Goal: Transaction & Acquisition: Purchase product/service

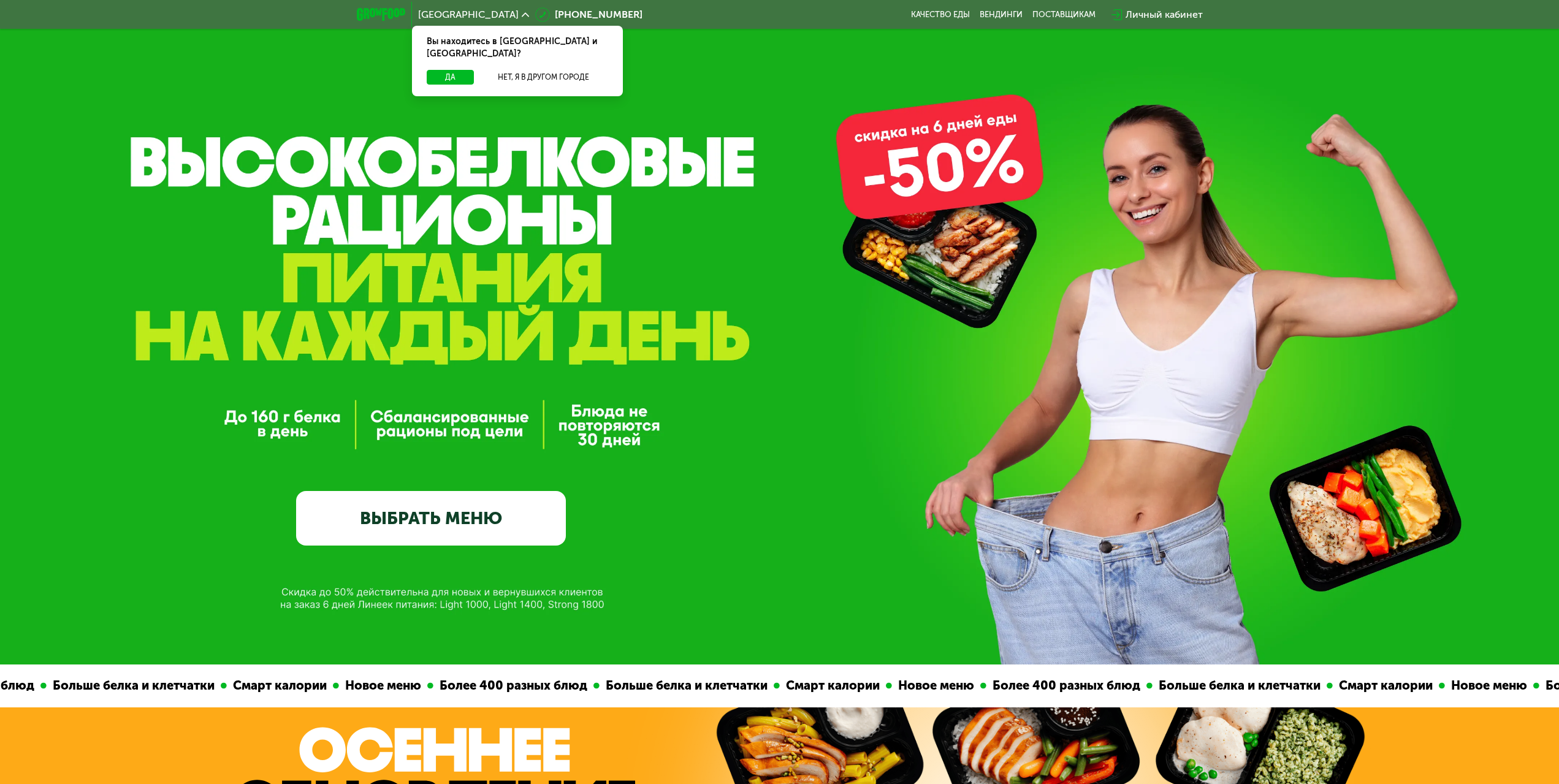
scroll to position [61, 0]
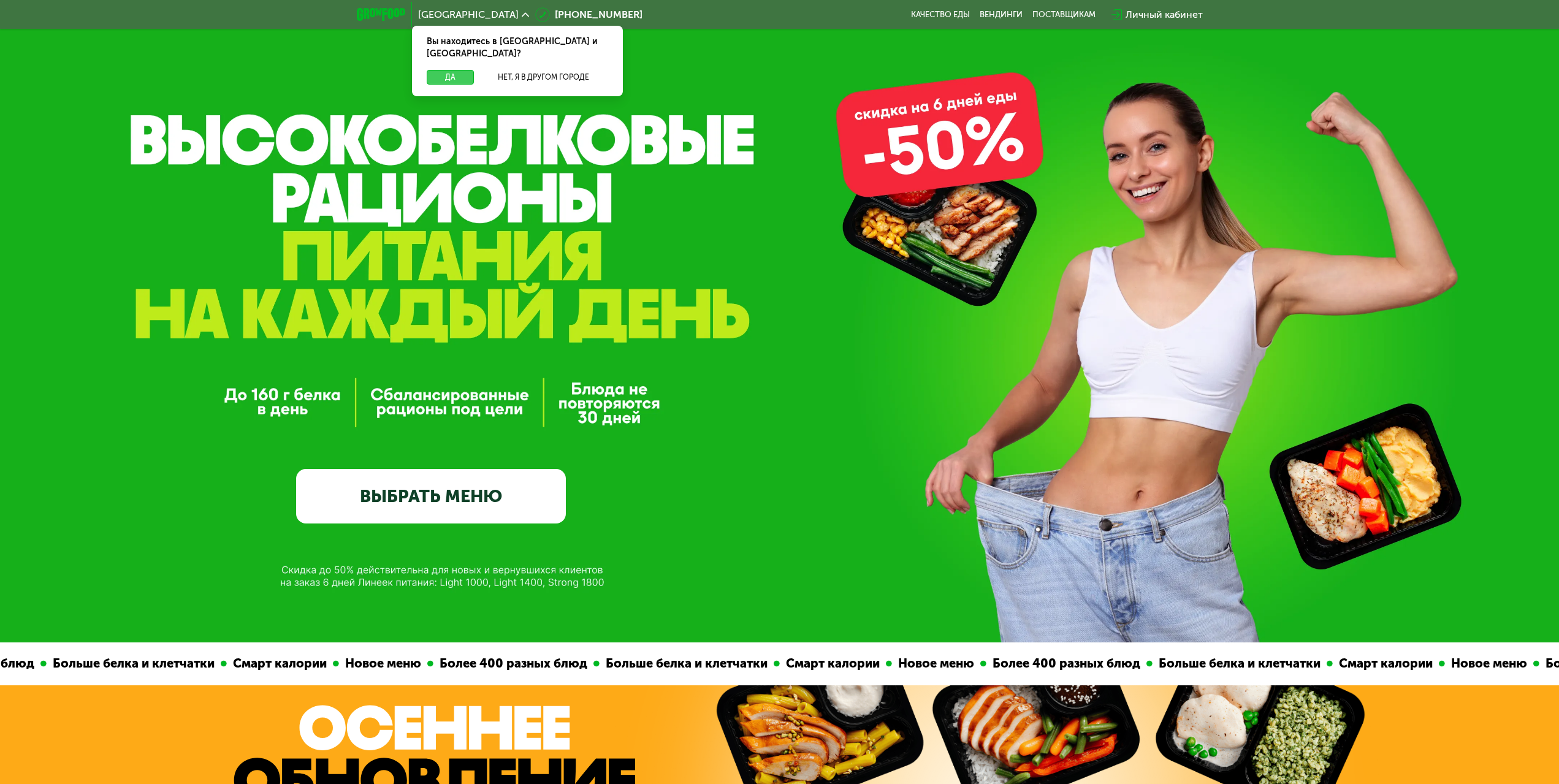
click at [452, 70] on button "Да" at bounding box center [450, 77] width 47 height 15
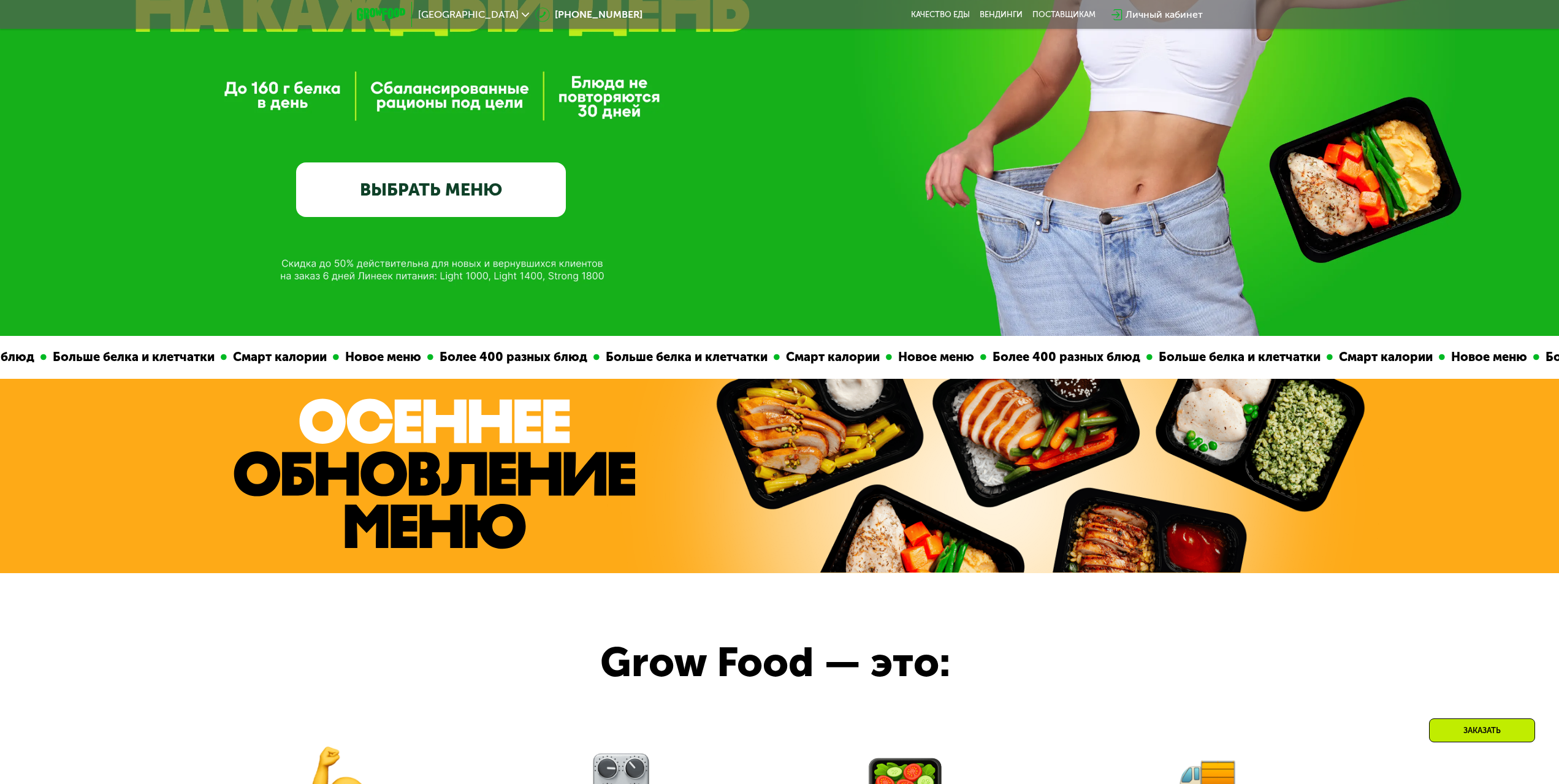
click at [521, 188] on link "ВЫБРАТЬ МЕНЮ" at bounding box center [431, 189] width 270 height 54
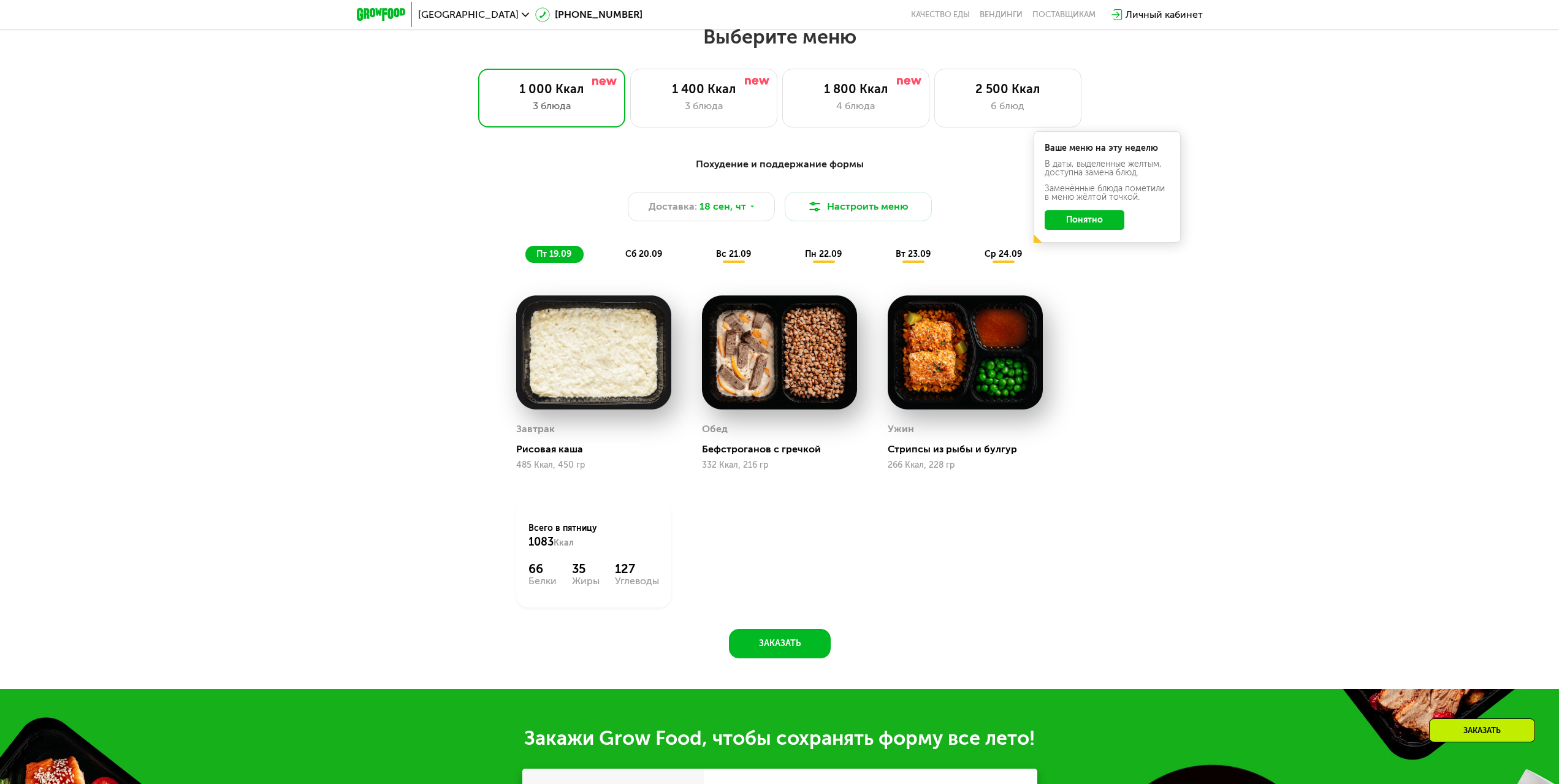
scroll to position [1274, 0]
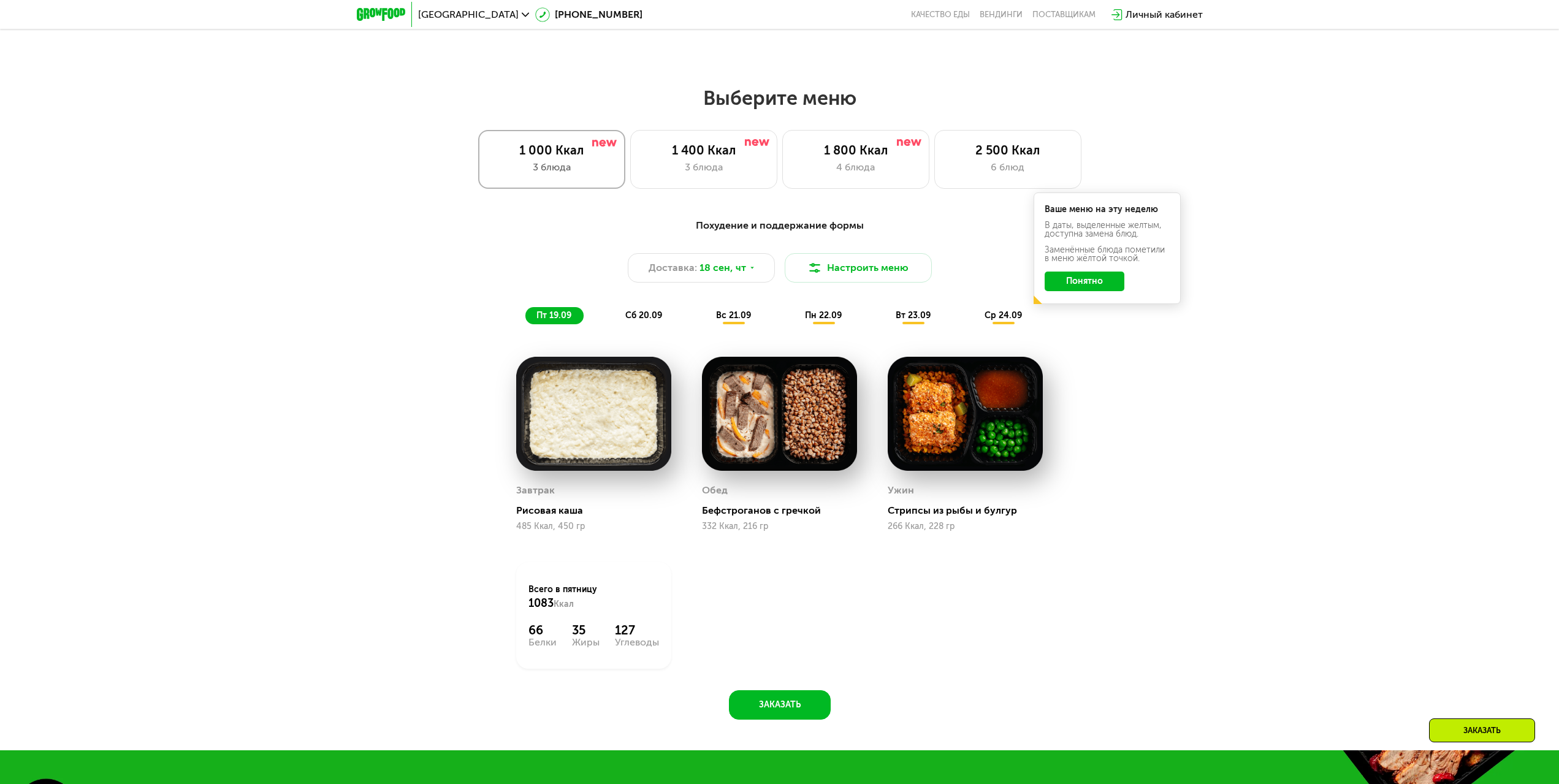
click at [545, 157] on div "1 000 Ккал" at bounding box center [552, 150] width 122 height 15
click at [830, 275] on button "Настроить меню" at bounding box center [858, 268] width 147 height 29
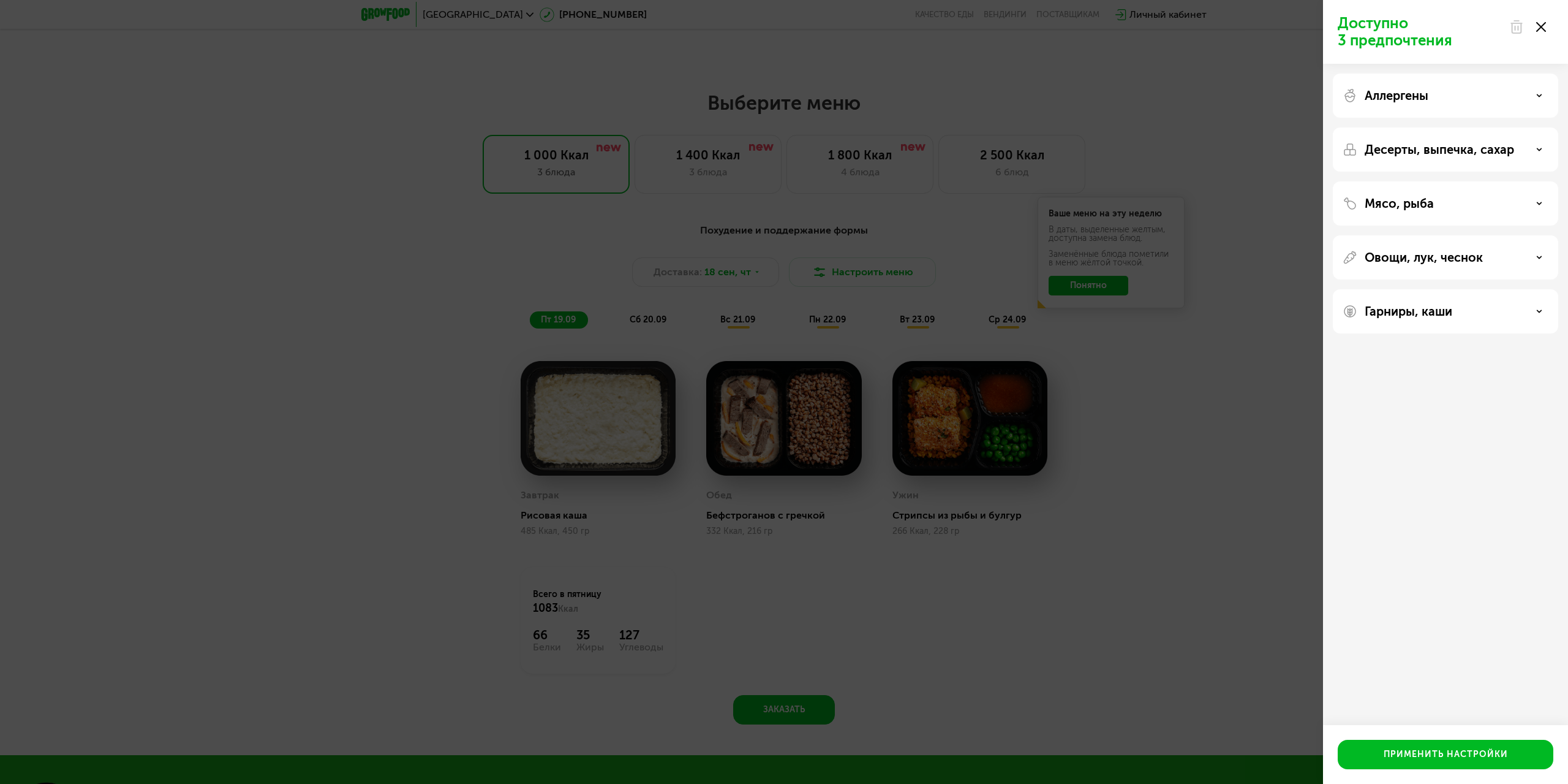
click at [1401, 259] on p "Овощи, лук, чеснок" at bounding box center [1424, 257] width 118 height 15
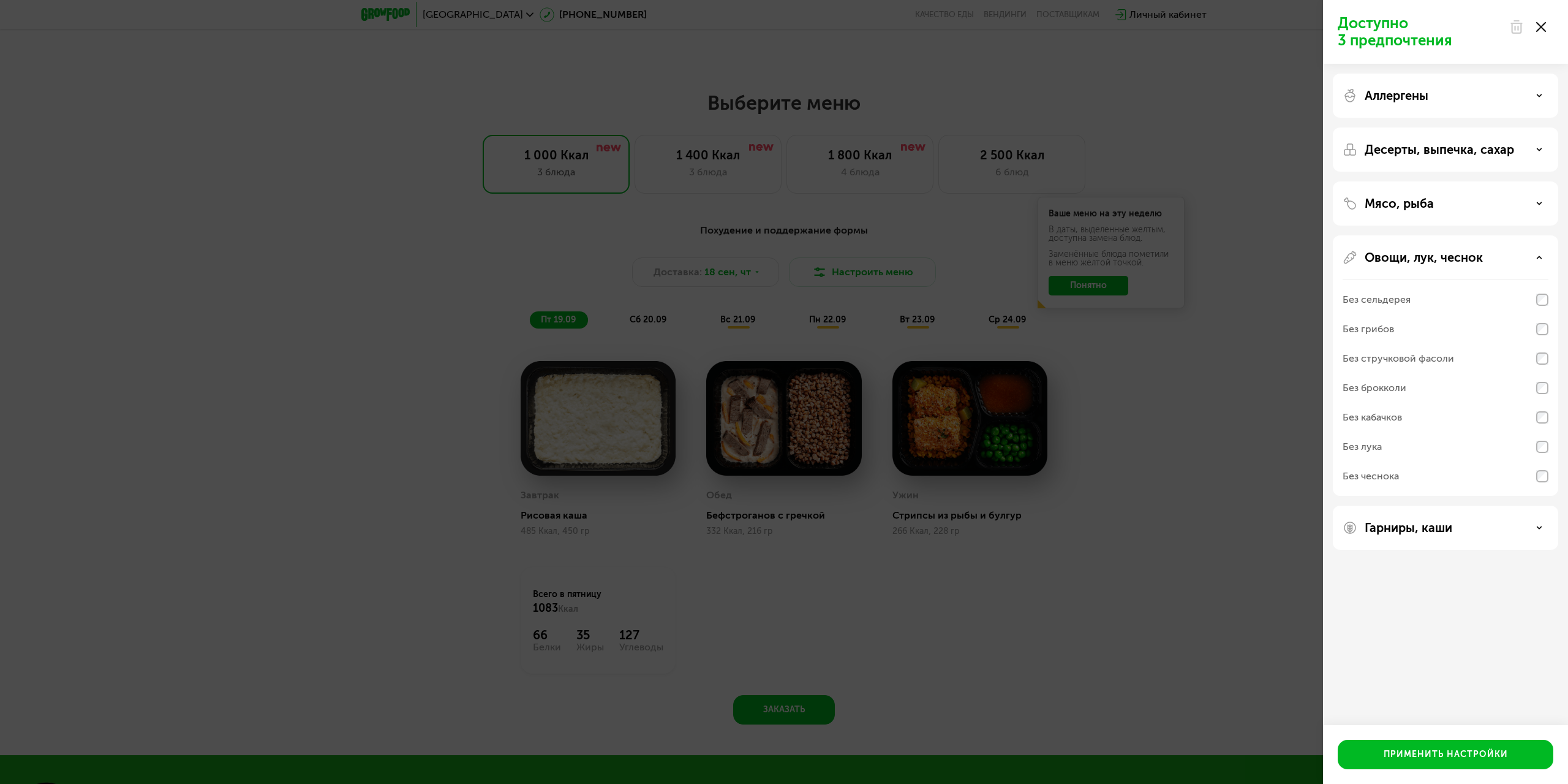
click at [1401, 259] on p "Овощи, лук, чеснок" at bounding box center [1424, 257] width 118 height 15
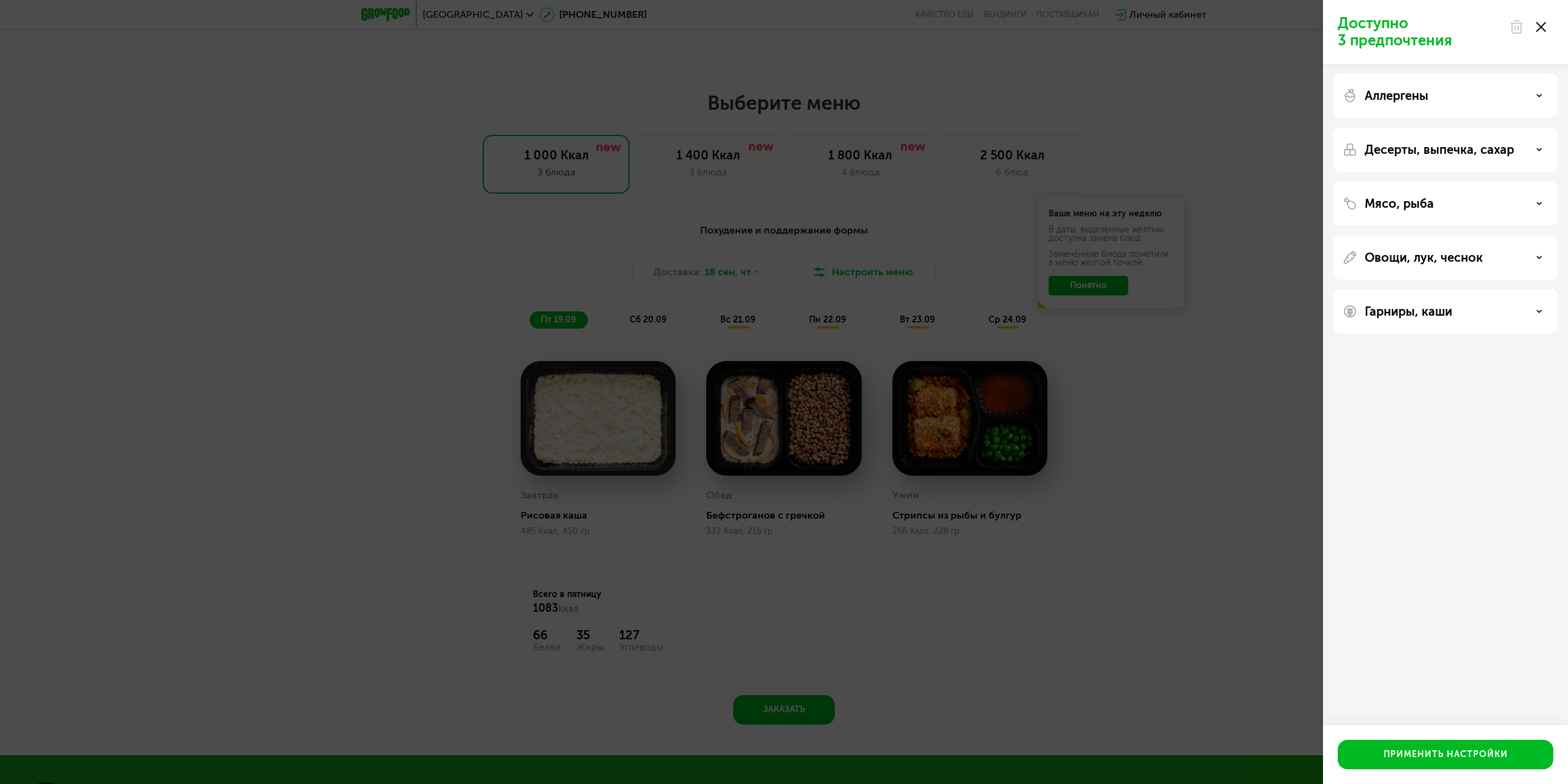
click at [964, 249] on div "Доступно 3 предпочтения Аллергены Десерты, выпечка, сахар Мясо, рыба Овощи, лук…" at bounding box center [784, 392] width 1568 height 784
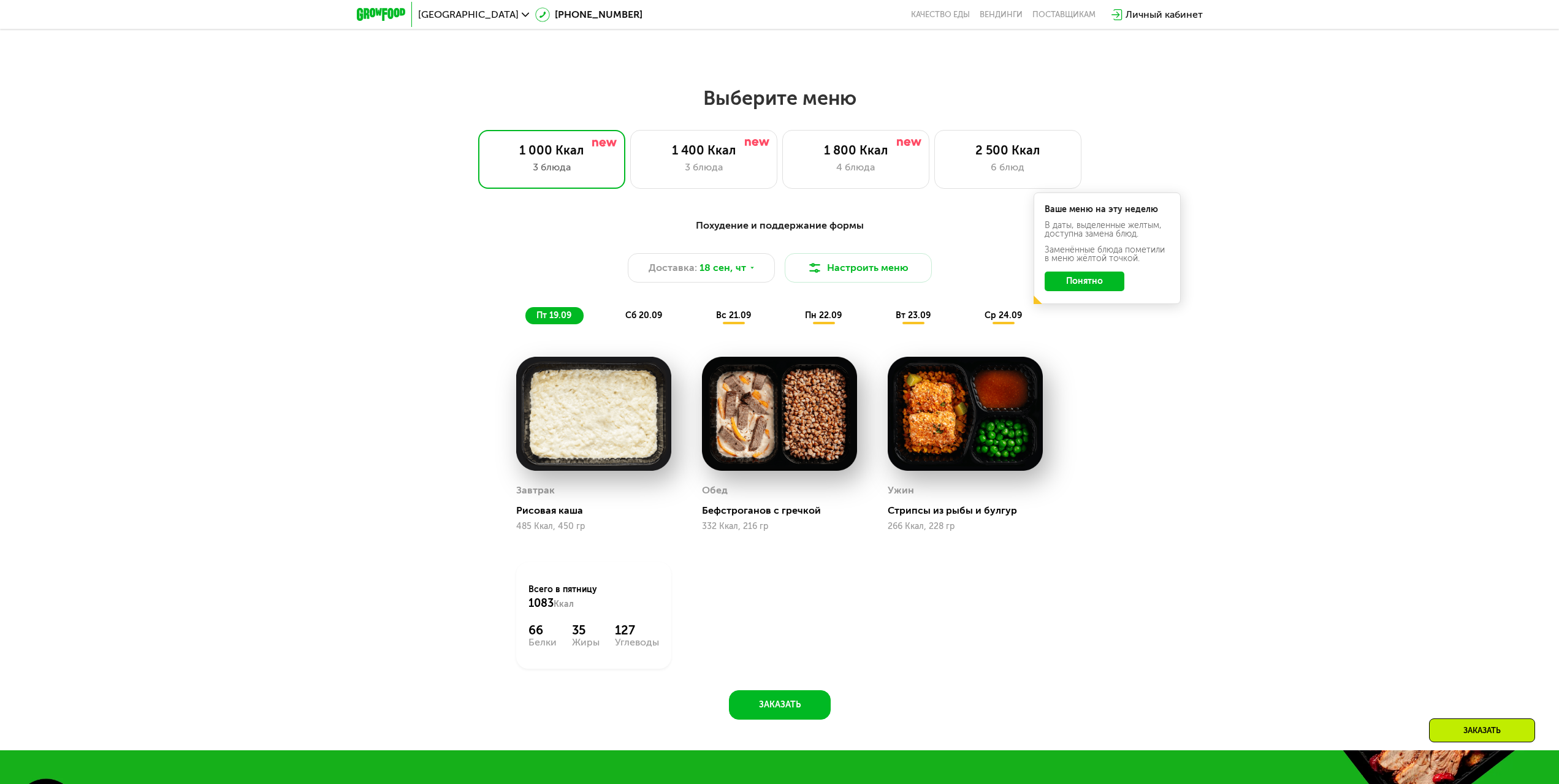
click at [1065, 288] on button "Понятно" at bounding box center [1085, 281] width 80 height 19
click at [1007, 320] on span "ср 24.09" at bounding box center [1003, 315] width 38 height 10
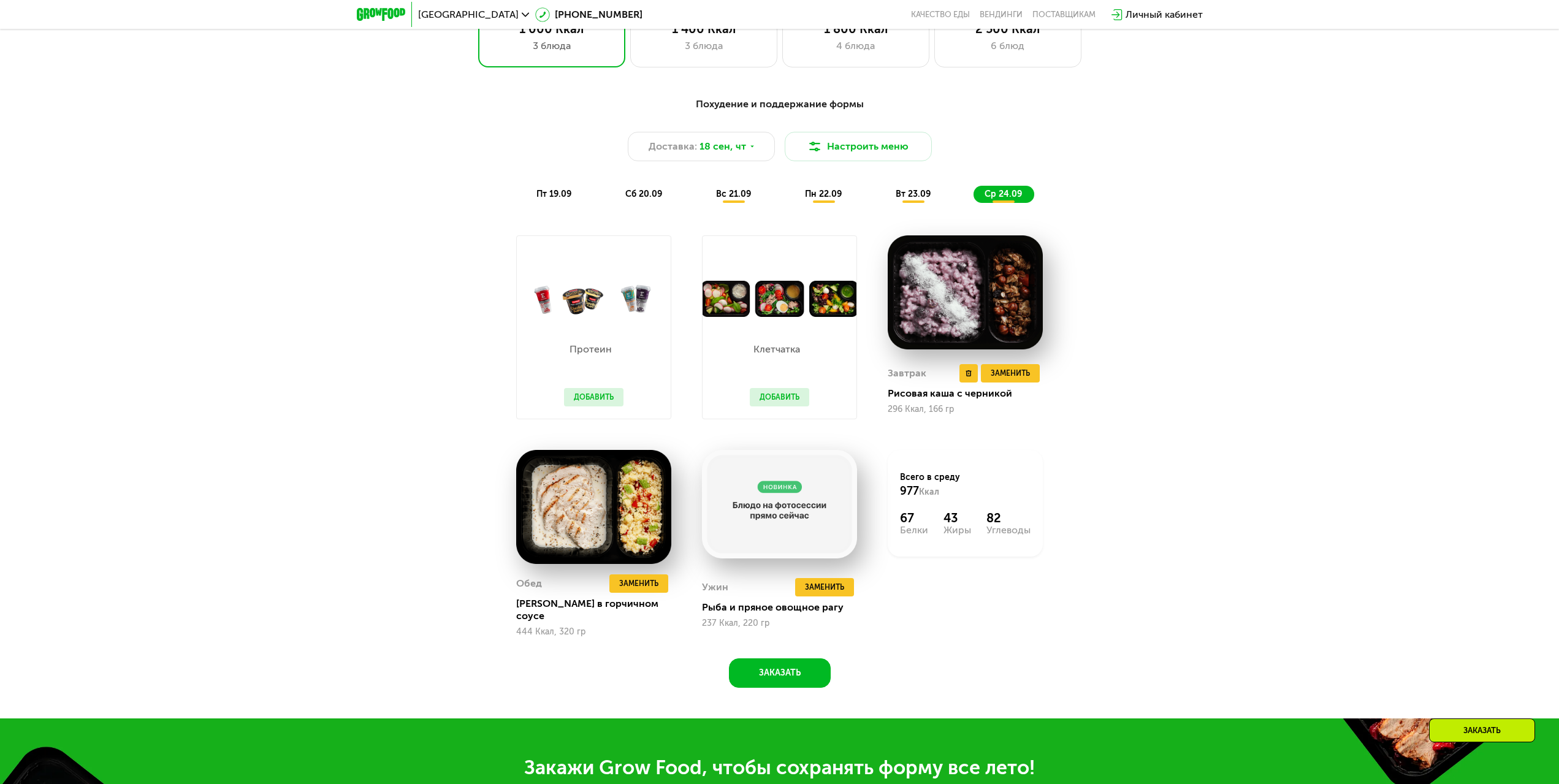
scroll to position [1397, 0]
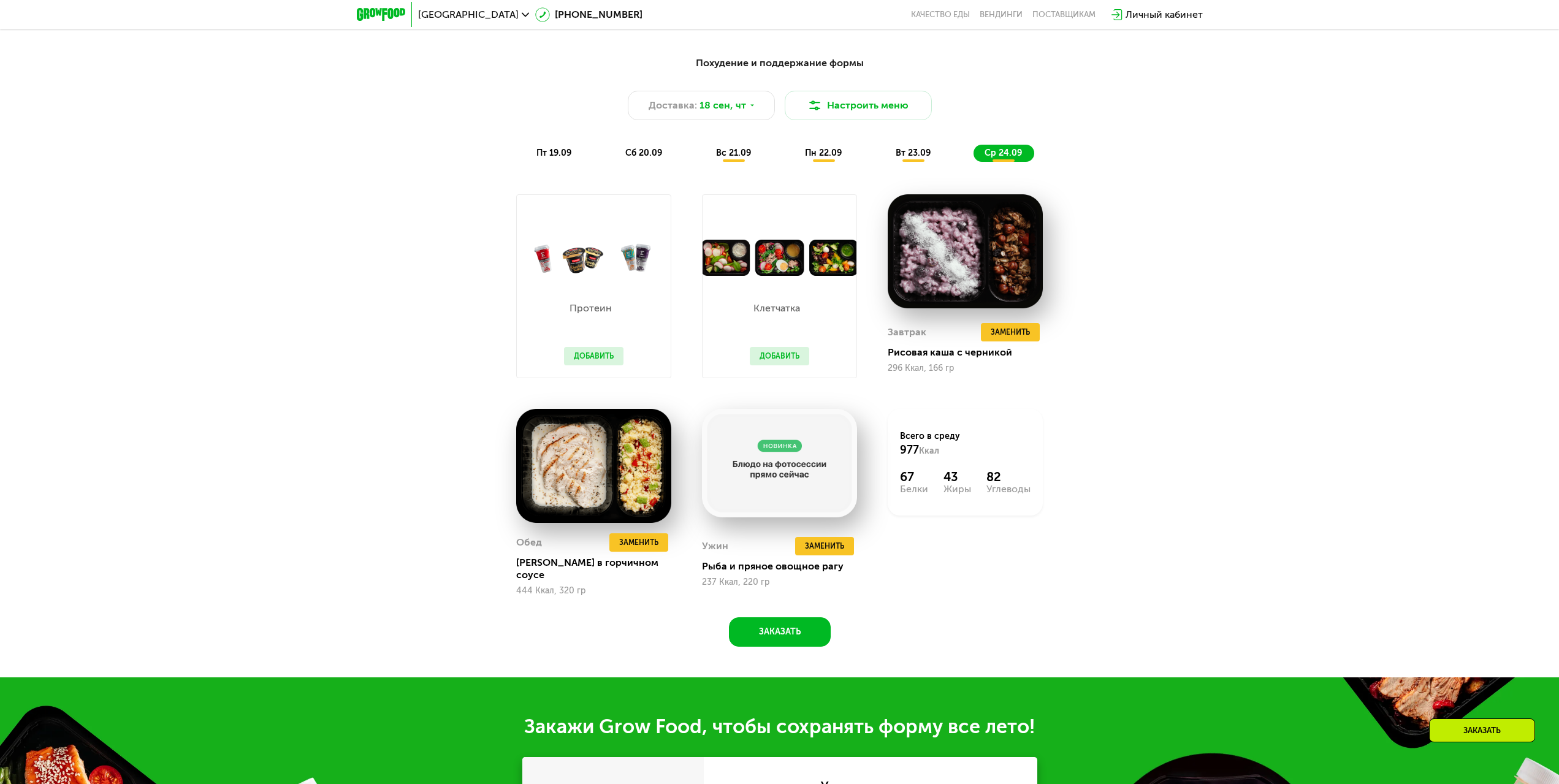
click at [548, 195] on div "Похудение и поддержание формы Доставка: [DATE] Настроить меню пт 19.09 сб 20.09…" at bounding box center [780, 348] width 755 height 598
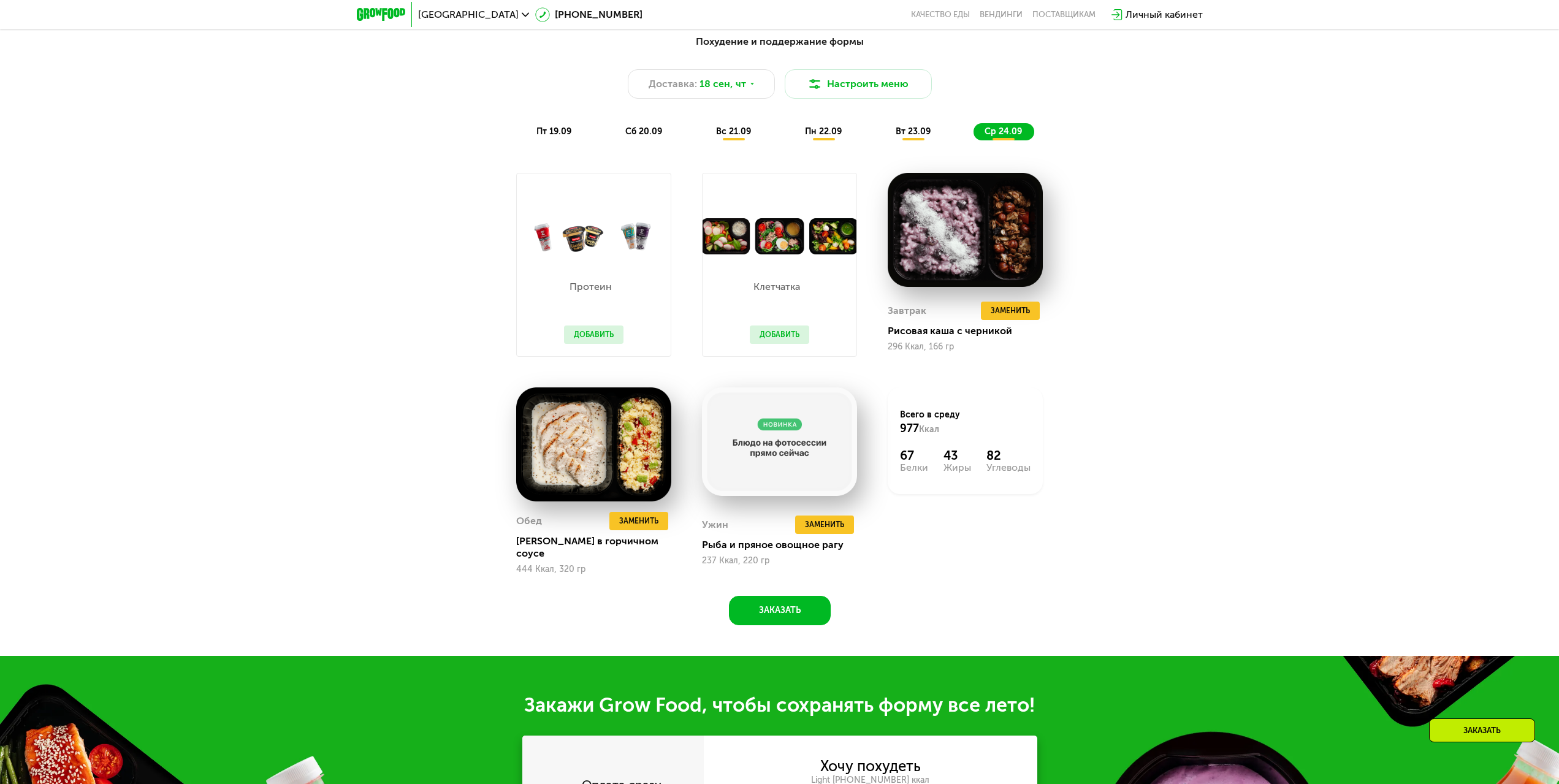
click at [552, 136] on span "пт 19.09" at bounding box center [554, 131] width 35 height 10
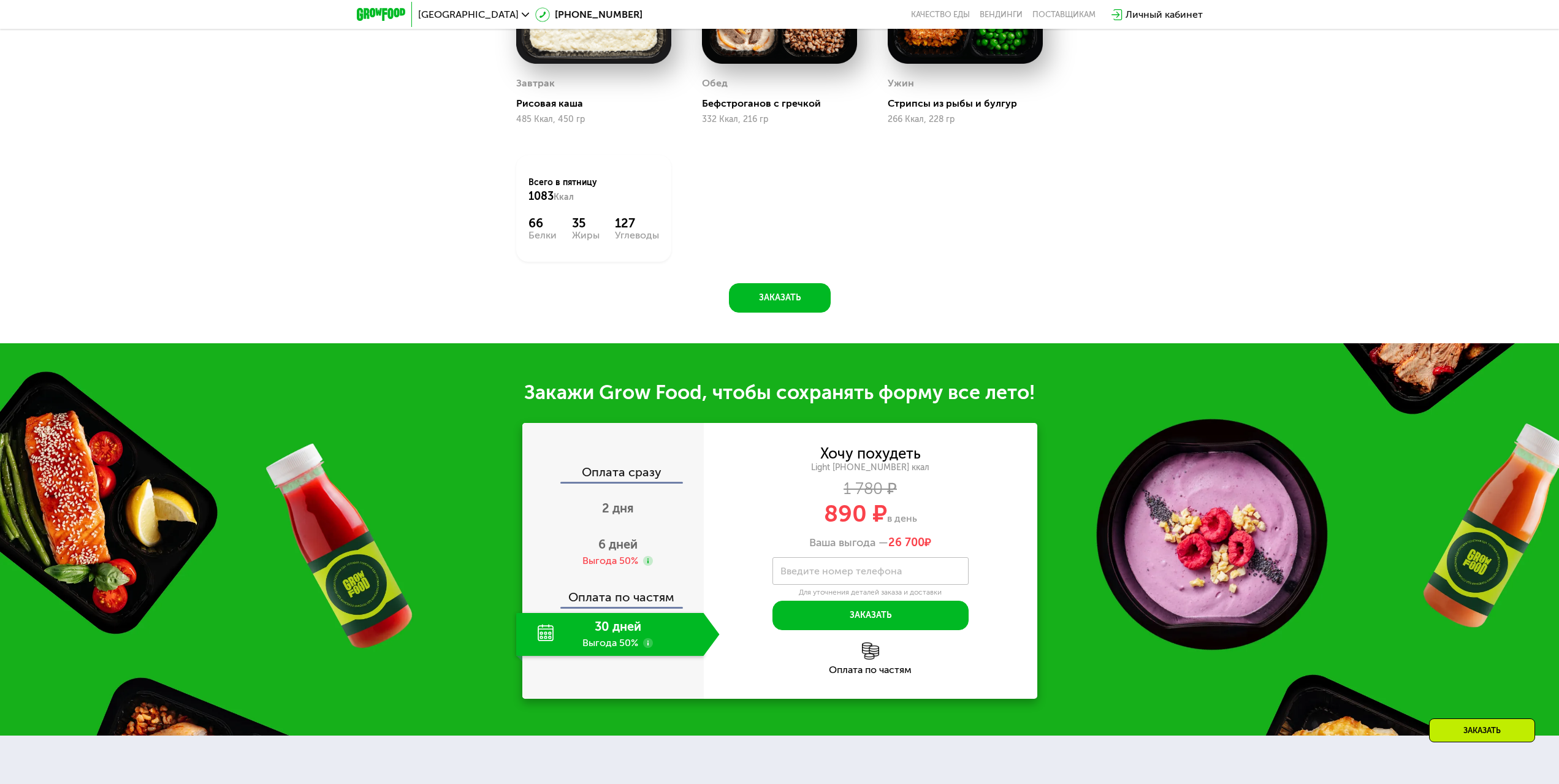
scroll to position [1703, 0]
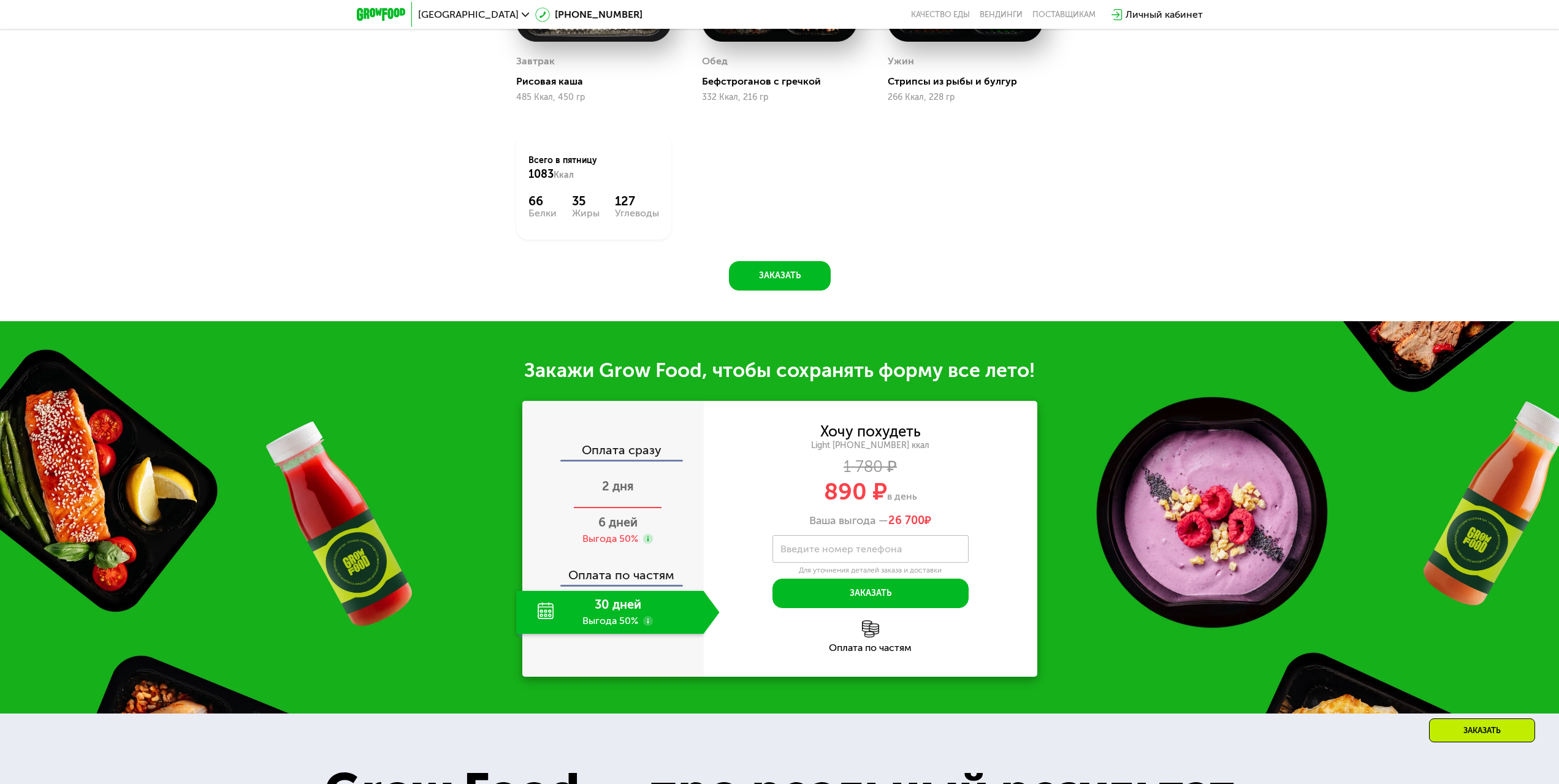
click at [639, 507] on div "2 дня" at bounding box center [617, 487] width 203 height 43
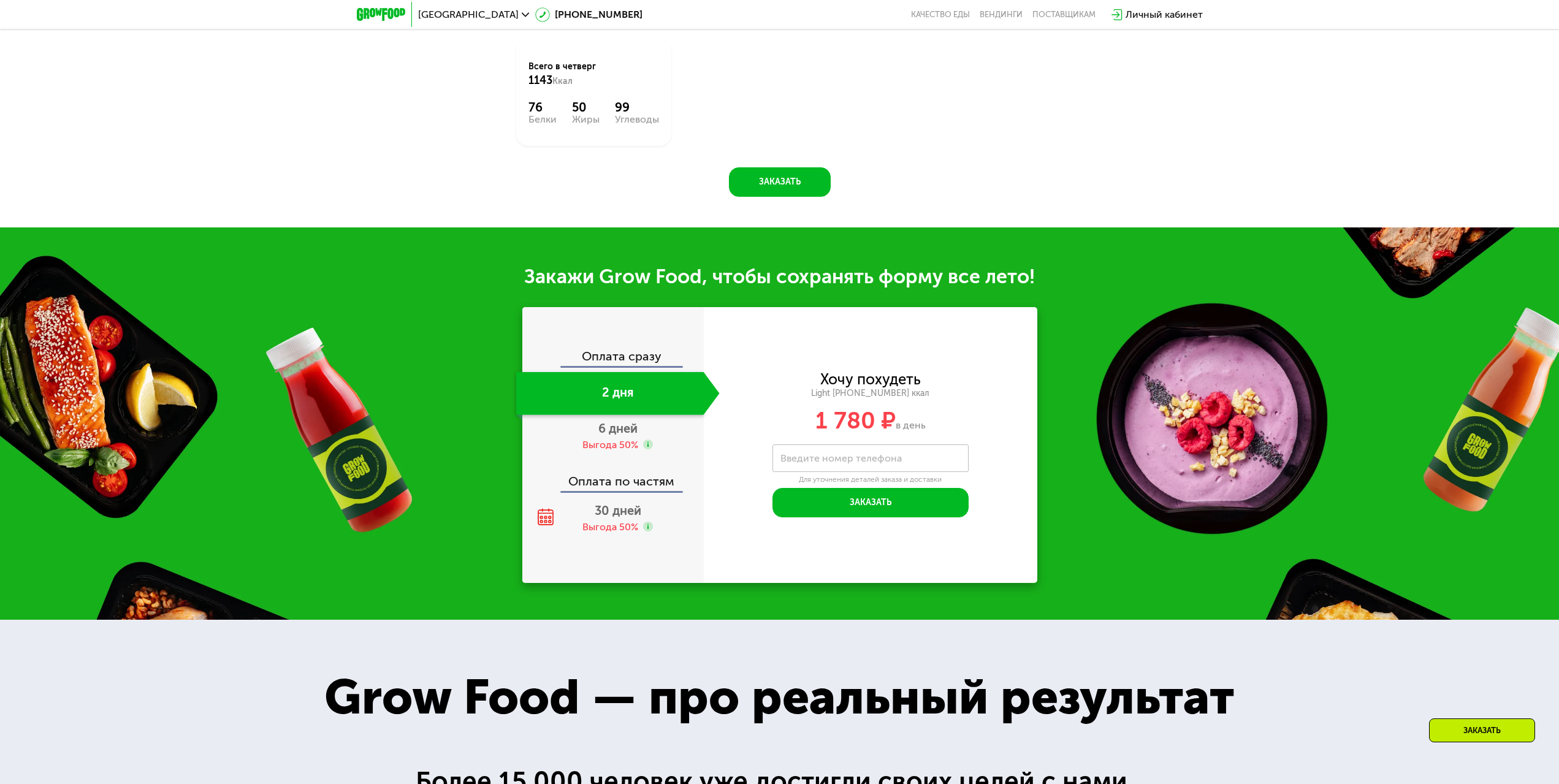
click at [641, 366] on div "Оплата сразу" at bounding box center [613, 358] width 180 height 16
click at [643, 366] on div "Оплата сразу" at bounding box center [613, 358] width 180 height 16
click at [658, 458] on div "6 дней Выгода 50%" at bounding box center [617, 436] width 203 height 43
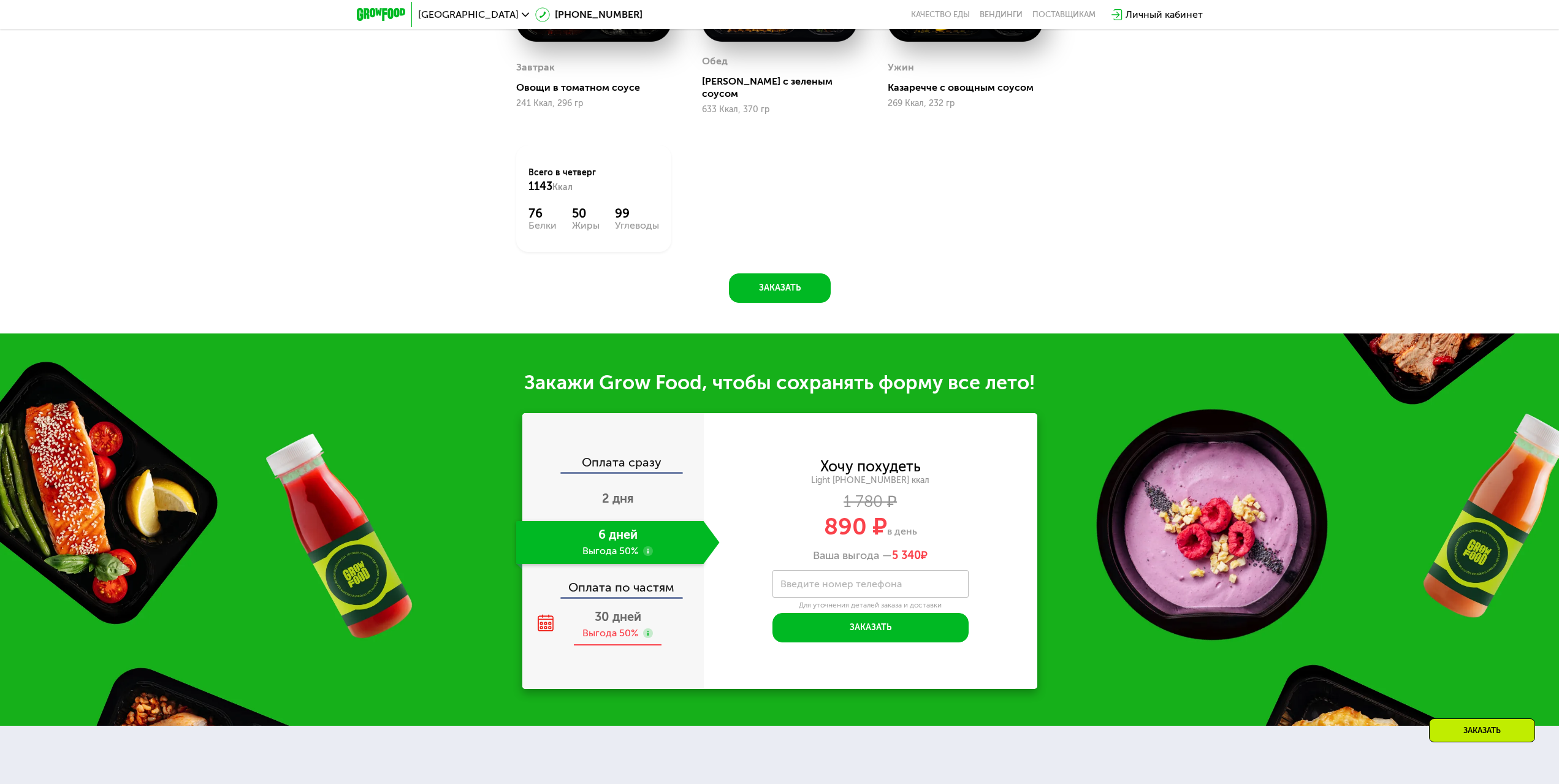
click at [655, 613] on div "30 дней Выгода 50%" at bounding box center [617, 624] width 203 height 43
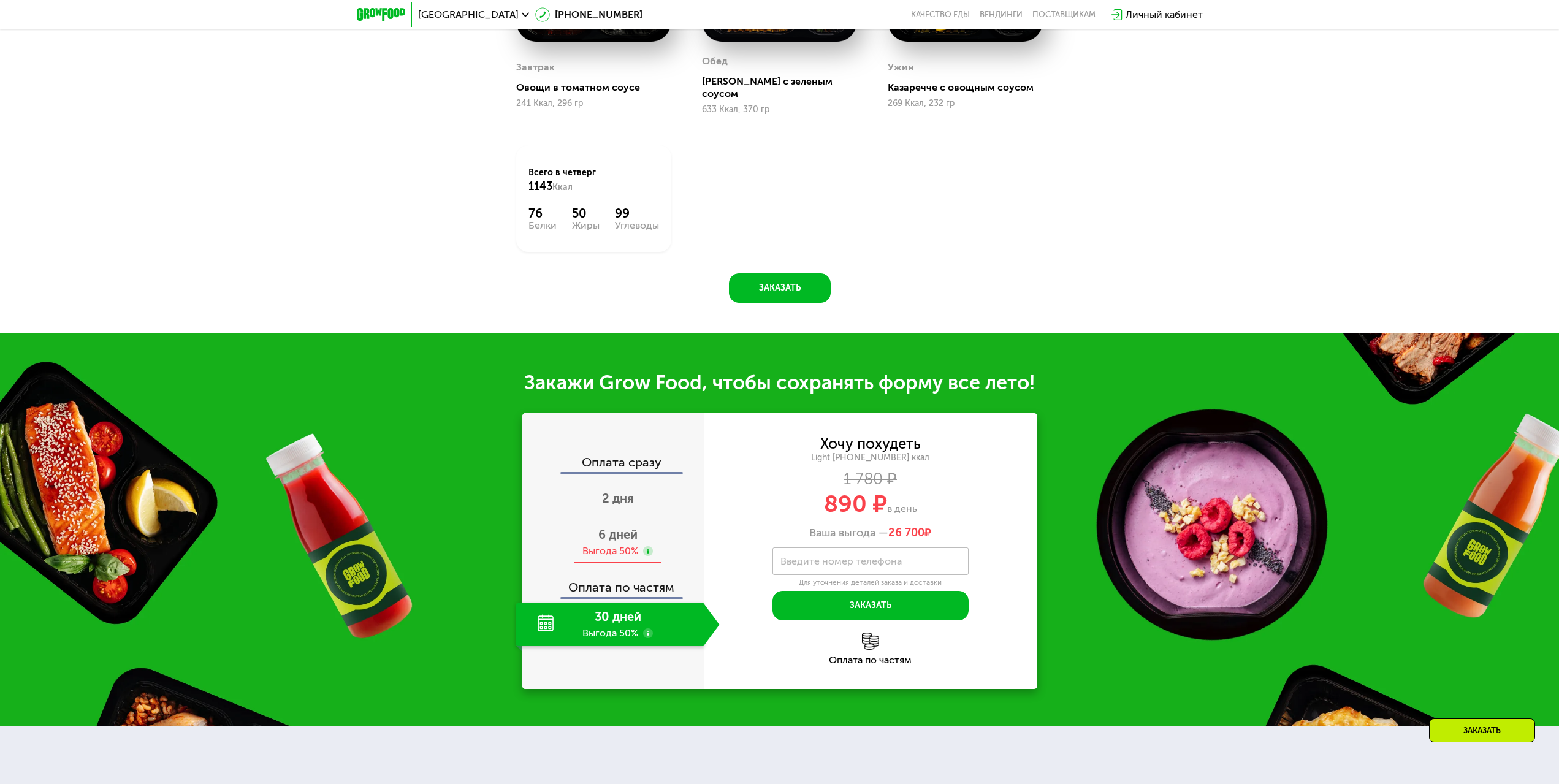
click at [647, 546] on icon at bounding box center [648, 551] width 10 height 10
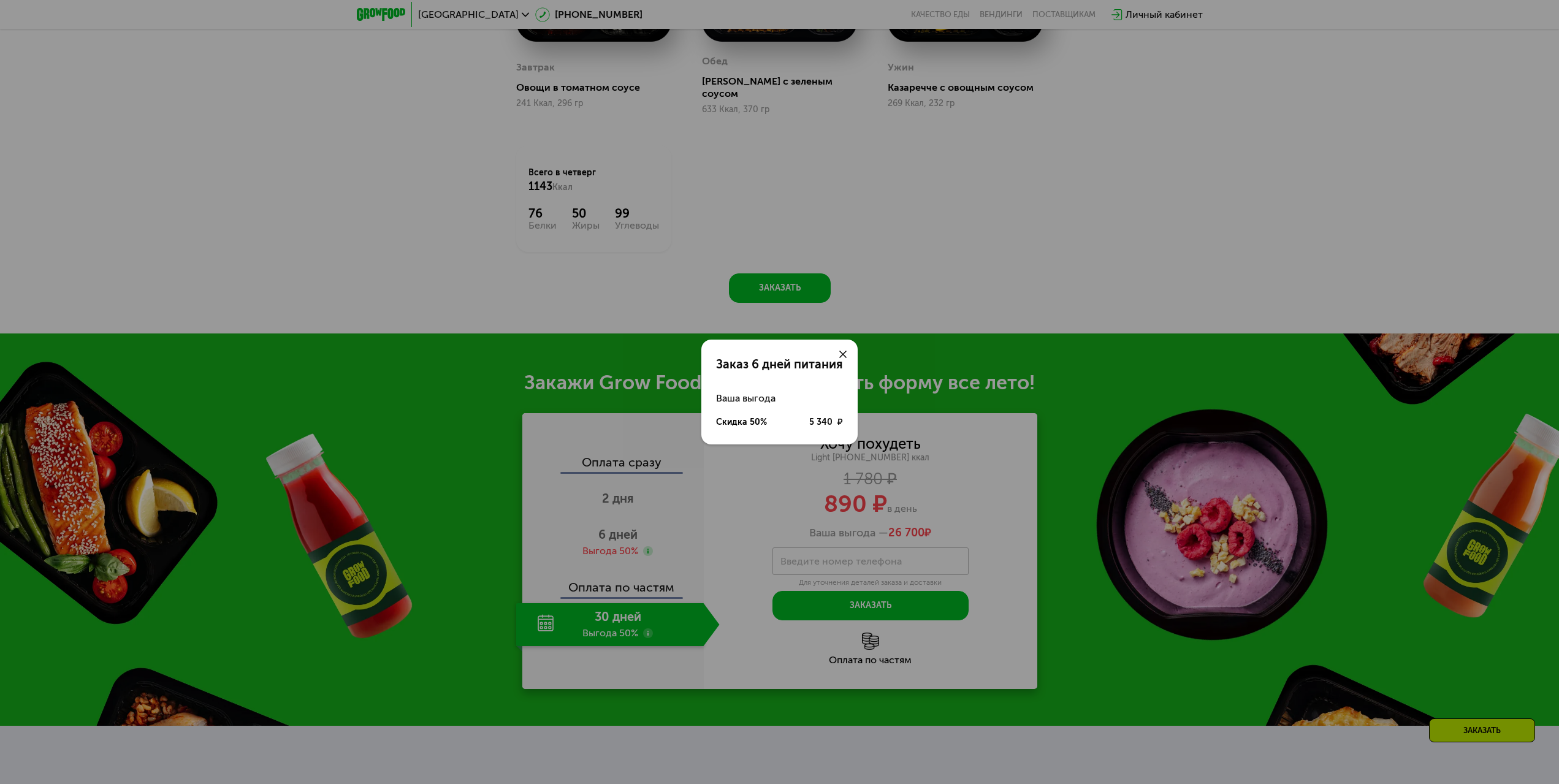
click at [840, 353] on icon at bounding box center [843, 354] width 7 height 7
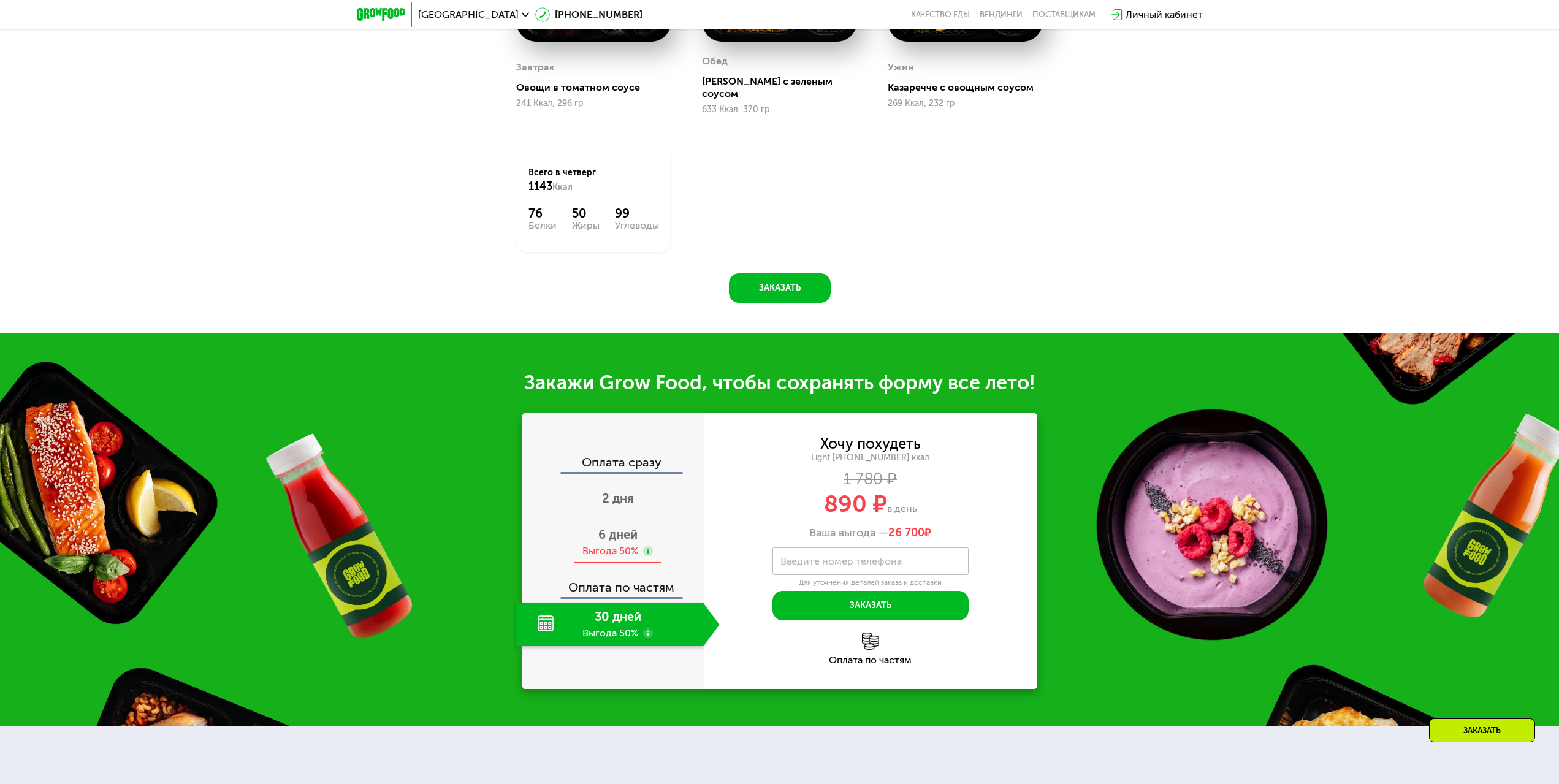
click at [619, 527] on span "6 дней" at bounding box center [618, 534] width 39 height 15
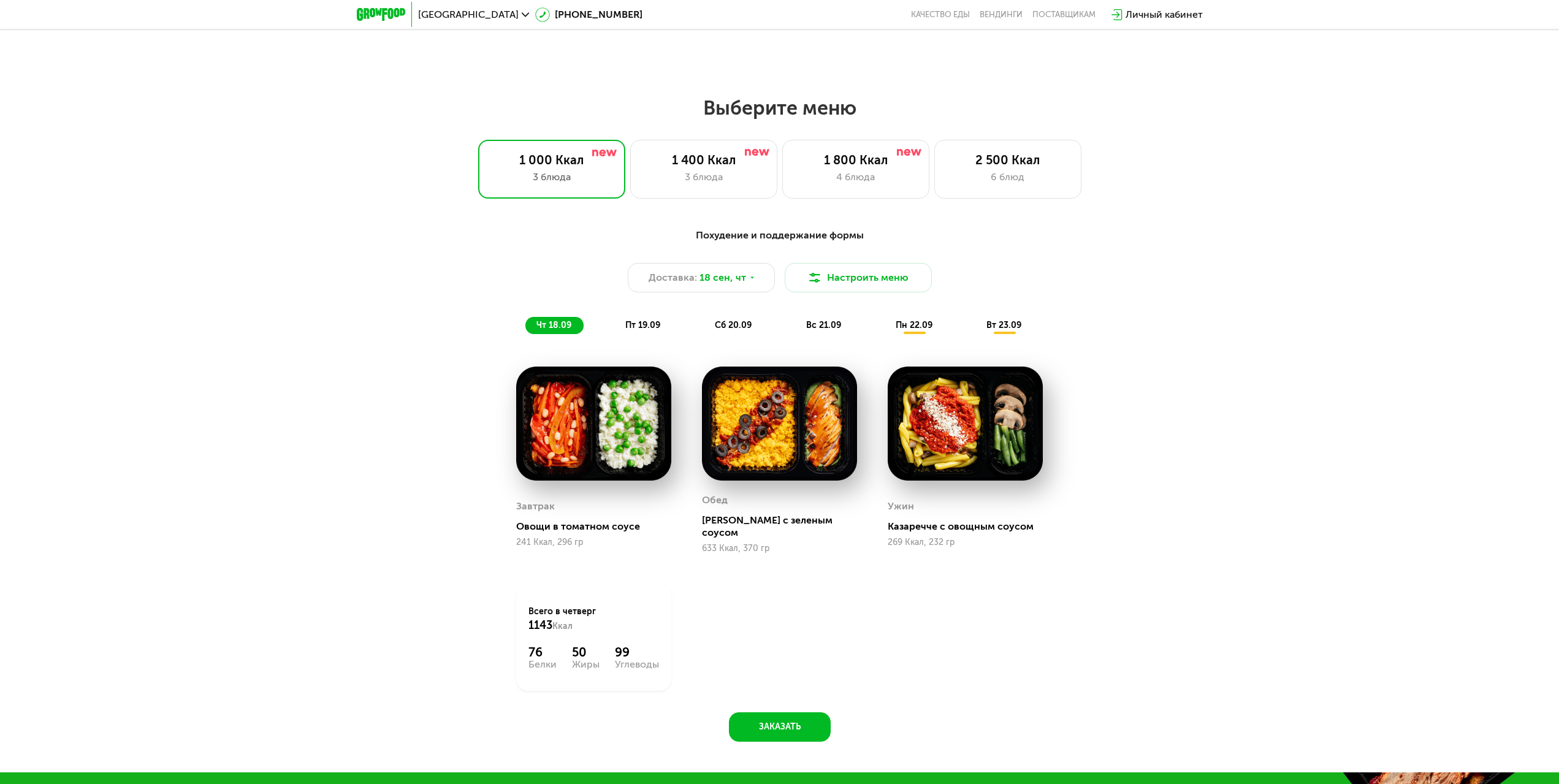
scroll to position [0, 0]
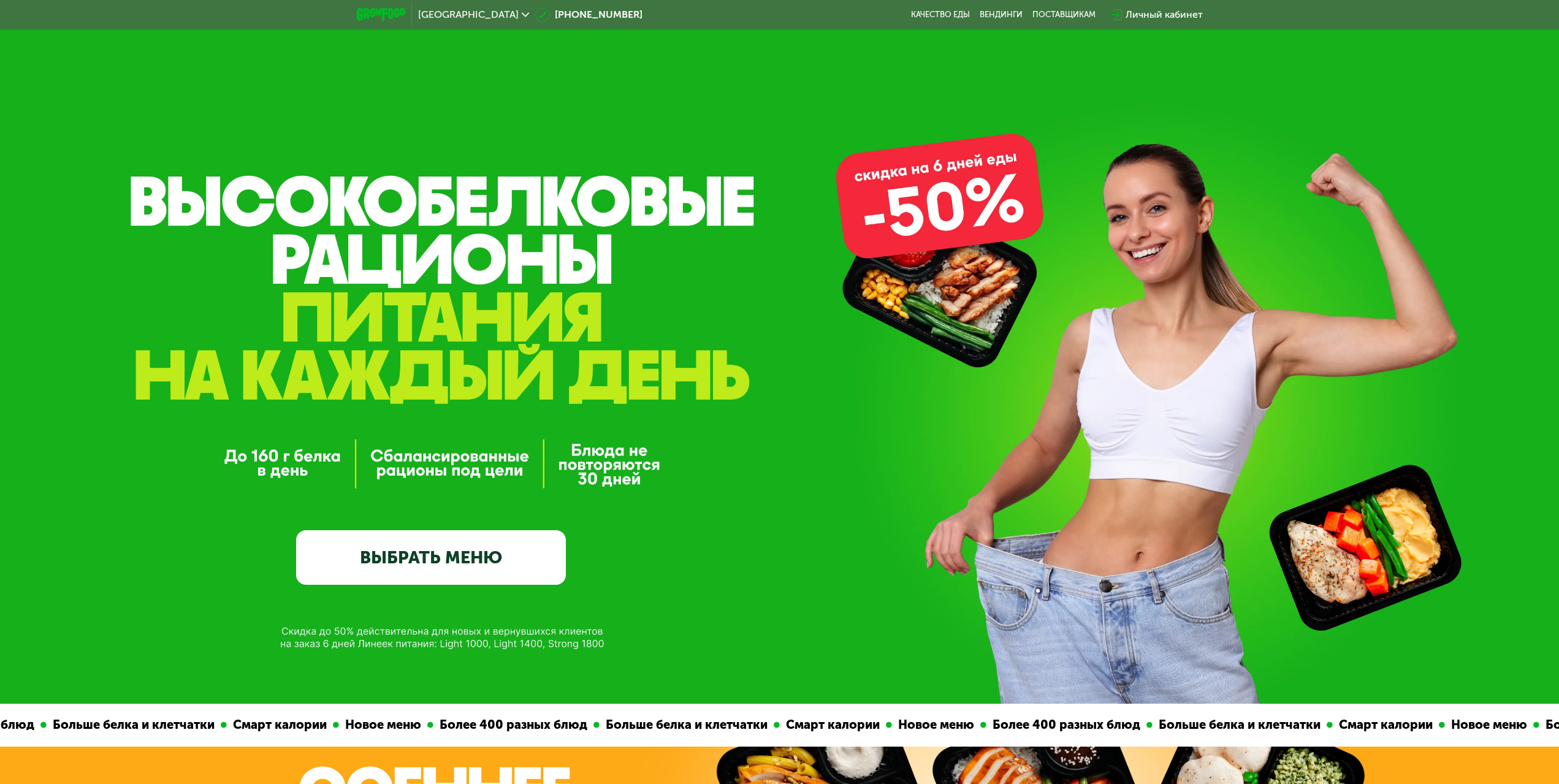
drag, startPoint x: 829, startPoint y: 667, endPoint x: 695, endPoint y: 233, distance: 454.2
click at [498, 567] on link "ВЫБРАТЬ МЕНЮ" at bounding box center [431, 557] width 270 height 54
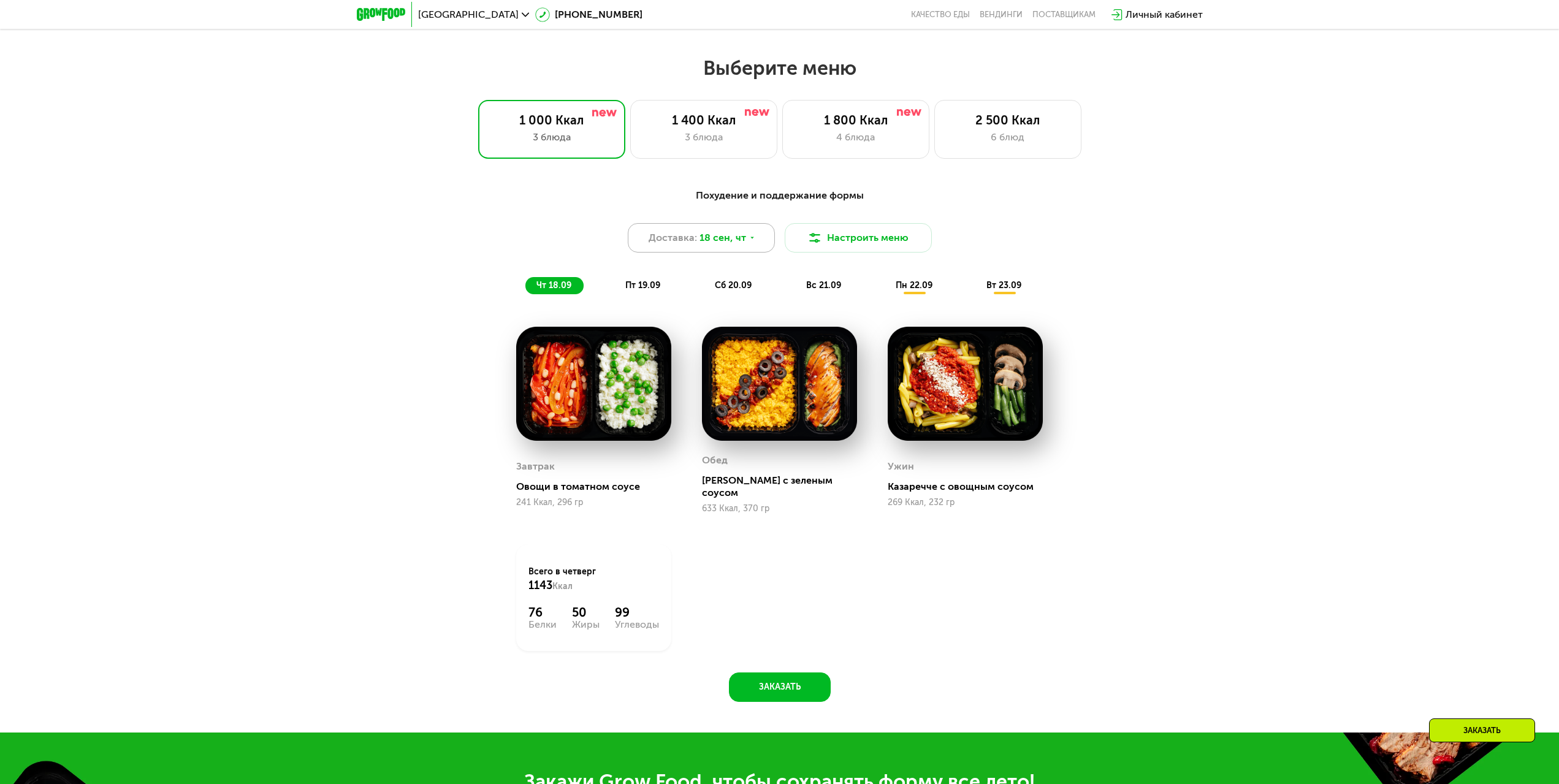
scroll to position [1274, 0]
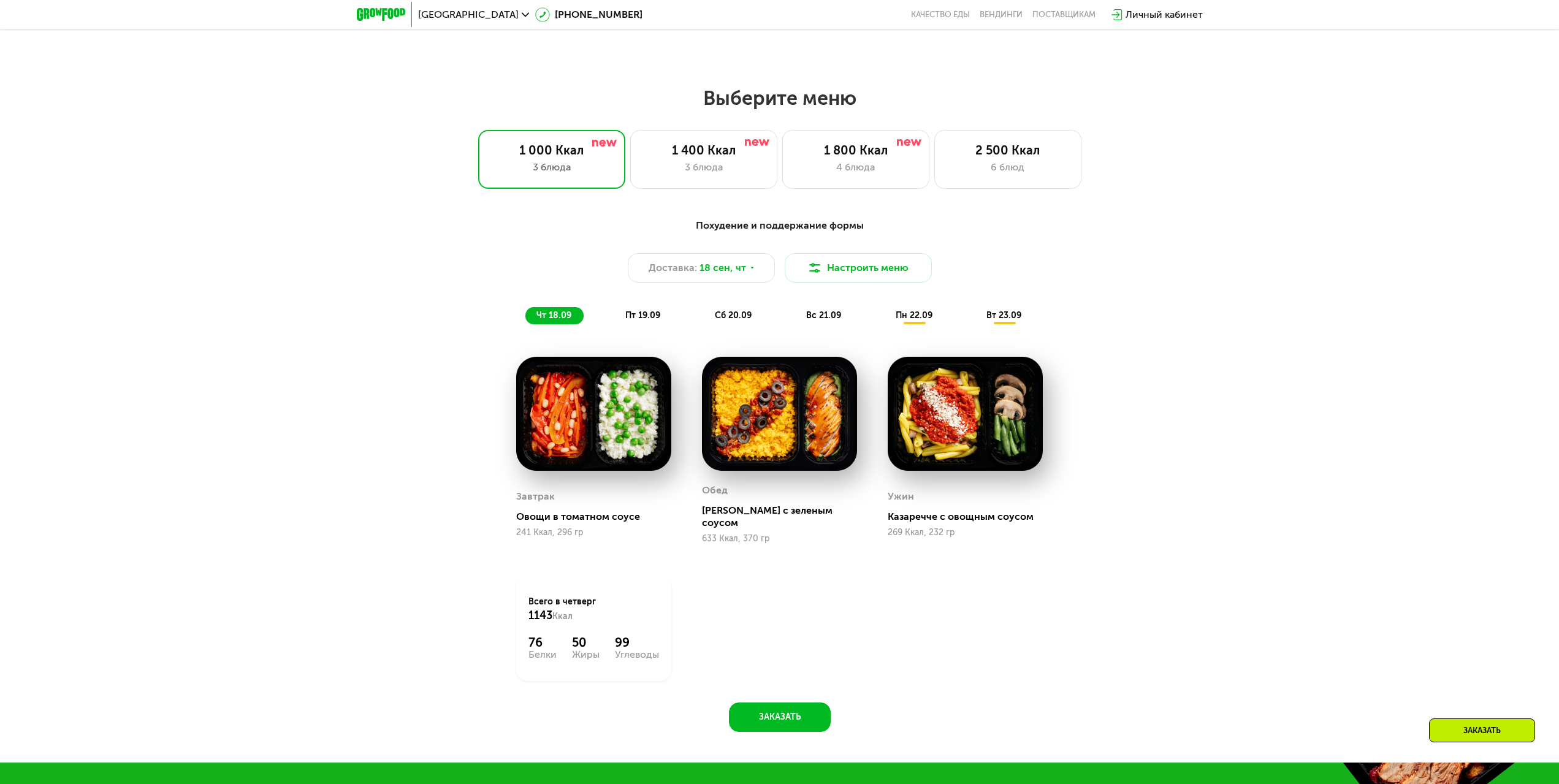
click at [641, 320] on span "пт 19.09" at bounding box center [643, 315] width 35 height 10
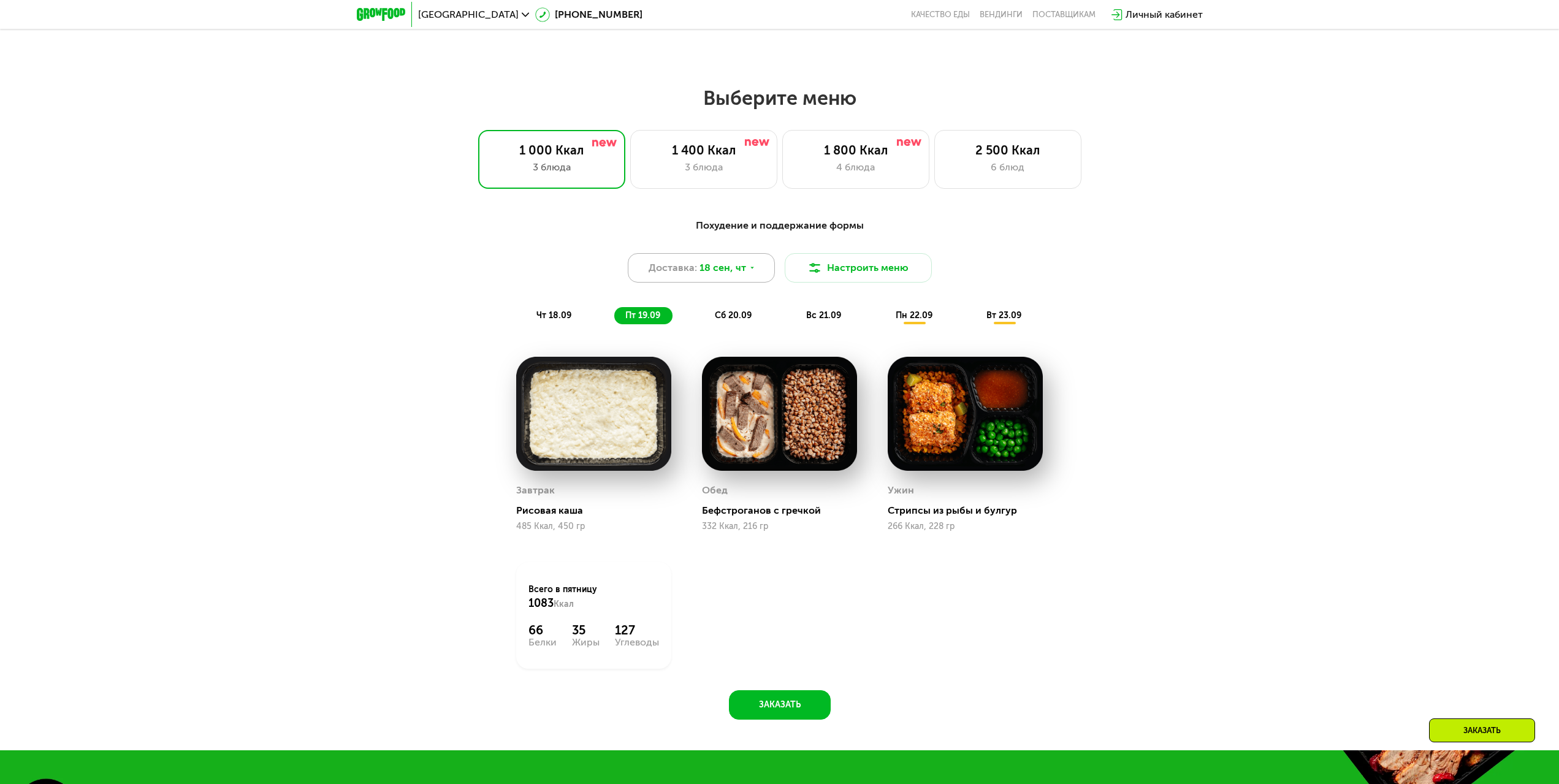
click at [725, 275] on span "18 сен, чт" at bounding box center [723, 268] width 47 height 15
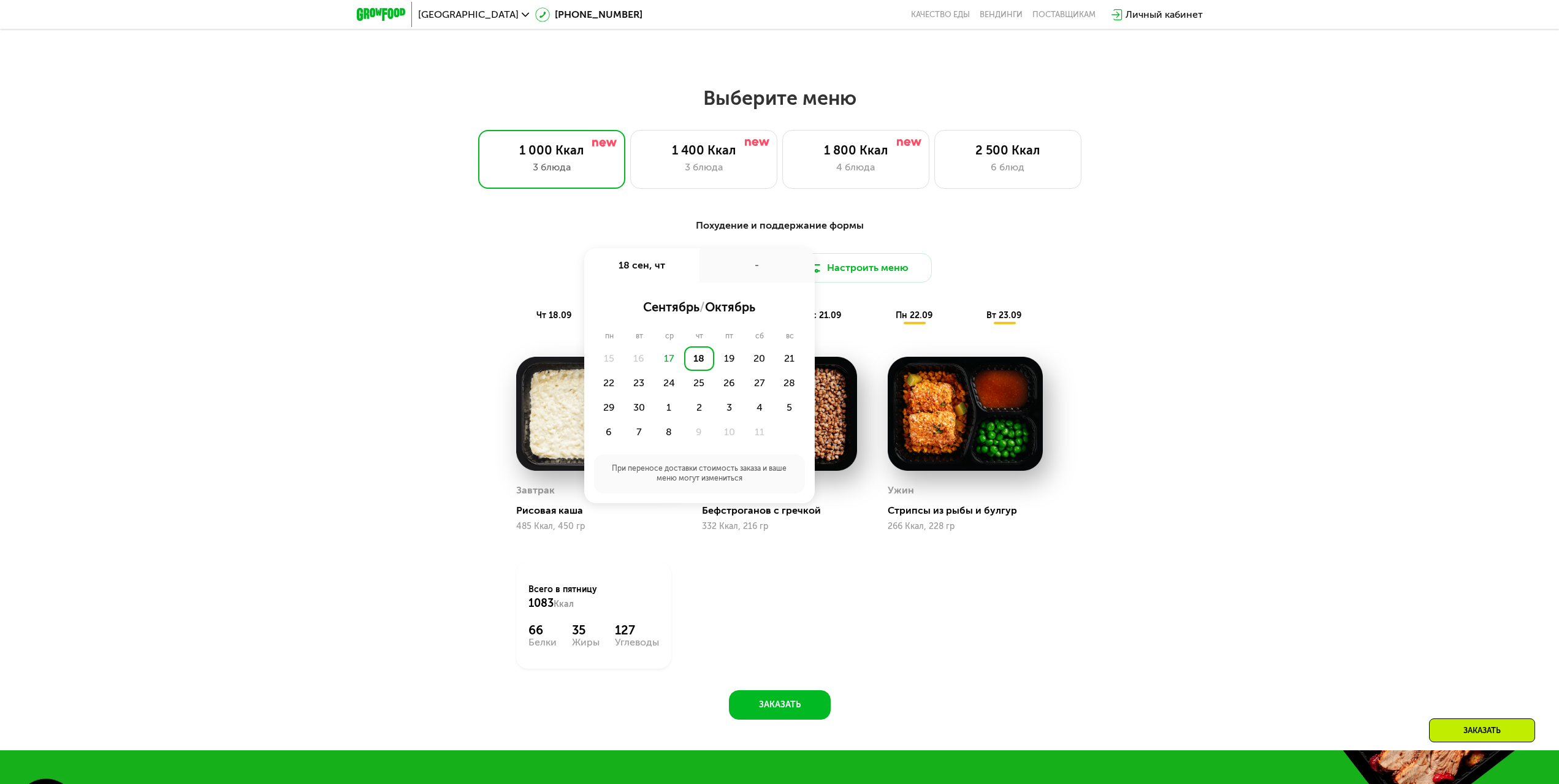
click at [700, 363] on div "18" at bounding box center [699, 359] width 30 height 25
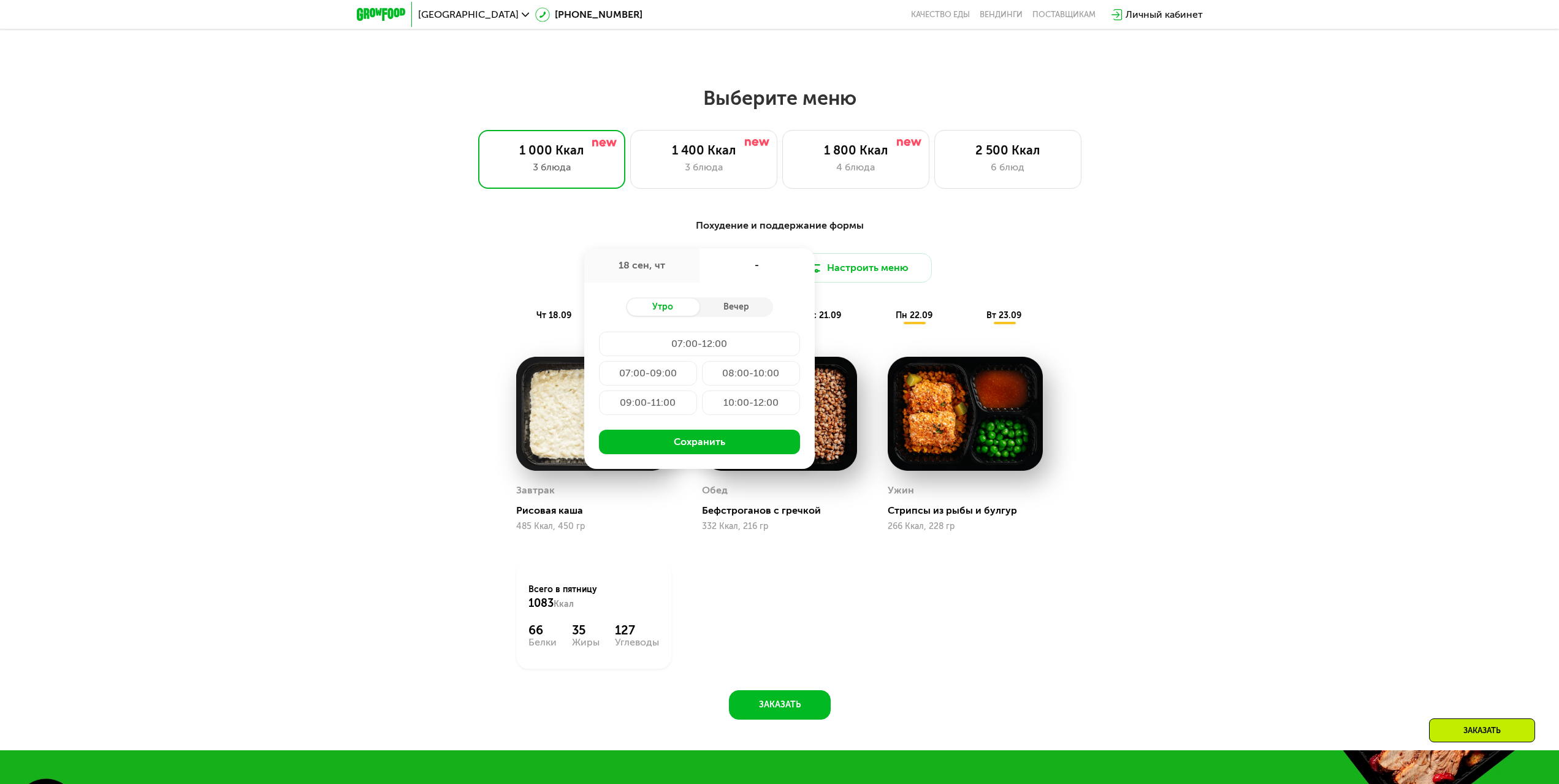
click at [667, 379] on div "07:00-09:00" at bounding box center [648, 373] width 98 height 25
click at [684, 446] on button "Сохранить" at bounding box center [699, 442] width 201 height 25
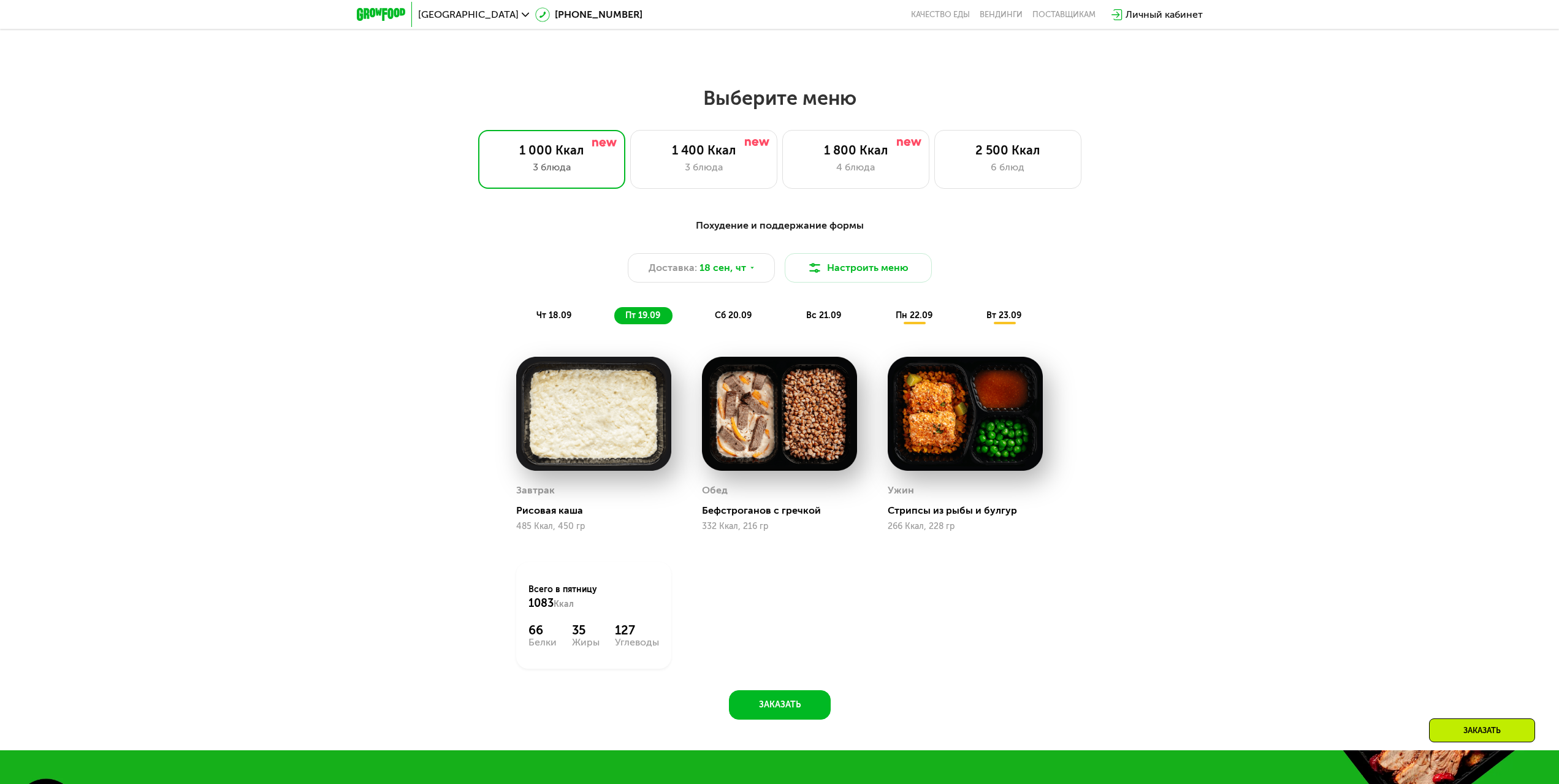
click at [560, 317] on span "чт 18.09" at bounding box center [554, 315] width 35 height 10
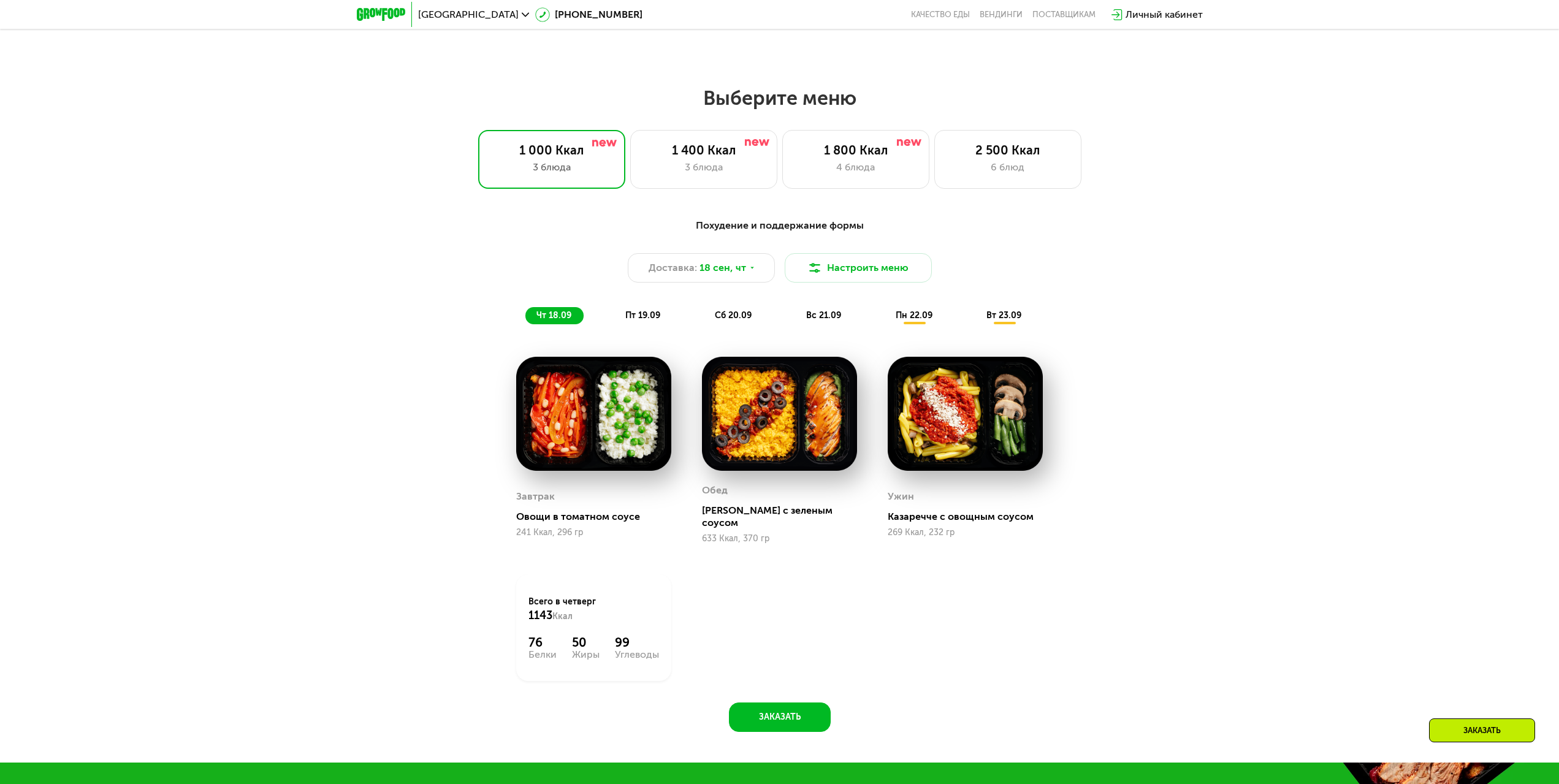
click at [654, 316] on span "пт 19.09" at bounding box center [643, 315] width 35 height 10
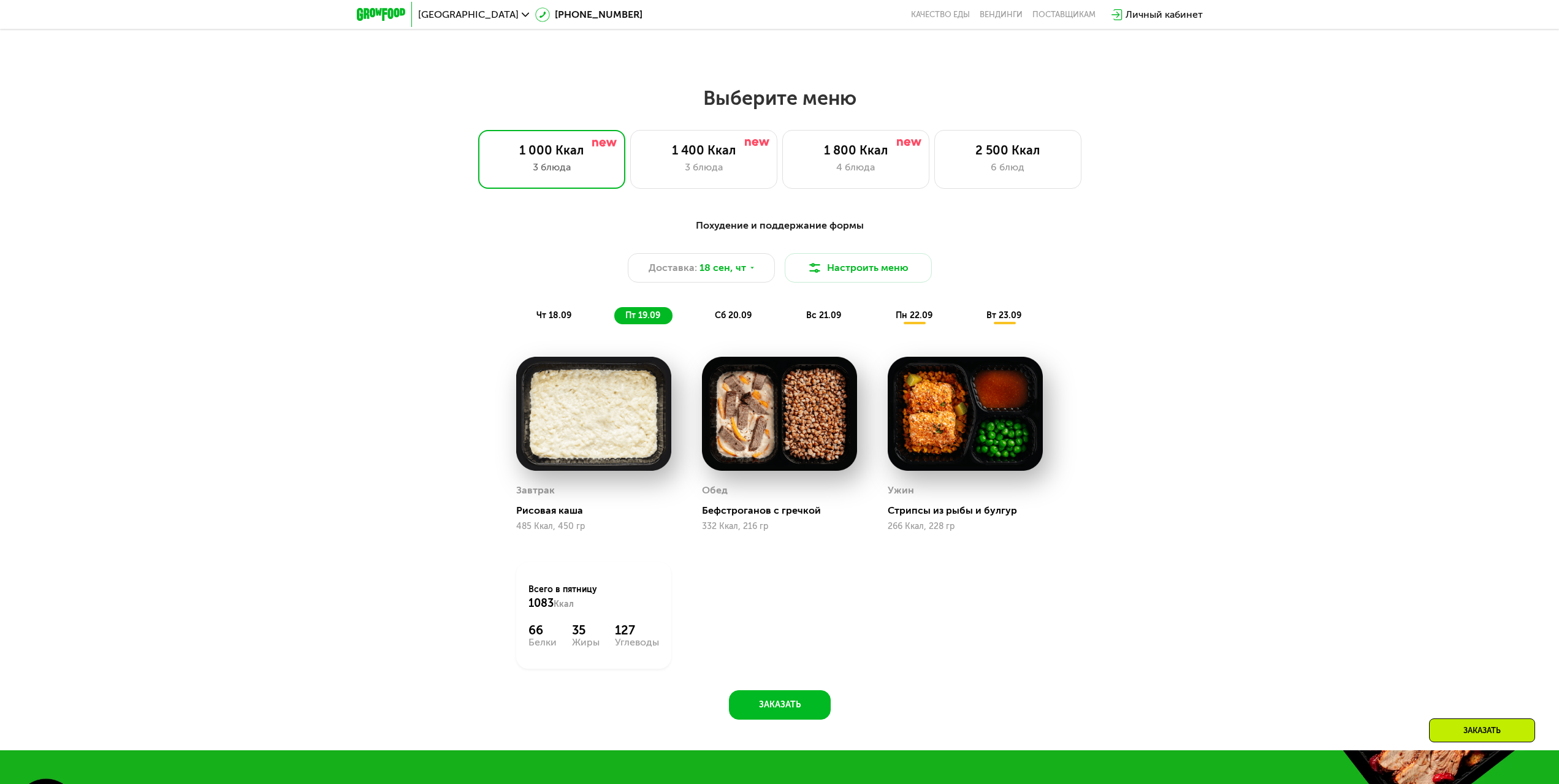
click at [717, 314] on div "сб 20.09" at bounding box center [734, 316] width 60 height 17
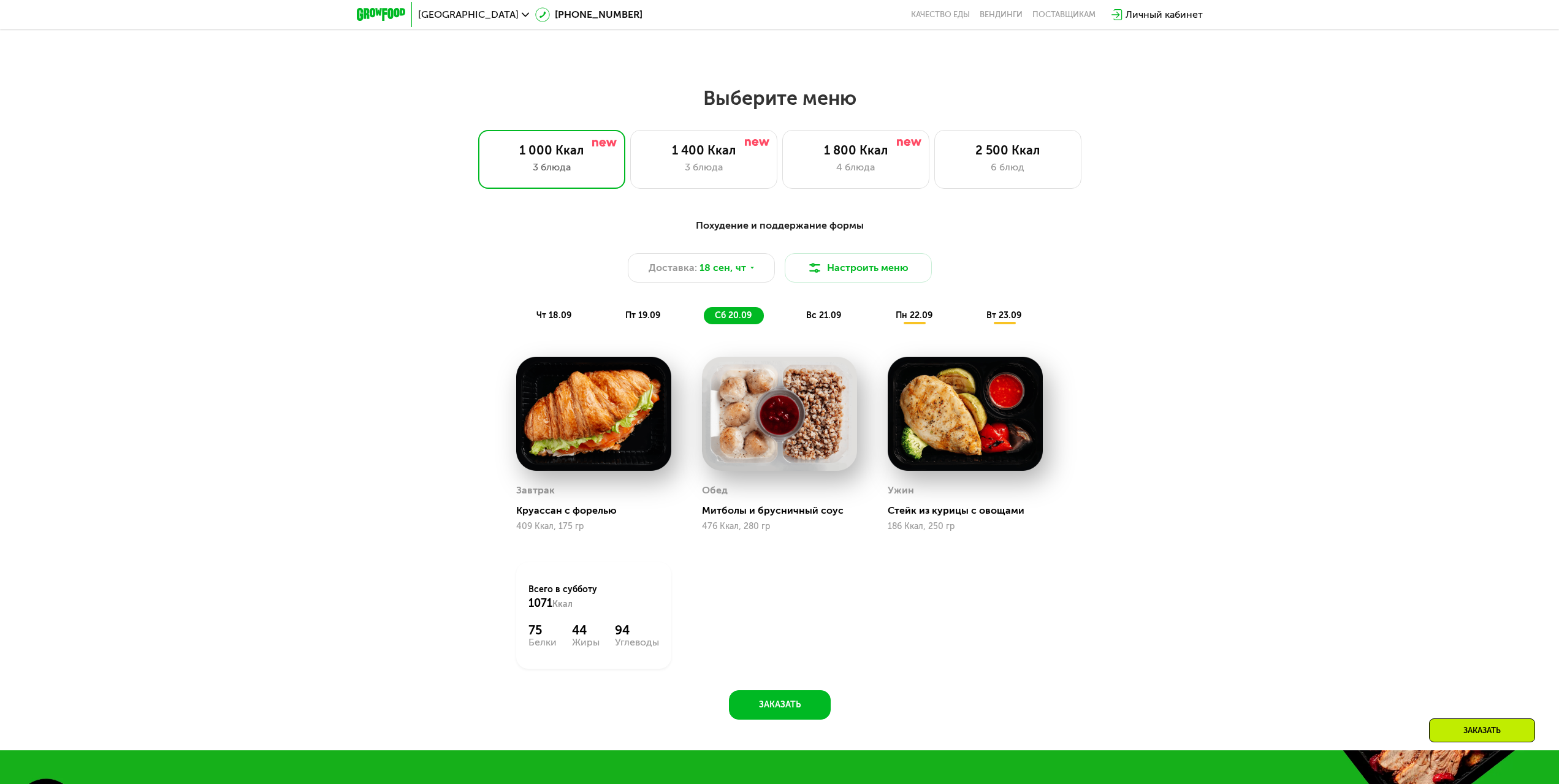
click at [799, 322] on div "вс 21.09" at bounding box center [825, 316] width 58 height 17
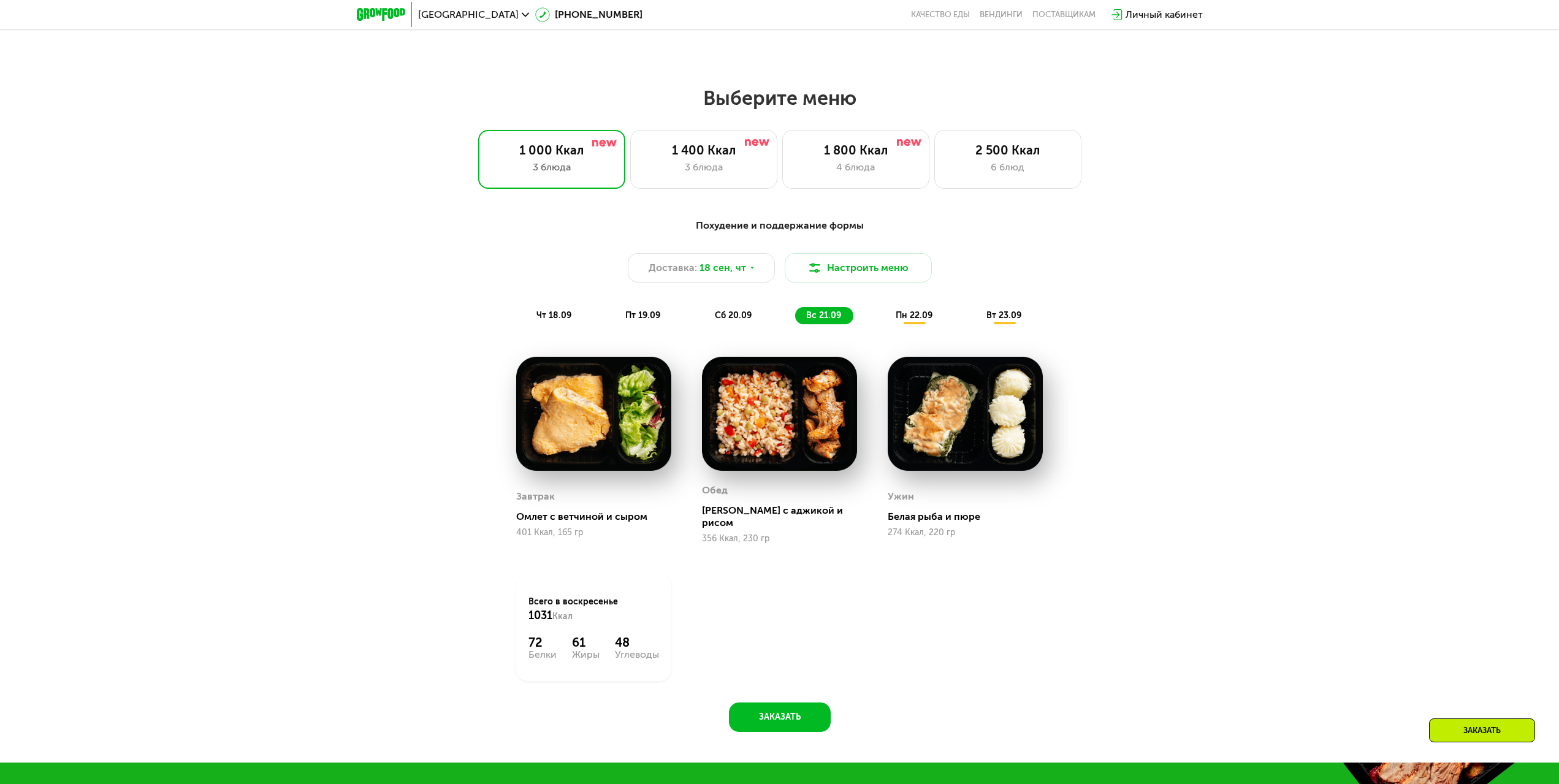
click at [918, 320] on span "пн 22.09" at bounding box center [914, 315] width 37 height 10
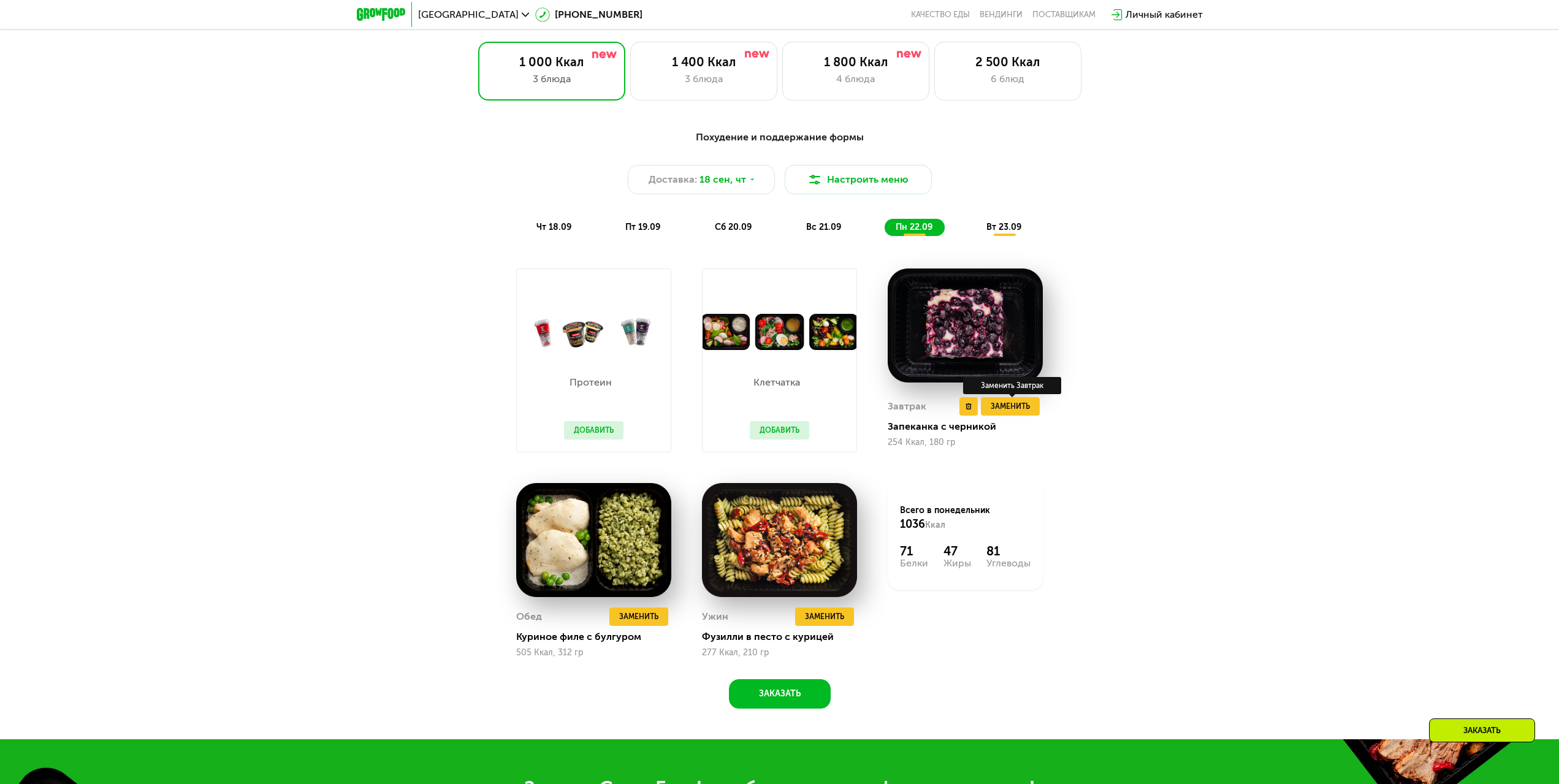
scroll to position [1397, 0]
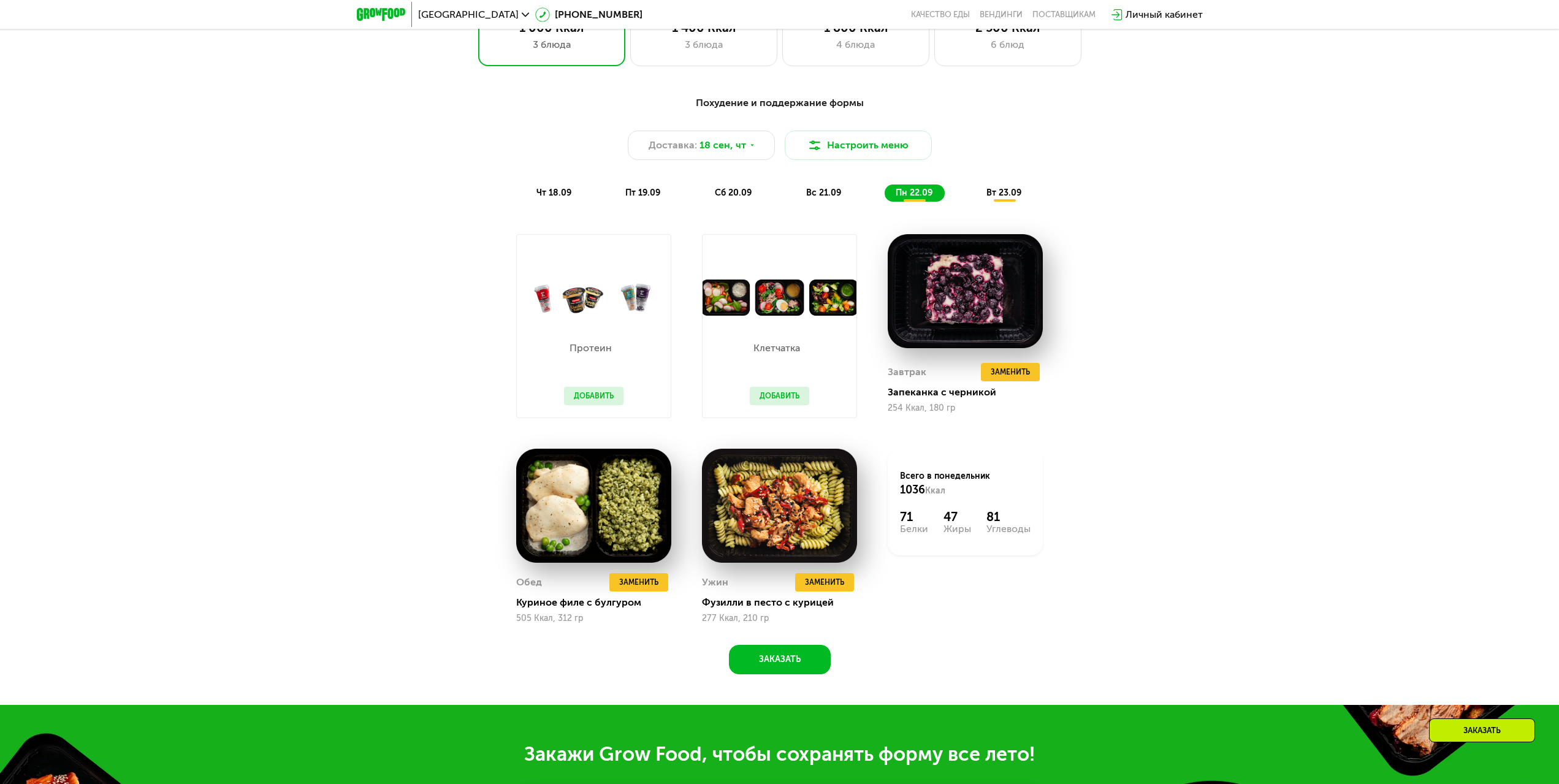
click at [776, 400] on button "Добавить" at bounding box center [780, 396] width 60 height 18
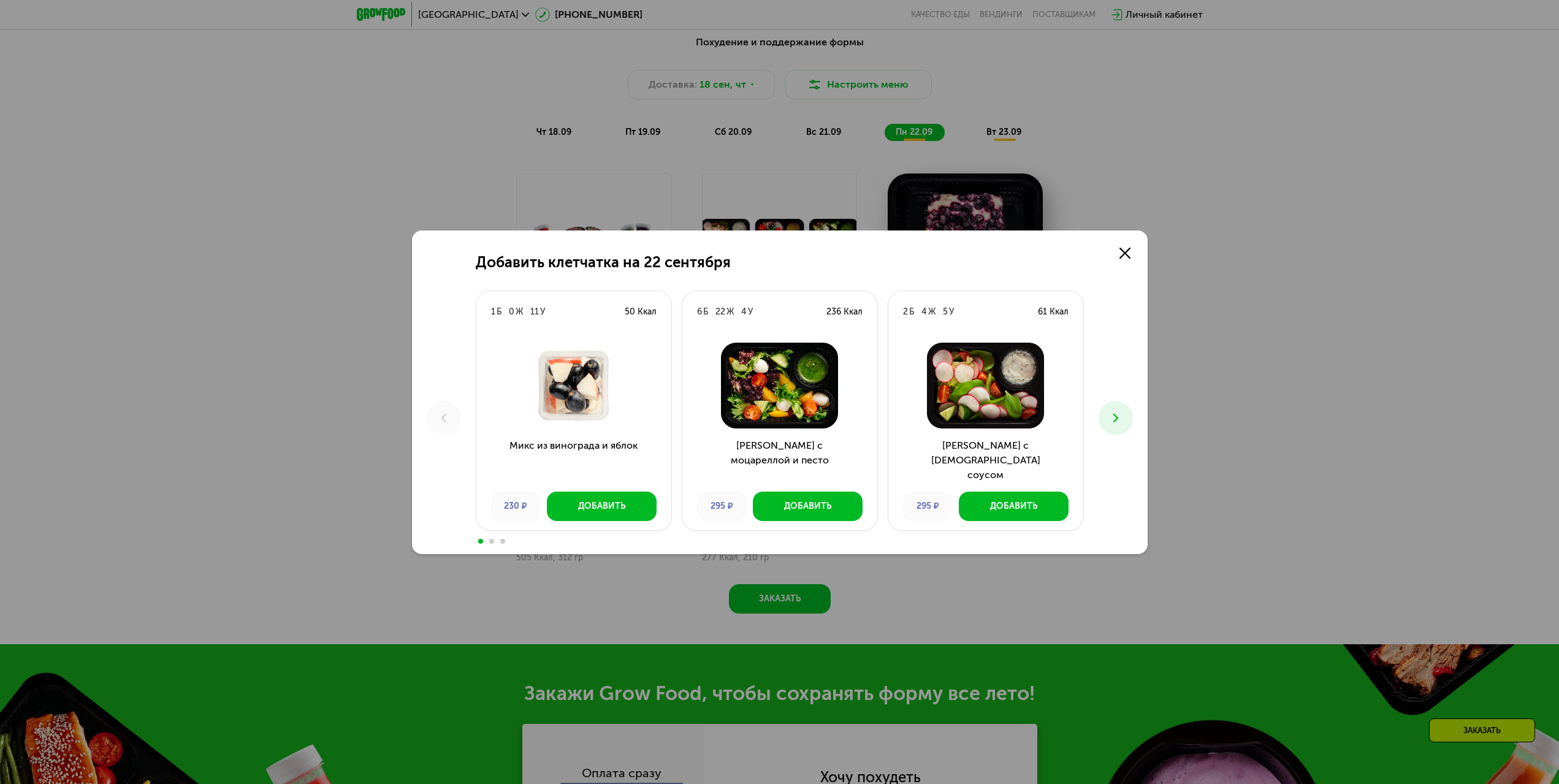
scroll to position [1458, 0]
click at [984, 498] on button "Добавить" at bounding box center [1014, 506] width 110 height 29
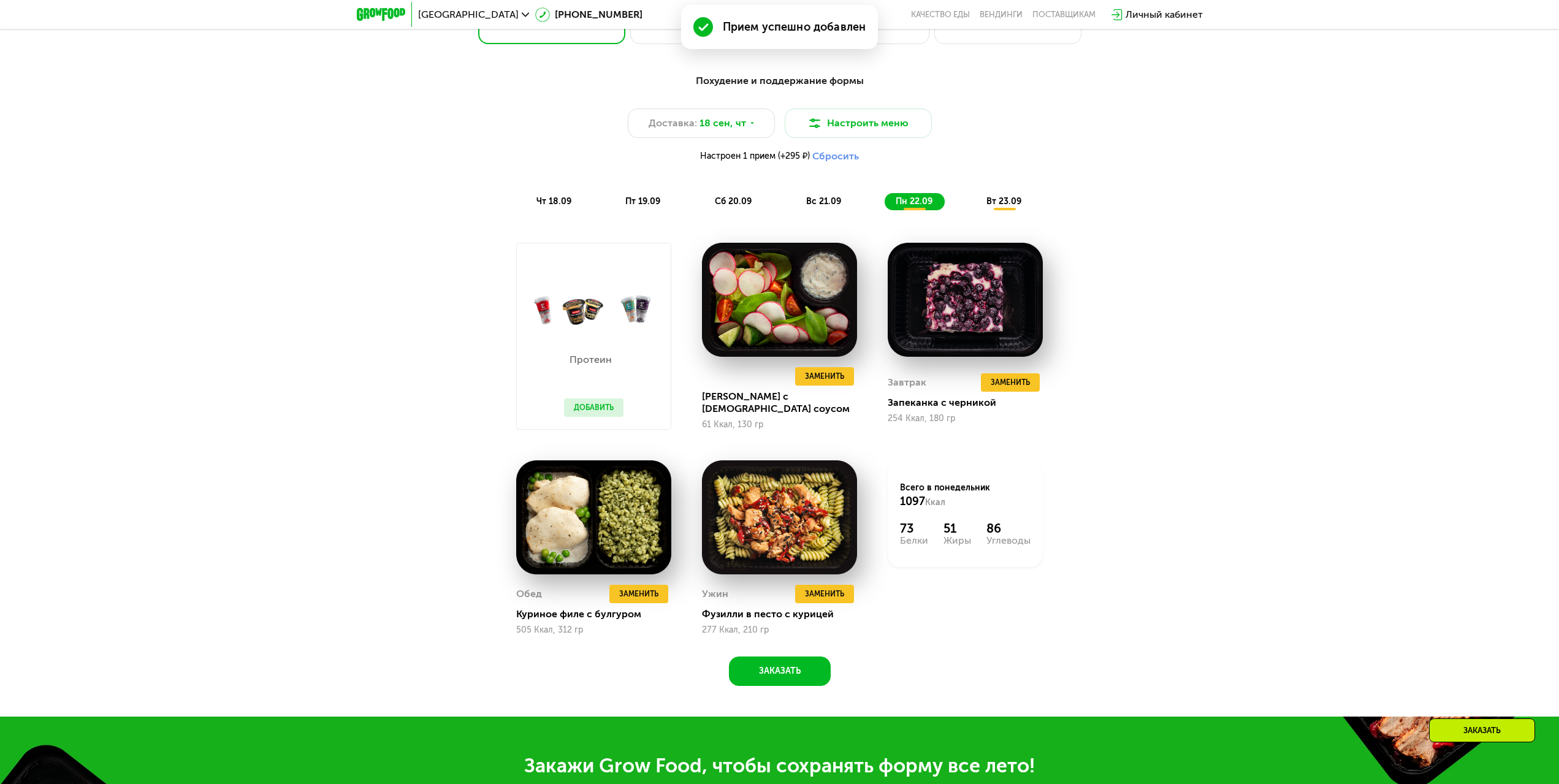
scroll to position [1397, 0]
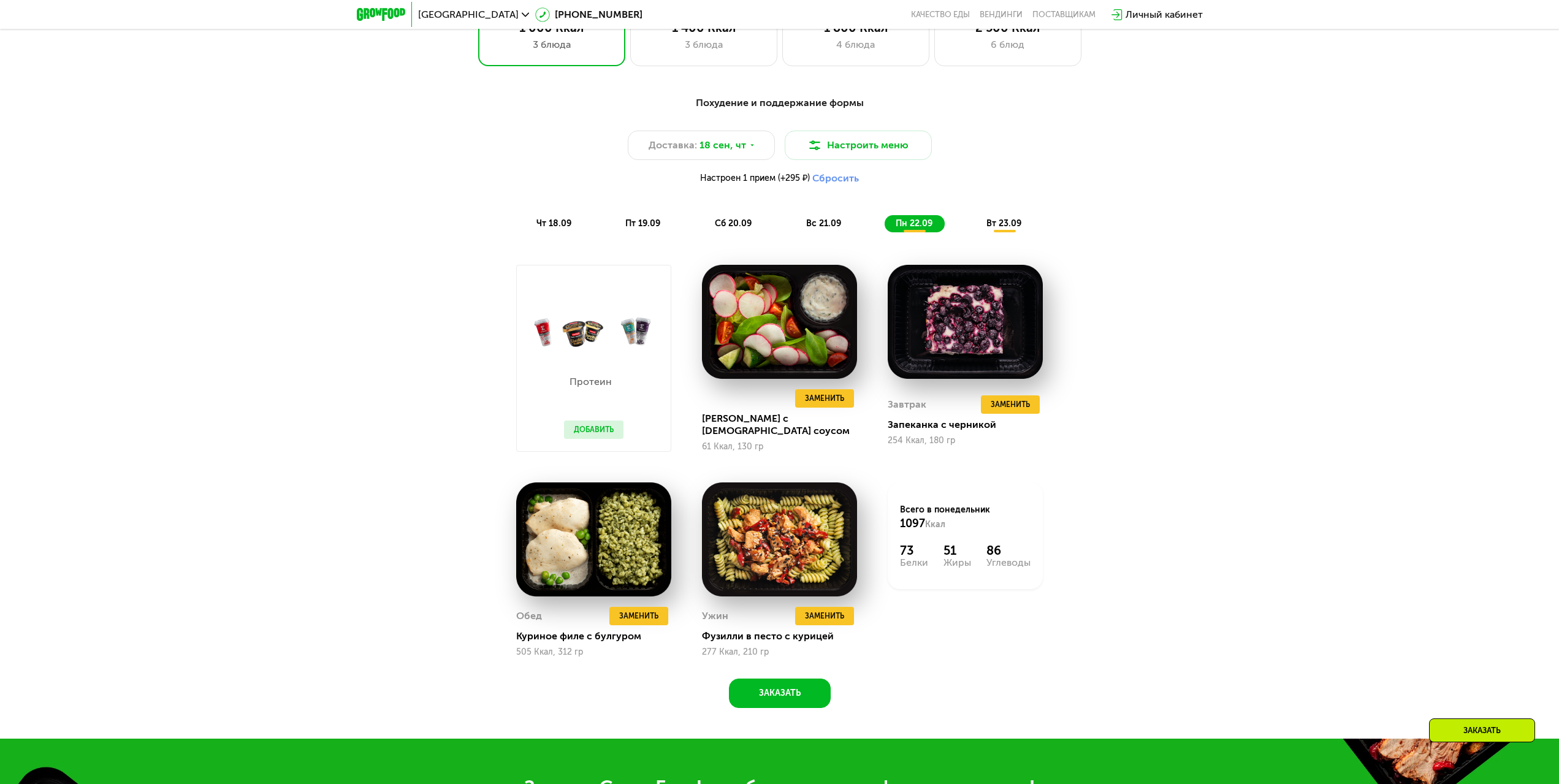
click at [1006, 227] on span "вт 23.09" at bounding box center [1004, 223] width 35 height 10
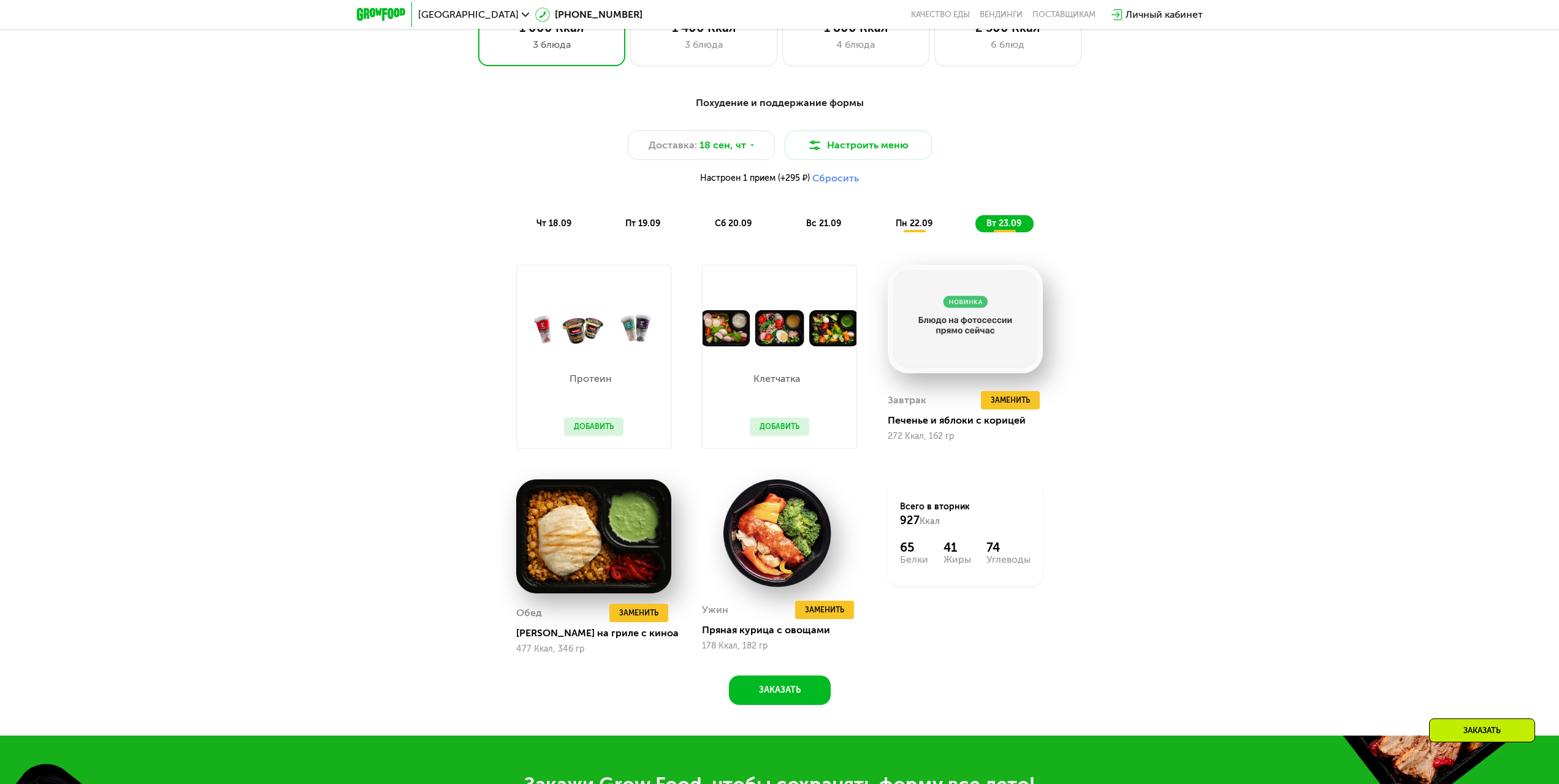
click at [769, 431] on button "Добавить" at bounding box center [780, 426] width 60 height 18
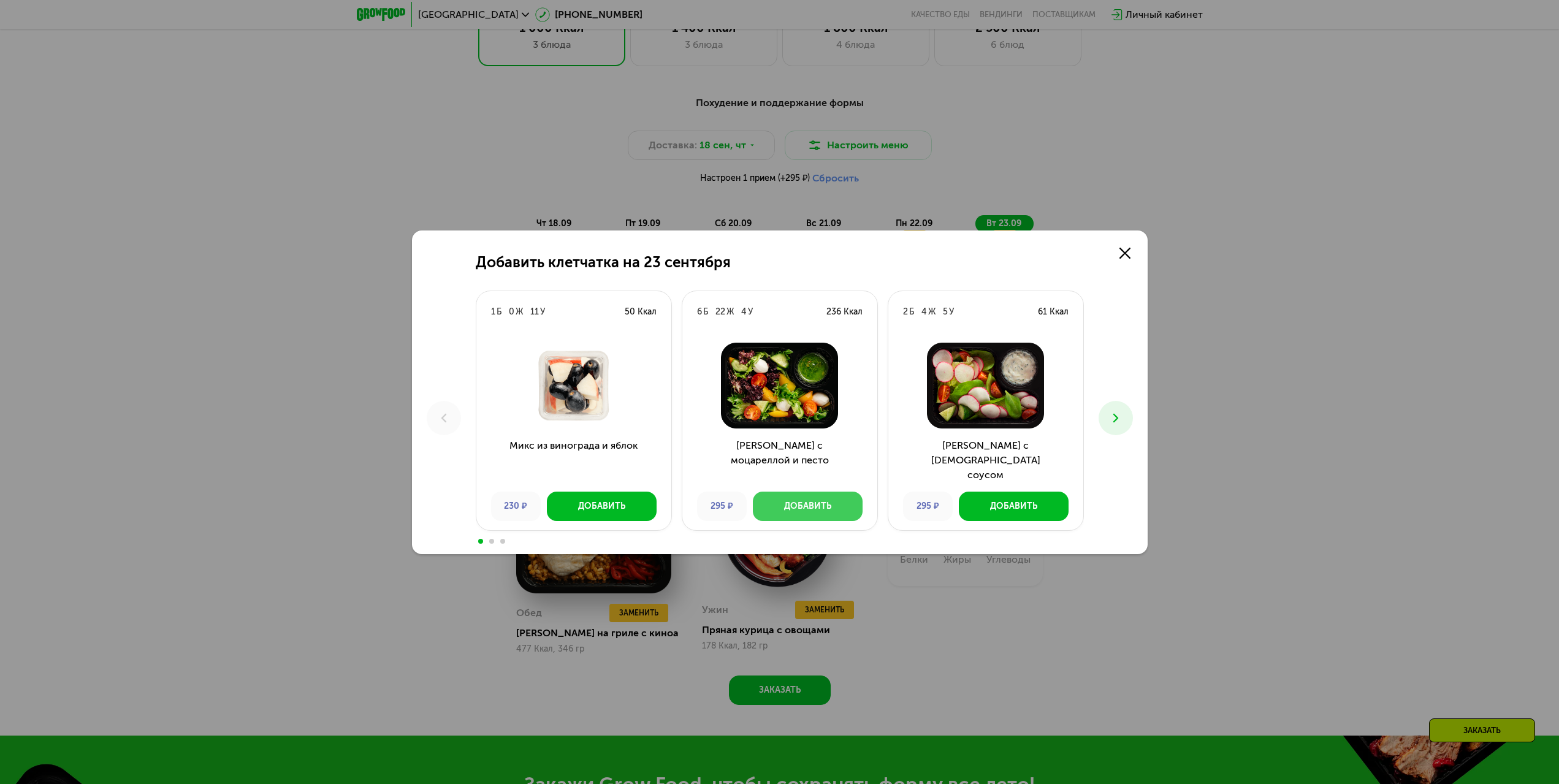
click at [799, 503] on div "Добавить" at bounding box center [808, 506] width 47 height 12
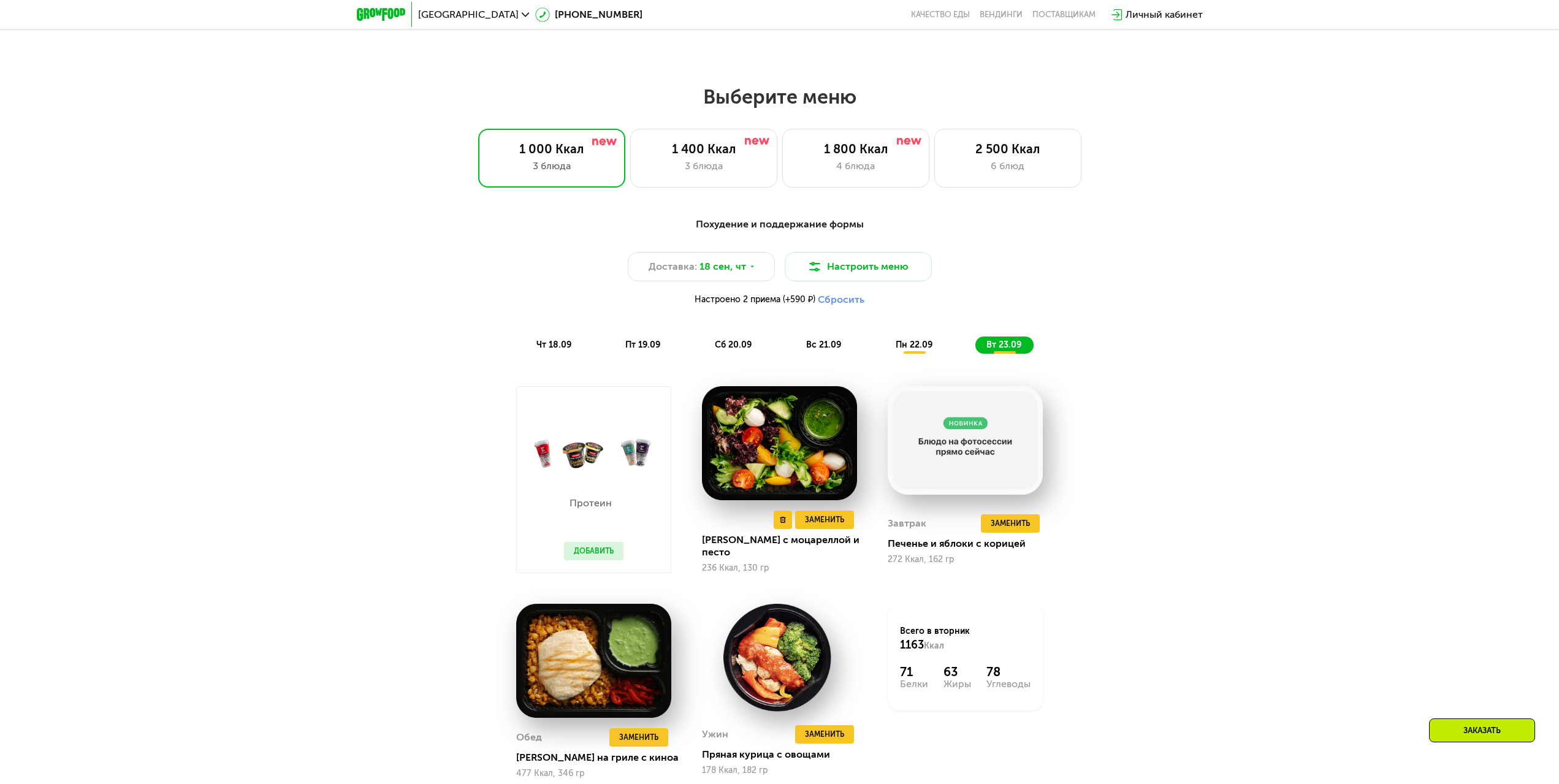
scroll to position [1274, 0]
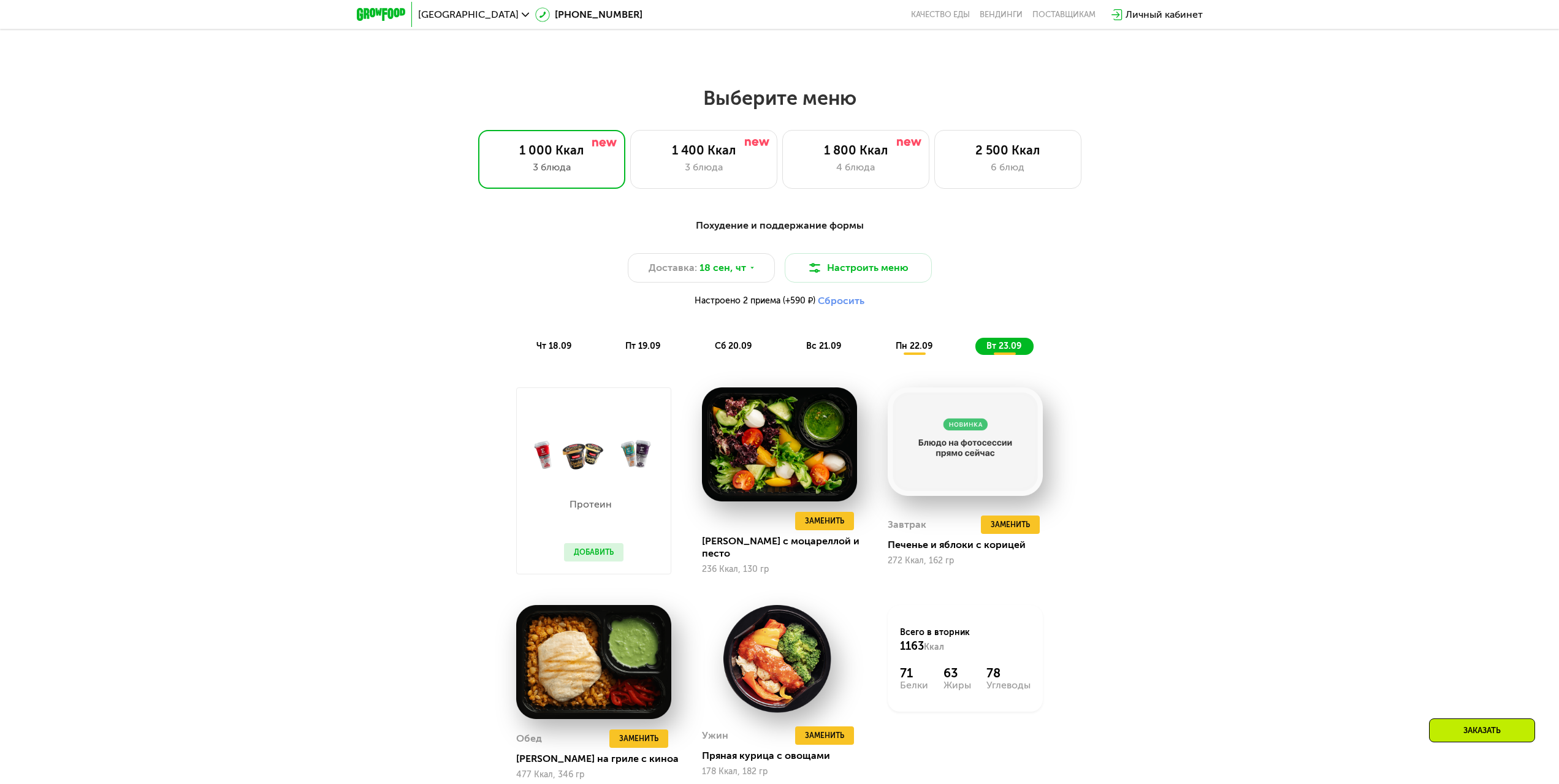
click at [815, 348] on span "вс 21.09" at bounding box center [824, 346] width 35 height 10
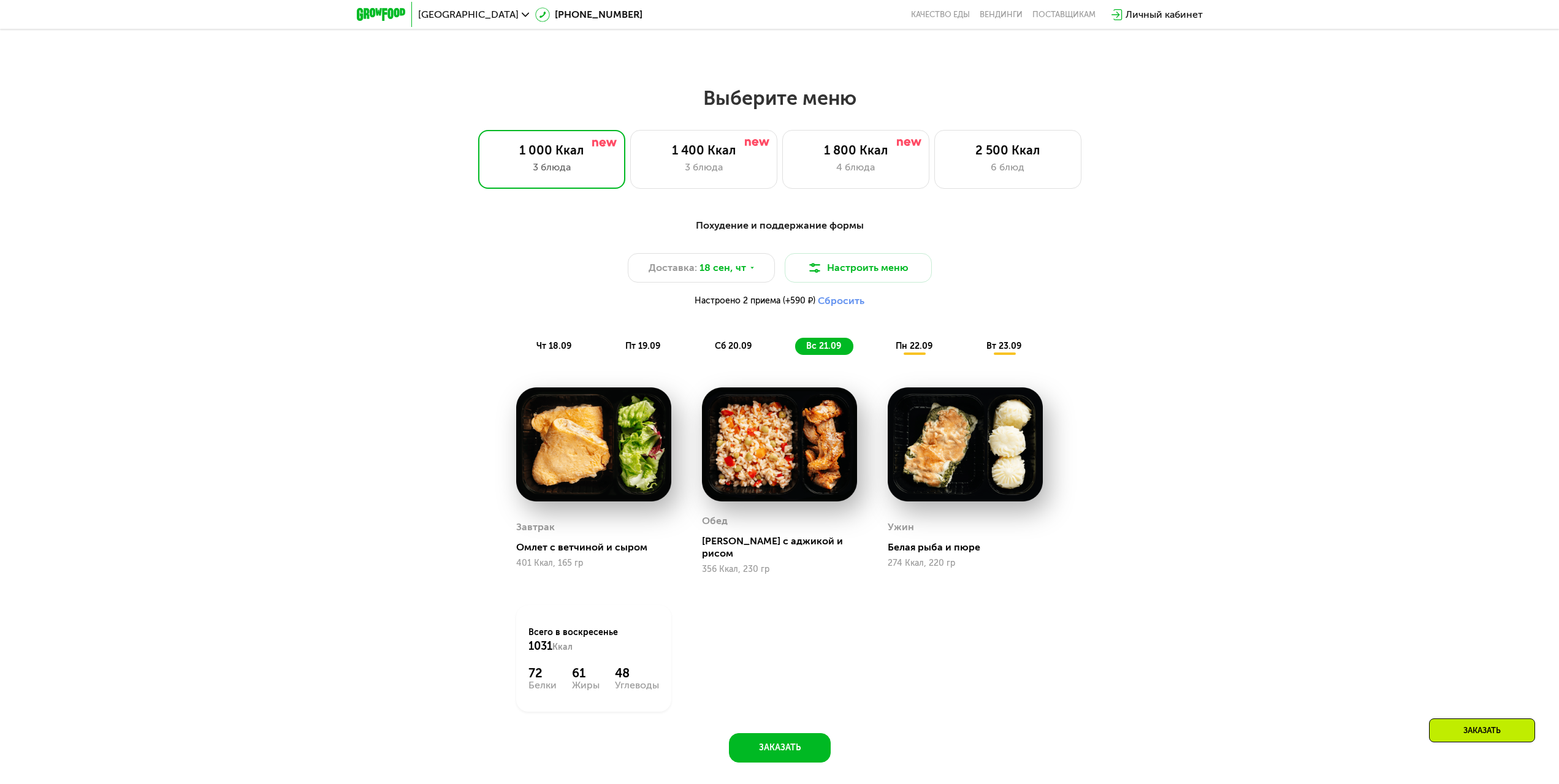
click at [552, 351] on span "чт 18.09" at bounding box center [554, 346] width 35 height 10
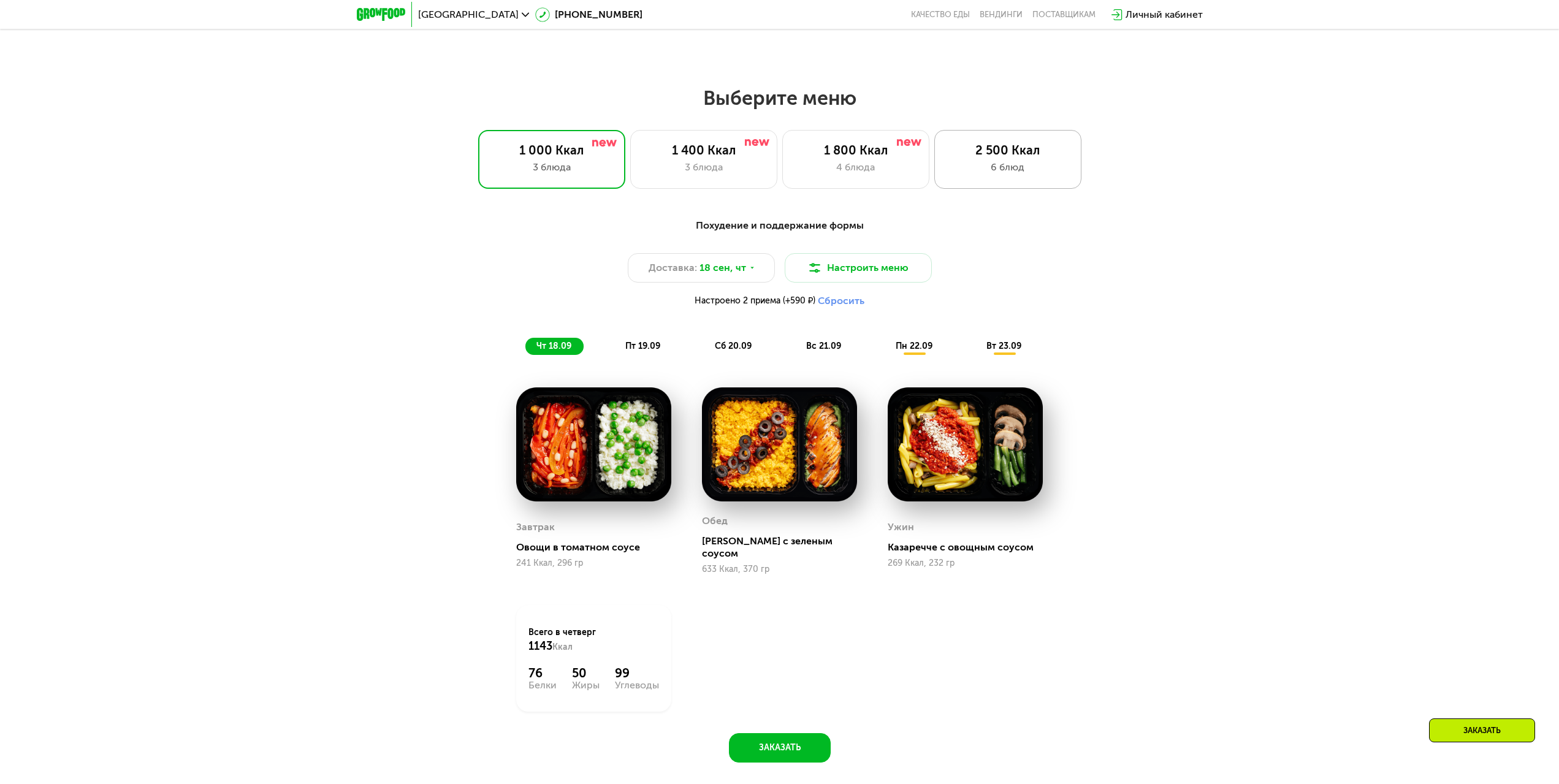
click at [1005, 157] on div "2 500 Ккал" at bounding box center [1008, 150] width 122 height 15
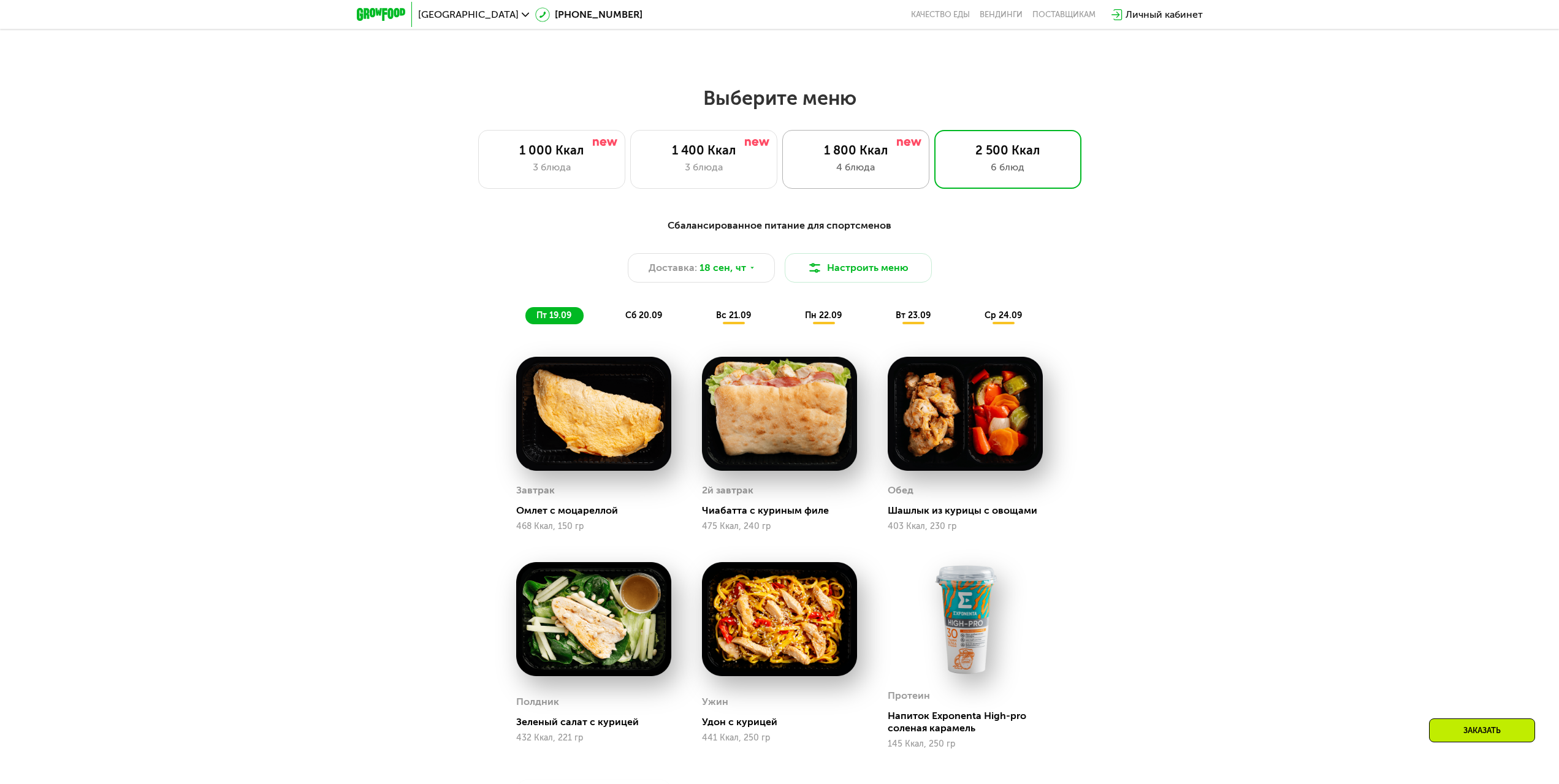
click at [847, 157] on div "1 800 Ккал" at bounding box center [856, 150] width 122 height 15
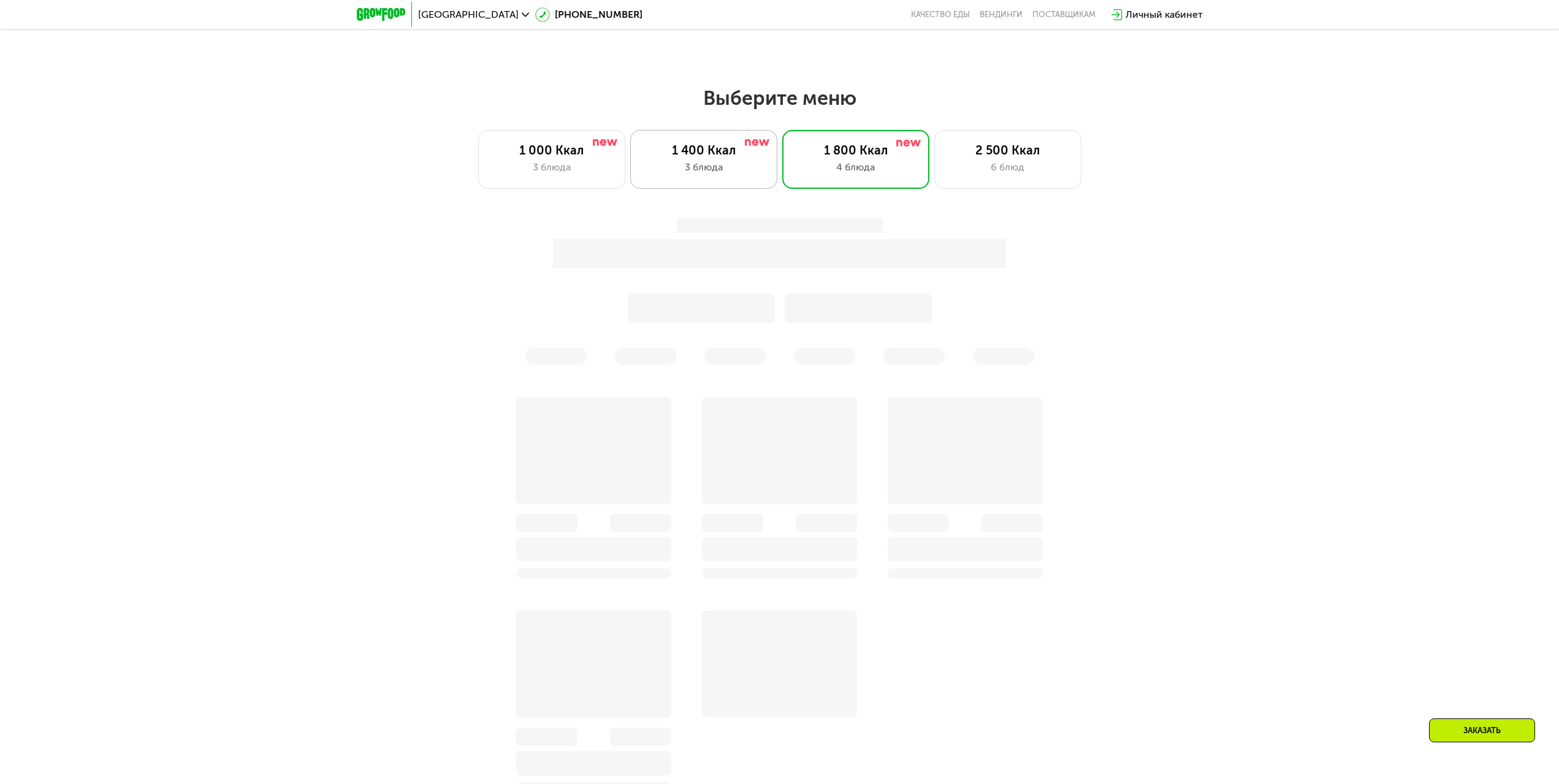
click at [742, 166] on div "3 блюда" at bounding box center [704, 167] width 122 height 15
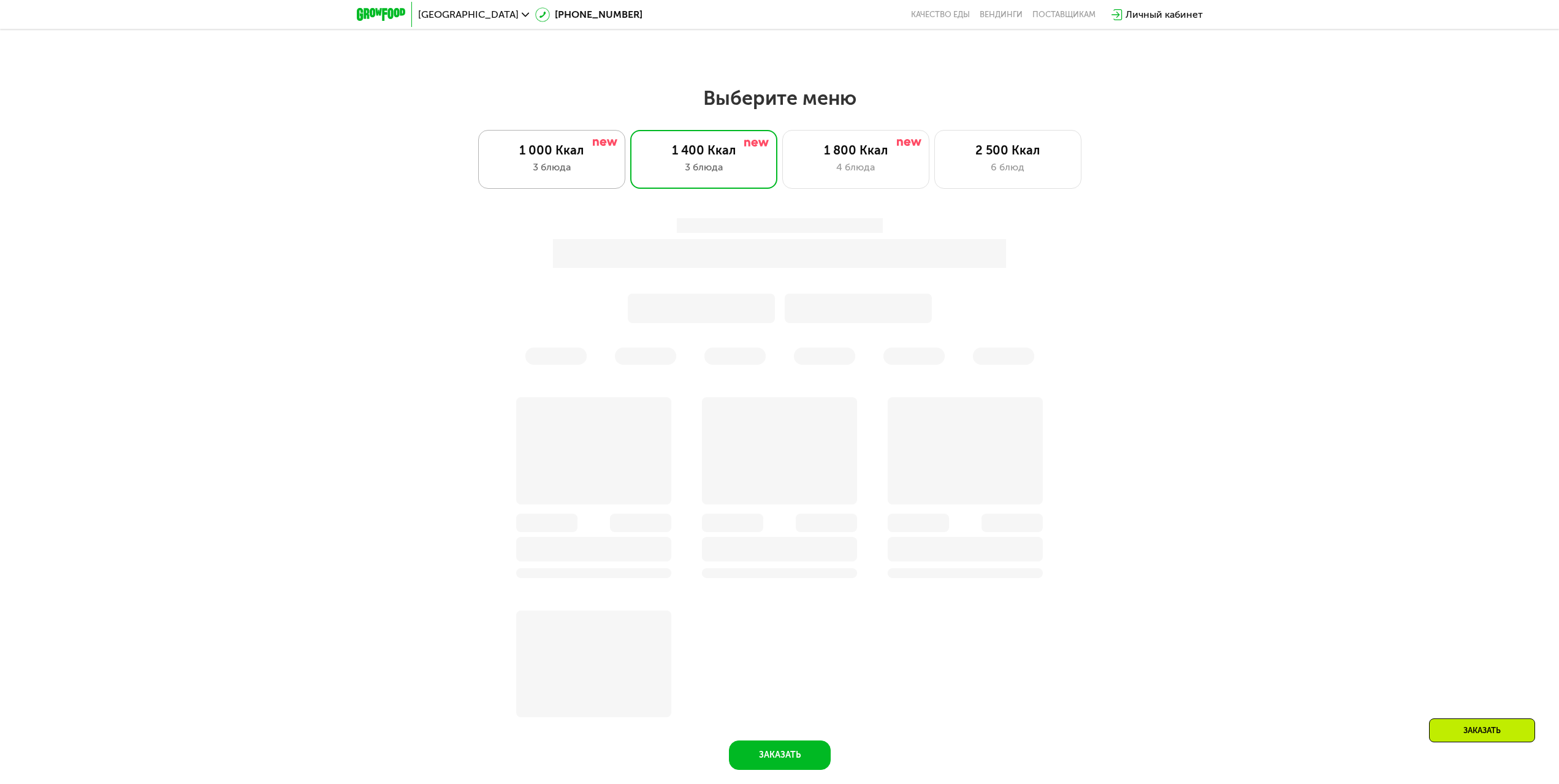
click at [575, 184] on div "1 000 Ккал 3 блюда" at bounding box center [552, 159] width 147 height 59
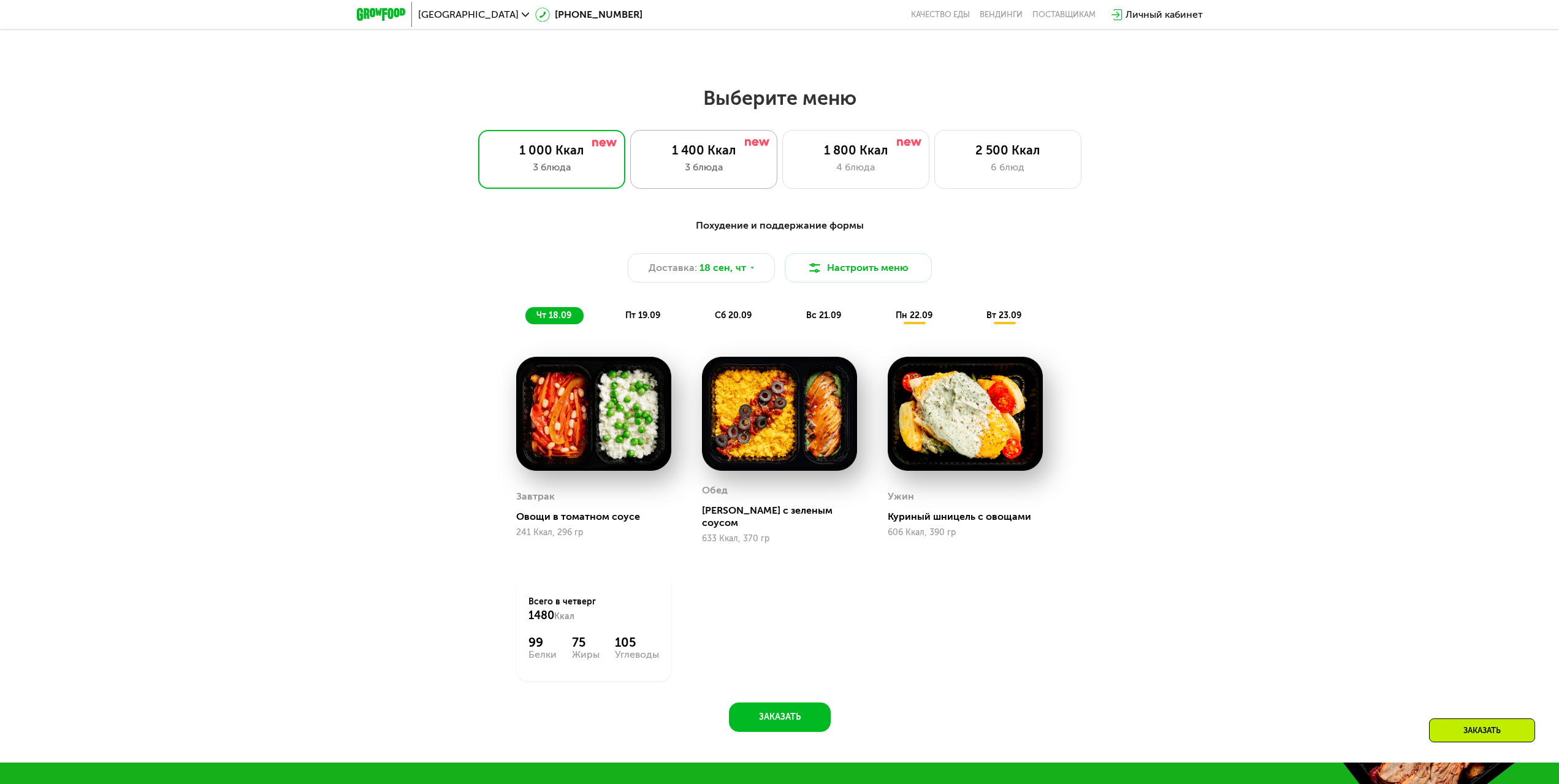
click at [692, 175] on div "3 блюда" at bounding box center [704, 167] width 122 height 15
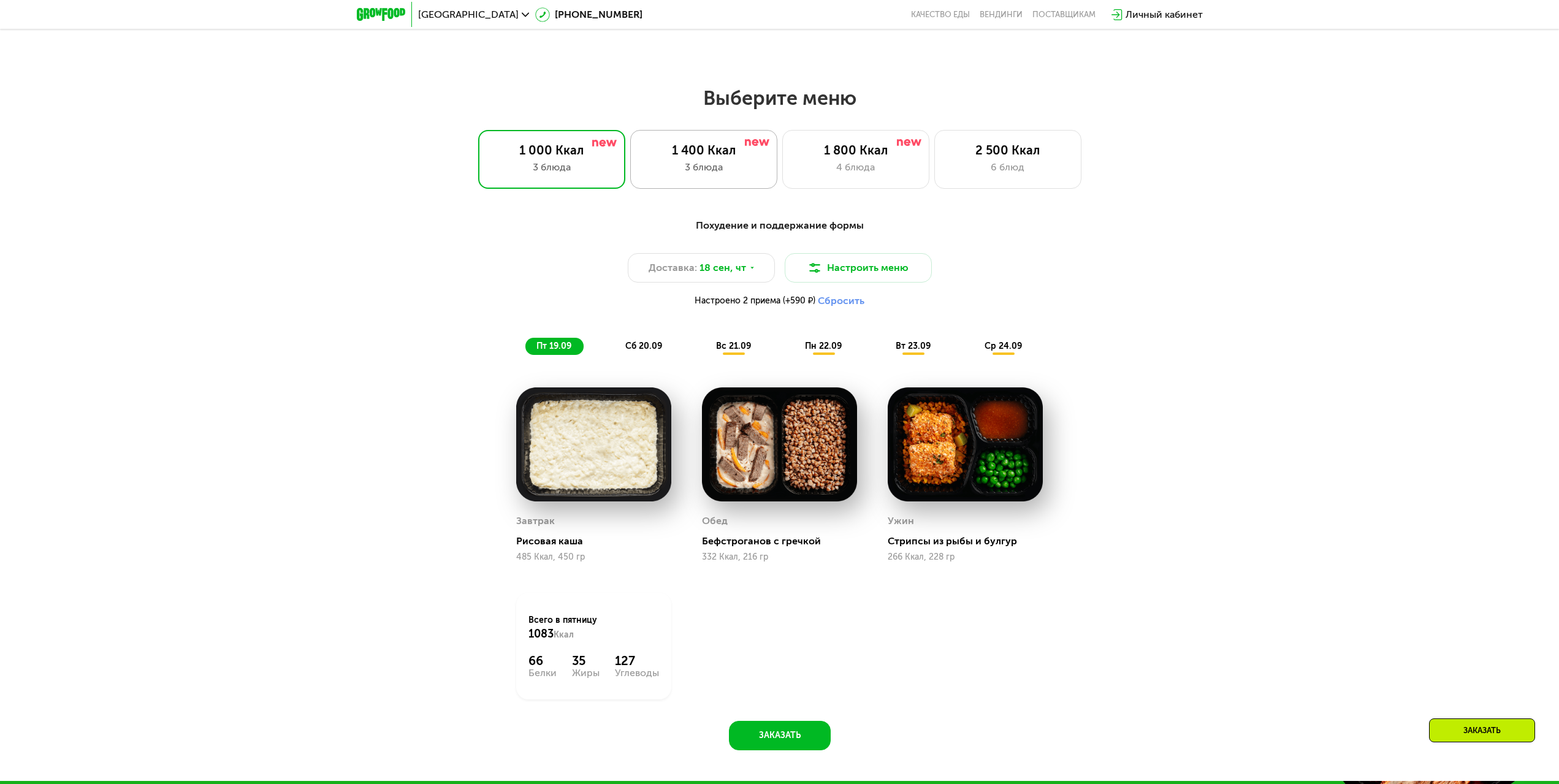
click at [693, 175] on div "3 блюда" at bounding box center [704, 167] width 122 height 15
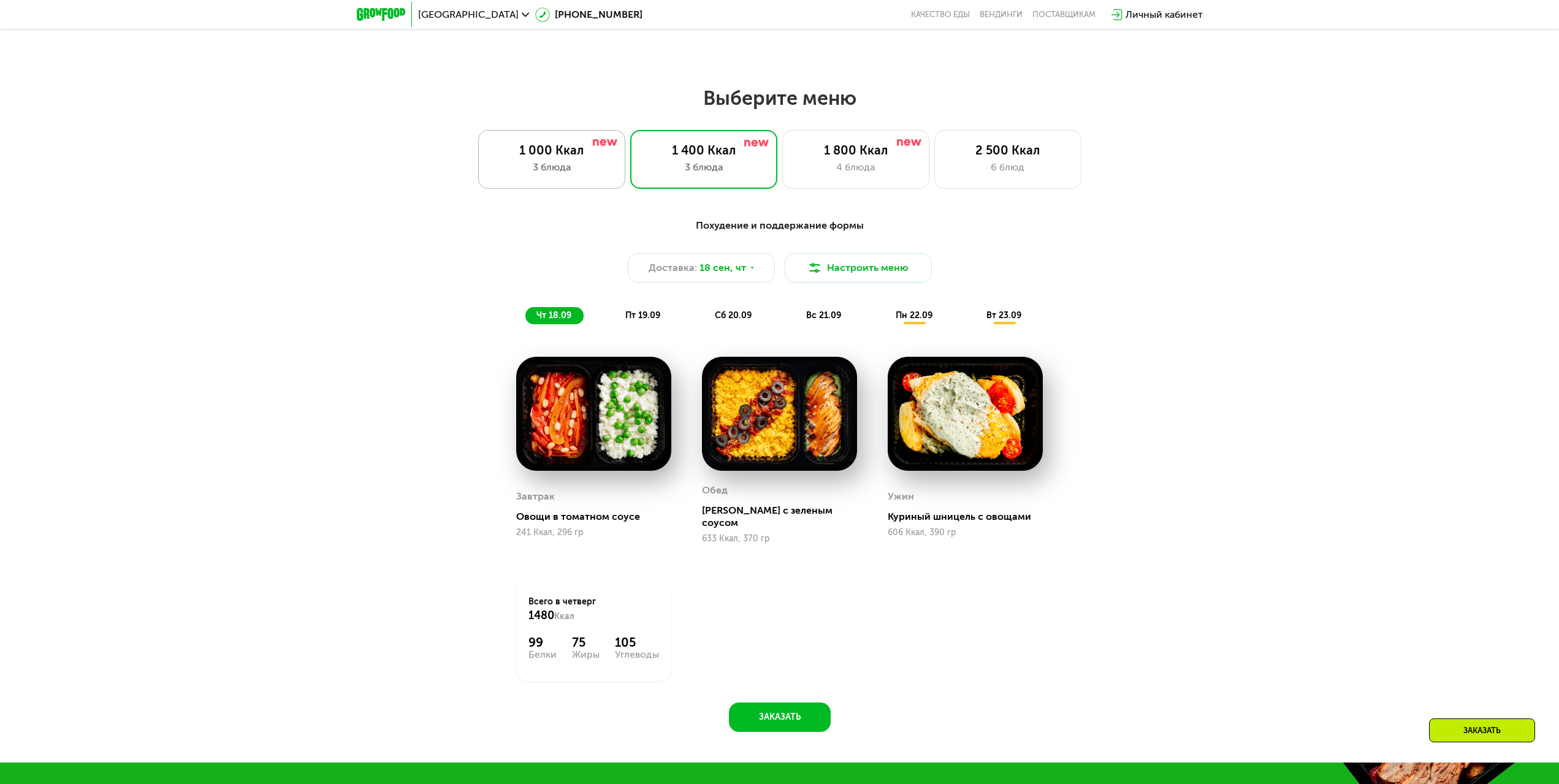
click at [584, 157] on div "1 000 Ккал" at bounding box center [552, 150] width 122 height 15
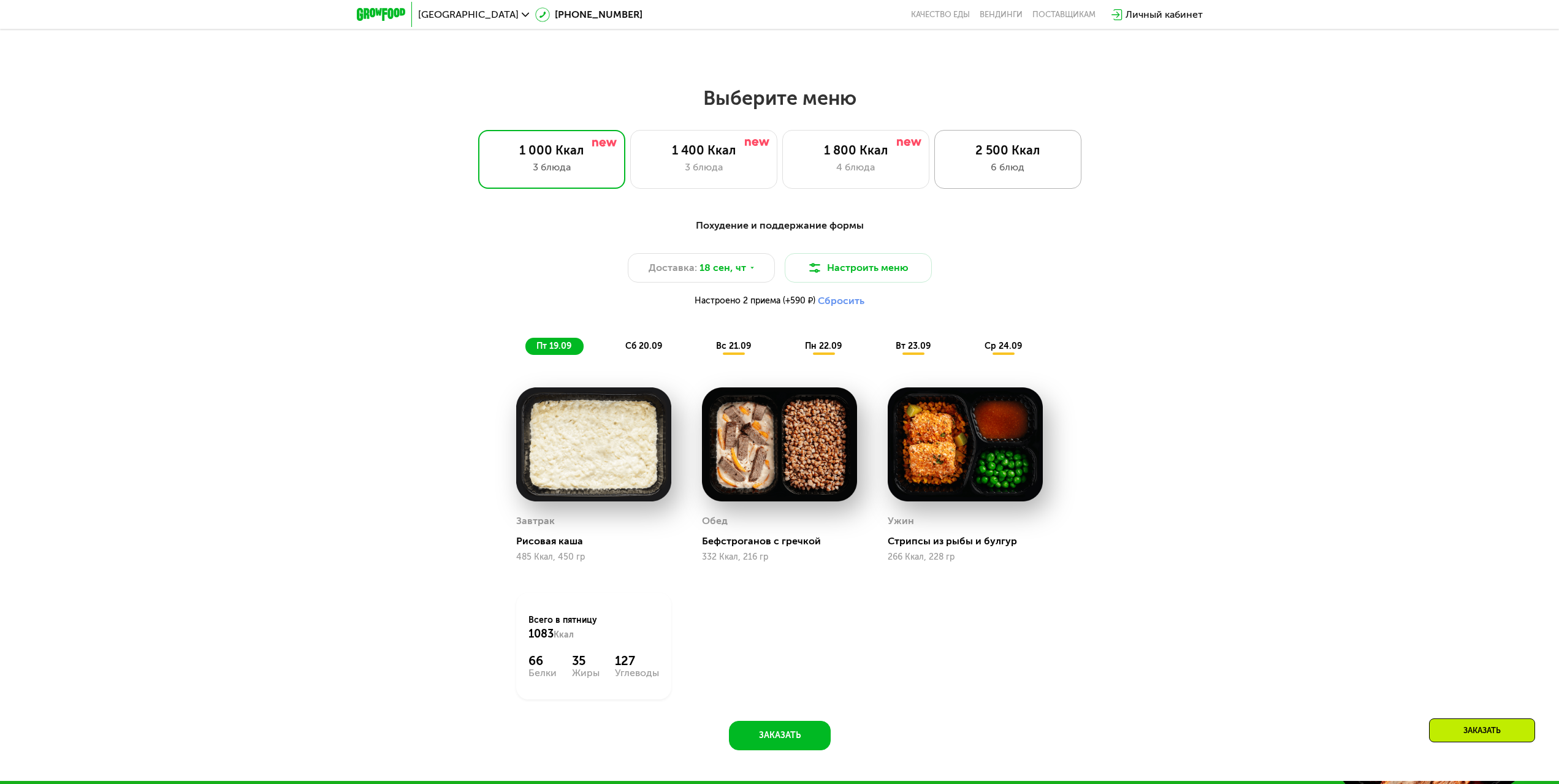
click at [971, 167] on div "6 блюд" at bounding box center [1008, 167] width 122 height 15
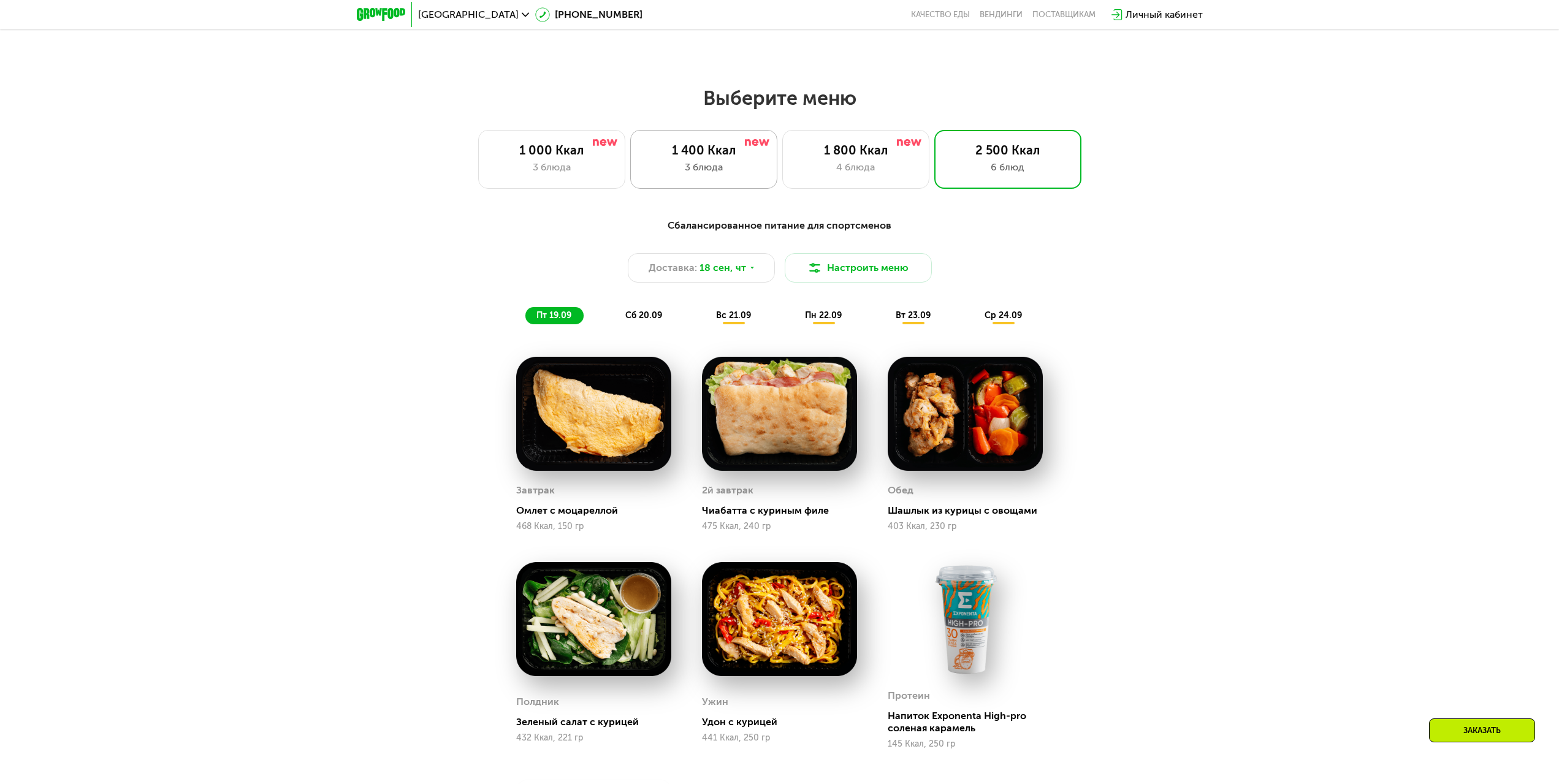
click at [756, 157] on div "1 400 Ккал" at bounding box center [704, 150] width 122 height 15
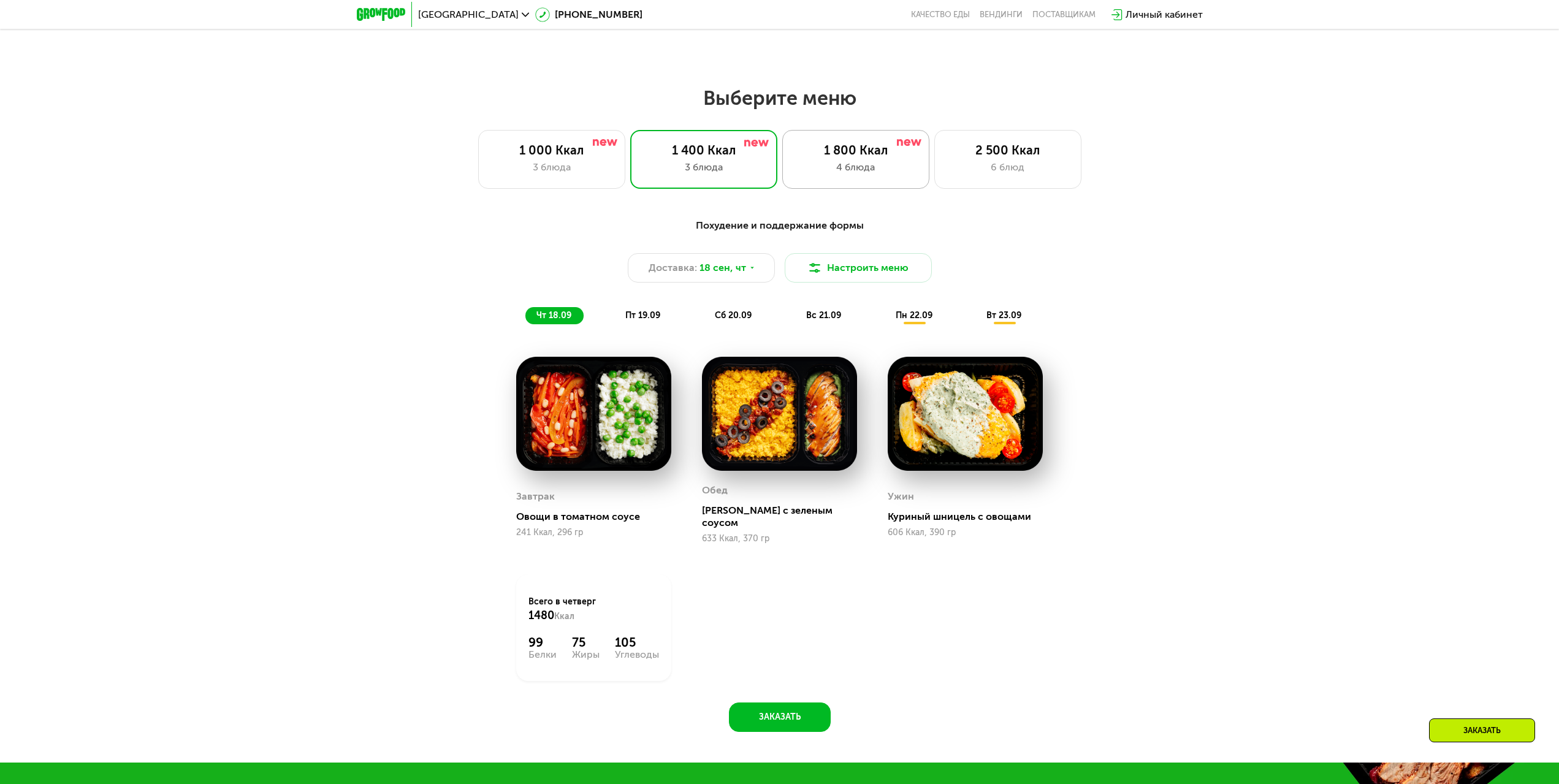
click at [850, 157] on div "1 800 Ккал" at bounding box center [856, 150] width 122 height 15
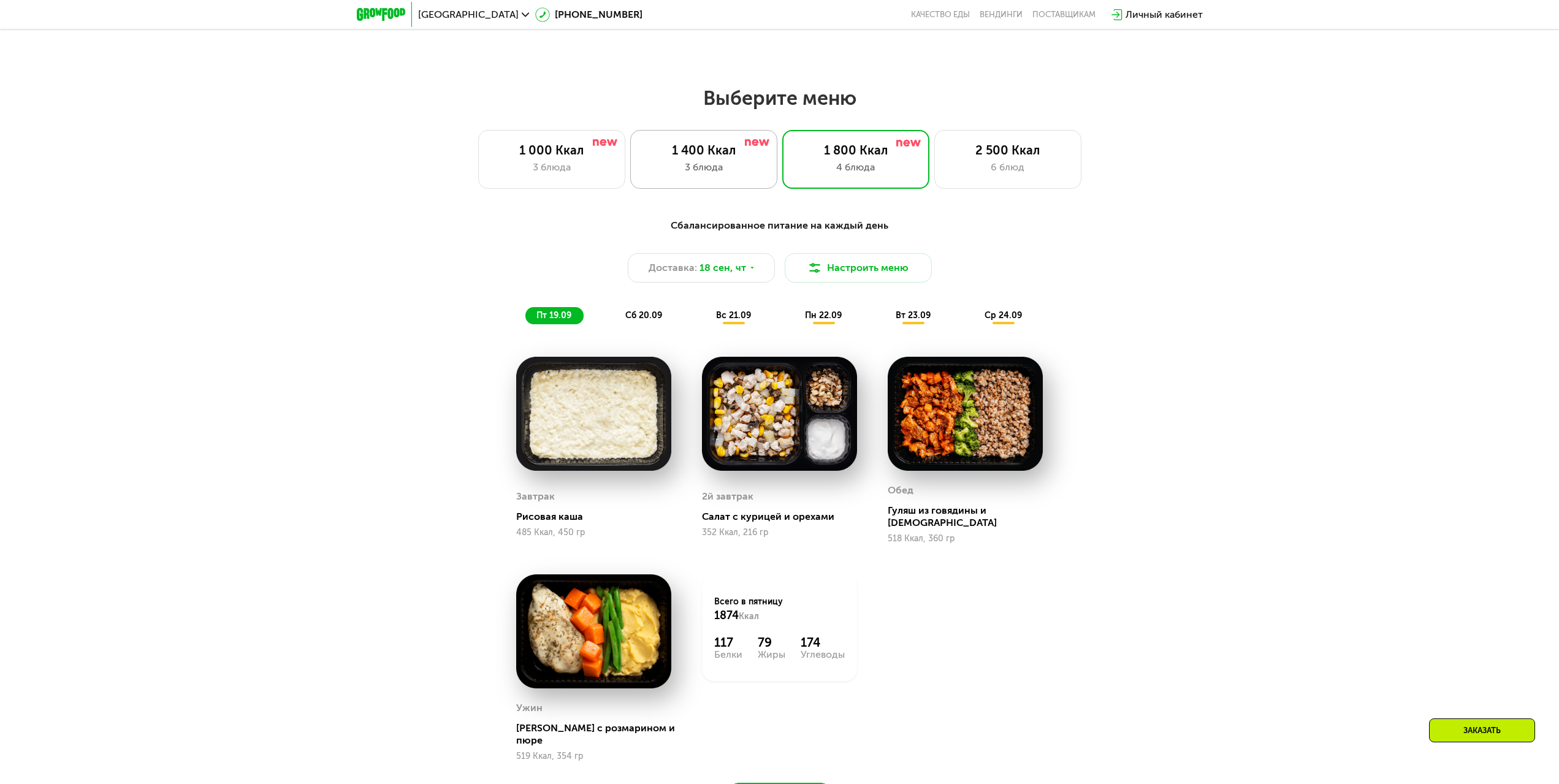
click at [721, 154] on div "1 400 Ккал" at bounding box center [704, 150] width 122 height 15
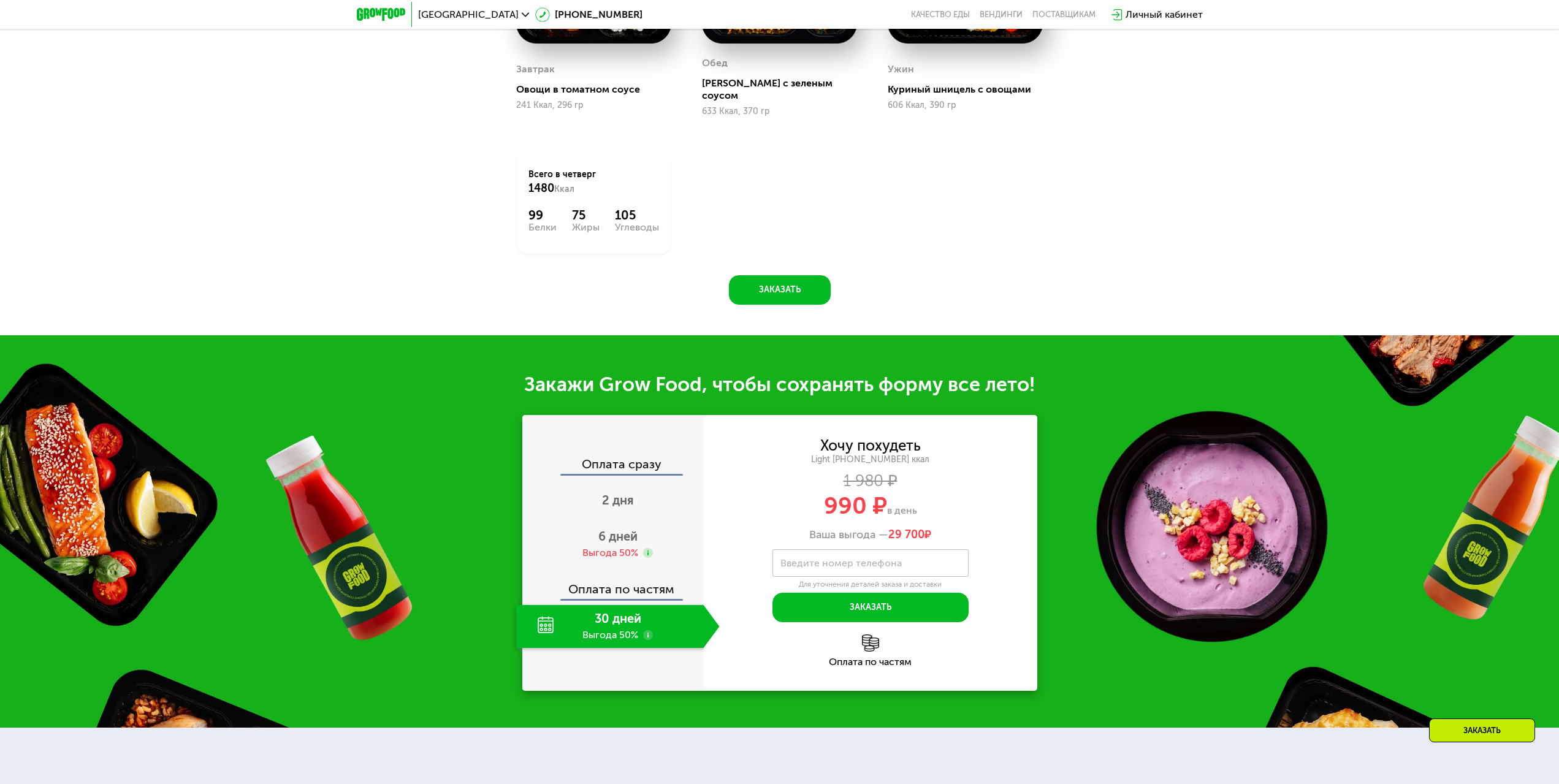
scroll to position [1703, 0]
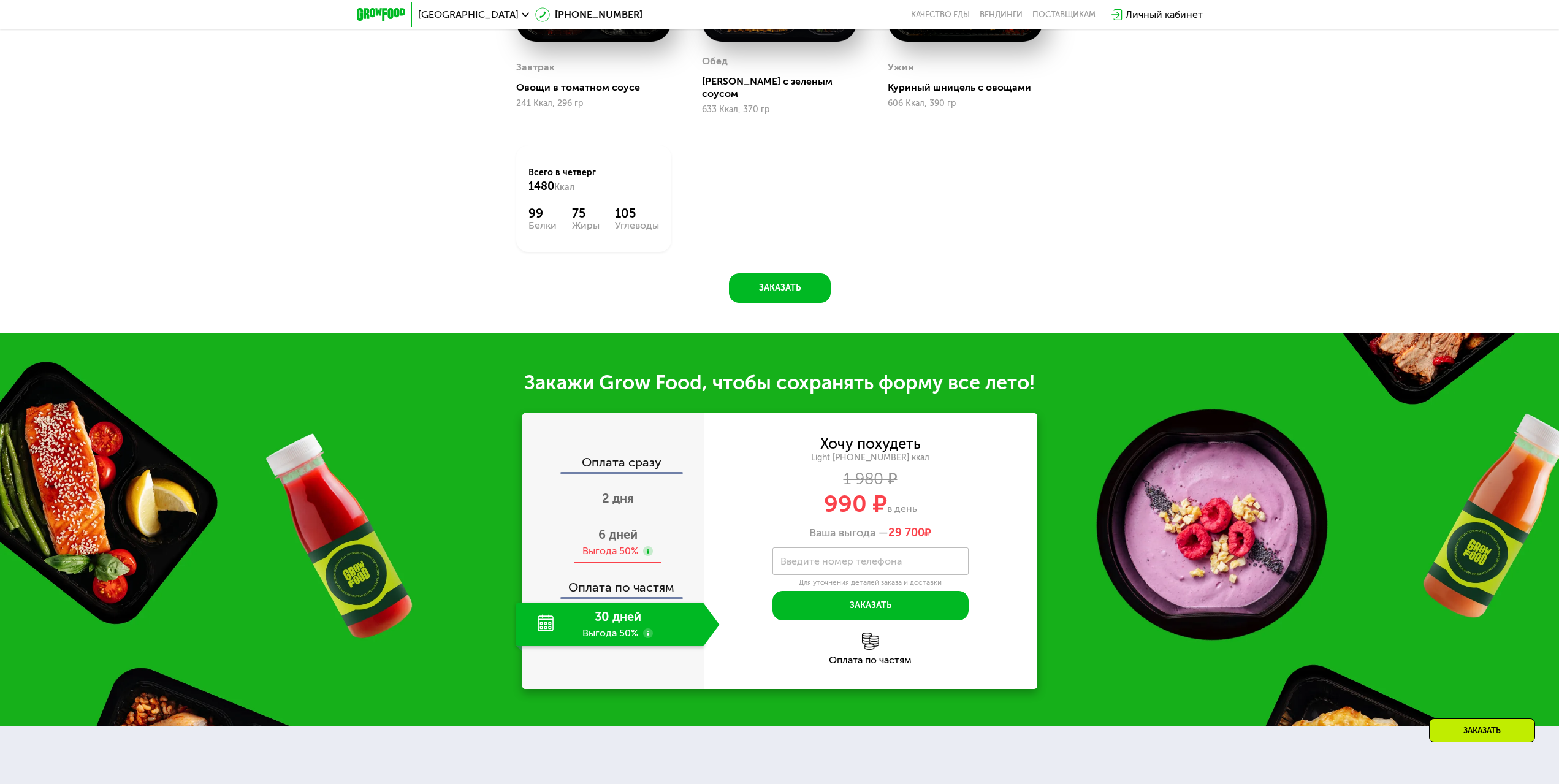
click at [656, 542] on div "6 дней Выгода 50%" at bounding box center [617, 542] width 203 height 43
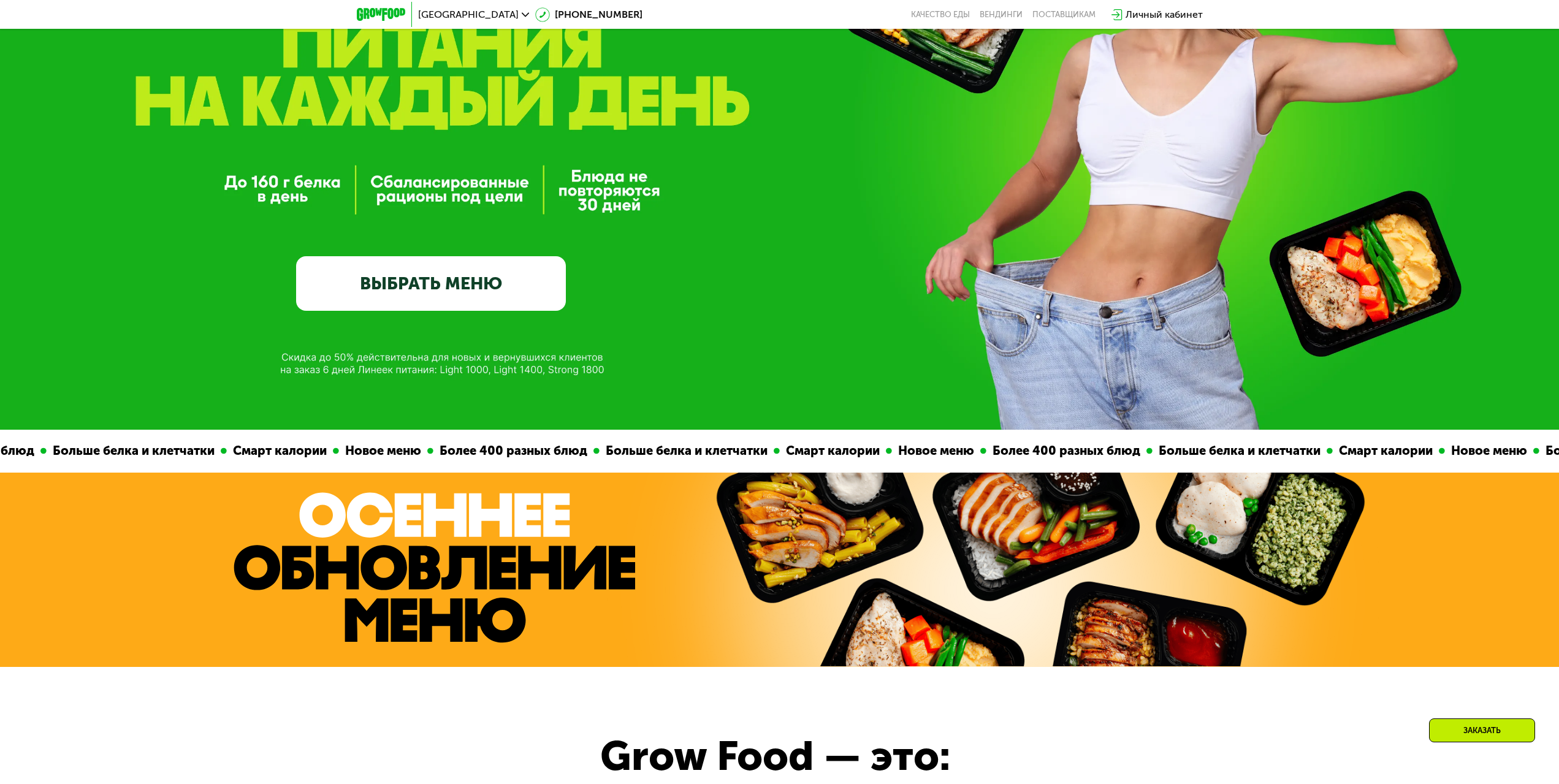
scroll to position [0, 0]
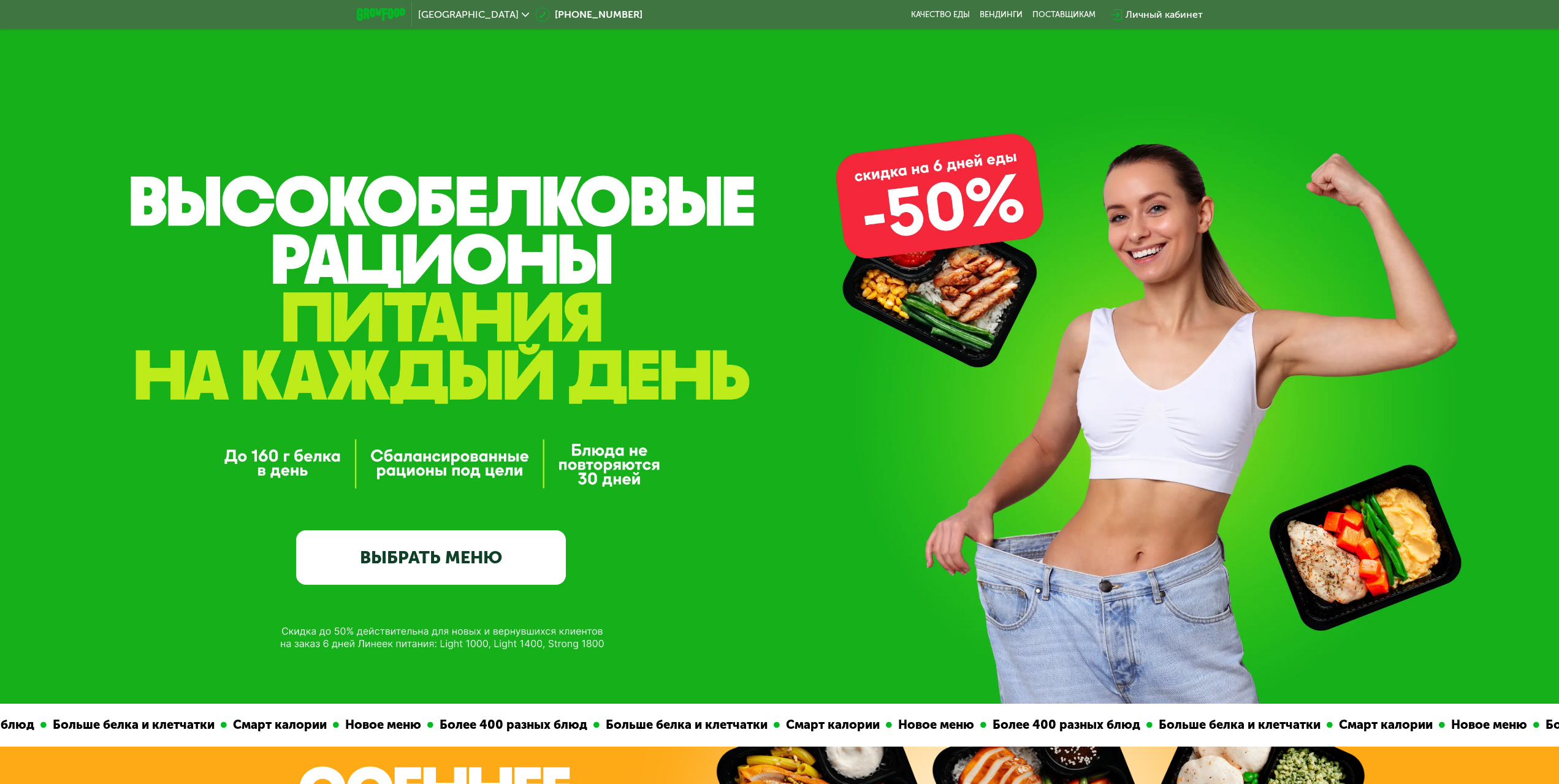
drag, startPoint x: 688, startPoint y: 553, endPoint x: 605, endPoint y: 263, distance: 301.6
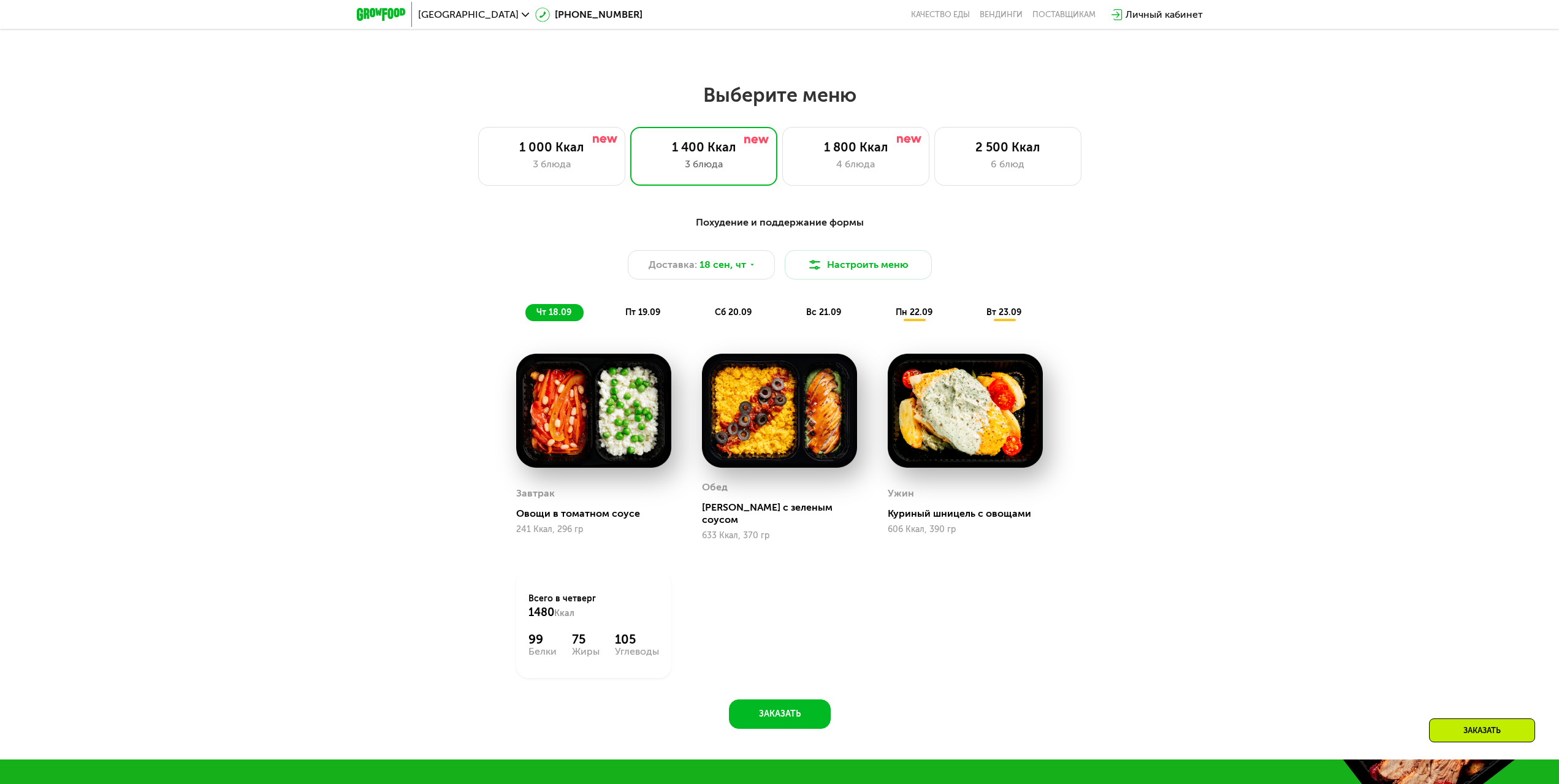
scroll to position [1287, 0]
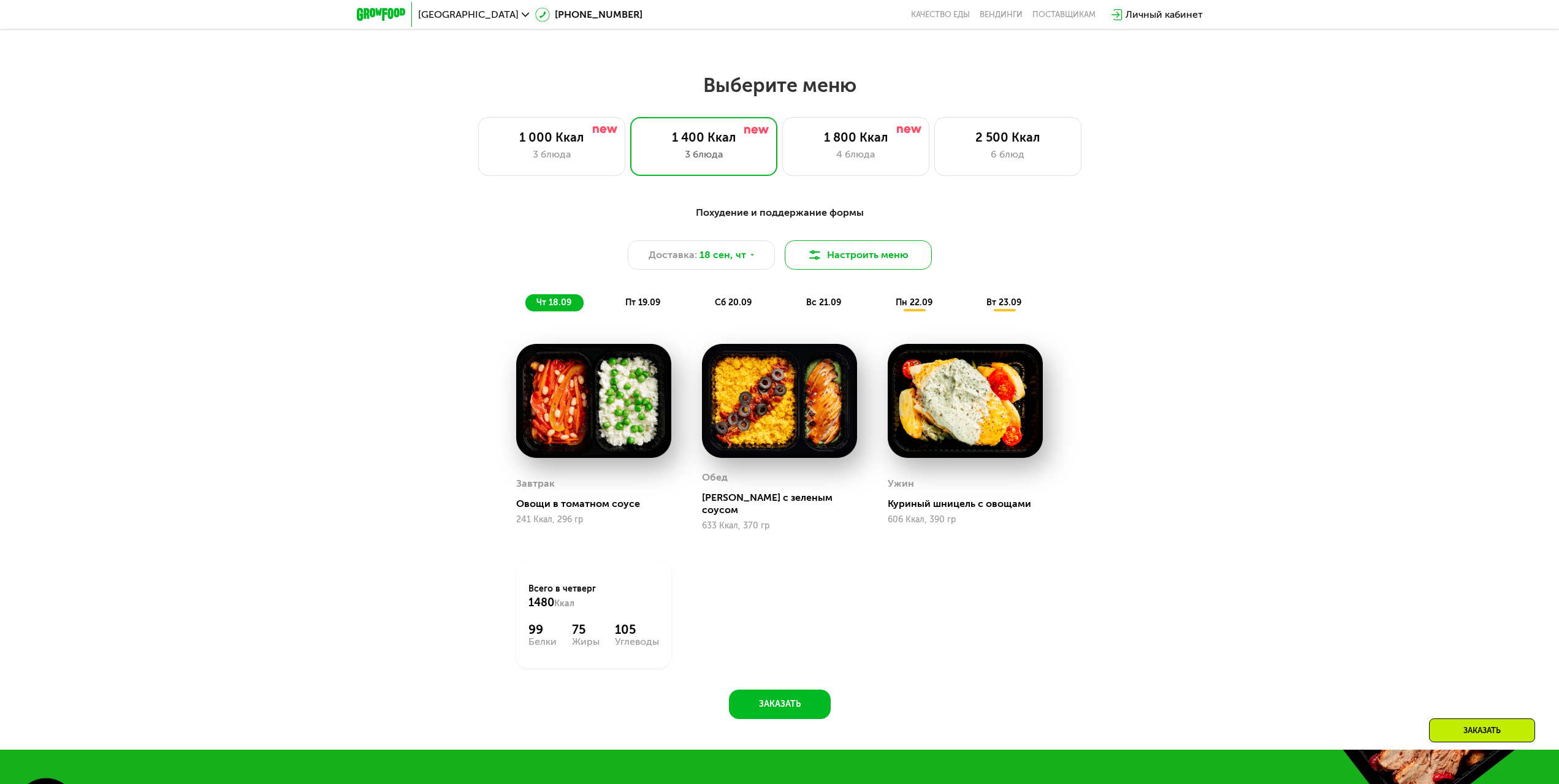
click at [894, 261] on button "Настроить меню" at bounding box center [858, 255] width 147 height 29
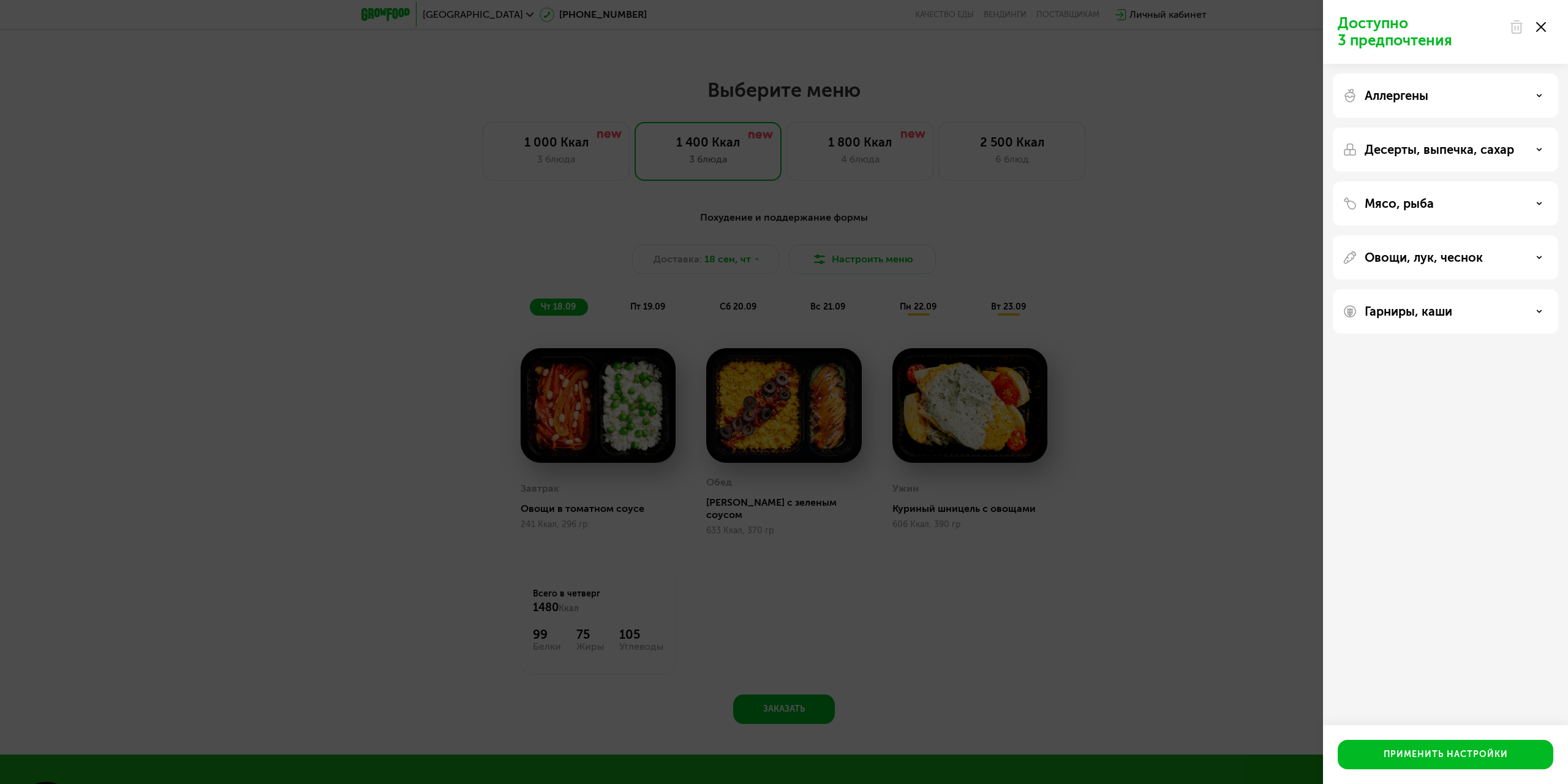
click at [1440, 107] on div "Аллергены" at bounding box center [1445, 95] width 225 height 44
click at [1535, 92] on div "Аллергены" at bounding box center [1445, 95] width 206 height 15
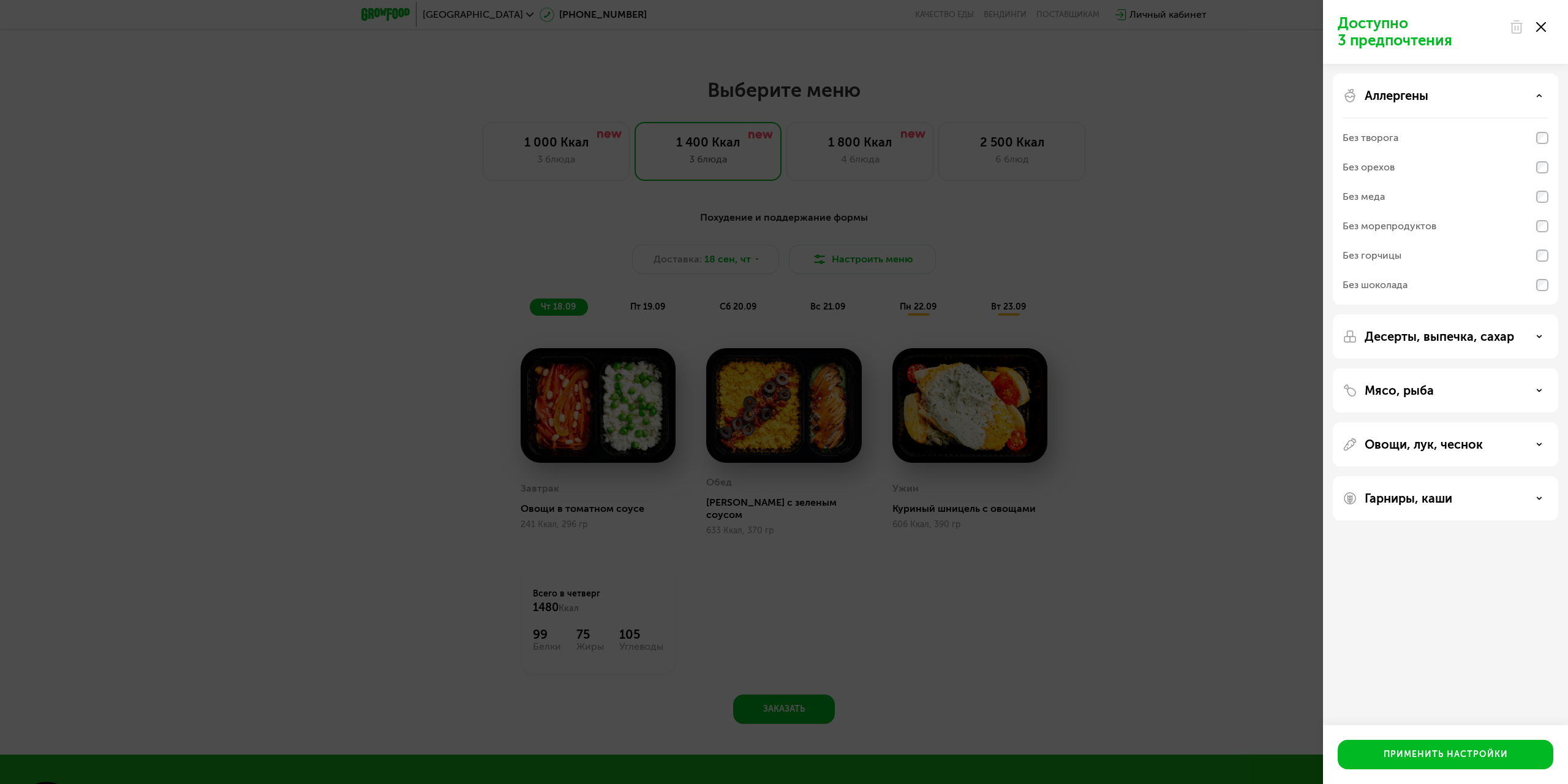
click at [1531, 92] on div "Аллергены" at bounding box center [1445, 95] width 206 height 15
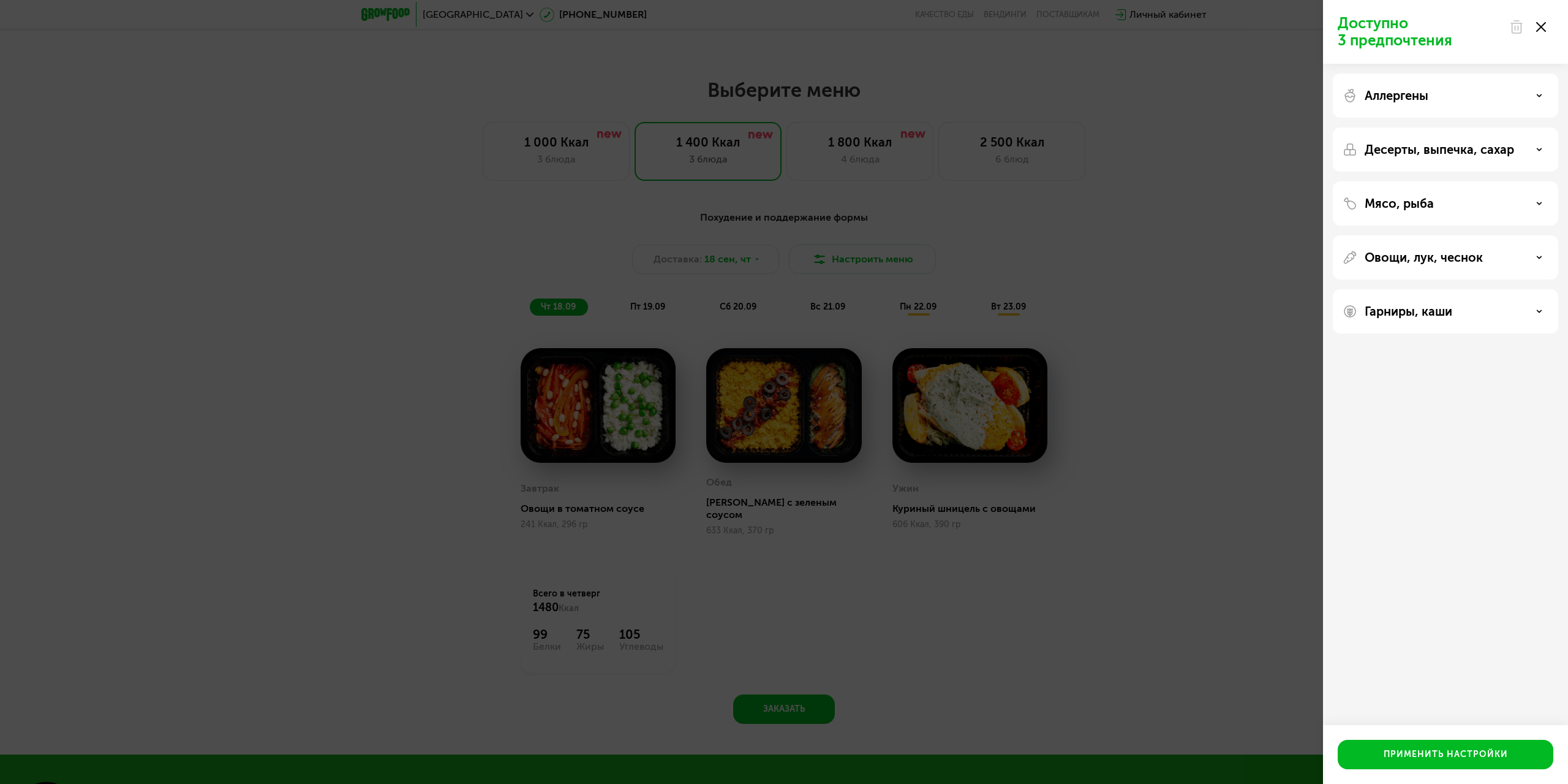
click at [1542, 155] on div "Десерты, выпечка, сахар" at bounding box center [1445, 149] width 206 height 15
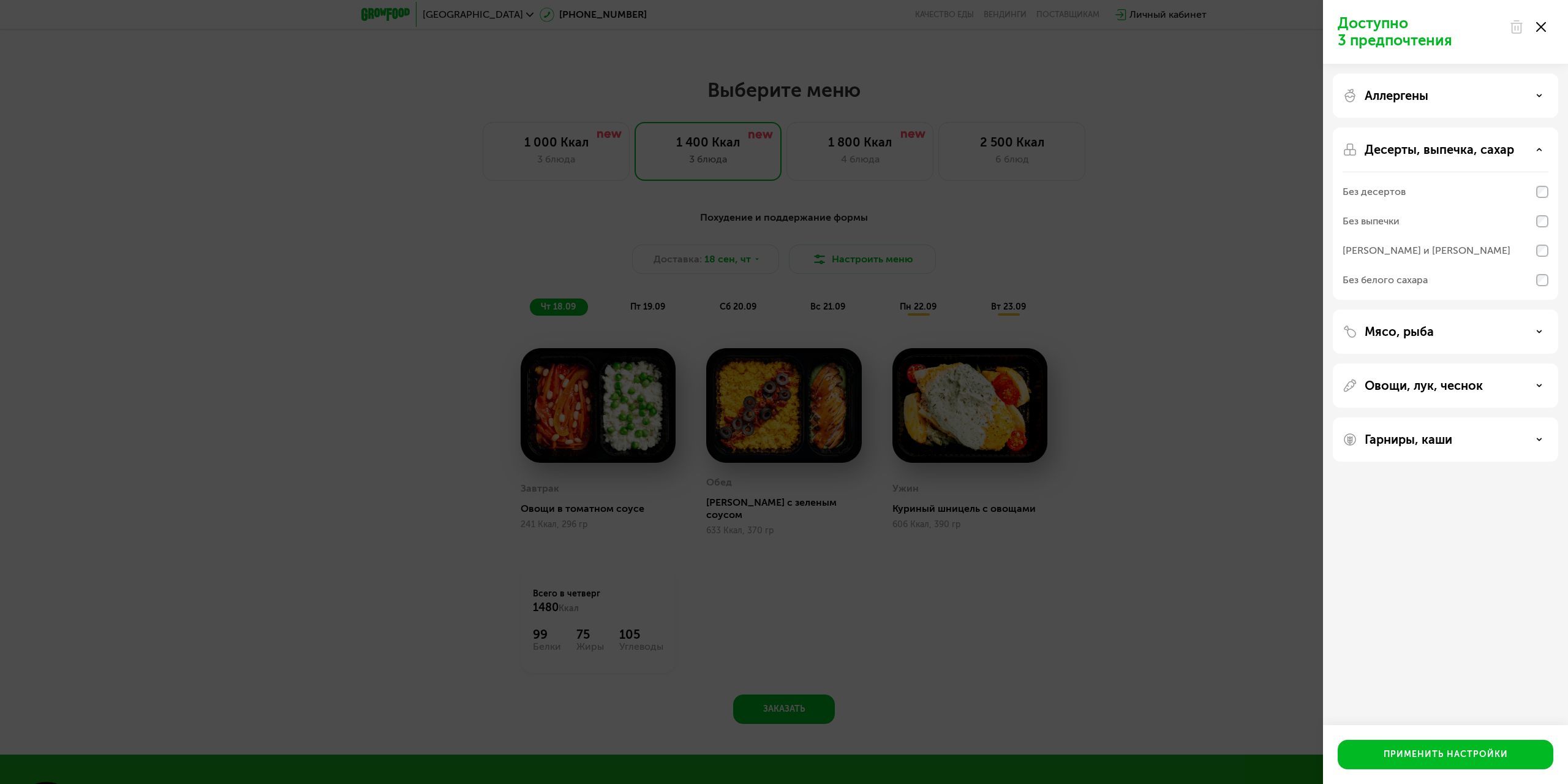
click at [1543, 150] on div "Десерты, выпечка, сахар" at bounding box center [1445, 149] width 206 height 15
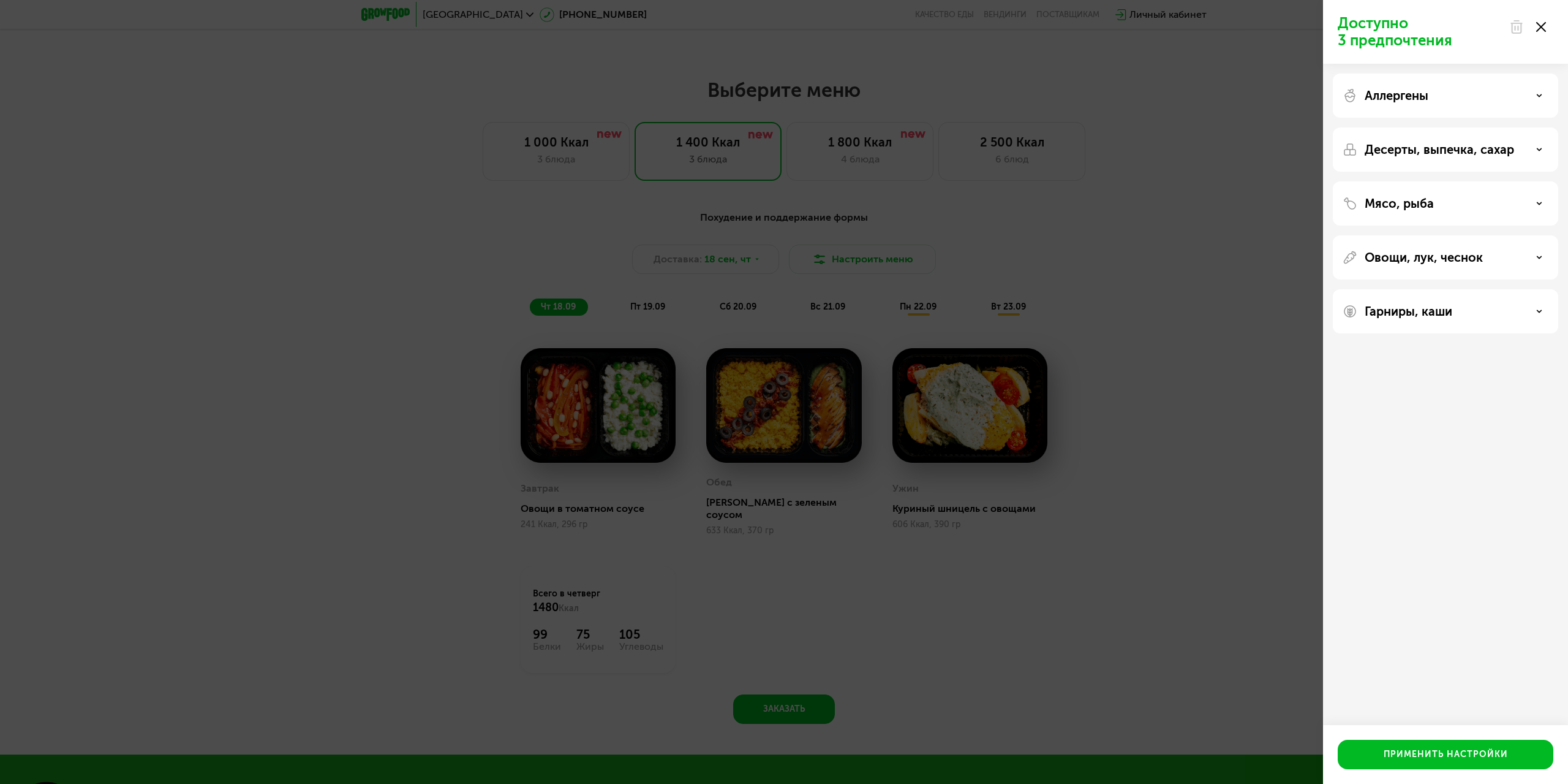
click at [1541, 207] on div "Мясо, рыба" at bounding box center [1445, 203] width 206 height 15
click at [1532, 255] on div "Овощи, лук, чеснок" at bounding box center [1445, 257] width 206 height 15
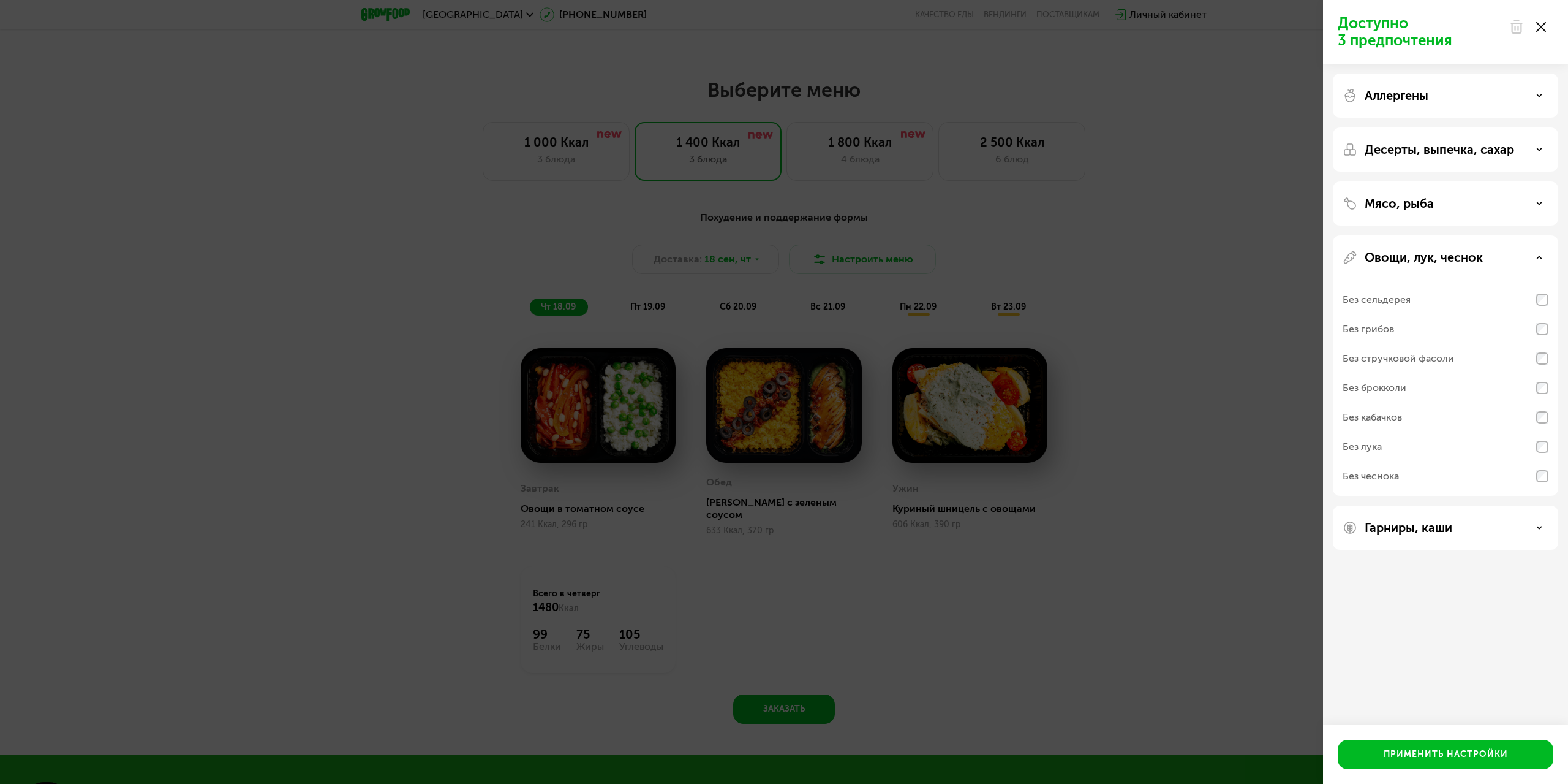
click at [1539, 254] on div "Овощи, лук, чеснок" at bounding box center [1445, 257] width 206 height 15
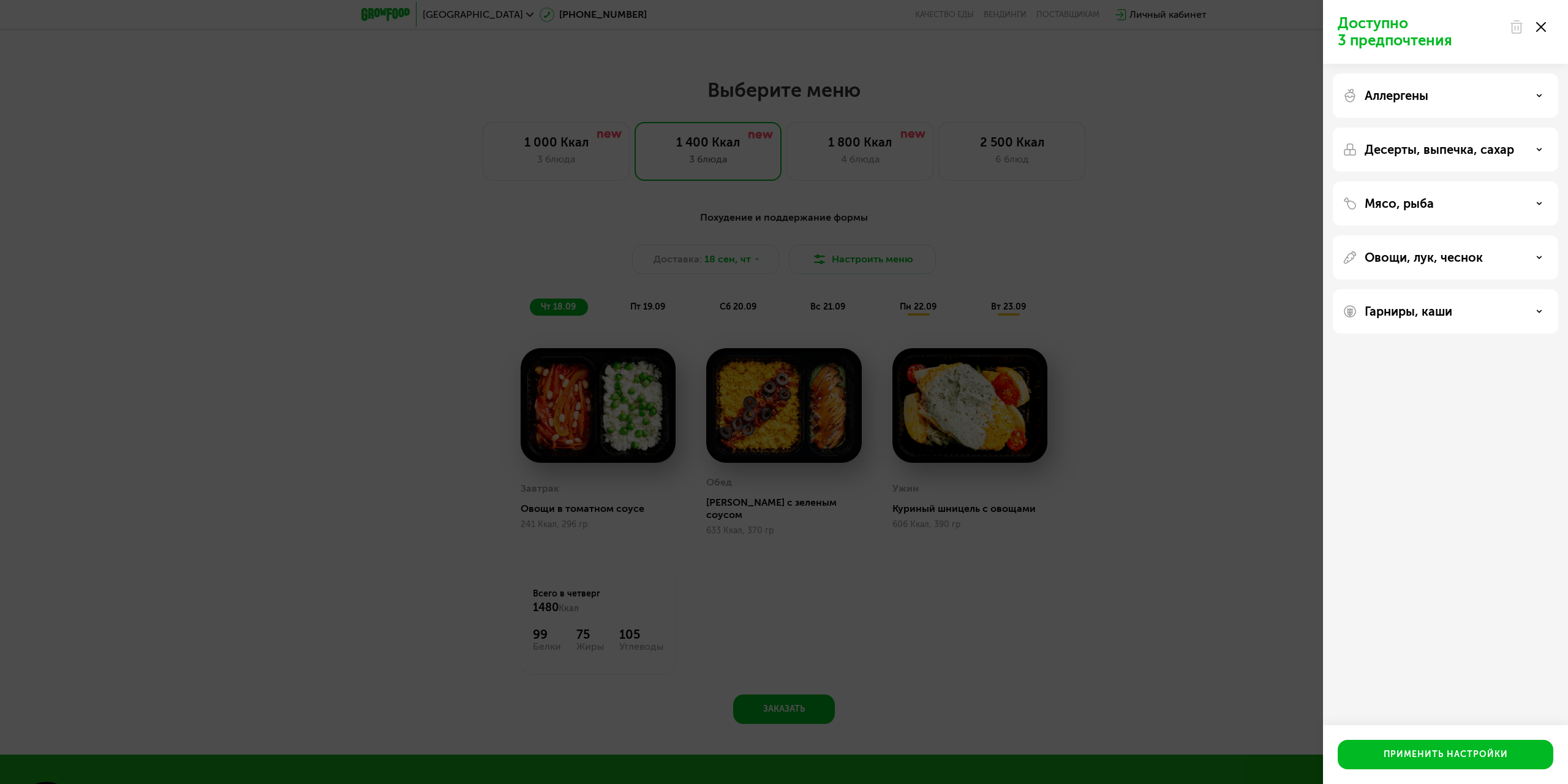
click at [1532, 214] on div "Мясо, рыба" at bounding box center [1445, 203] width 225 height 44
click at [1537, 207] on div "Мясо, рыба" at bounding box center [1445, 203] width 206 height 15
click at [1537, 203] on icon at bounding box center [1539, 203] width 6 height 6
click at [1541, 307] on div "Гарниры, каши" at bounding box center [1445, 311] width 206 height 15
click at [1435, 310] on p "Гарниры, каши" at bounding box center [1408, 311] width 88 height 15
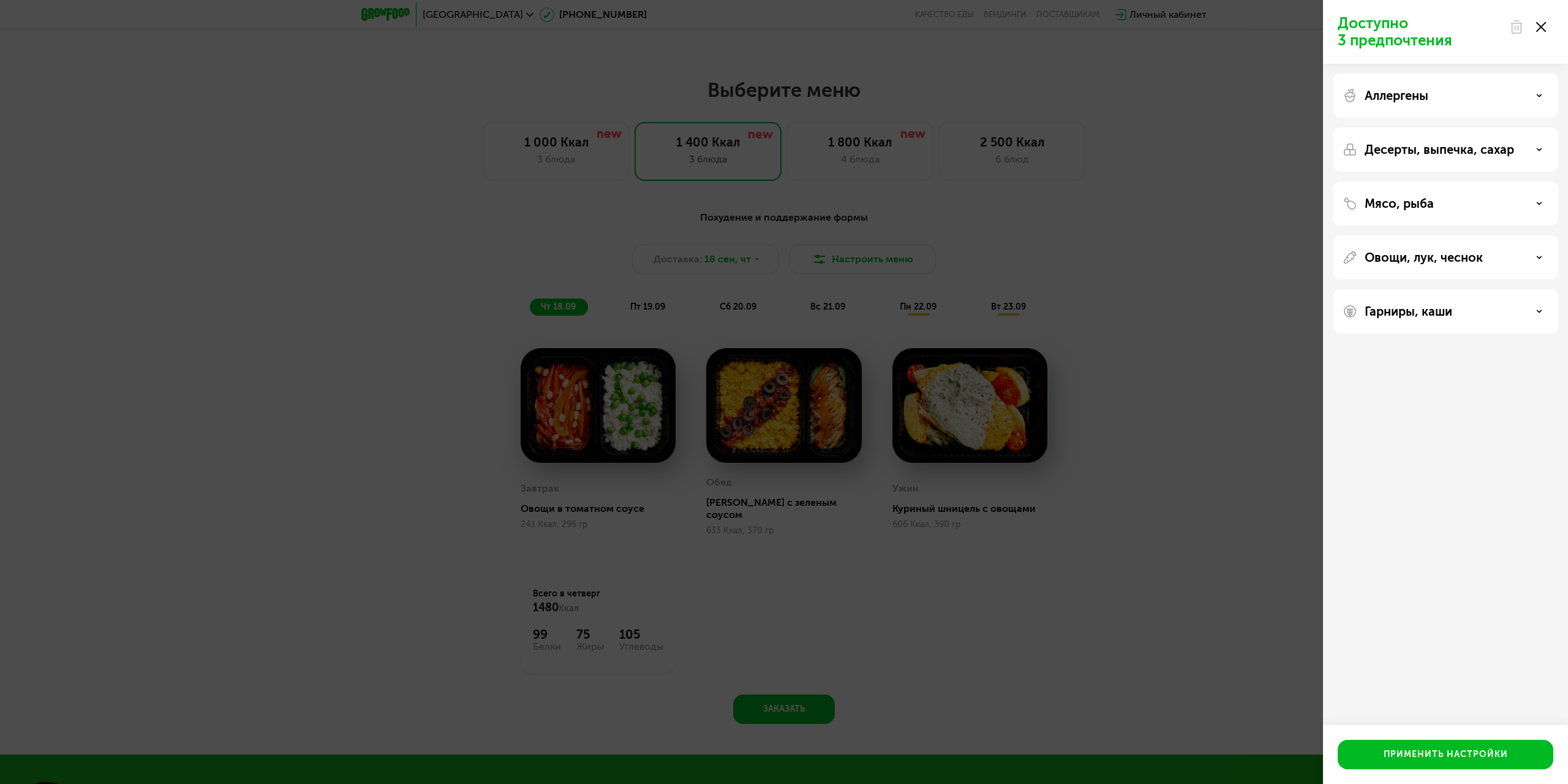
click at [1202, 329] on div "Доступно 3 предпочтения Аллергены Десерты, выпечка, сахар Мясо, рыба Овощи, лук…" at bounding box center [784, 392] width 1568 height 784
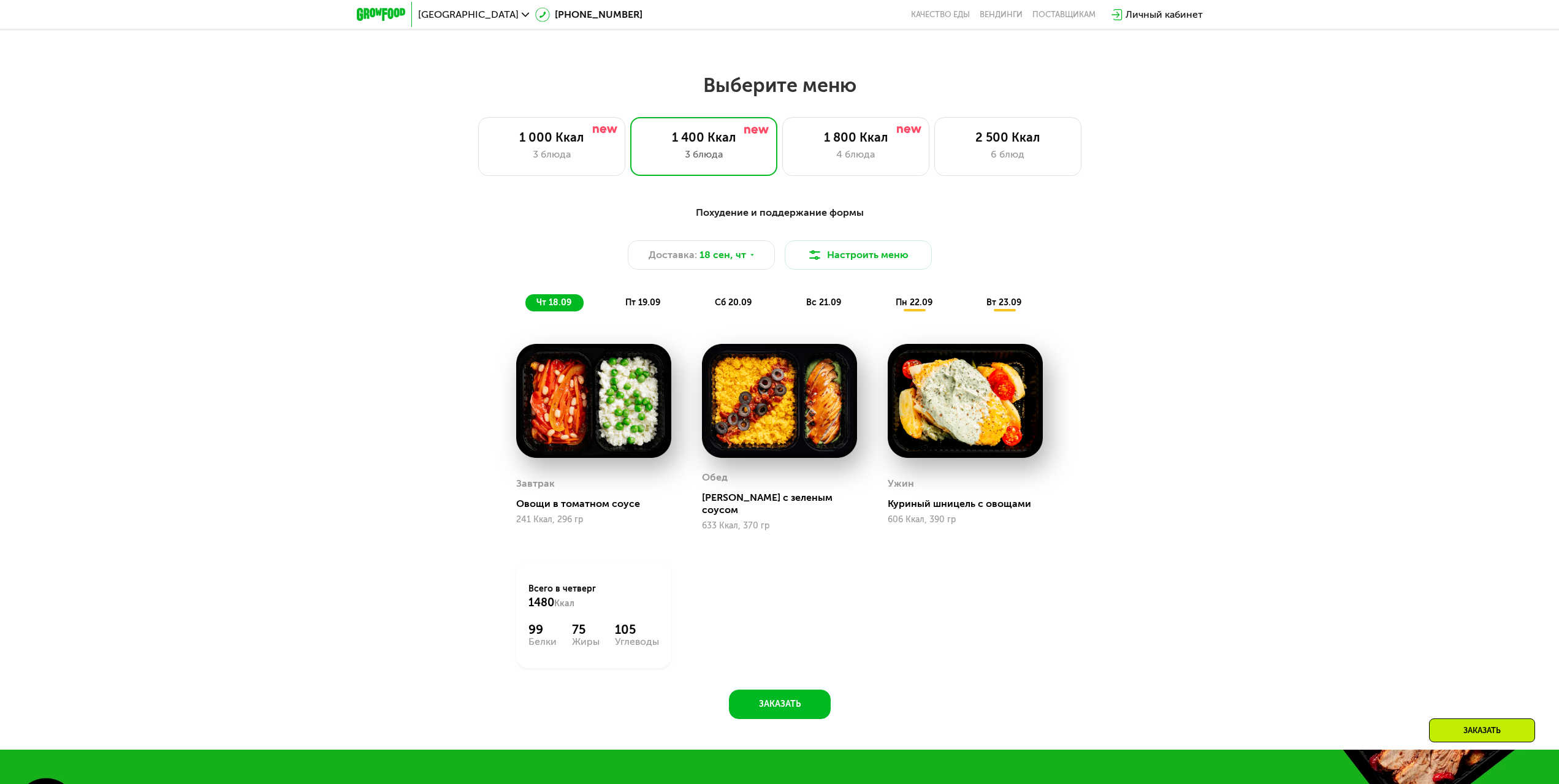
click at [642, 307] on span "пт 19.09" at bounding box center [643, 303] width 35 height 10
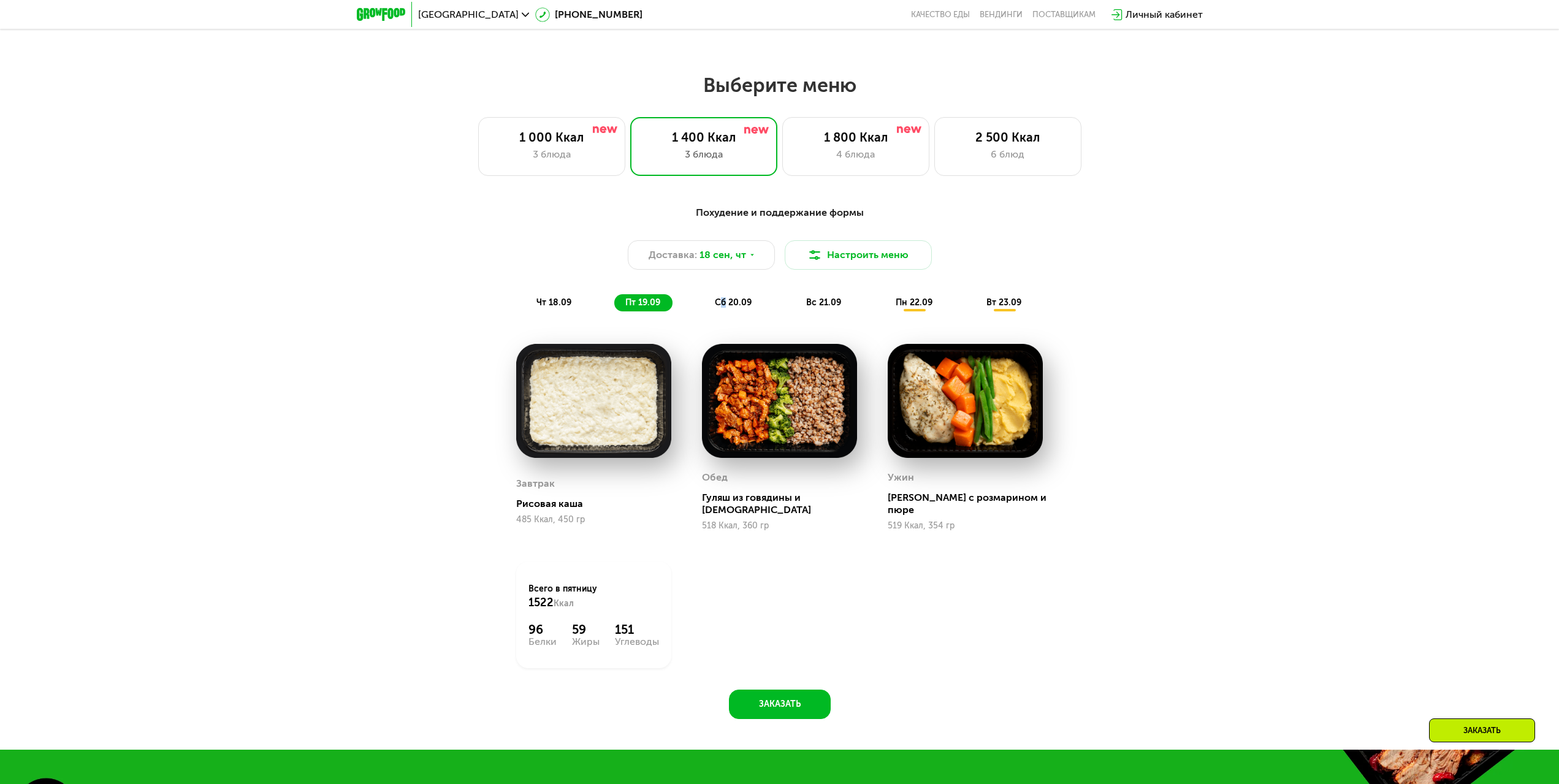
click at [724, 308] on span "сб 20.09" at bounding box center [733, 303] width 37 height 10
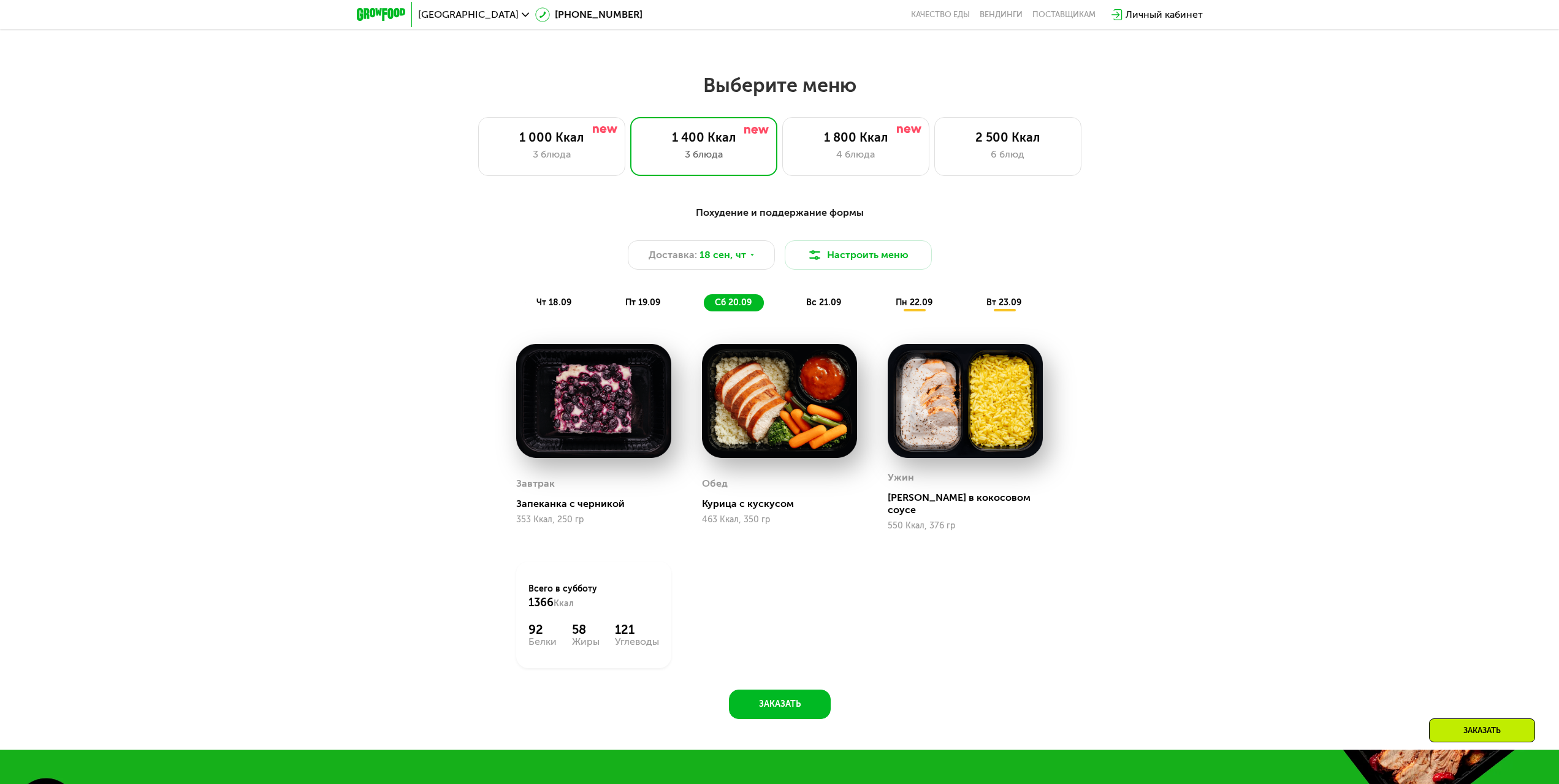
click at [769, 307] on div "чт 18.09 пт 19.09 сб 20.09 вс 21.09 пн 22.09 вт 23.09" at bounding box center [780, 303] width 509 height 17
click at [638, 304] on span "пт 19.09" at bounding box center [643, 303] width 35 height 10
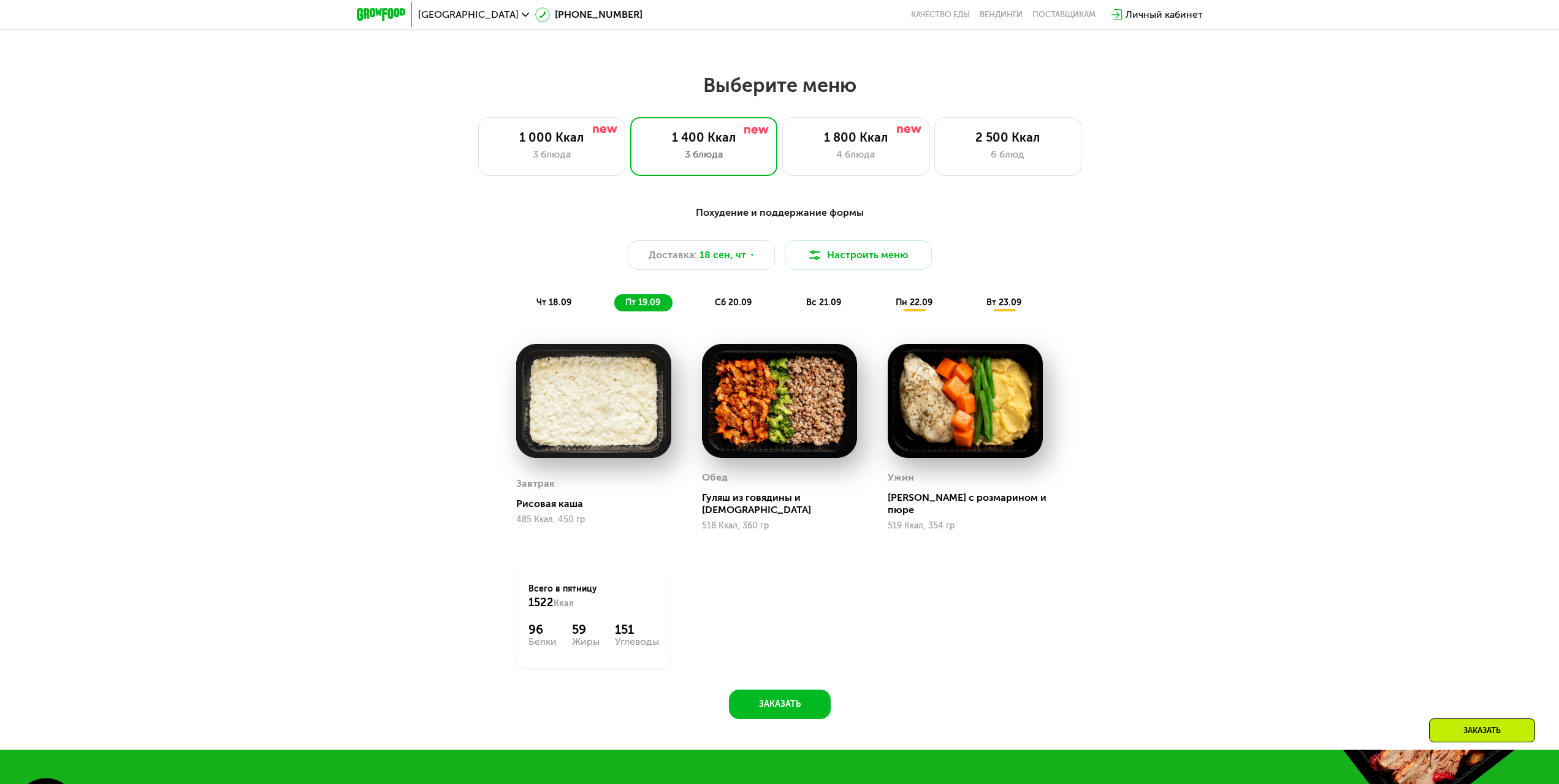
click at [537, 308] on span "чт 18.09" at bounding box center [554, 303] width 35 height 10
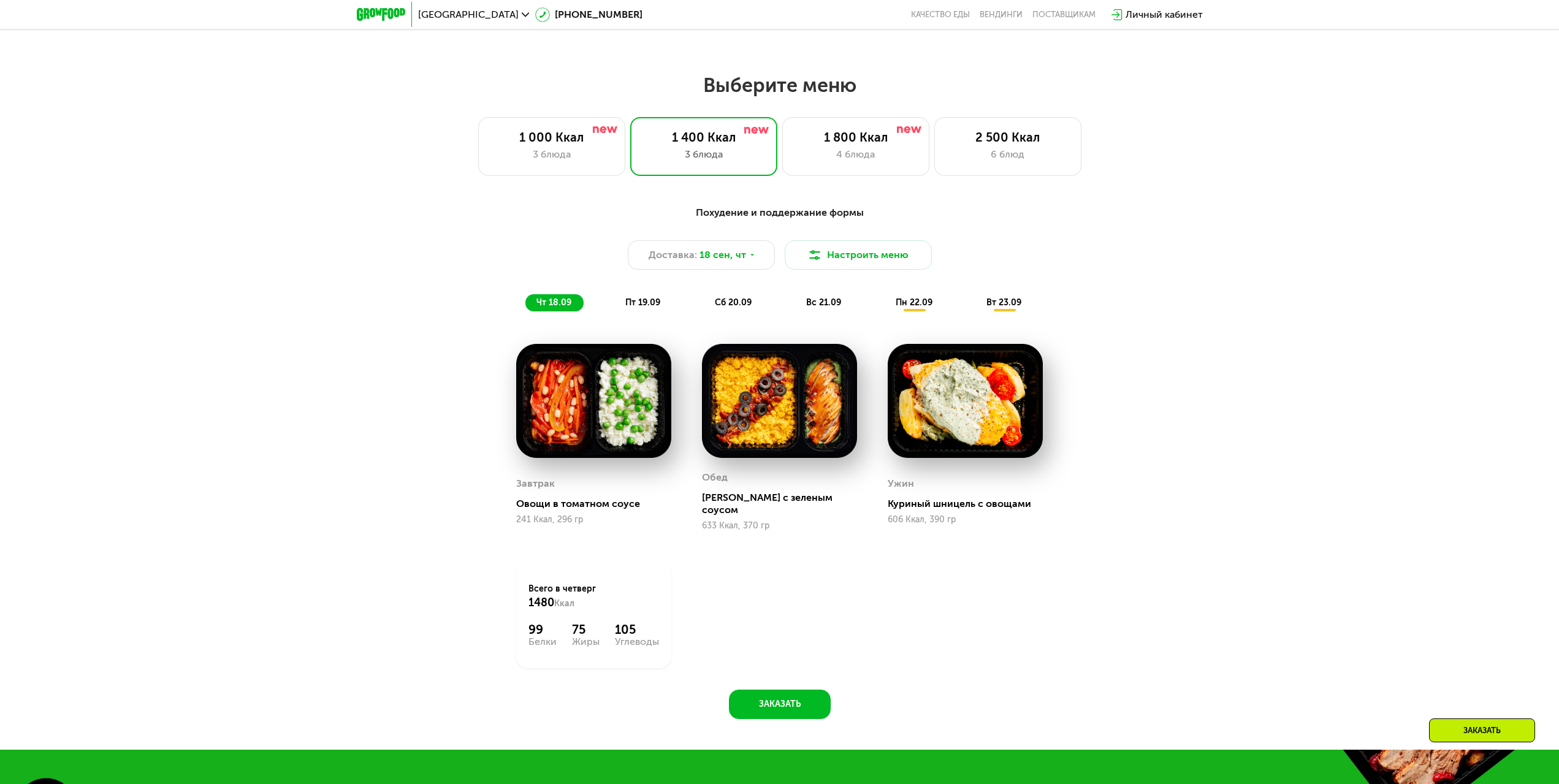
click at [658, 303] on span "пт 19.09" at bounding box center [643, 303] width 35 height 10
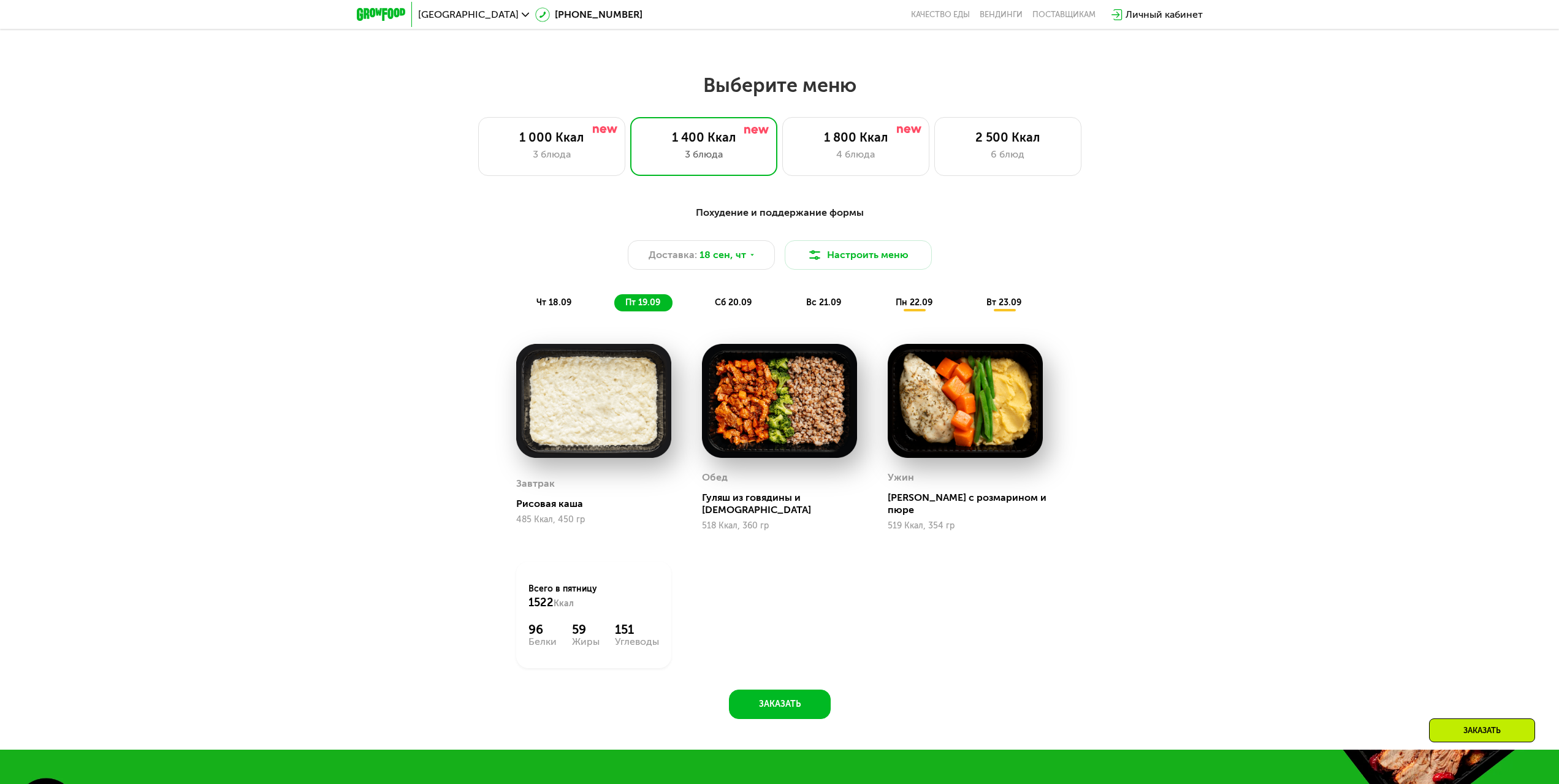
click at [741, 302] on span "сб 20.09" at bounding box center [733, 303] width 37 height 10
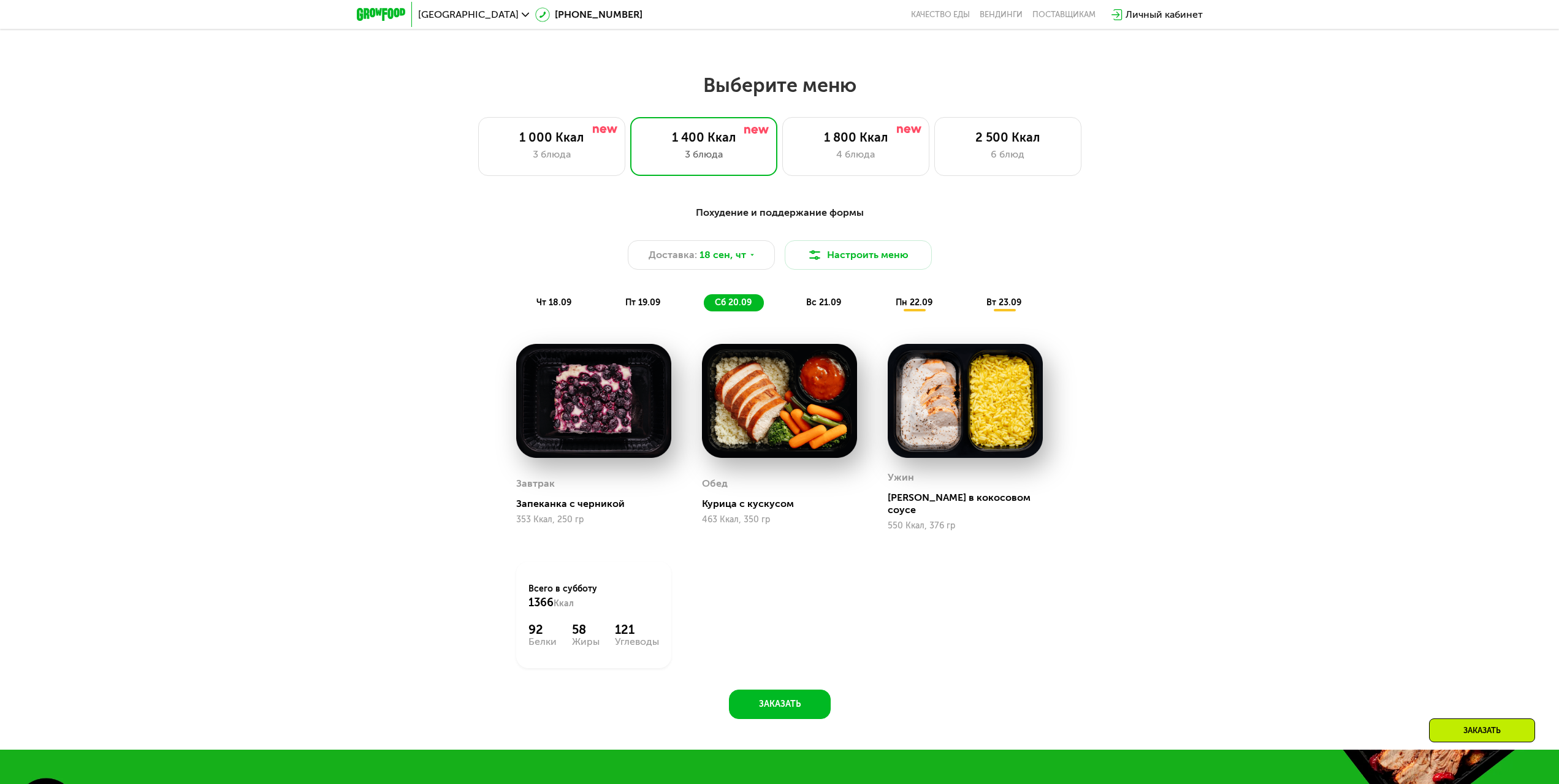
click at [819, 308] on span "вс 21.09" at bounding box center [824, 303] width 35 height 10
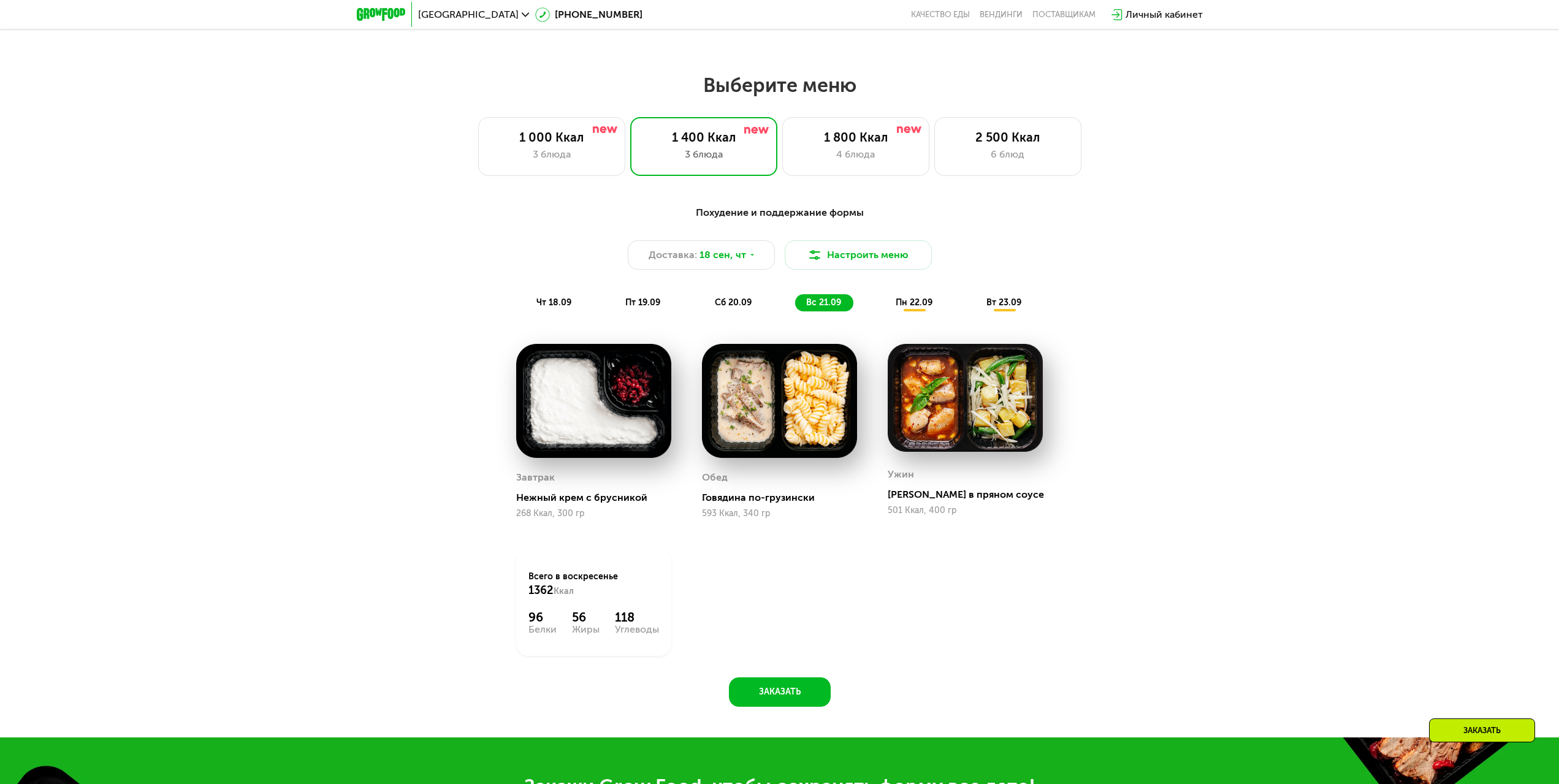
click at [914, 298] on div "Похудение и поддержание формы Доставка: [DATE] Настроить меню чт 18.09 пт 19.09…" at bounding box center [780, 258] width 726 height 106
click at [915, 305] on span "пн 22.09" at bounding box center [914, 303] width 37 height 10
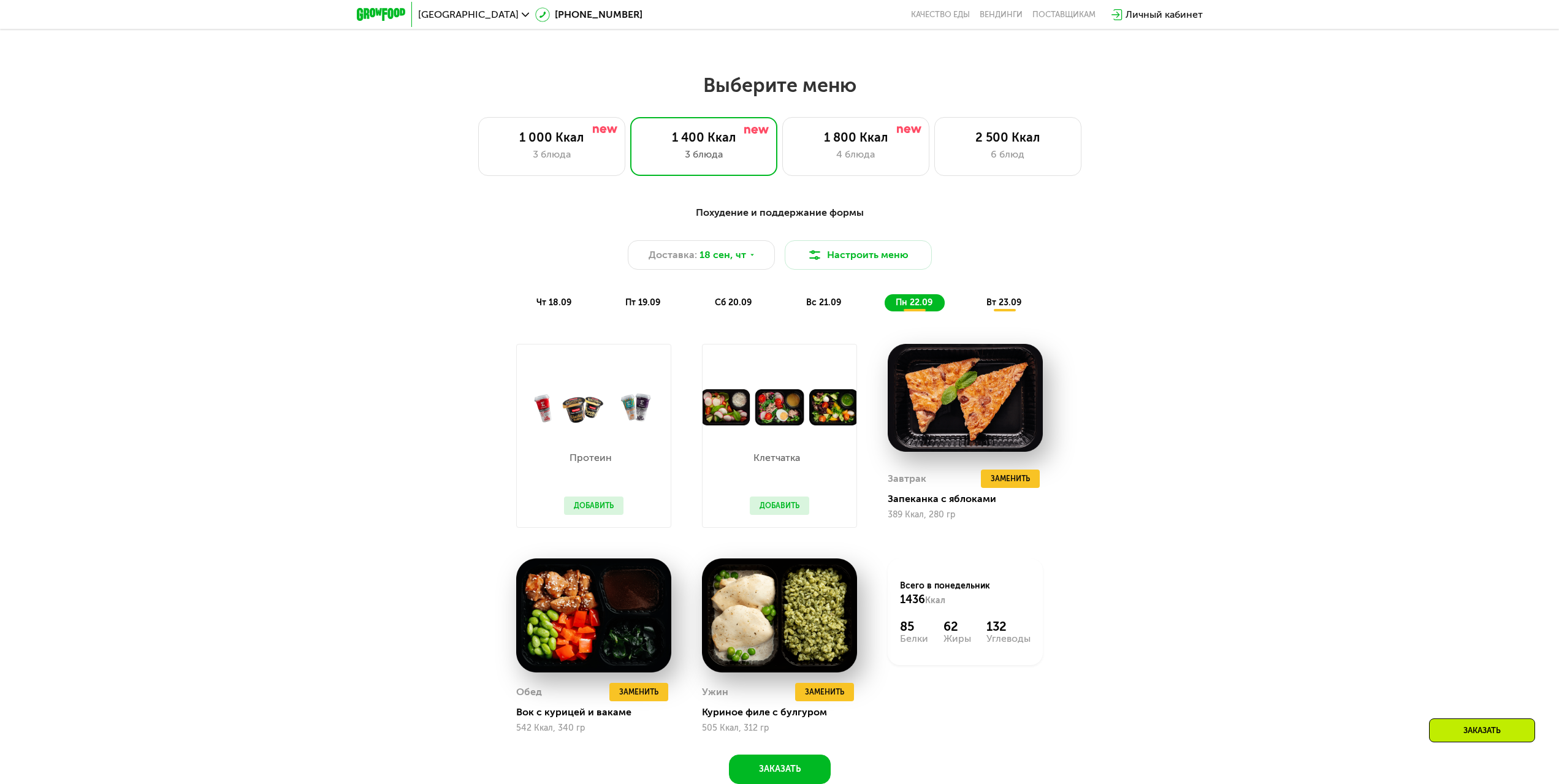
click at [823, 308] on span "вс 21.09" at bounding box center [824, 303] width 35 height 10
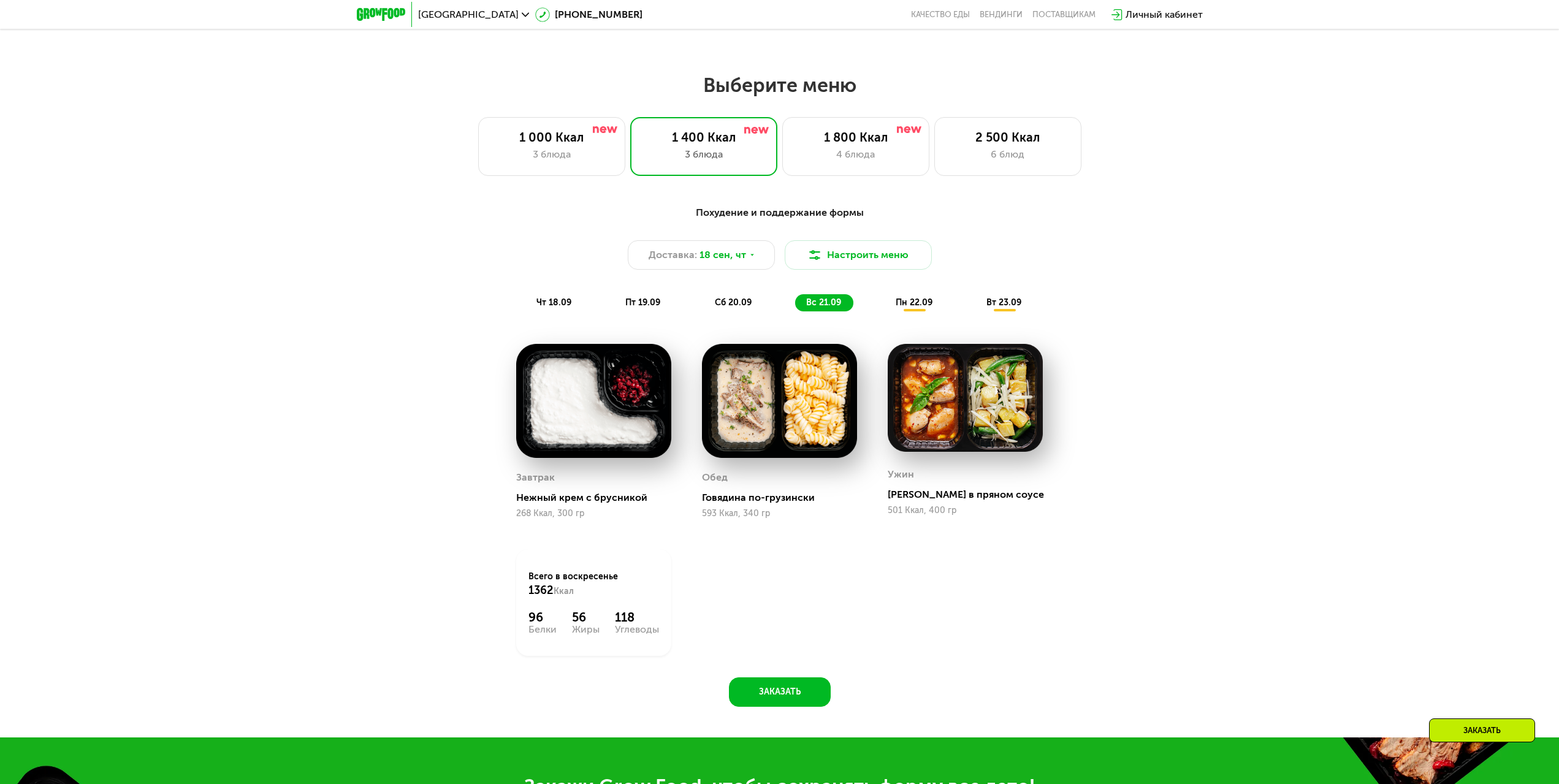
click at [914, 305] on span "пн 22.09" at bounding box center [914, 303] width 37 height 10
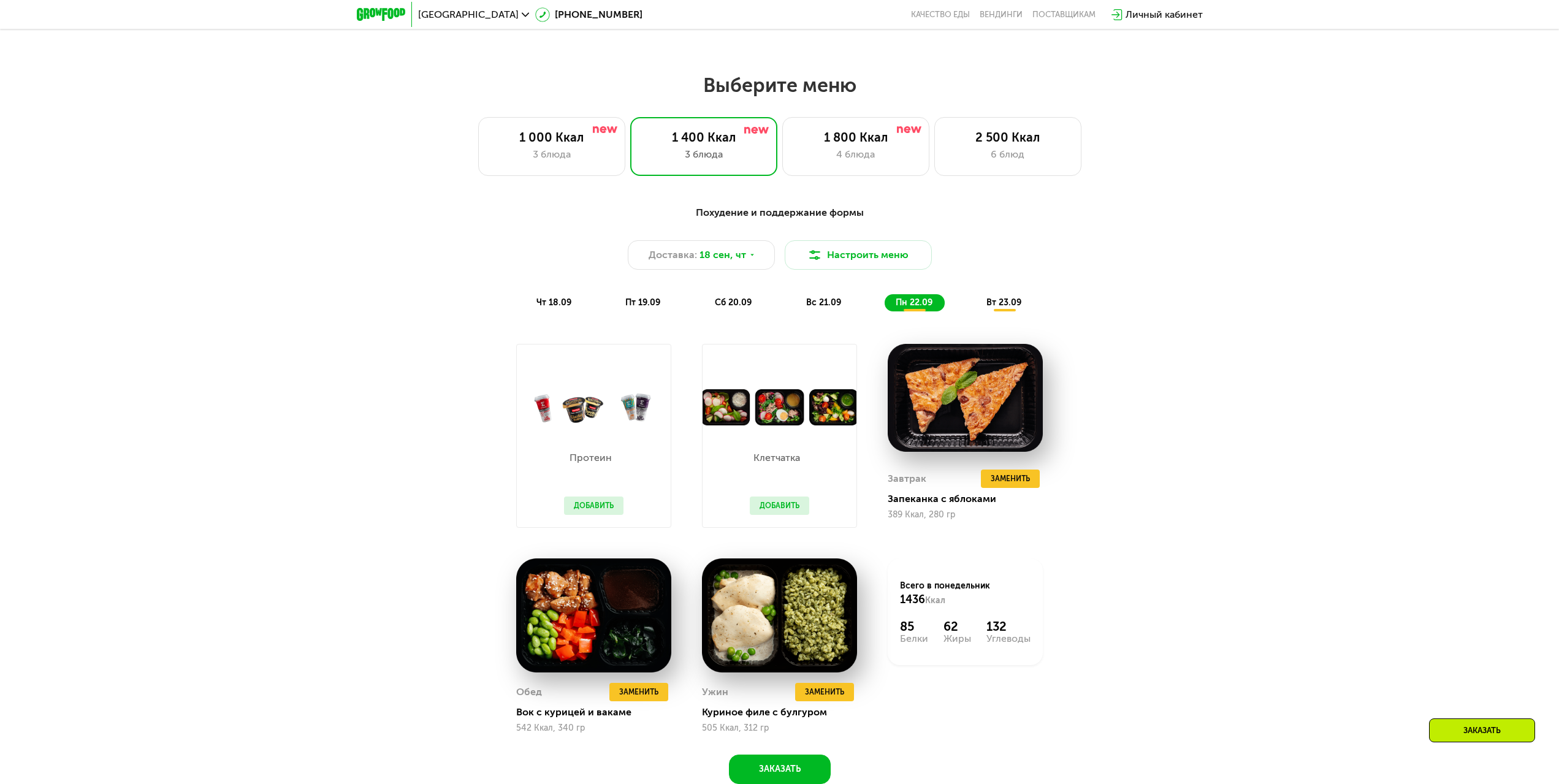
click at [613, 514] on button "Добавить" at bounding box center [594, 505] width 60 height 18
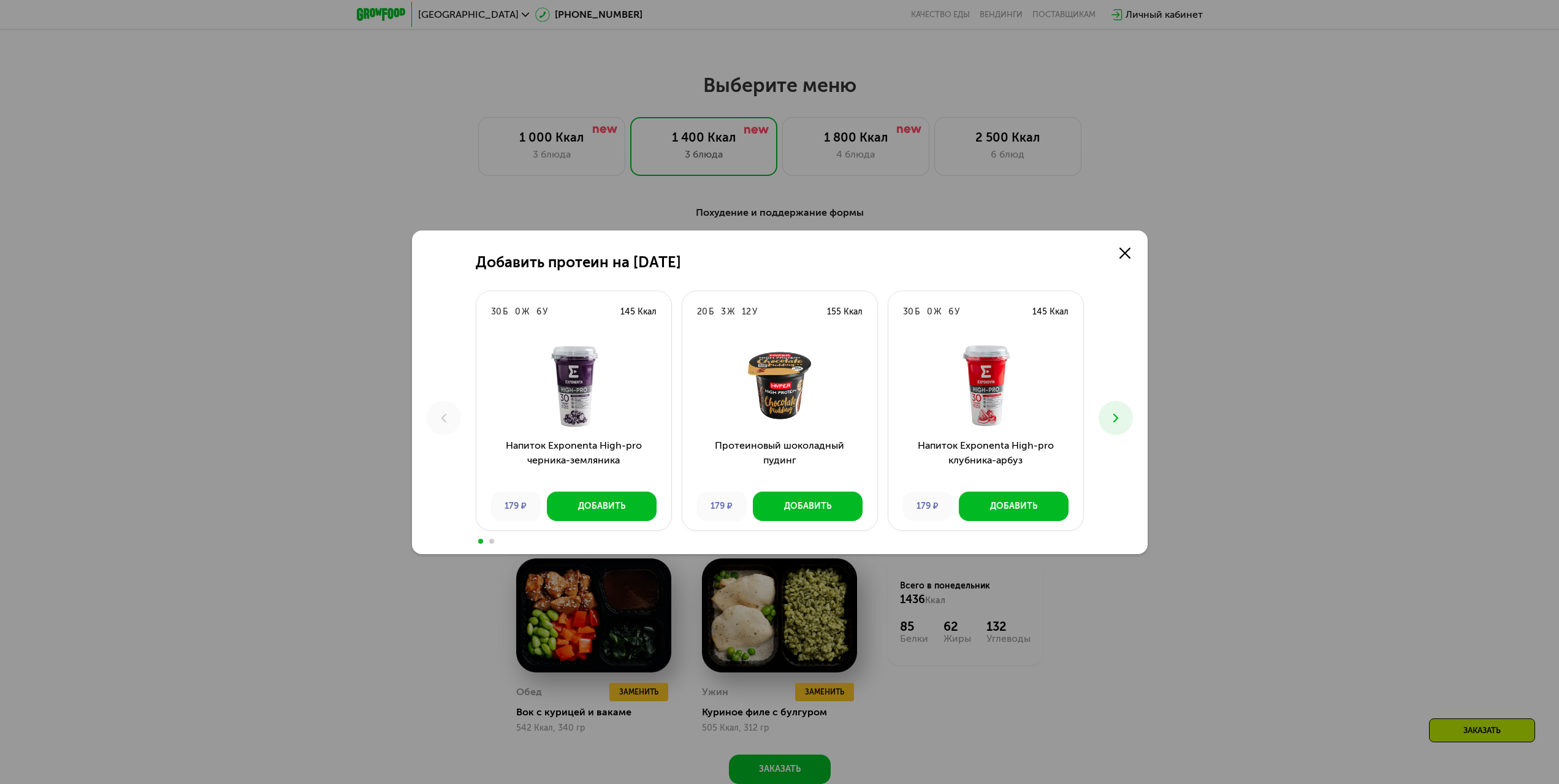
click at [1228, 452] on div "Добавить протеин на [DATE] Б 0 Ж 6 У 145 Ккал Напиток Exponenta High-pro черник…" at bounding box center [779, 392] width 1559 height 784
click at [1132, 259] on link at bounding box center [1125, 253] width 25 height 25
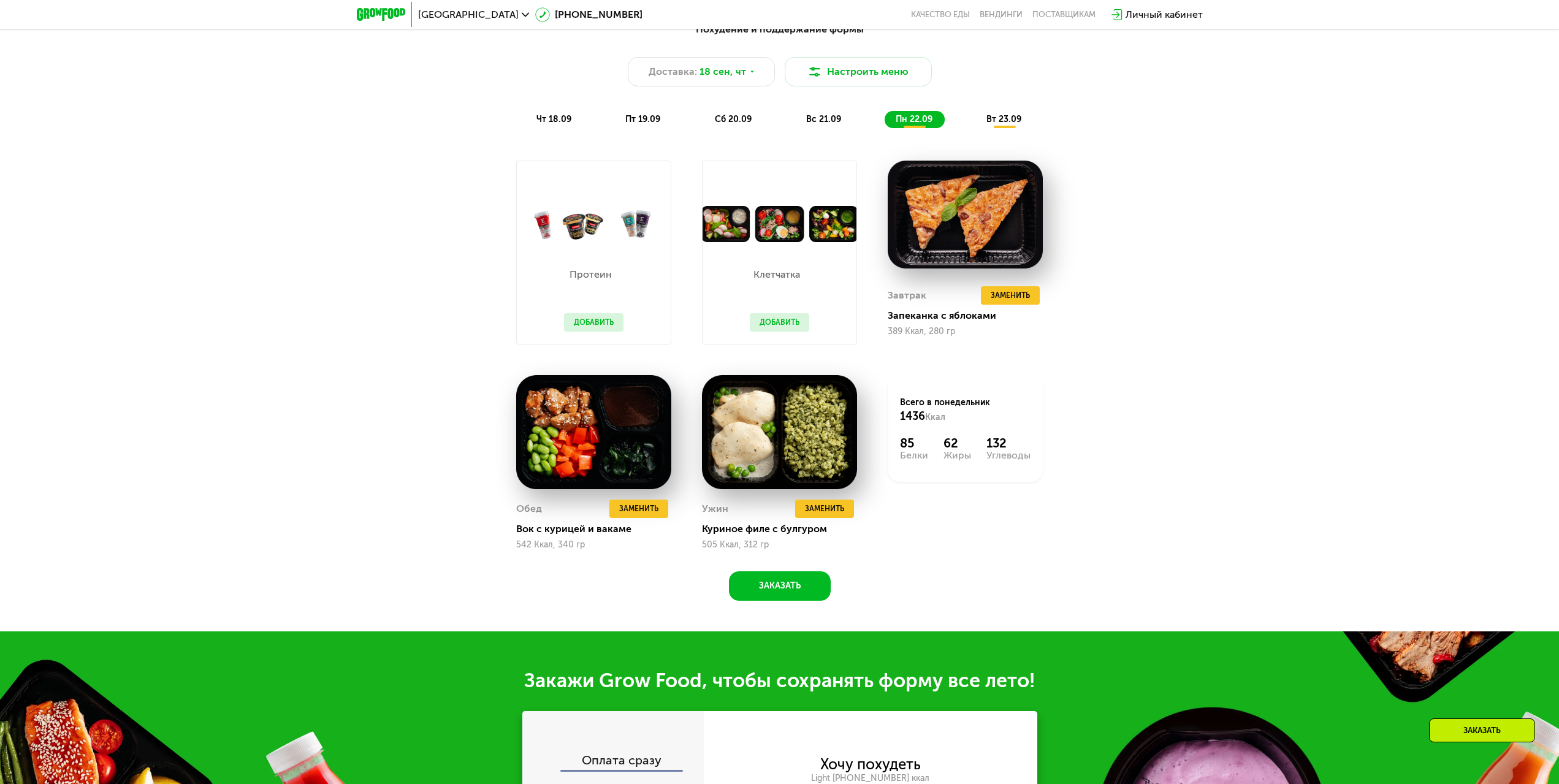
scroll to position [1471, 0]
click at [1001, 123] on span "вт 23.09" at bounding box center [1004, 119] width 35 height 10
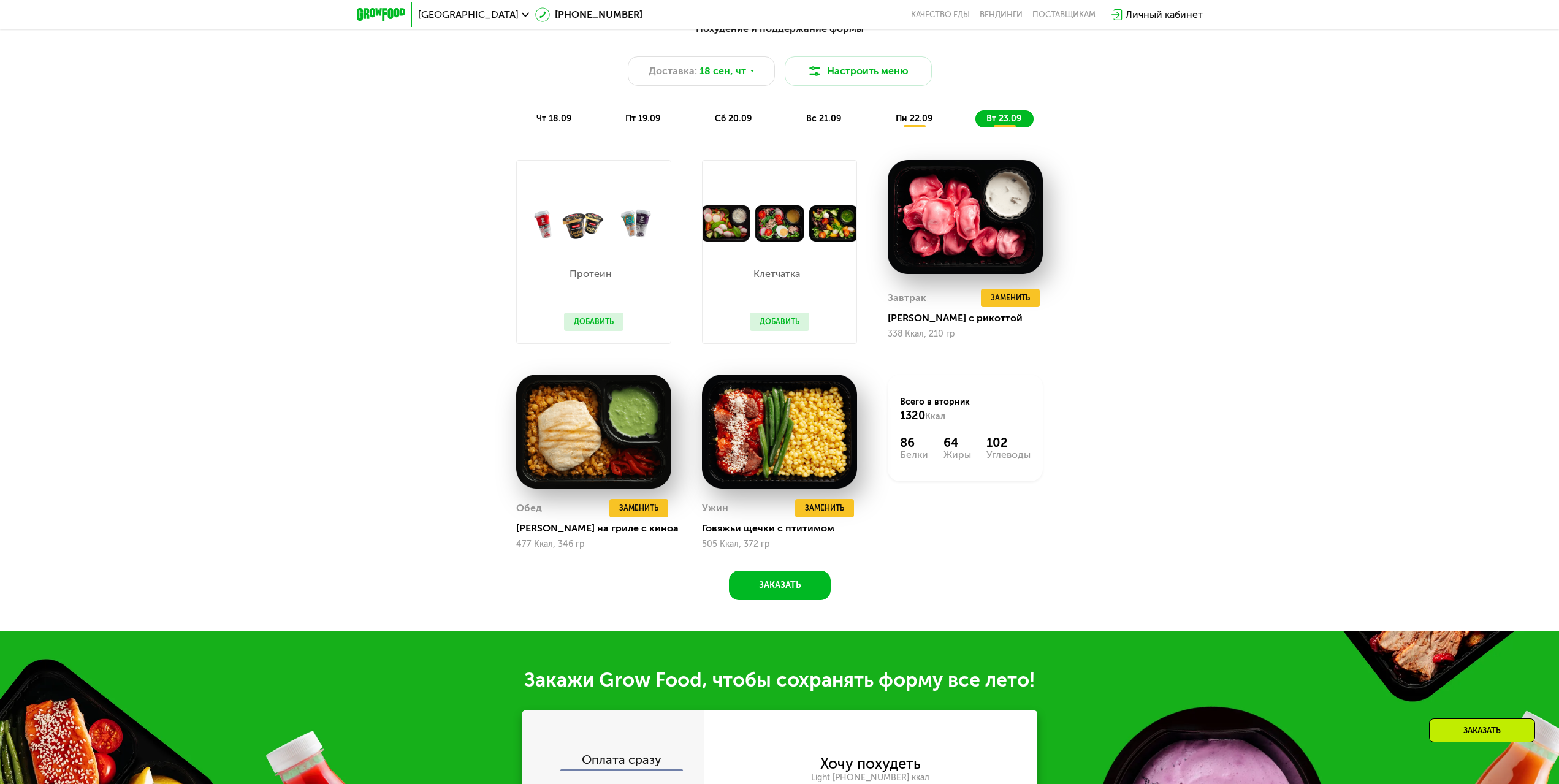
click at [929, 120] on span "пн 22.09" at bounding box center [914, 119] width 37 height 10
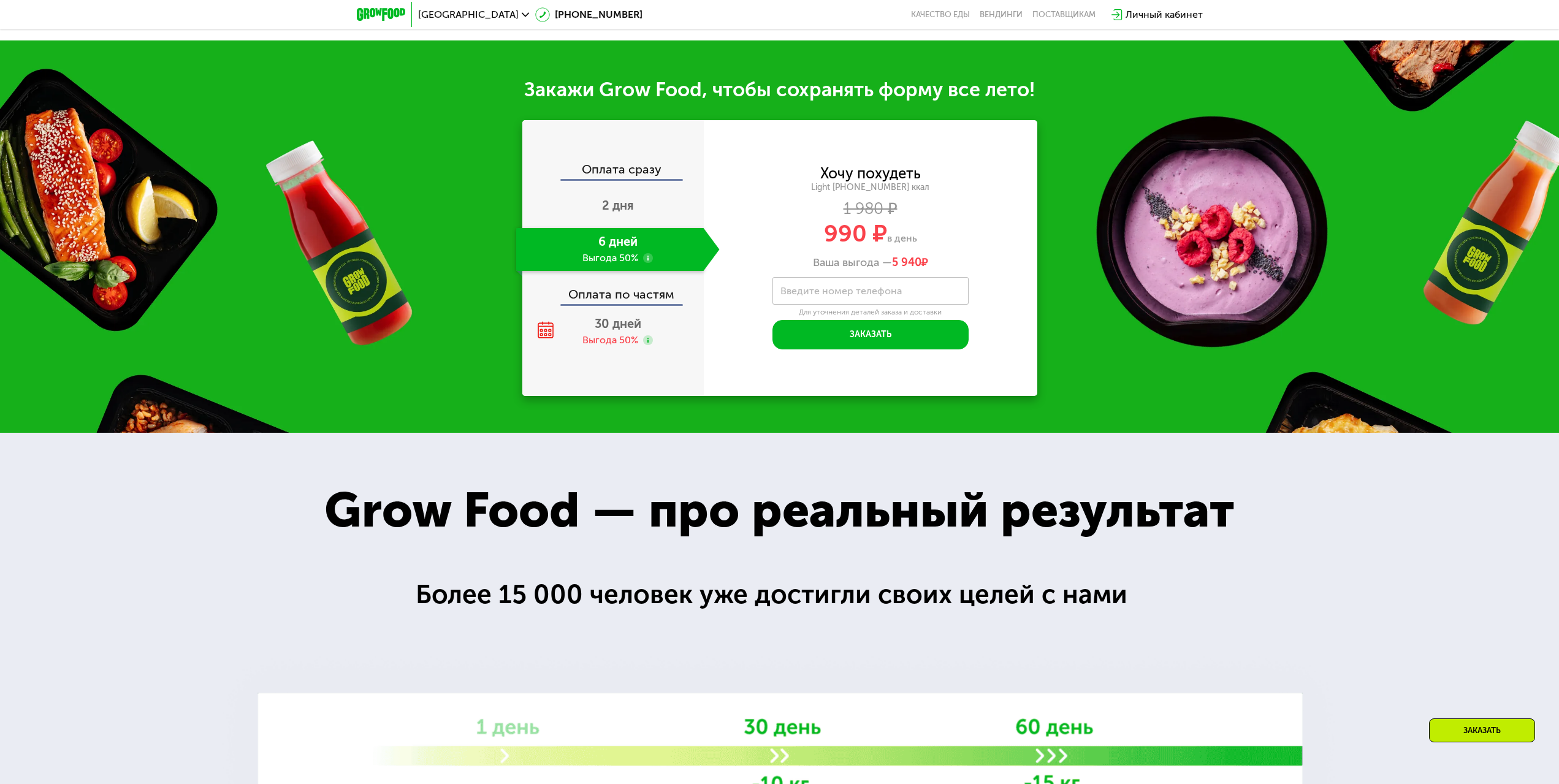
scroll to position [2084, 0]
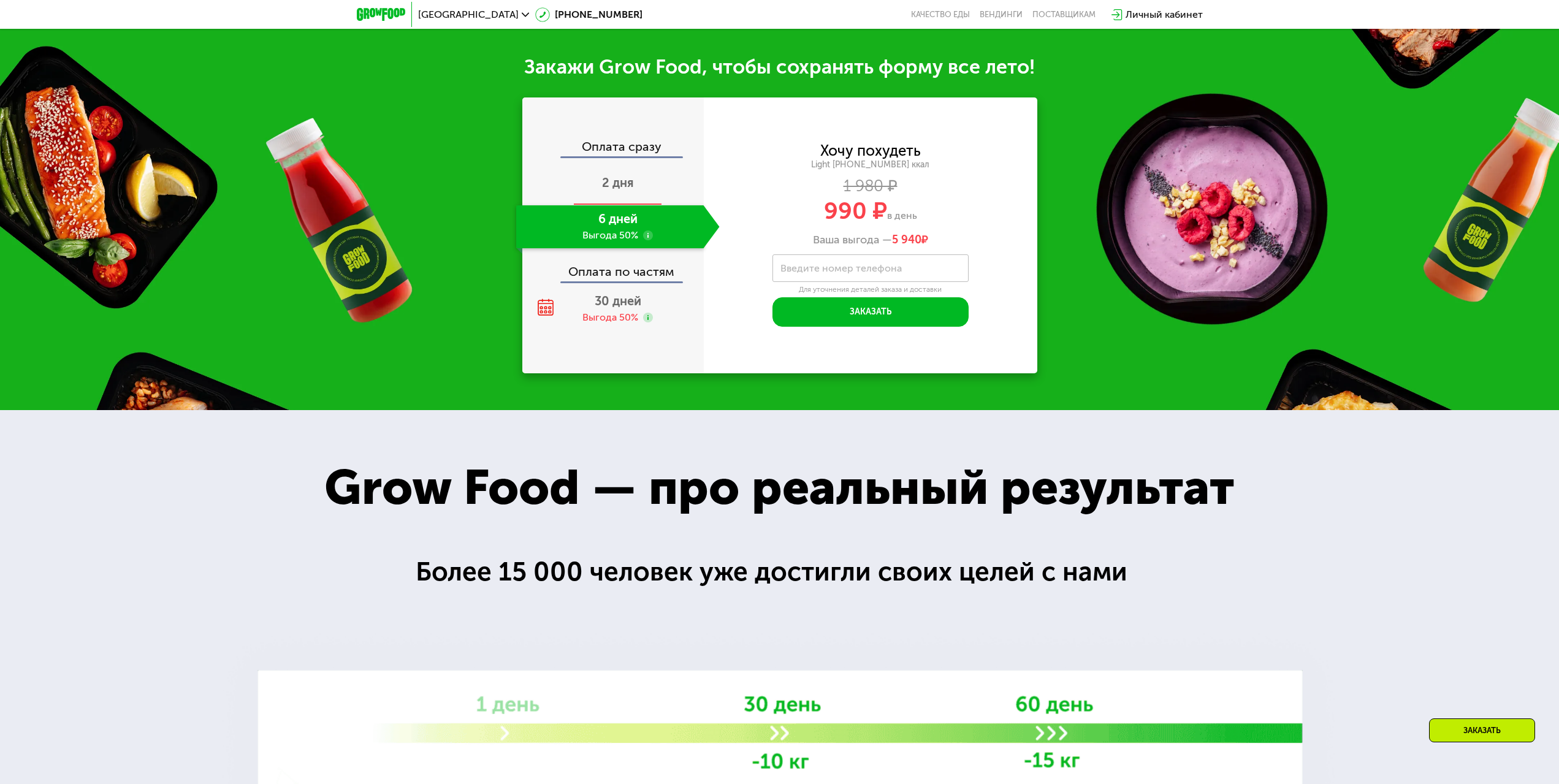
click at [610, 190] on span "2 дня" at bounding box center [617, 183] width 32 height 15
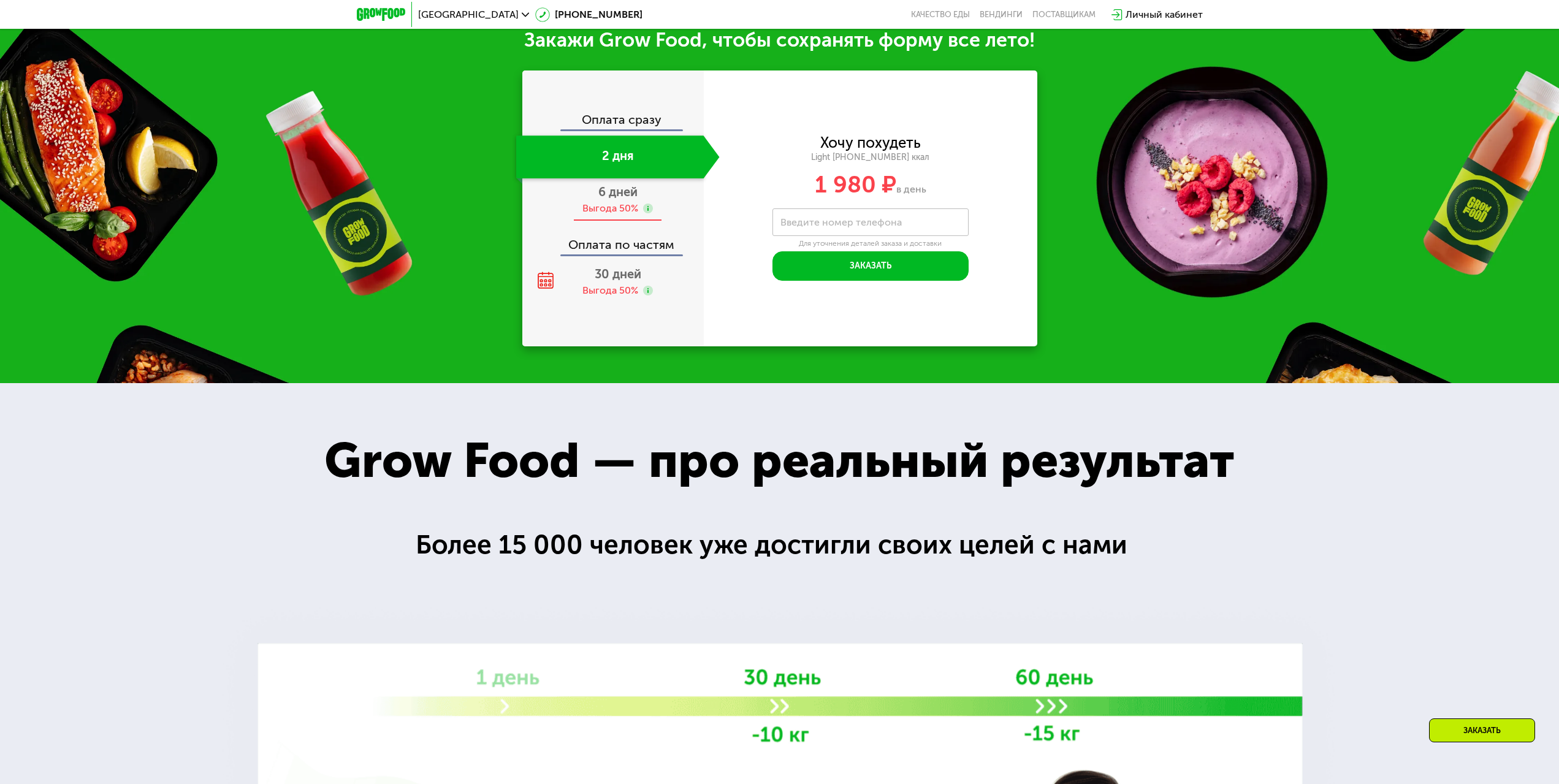
click at [612, 213] on div "Оплата сразу 2 дня 6 дней Выгода 50% Оплата по частям 30 дней Выгода 50%" at bounding box center [613, 209] width 181 height 190
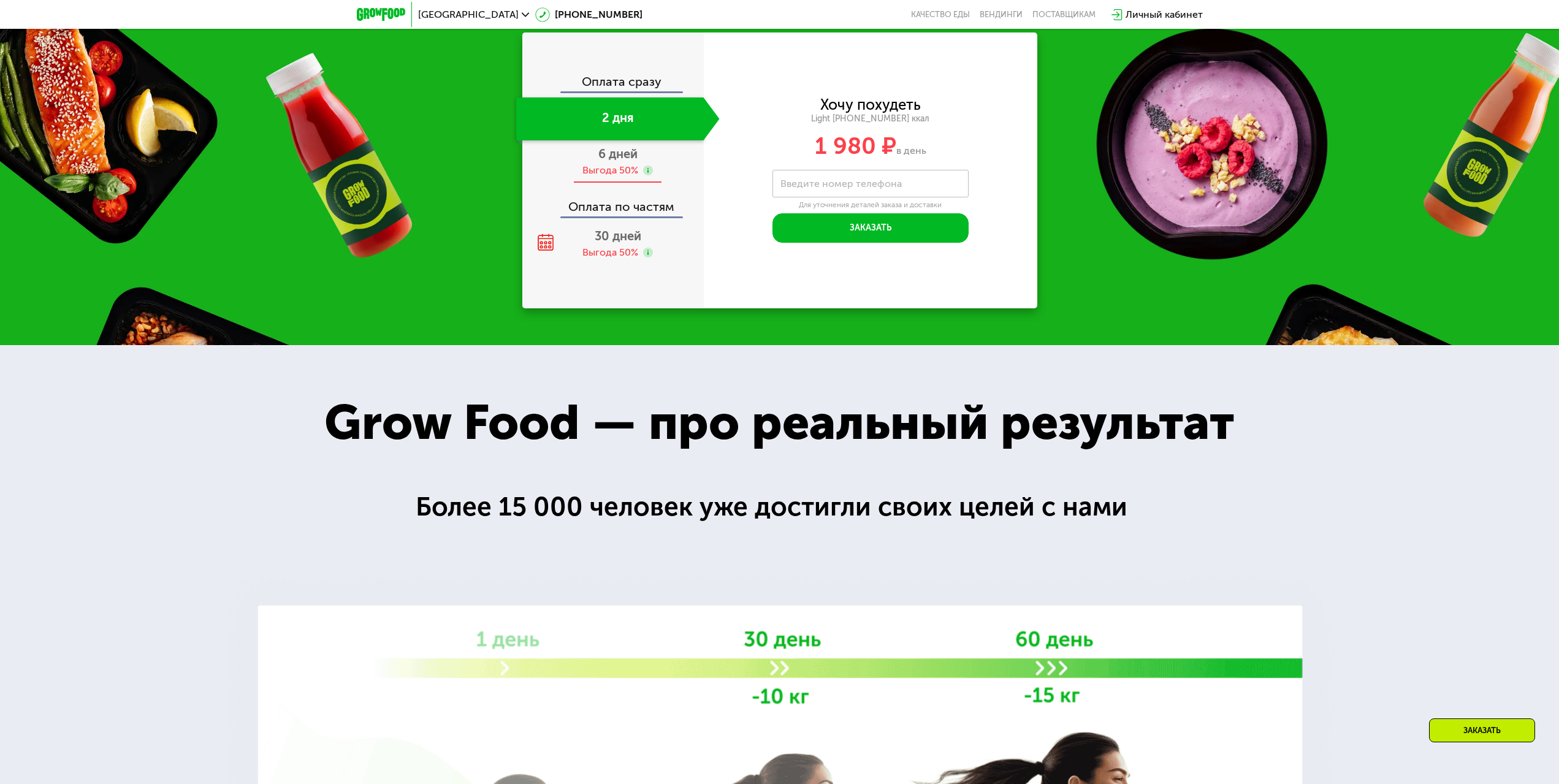
click at [625, 140] on div "6 дней Выгода 50%" at bounding box center [617, 162] width 203 height 43
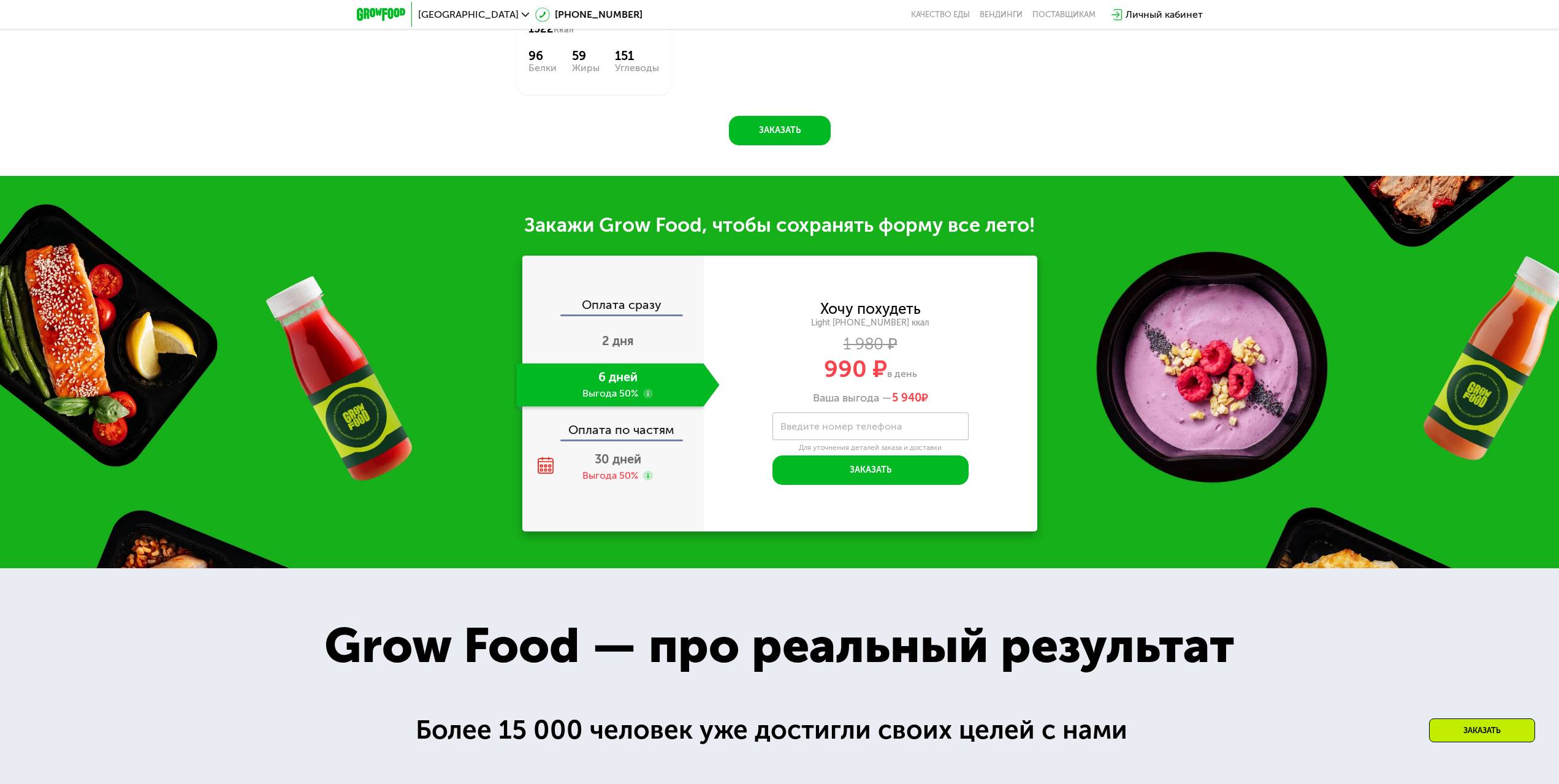
scroll to position [1838, 0]
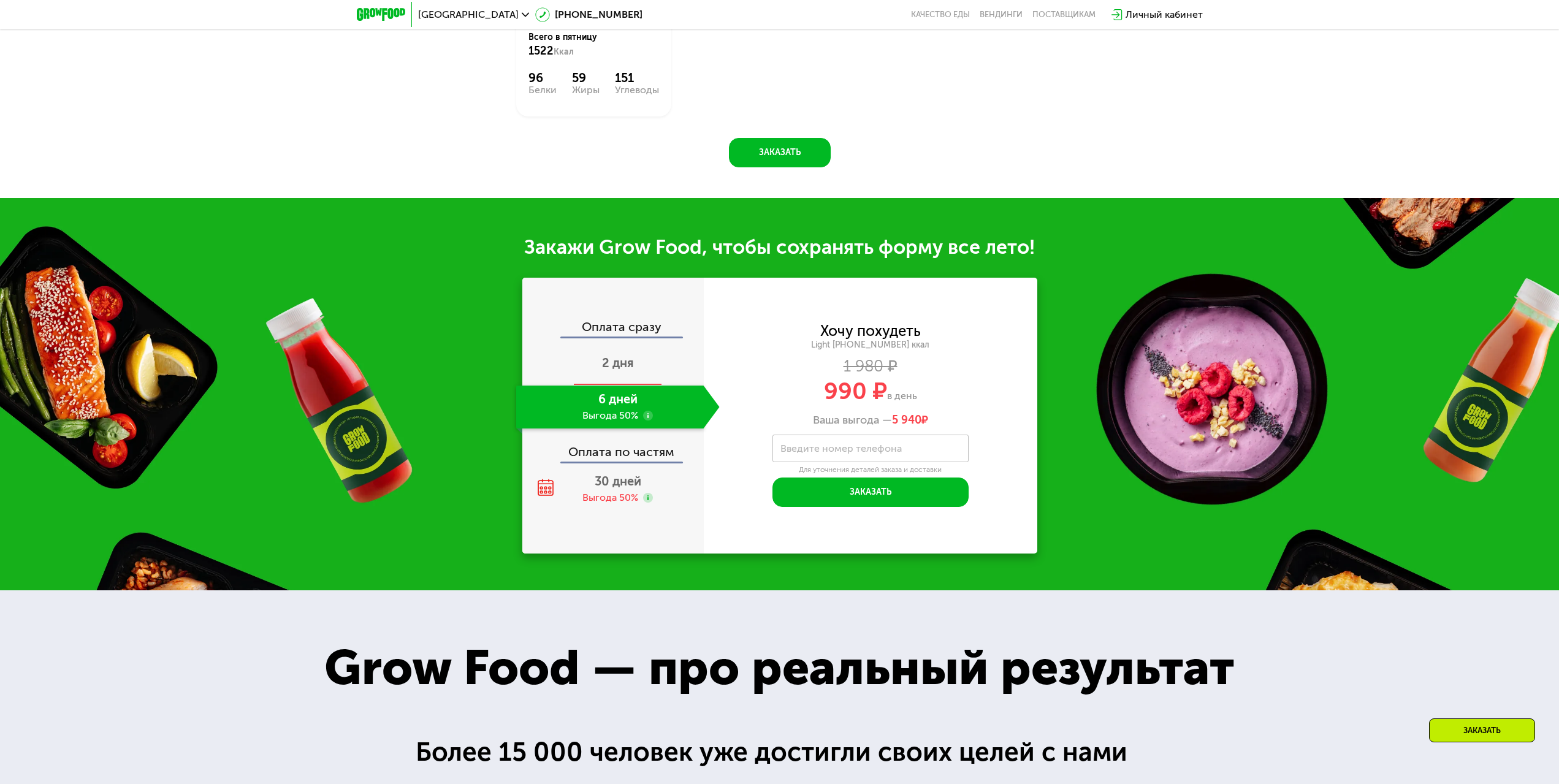
click at [617, 363] on div "2 дня" at bounding box center [617, 364] width 203 height 43
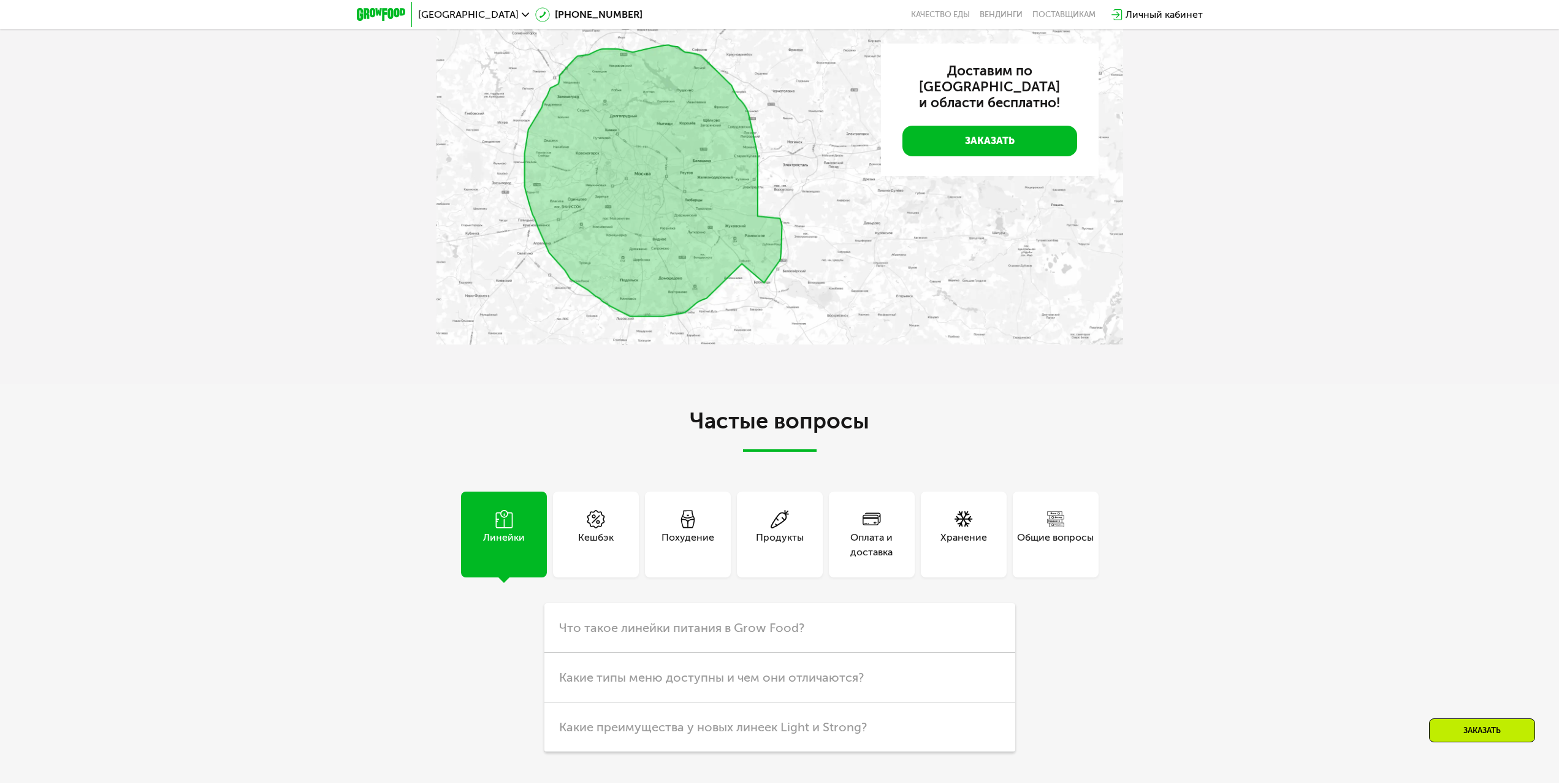
scroll to position [4045, 0]
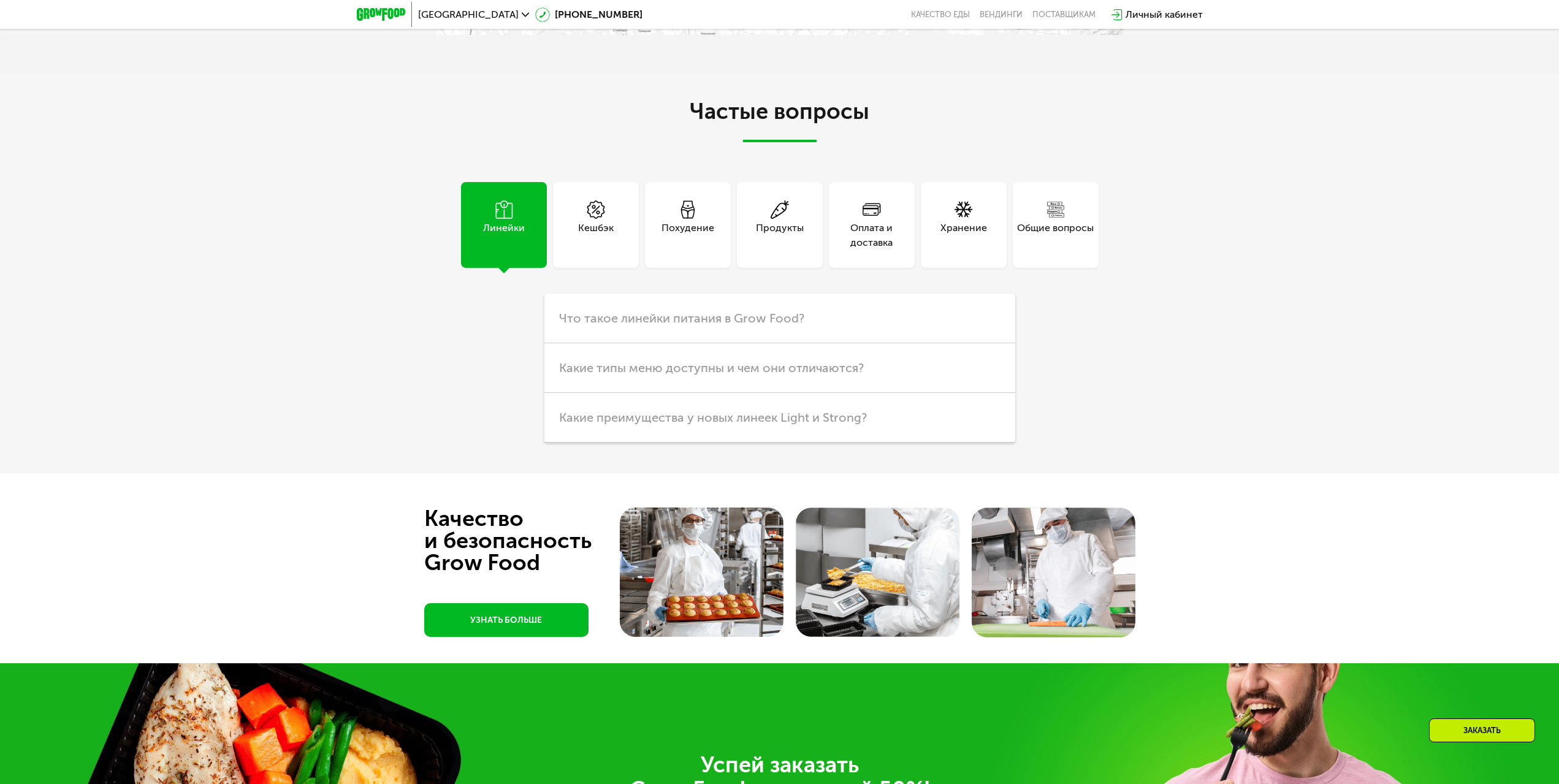
click at [796, 226] on div "Продукты" at bounding box center [780, 235] width 48 height 29
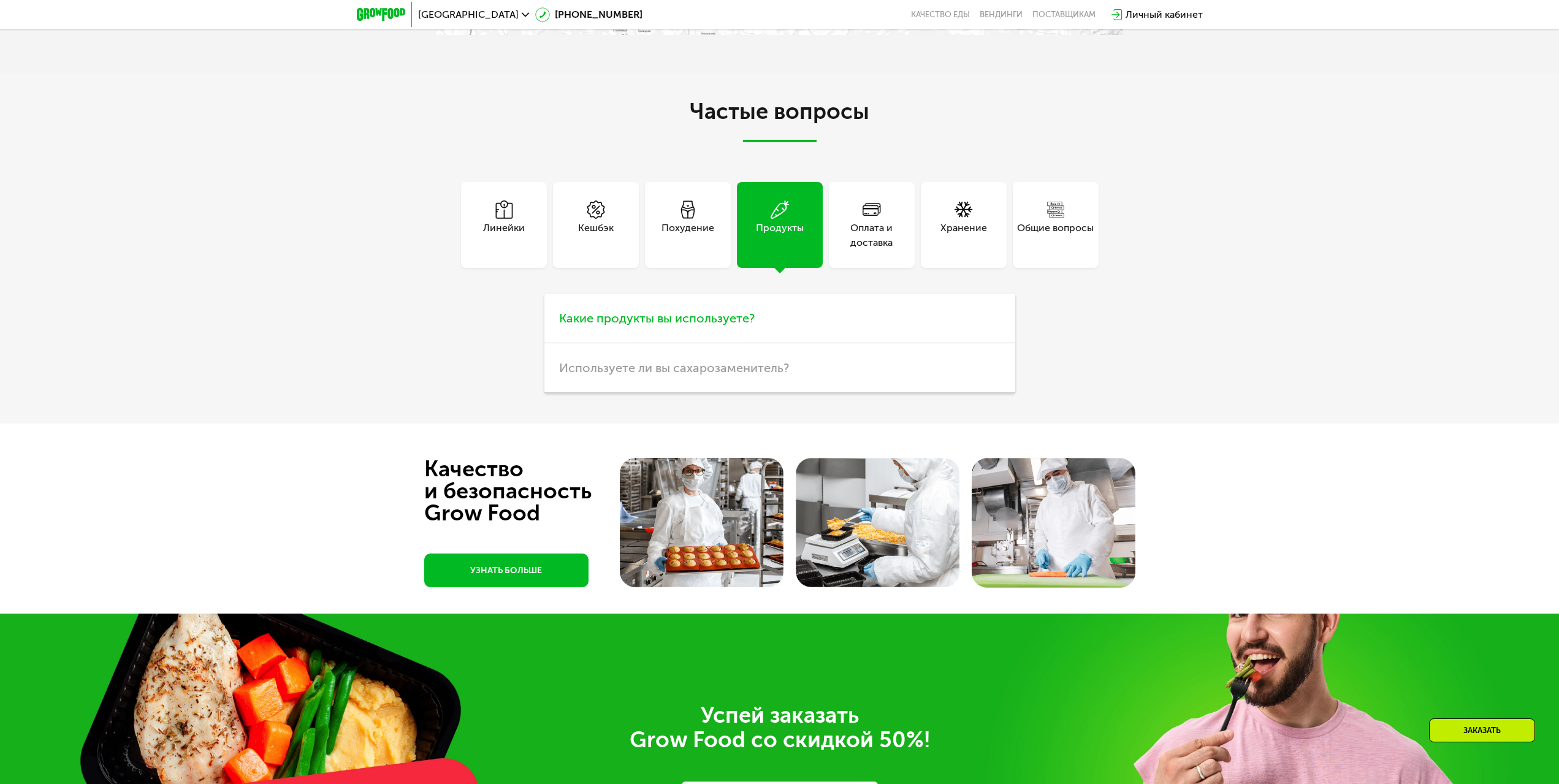
click at [656, 310] on span "Какие продукты вы используете?" at bounding box center [656, 318] width 196 height 15
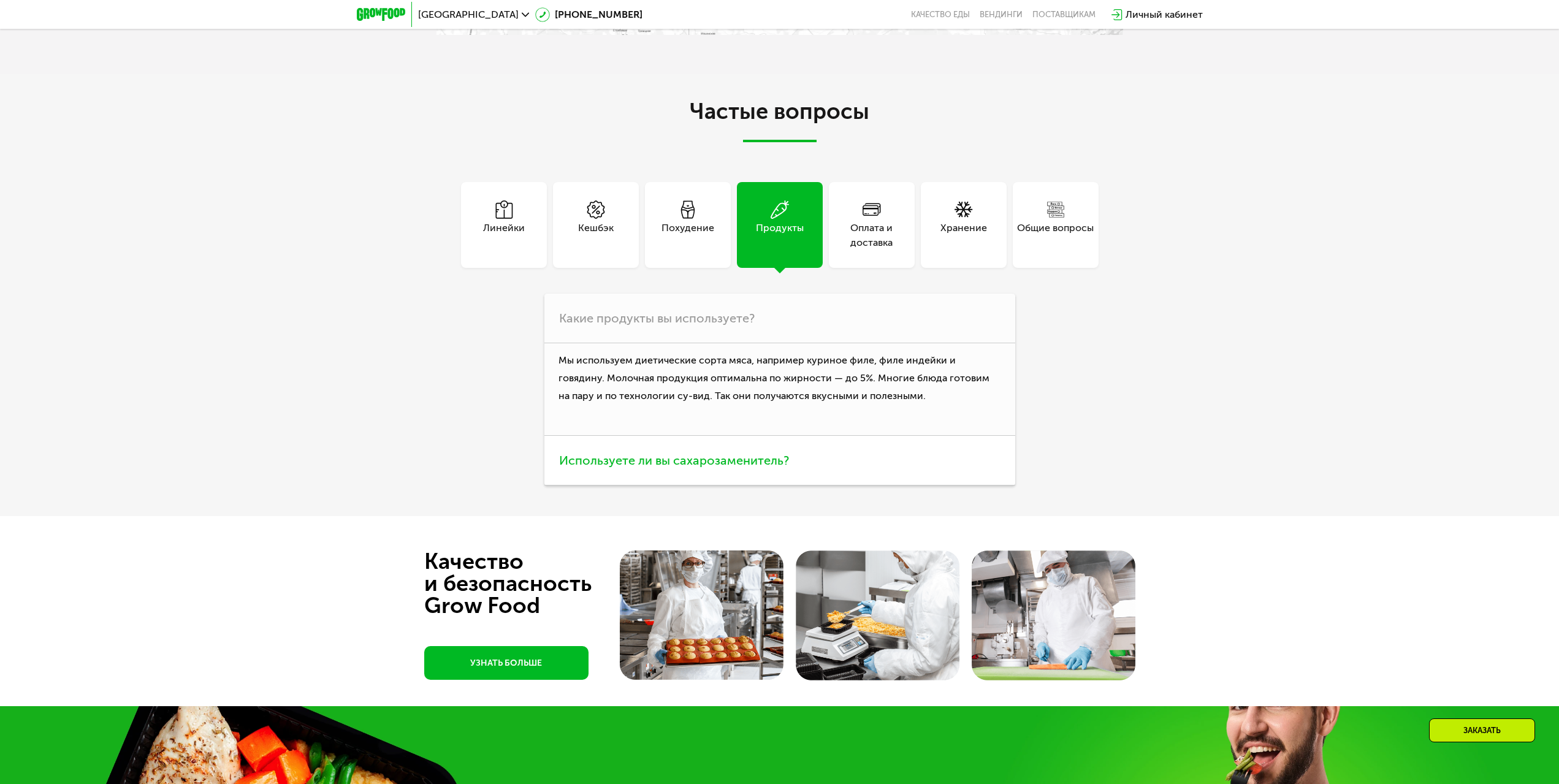
click at [717, 459] on span "Используете ли вы сахарозаменитель?" at bounding box center [674, 460] width 230 height 15
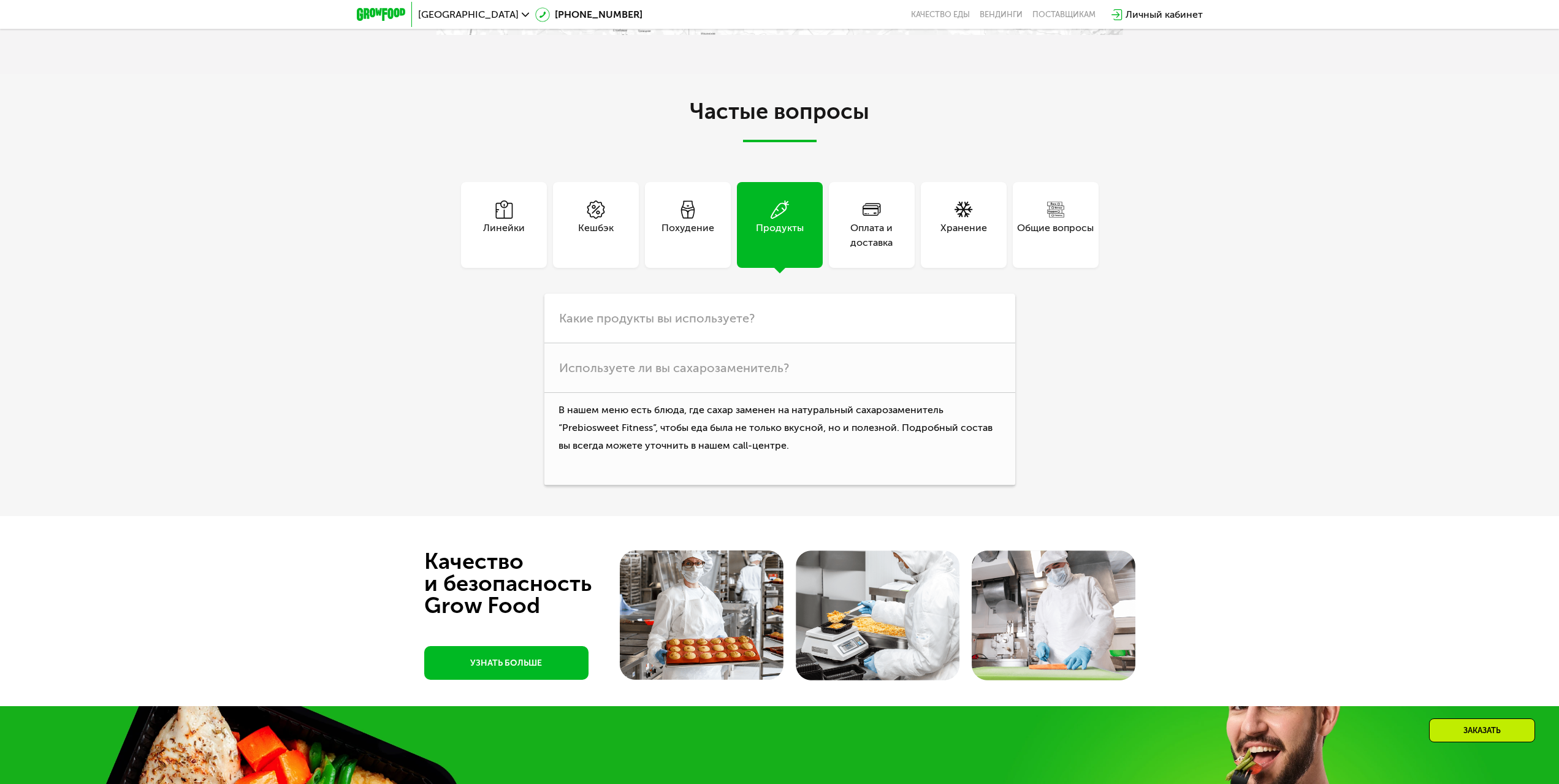
click at [507, 229] on div "Линейки" at bounding box center [504, 235] width 42 height 29
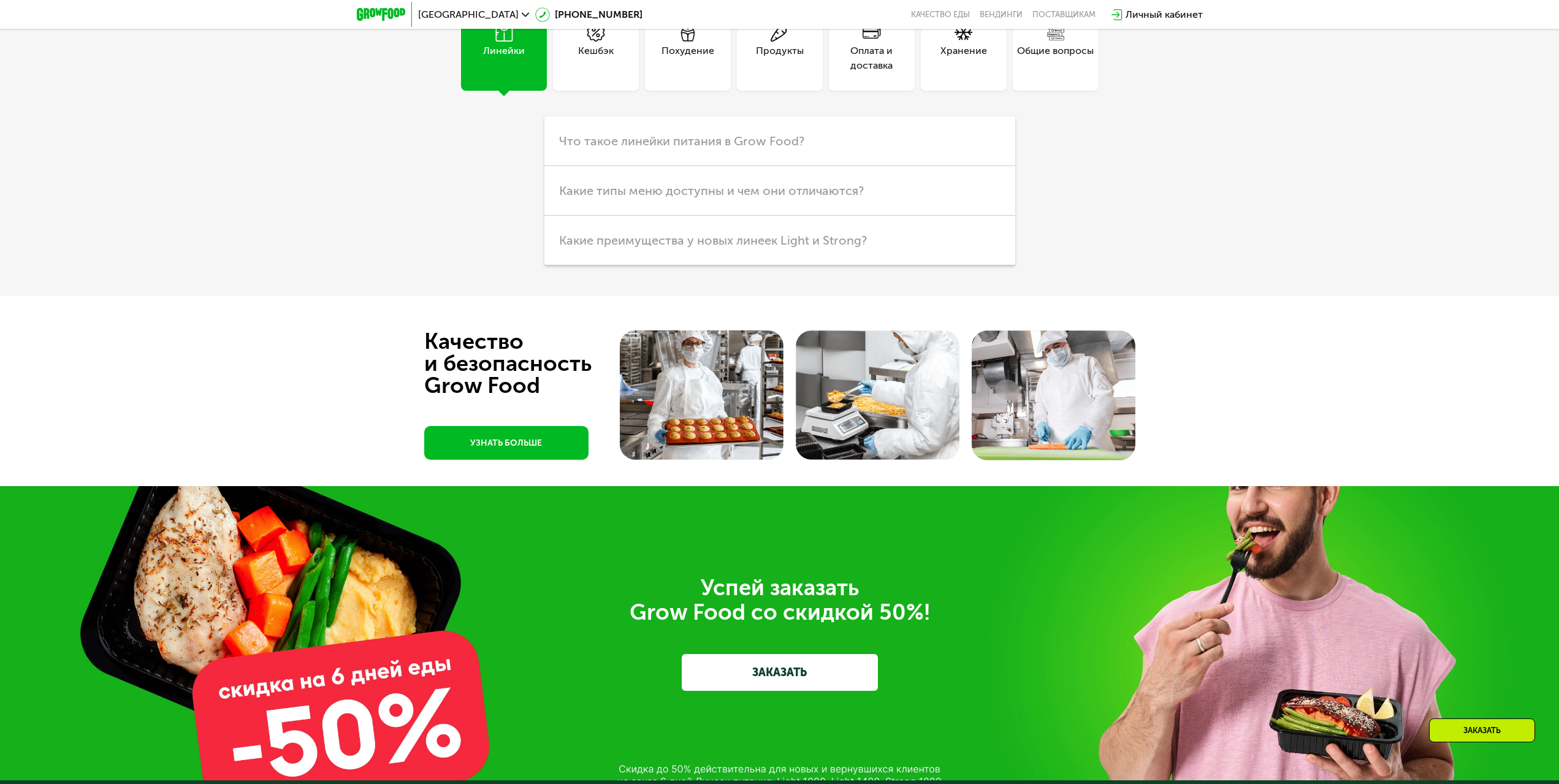
scroll to position [4229, 0]
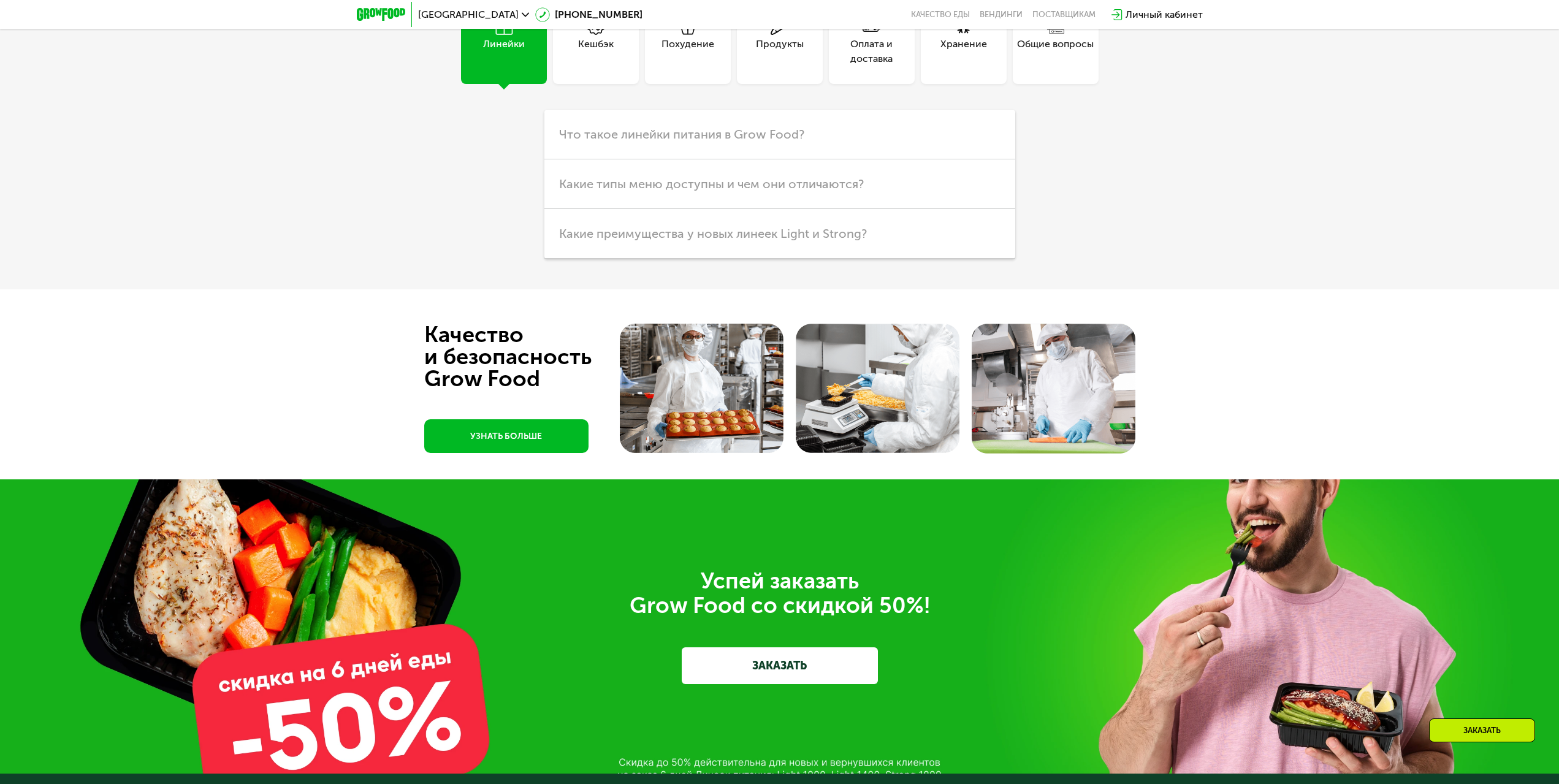
click at [663, 372] on img at bounding box center [702, 388] width 164 height 129
click at [696, 390] on img at bounding box center [702, 388] width 164 height 129
click at [856, 397] on img at bounding box center [878, 388] width 164 height 129
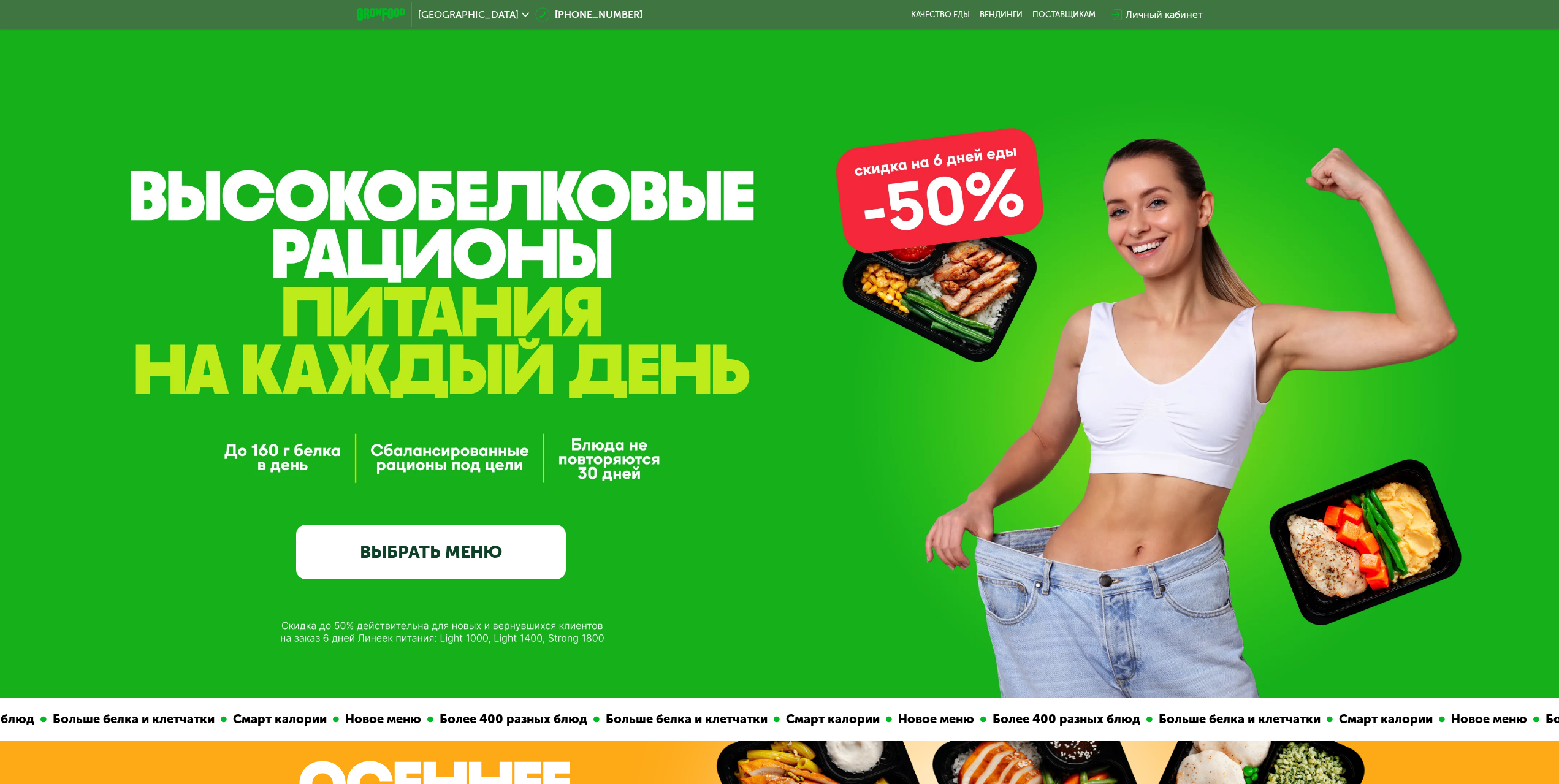
scroll to position [0, 0]
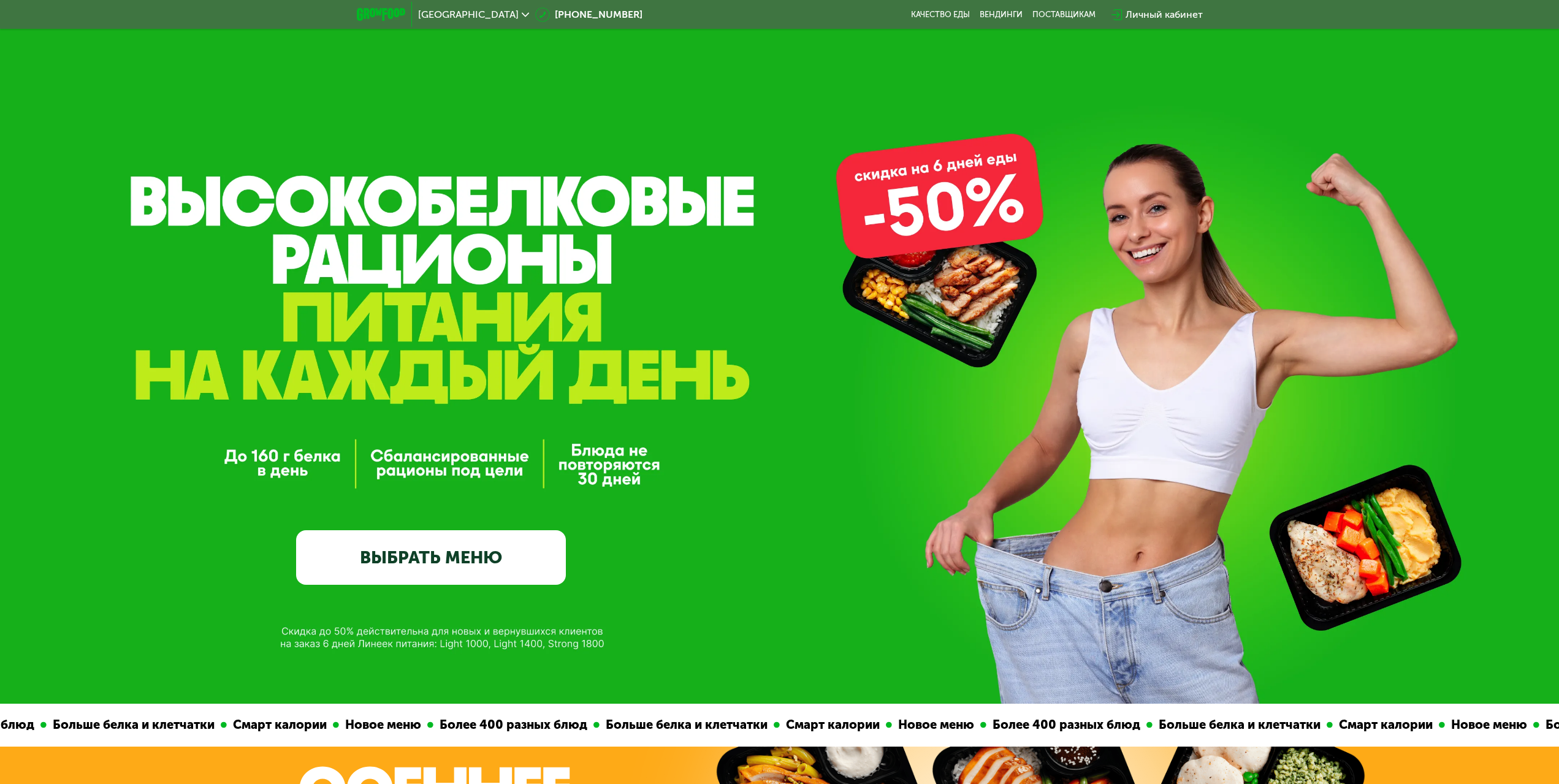
drag, startPoint x: 927, startPoint y: 201, endPoint x: 834, endPoint y: 226, distance: 96.3
click at [834, 226] on div "GrowFood — доставка правильного питания ВЫБРАТЬ МЕНЮ" at bounding box center [779, 351] width 1559 height 703
drag, startPoint x: 442, startPoint y: 440, endPoint x: 665, endPoint y: 472, distance: 225.3
click at [664, 472] on div "GrowFood — доставка правильного питания ВЫБРАТЬ МЕНЮ" at bounding box center [779, 416] width 1559 height 335
click at [665, 472] on div "GrowFood — доставка правильного питания ВЫБРАТЬ МЕНЮ" at bounding box center [779, 416] width 1559 height 335
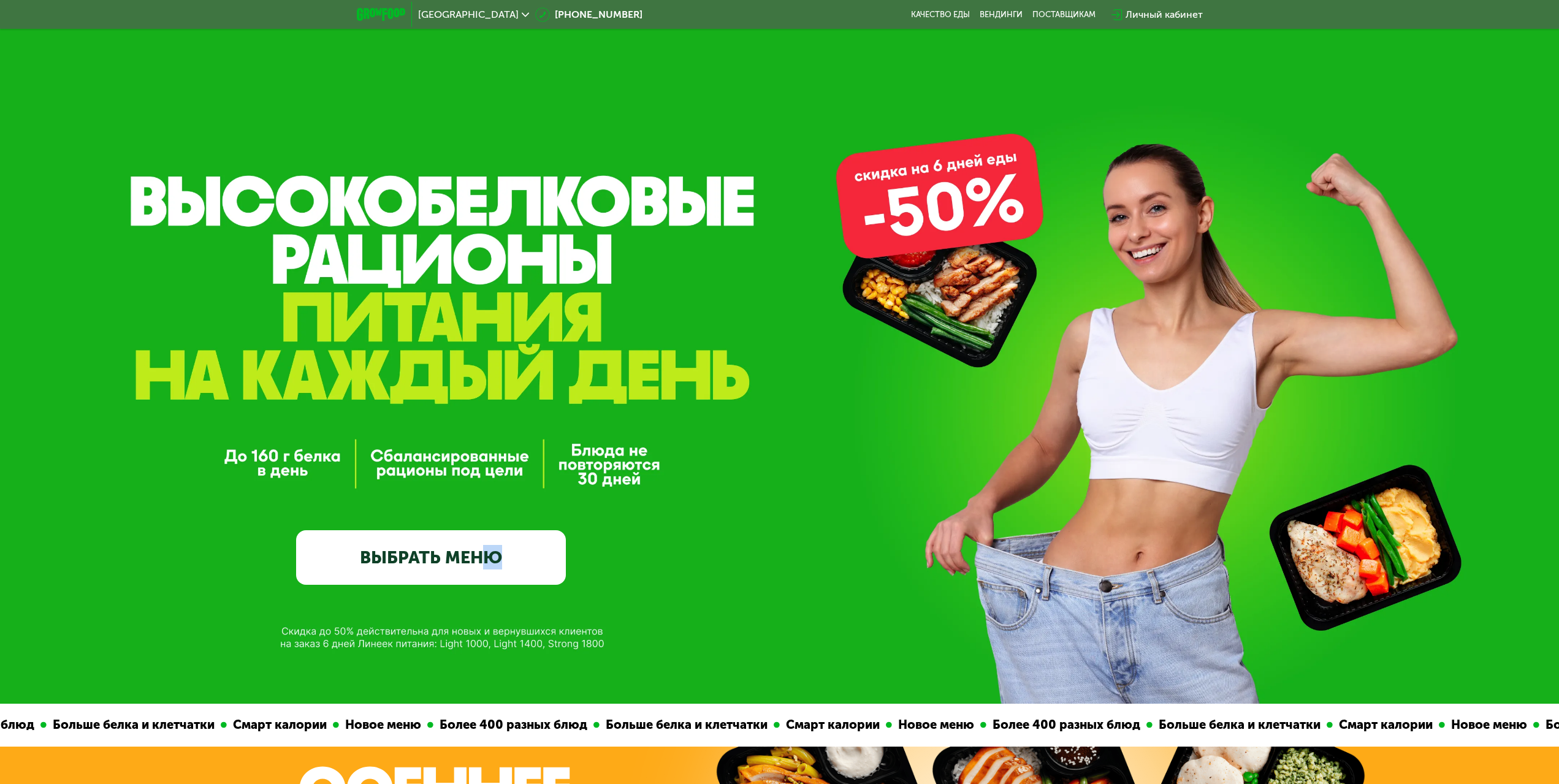
drag, startPoint x: 488, startPoint y: 633, endPoint x: 618, endPoint y: 646, distance: 130.6
click at [617, 646] on div "GrowFood — доставка правильного питания ВЫБРАТЬ МЕНЮ" at bounding box center [779, 351] width 1559 height 703
click at [619, 646] on div "GrowFood — доставка правильного питания ВЫБРАТЬ МЕНЮ" at bounding box center [779, 351] width 1559 height 703
click at [445, 14] on span "[GEOGRAPHIC_DATA]" at bounding box center [468, 14] width 101 height 10
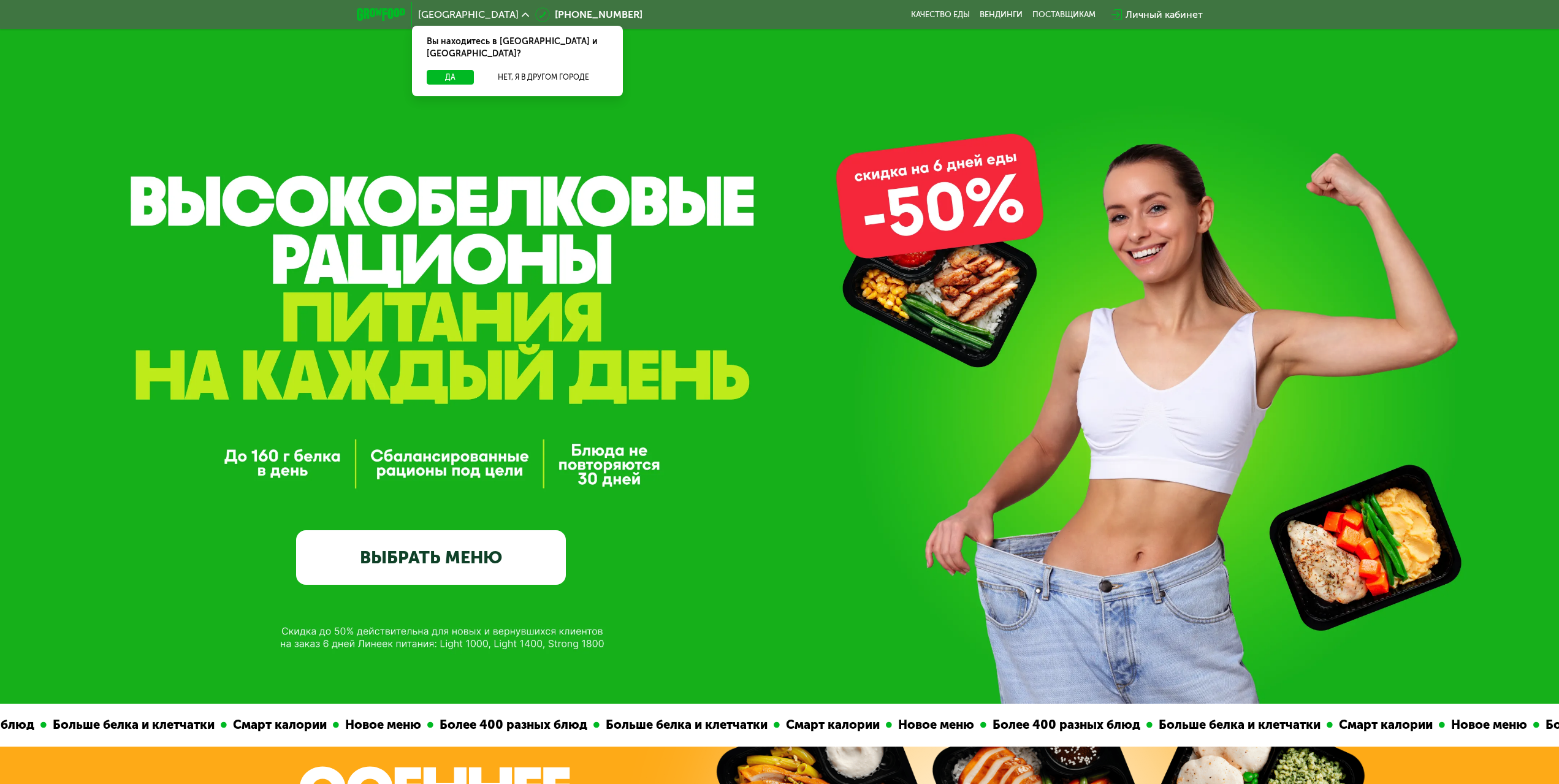
click at [691, 225] on div "GrowFood — доставка правильного питания ВЫБРАТЬ МЕНЮ" at bounding box center [779, 351] width 1559 height 703
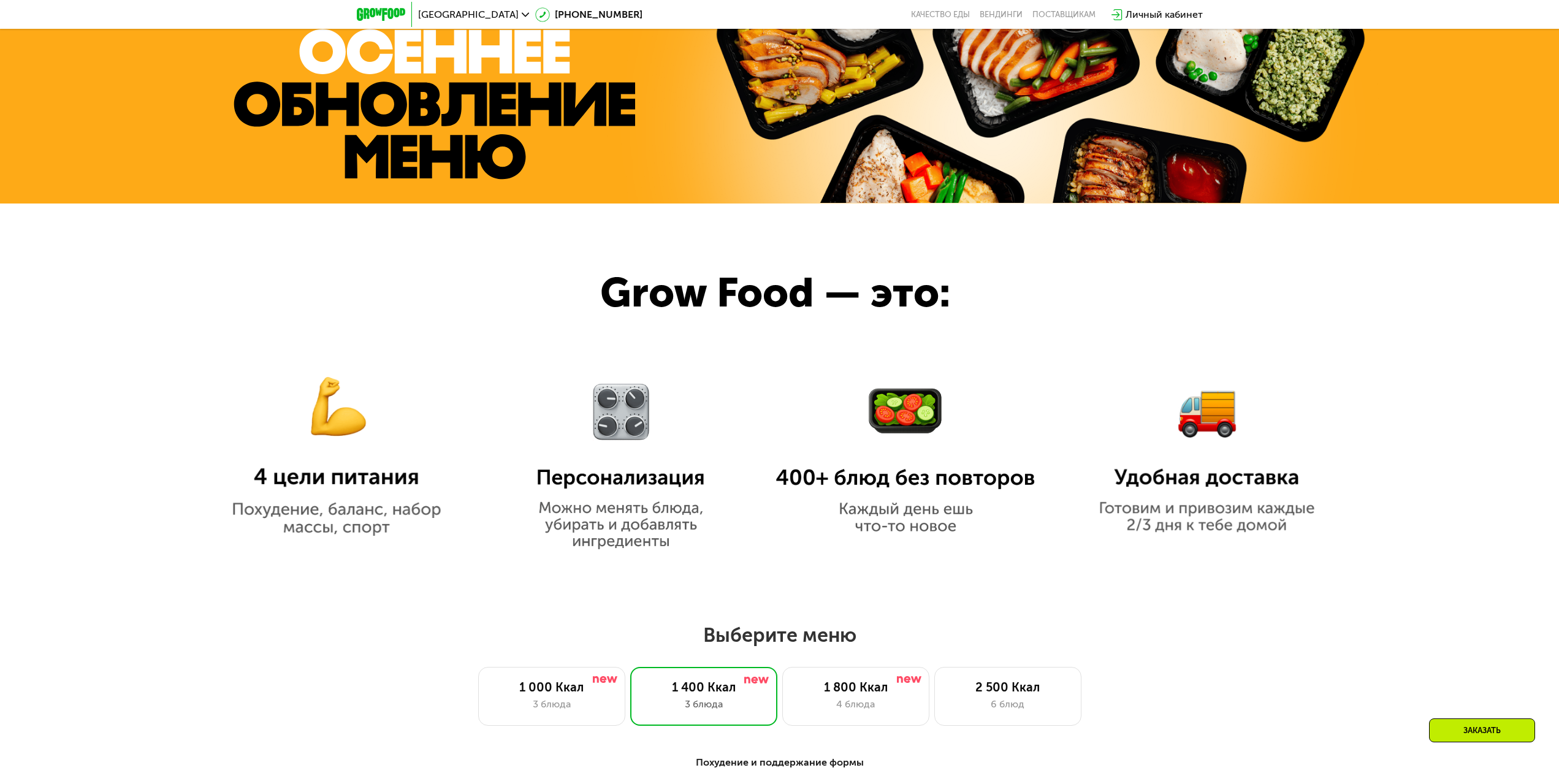
scroll to position [490, 0]
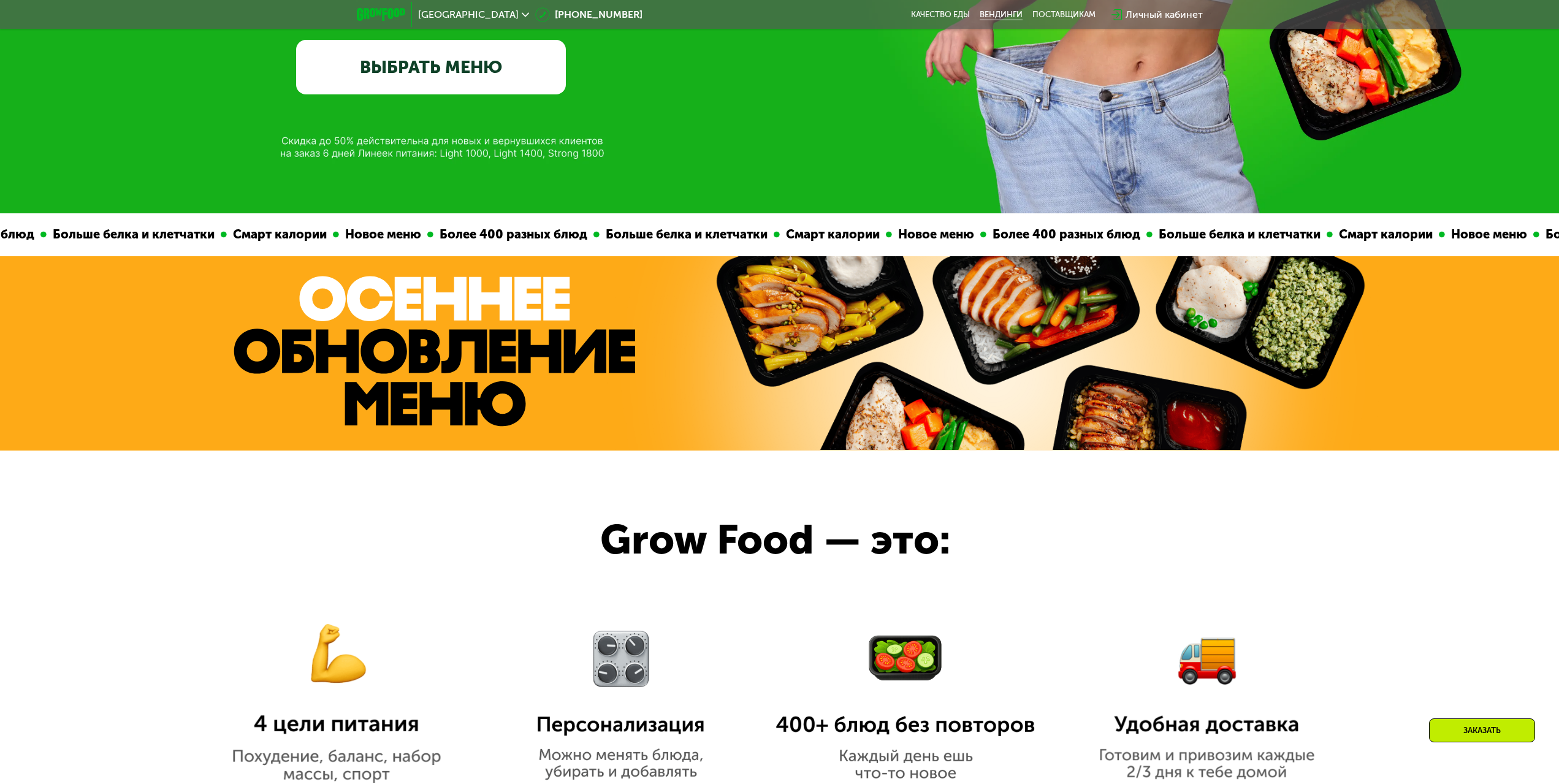
click at [995, 19] on link "Вендинги" at bounding box center [1001, 14] width 43 height 10
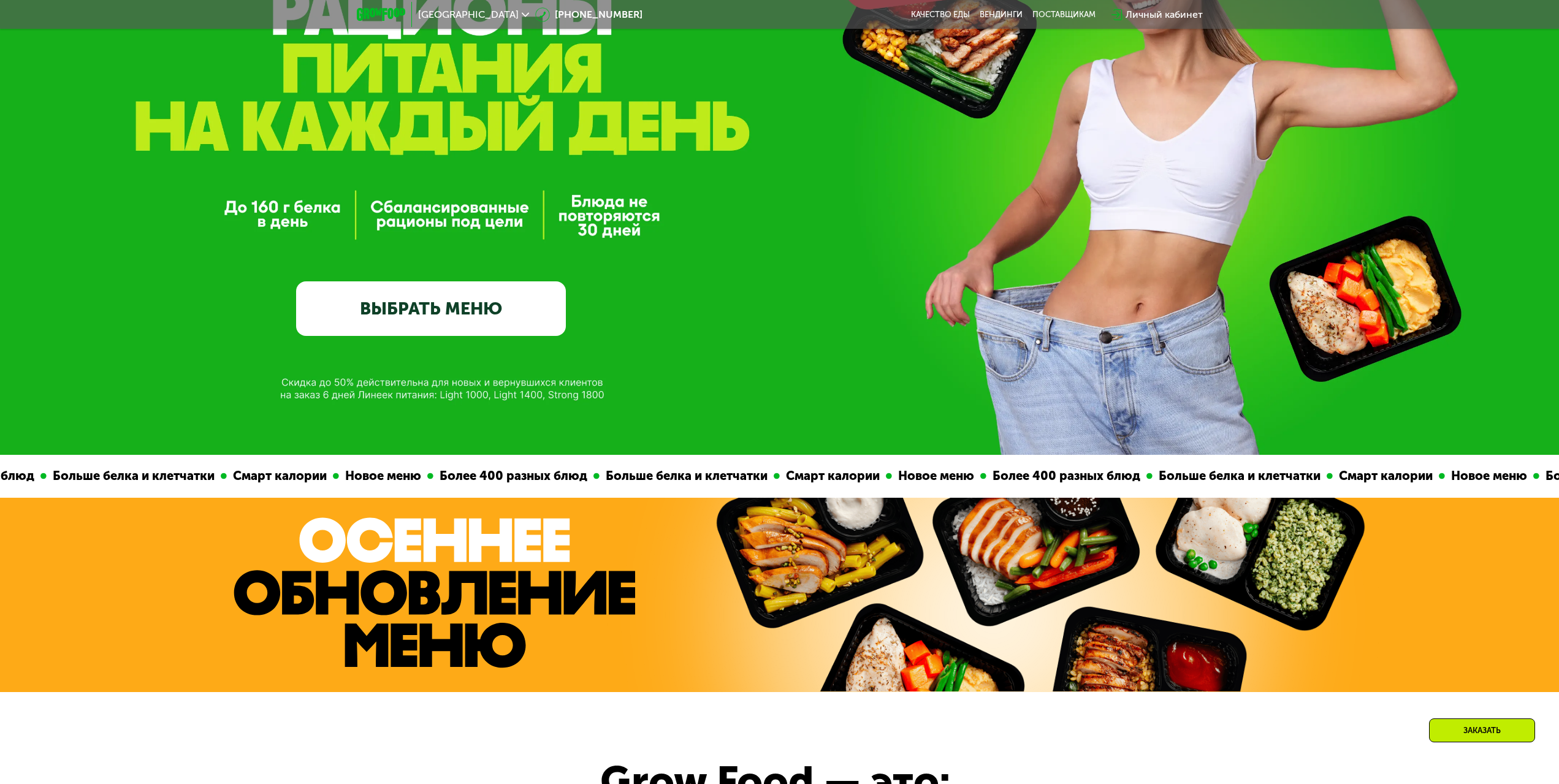
scroll to position [245, 0]
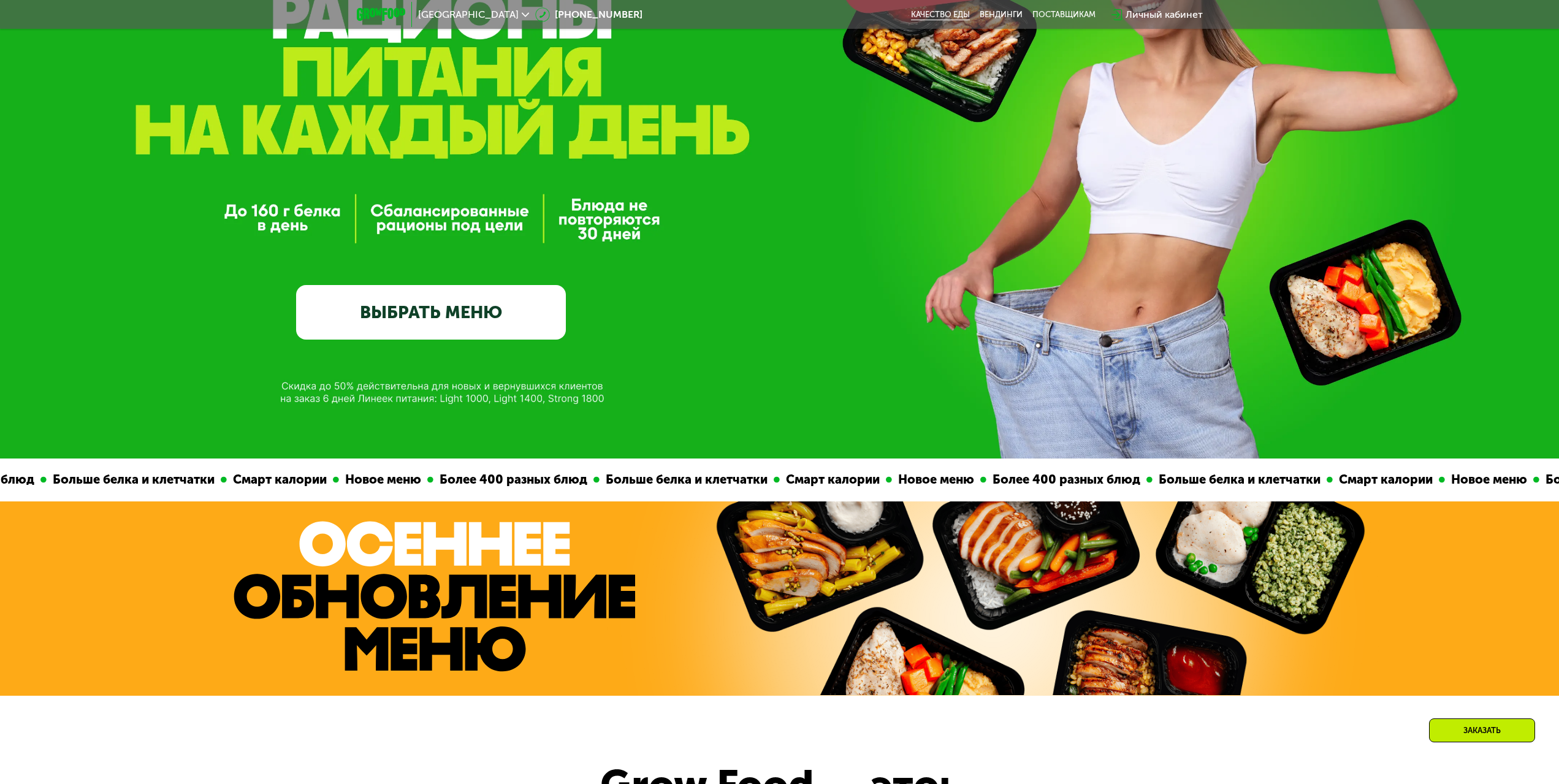
click at [911, 19] on link "Качество еды" at bounding box center [940, 14] width 59 height 10
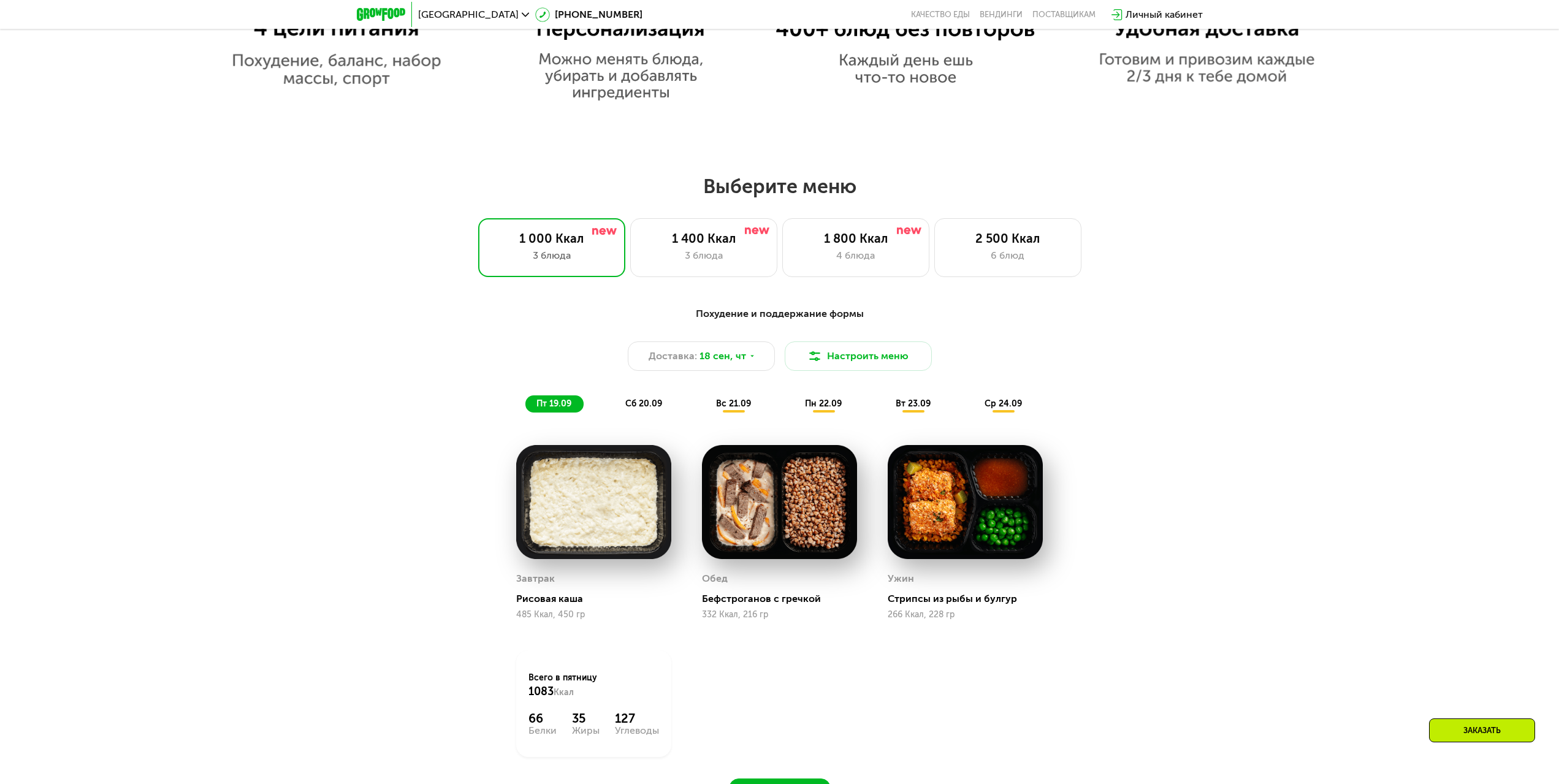
scroll to position [1165, 0]
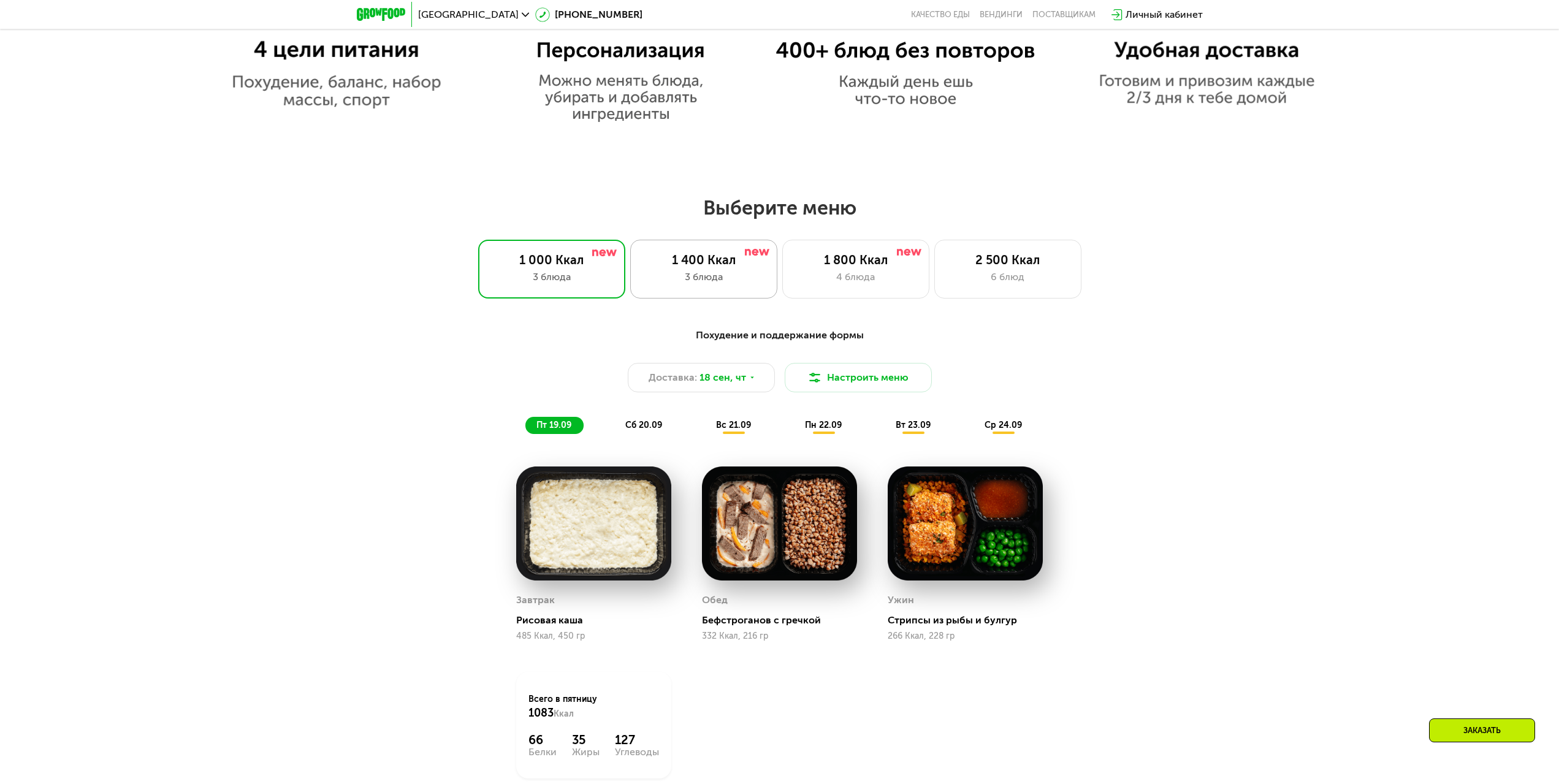
click at [745, 251] on div "1 400 Ккал 3 блюда" at bounding box center [704, 269] width 147 height 59
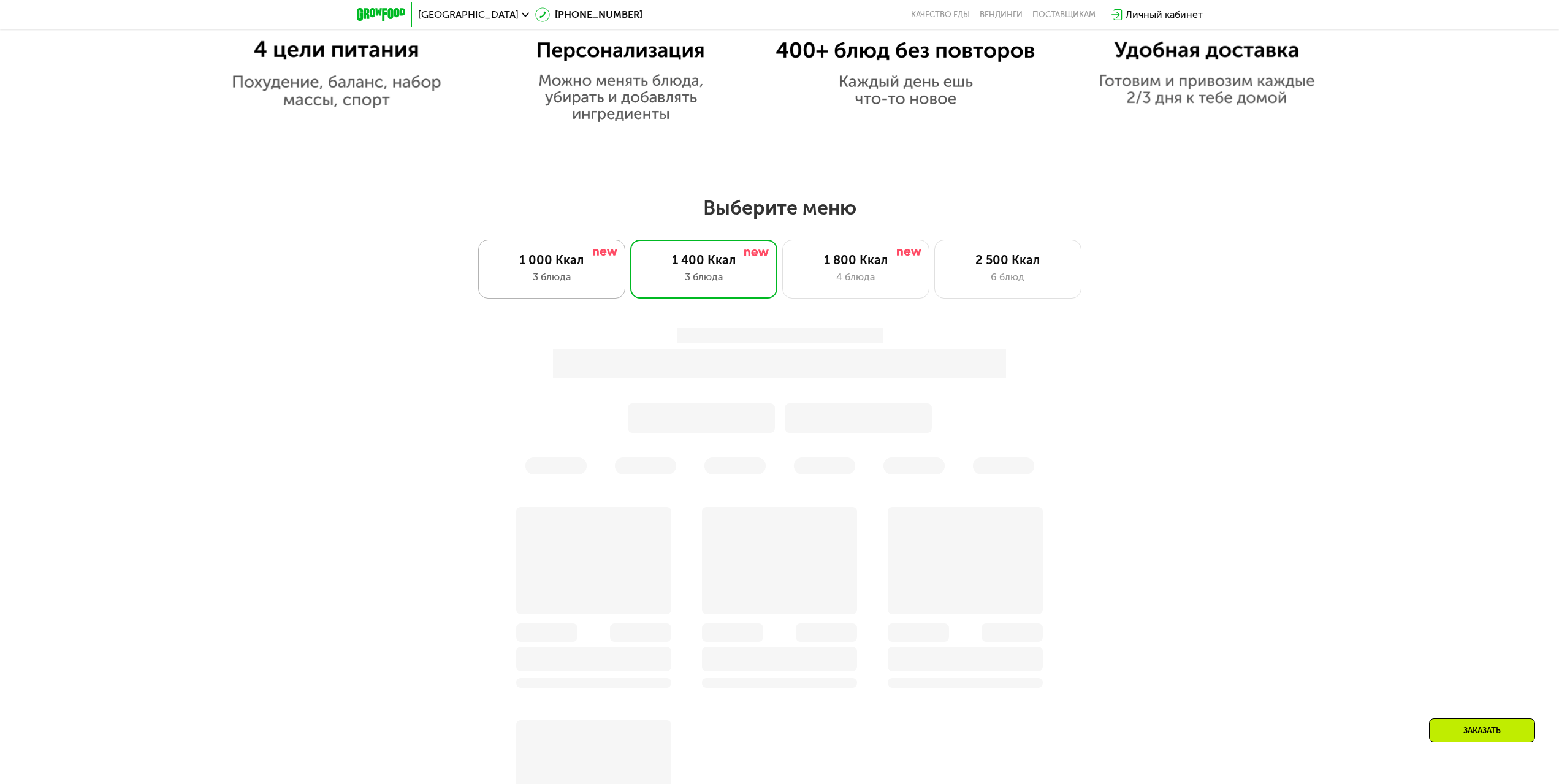
click at [603, 272] on div "1 000 Ккал 3 блюда" at bounding box center [552, 269] width 147 height 59
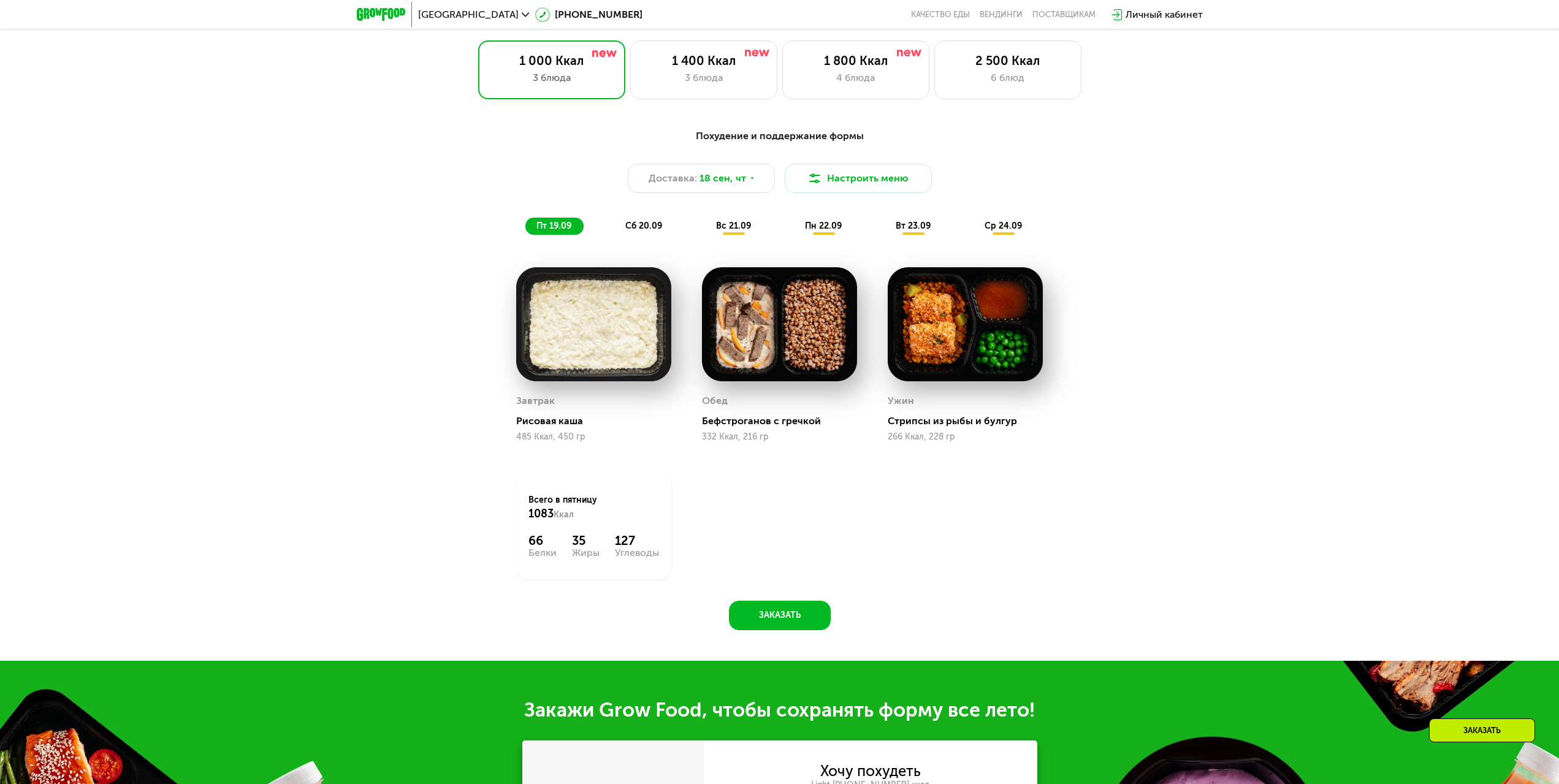
scroll to position [1348, 0]
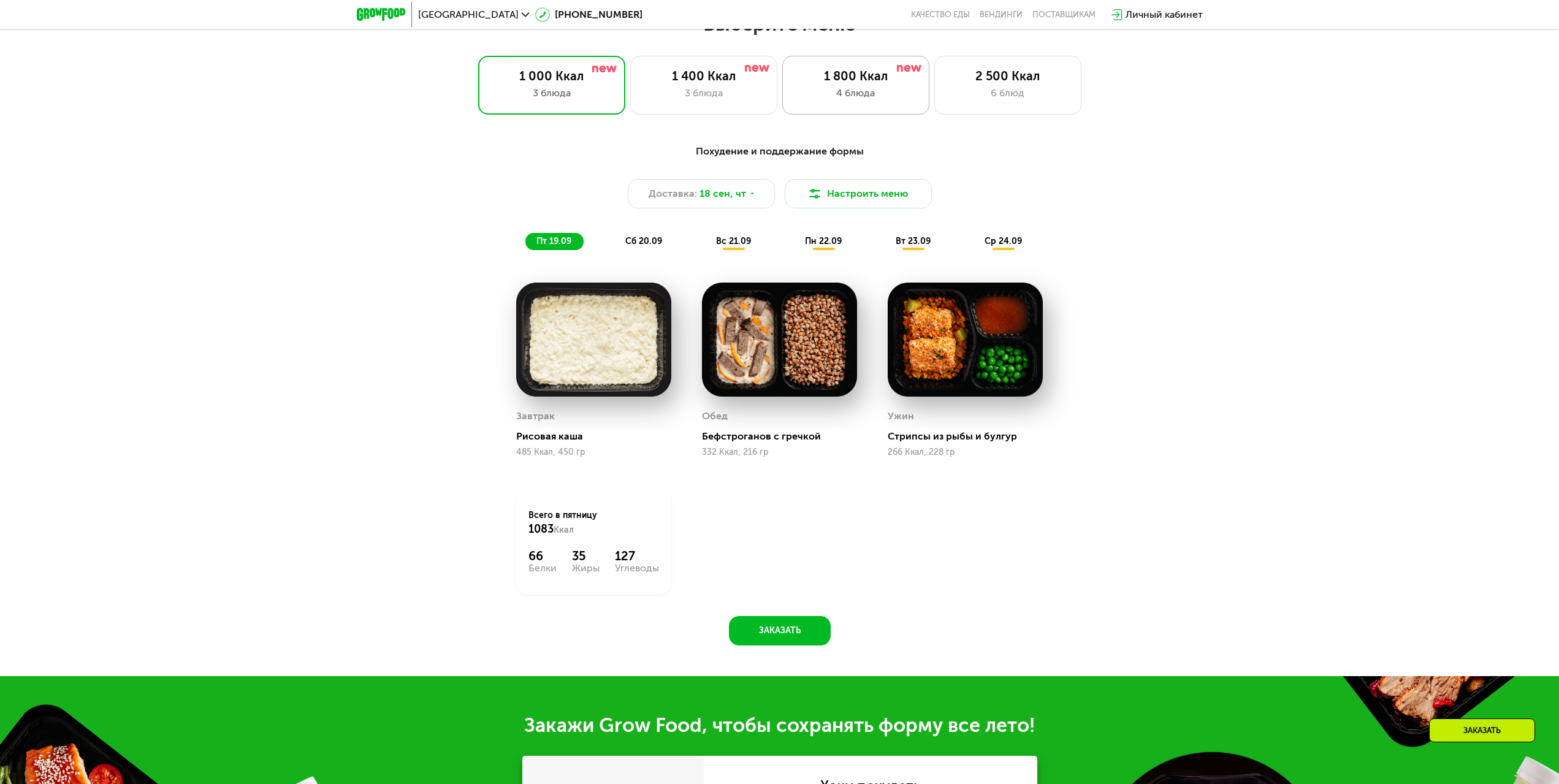
click at [871, 110] on div "1 800 Ккал 4 блюда" at bounding box center [856, 85] width 147 height 59
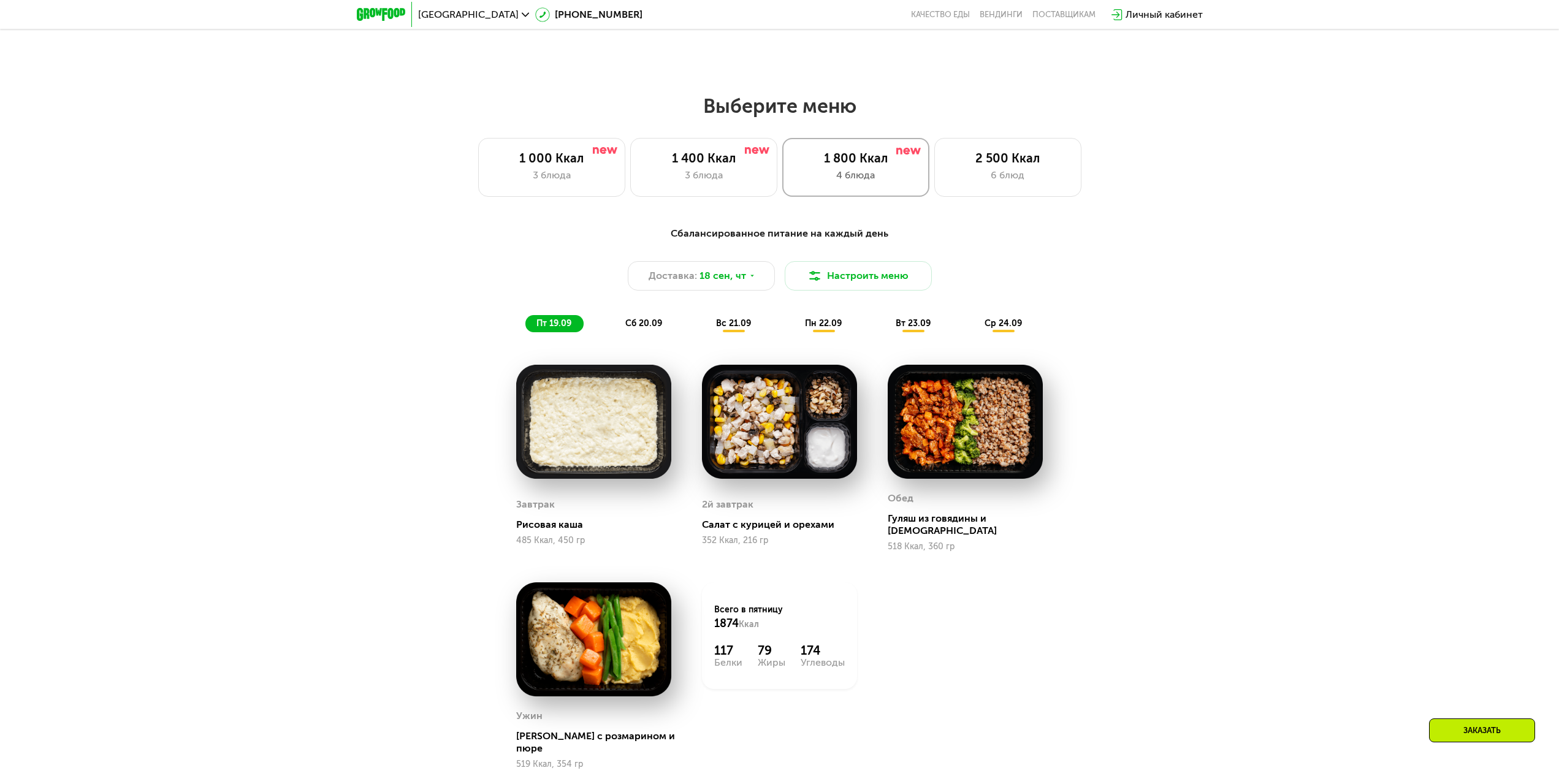
scroll to position [1230, 0]
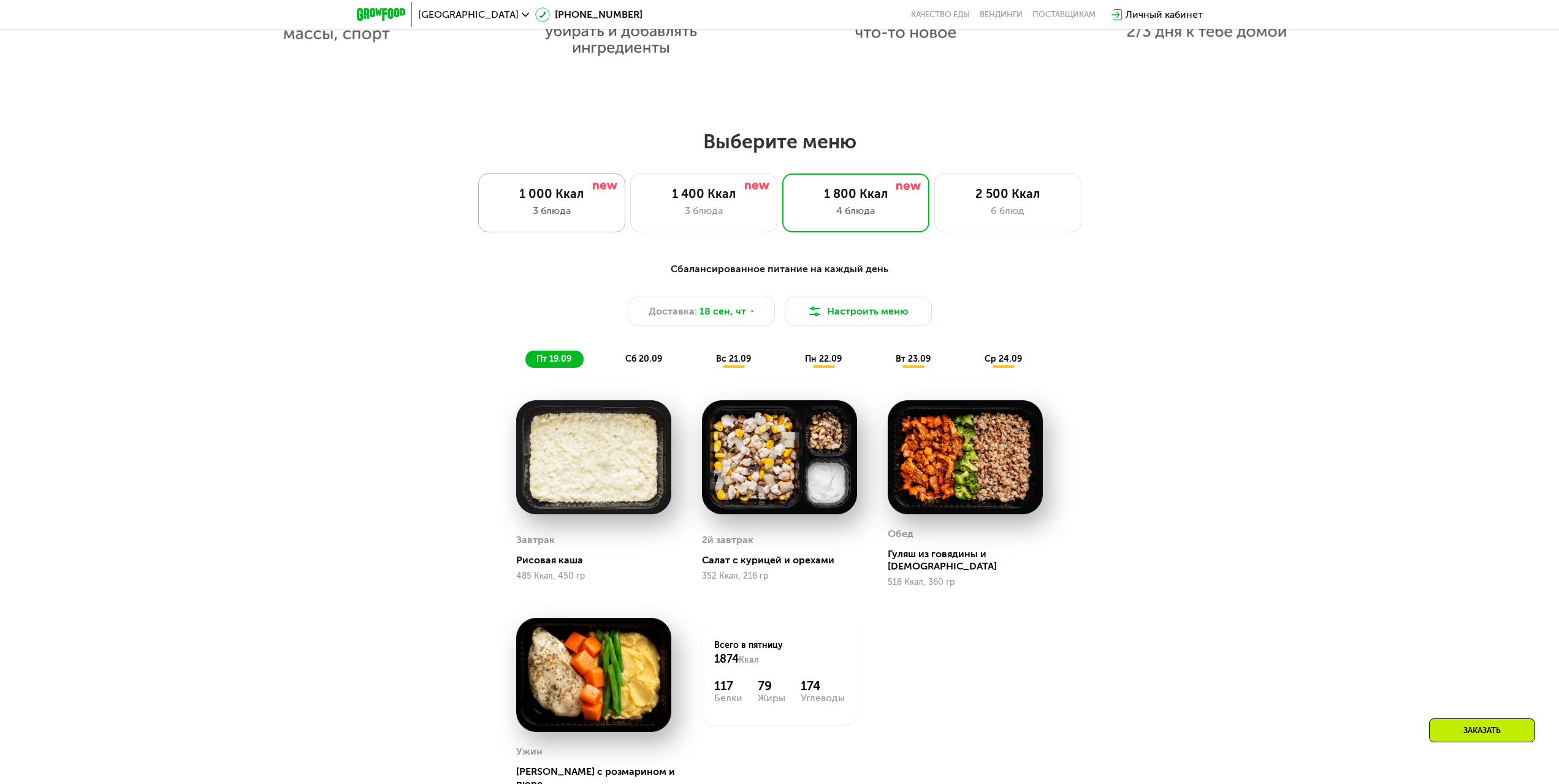
click at [565, 218] on div "3 блюда" at bounding box center [552, 210] width 122 height 15
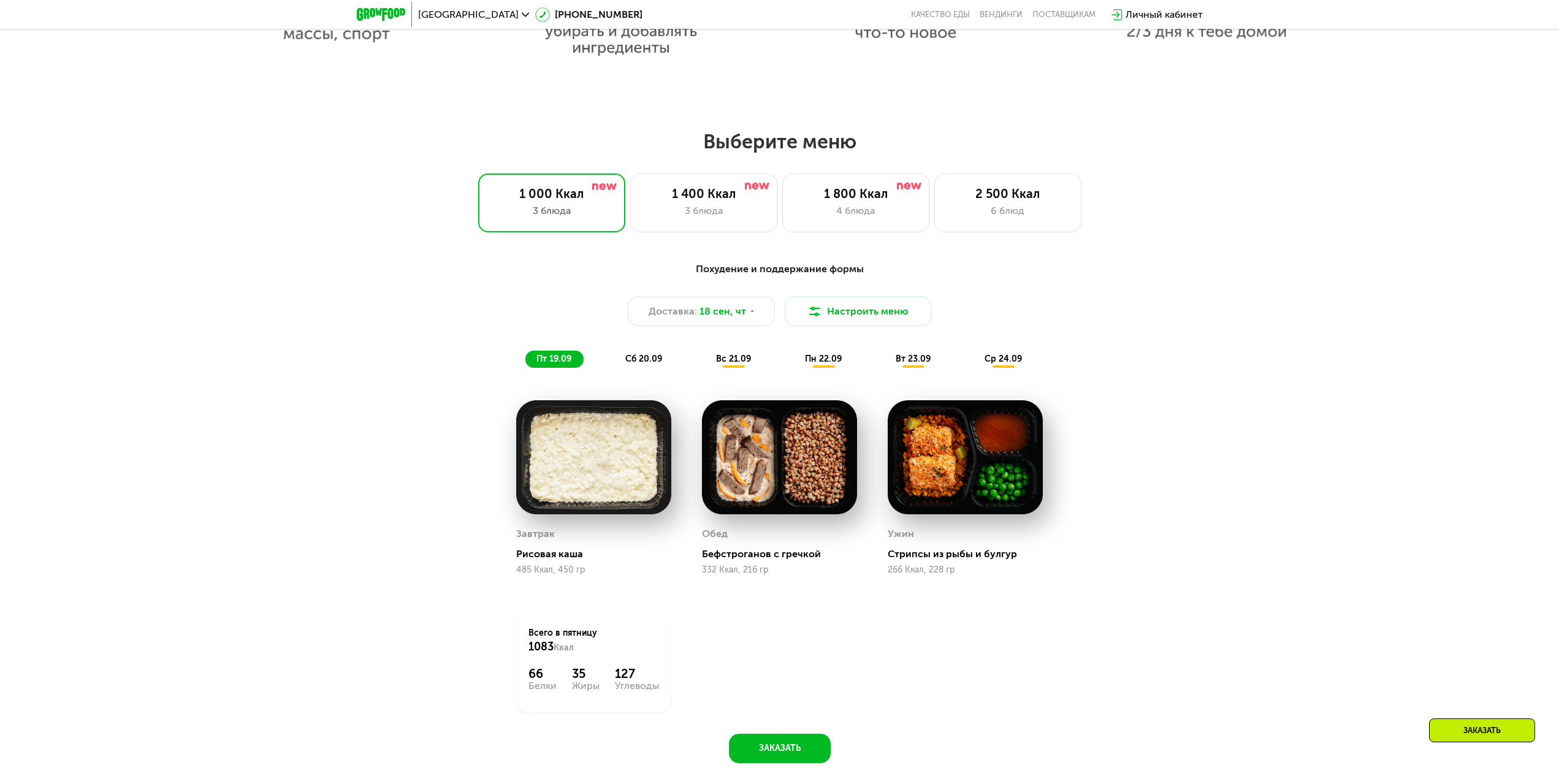
click at [623, 355] on div "сб 20.09" at bounding box center [644, 359] width 60 height 17
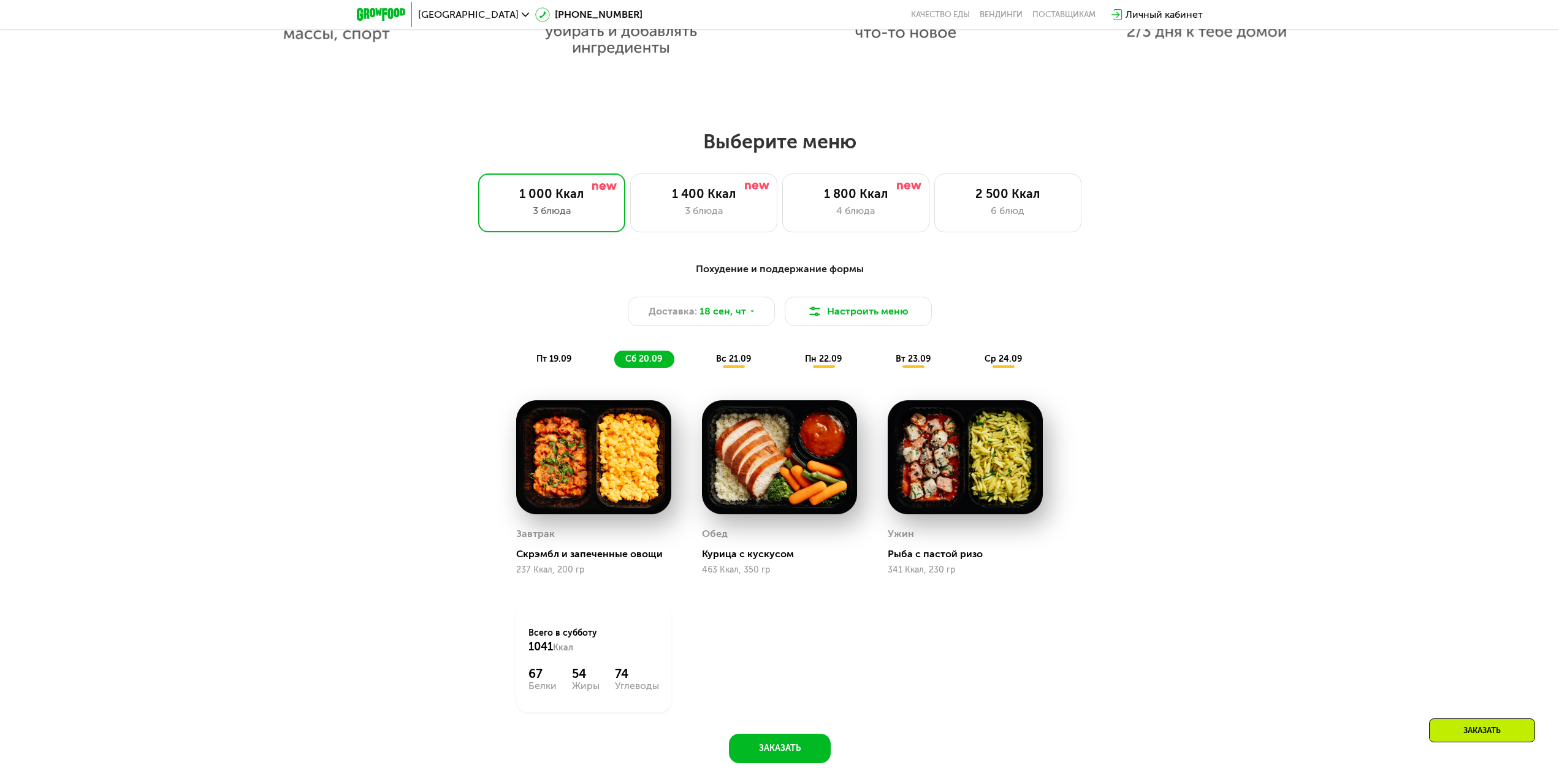
click at [726, 357] on div "вс 21.09" at bounding box center [734, 359] width 58 height 17
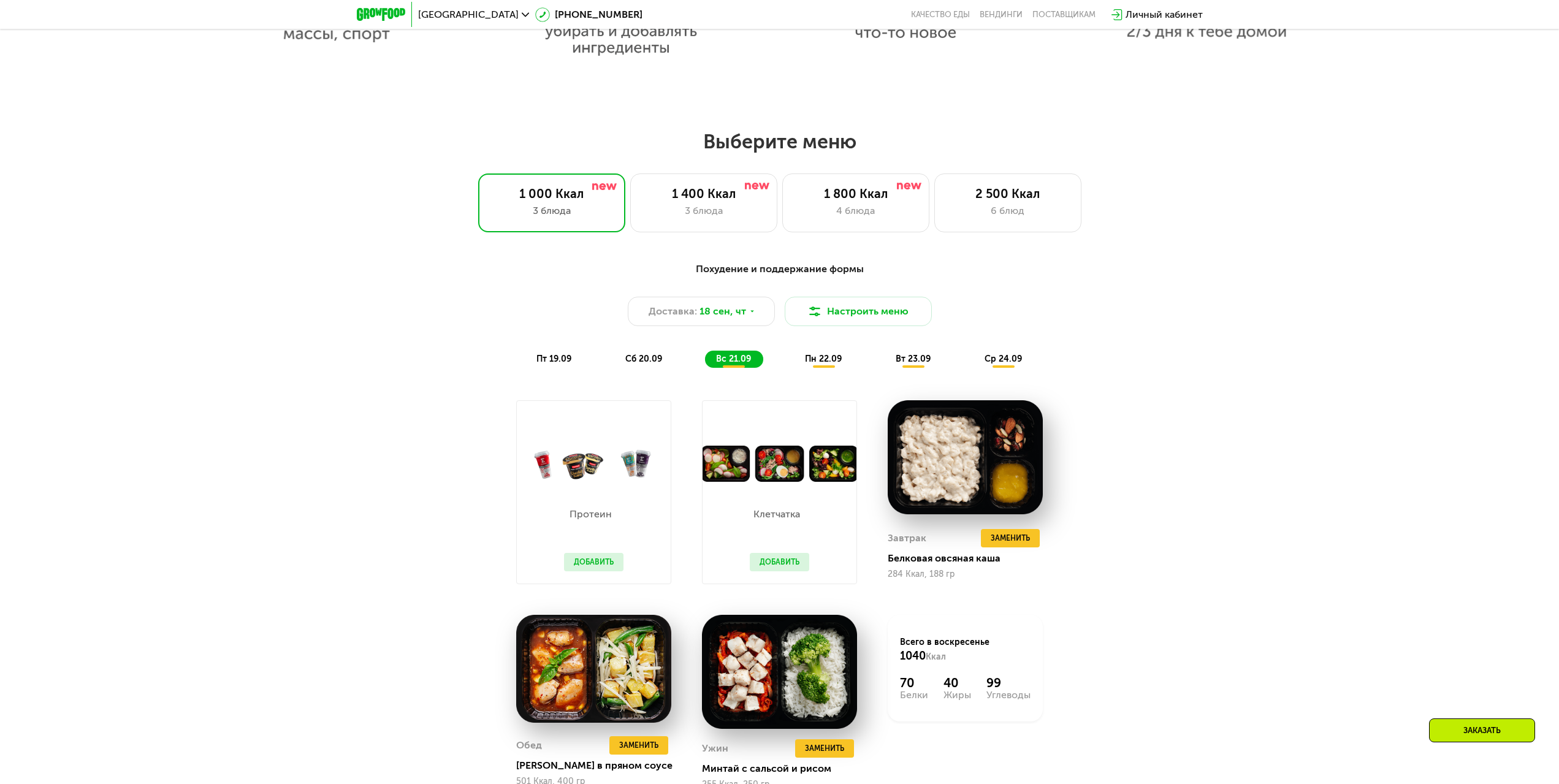
click at [651, 363] on span "сб 20.09" at bounding box center [643, 359] width 37 height 10
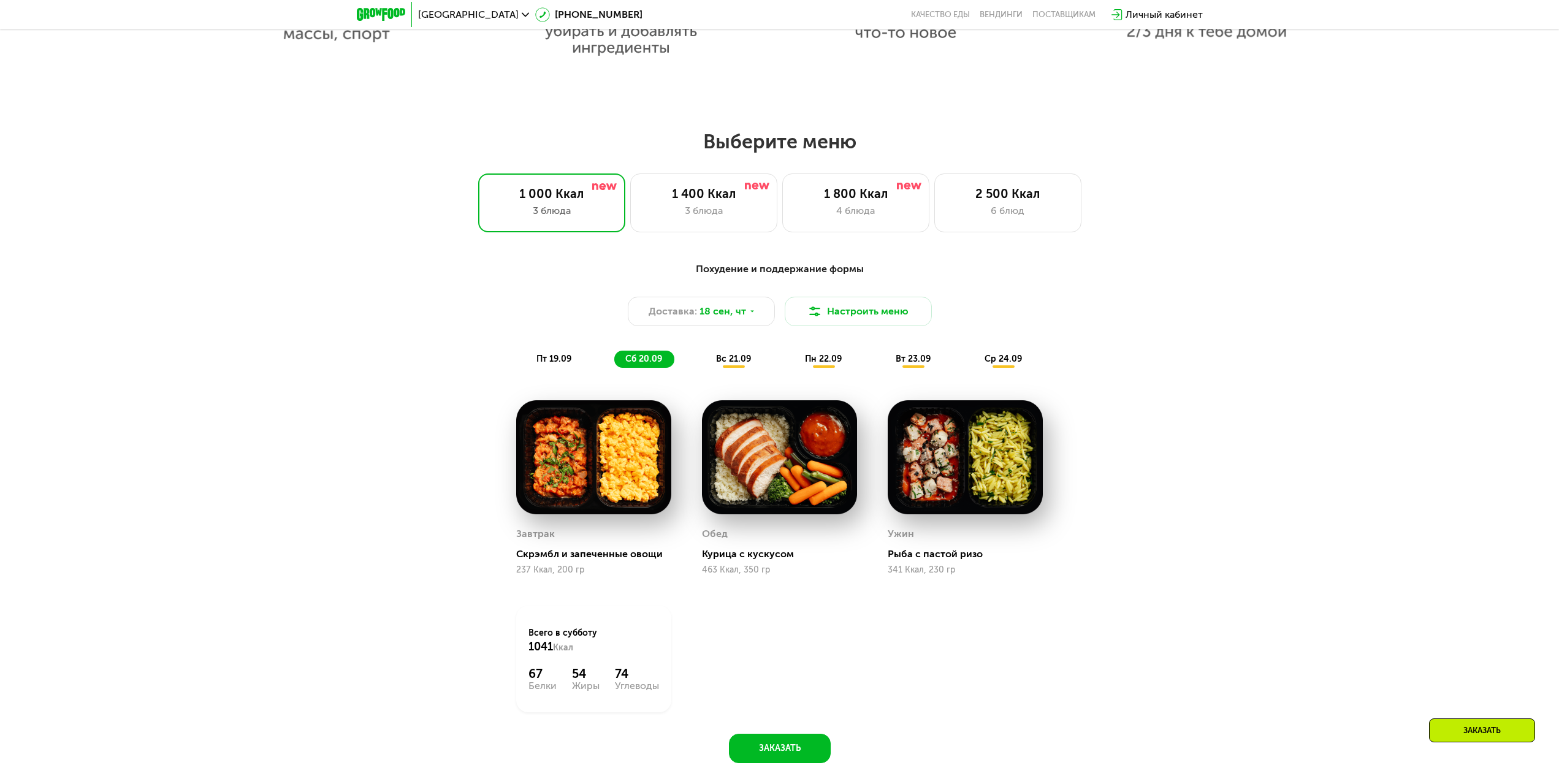
click at [732, 363] on span "вс 21.09" at bounding box center [734, 359] width 35 height 10
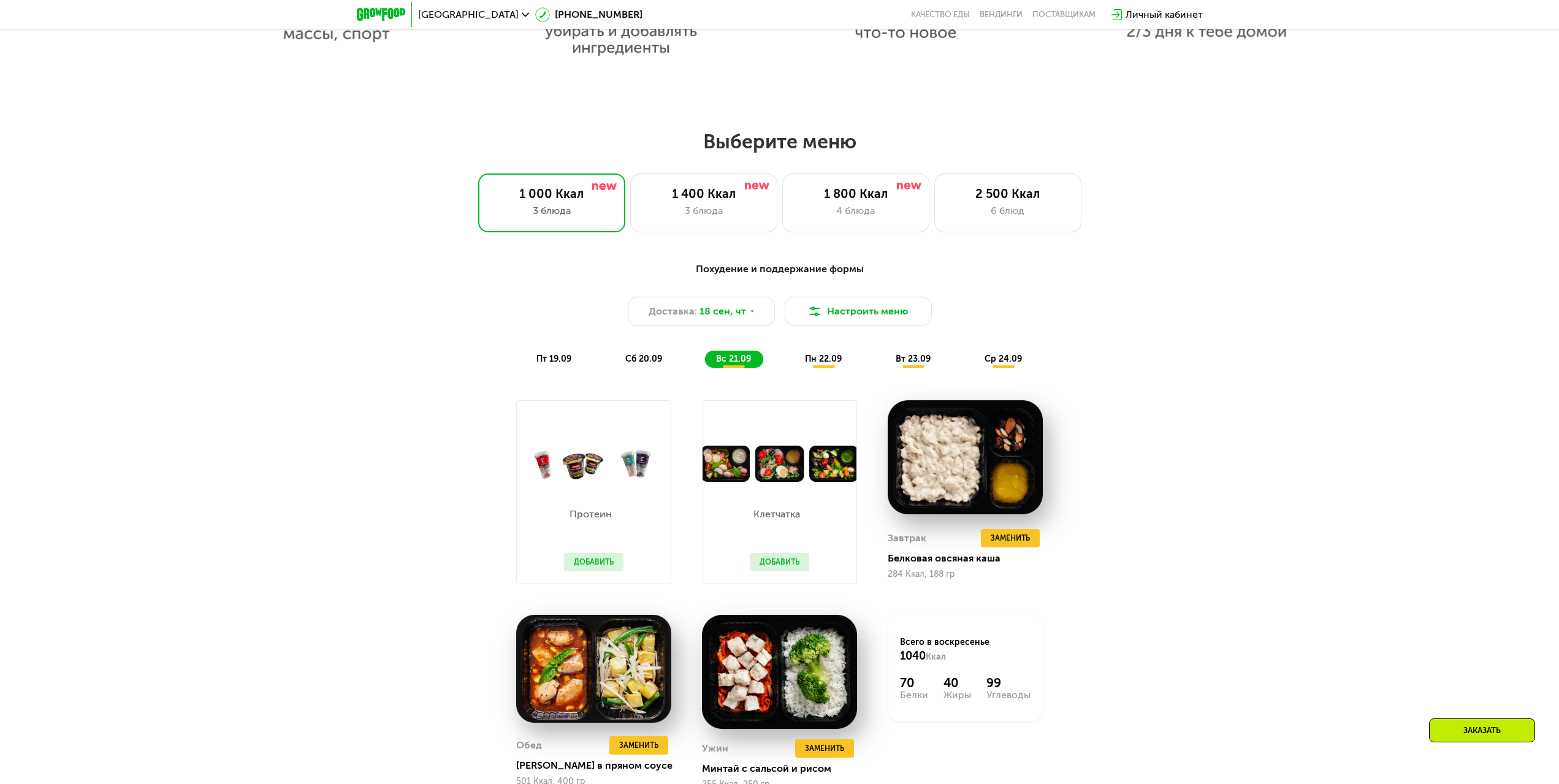
click at [814, 359] on span "пн 22.09" at bounding box center [823, 359] width 37 height 10
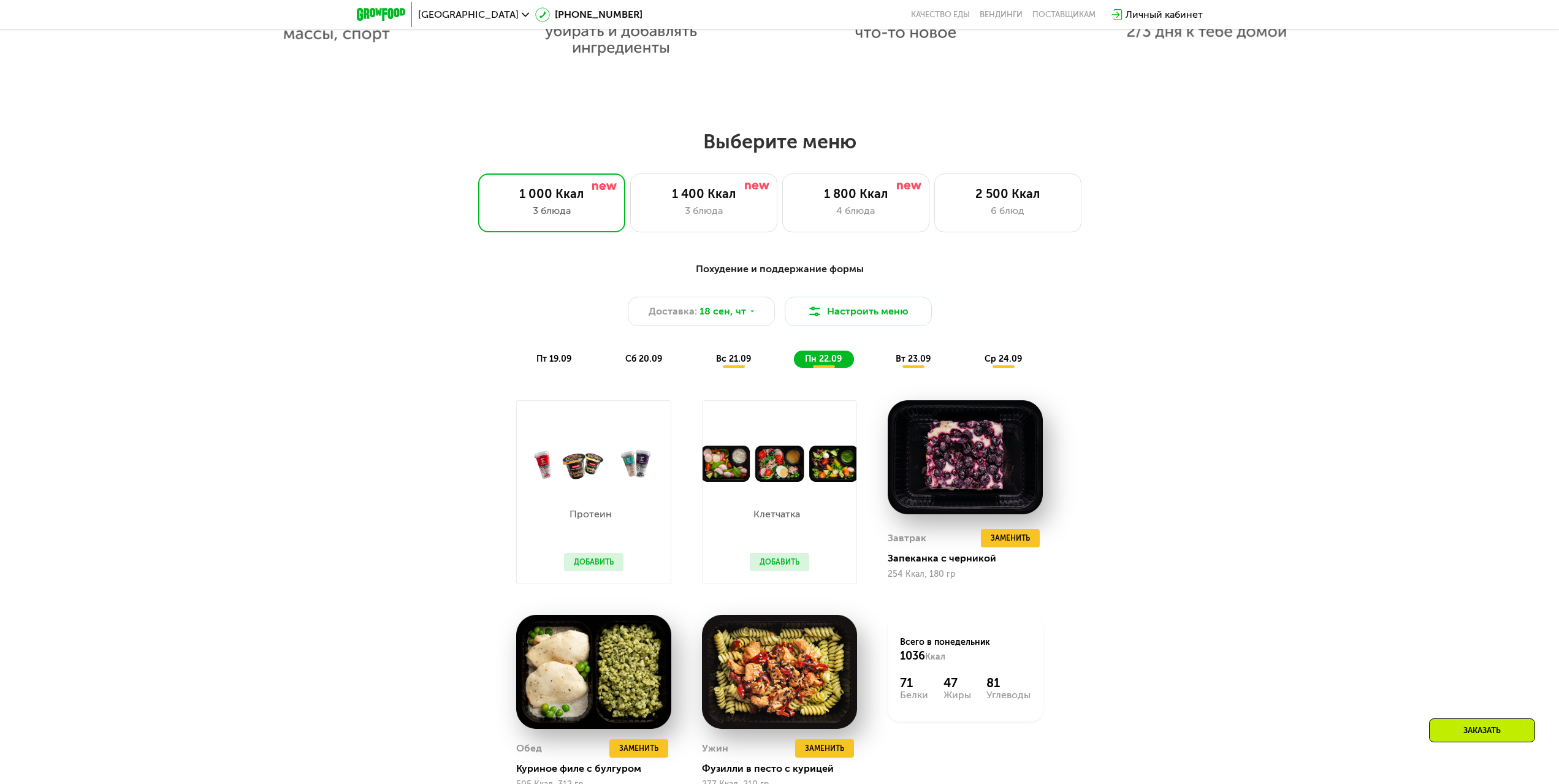
click at [888, 360] on div "вт 23.09" at bounding box center [914, 359] width 58 height 17
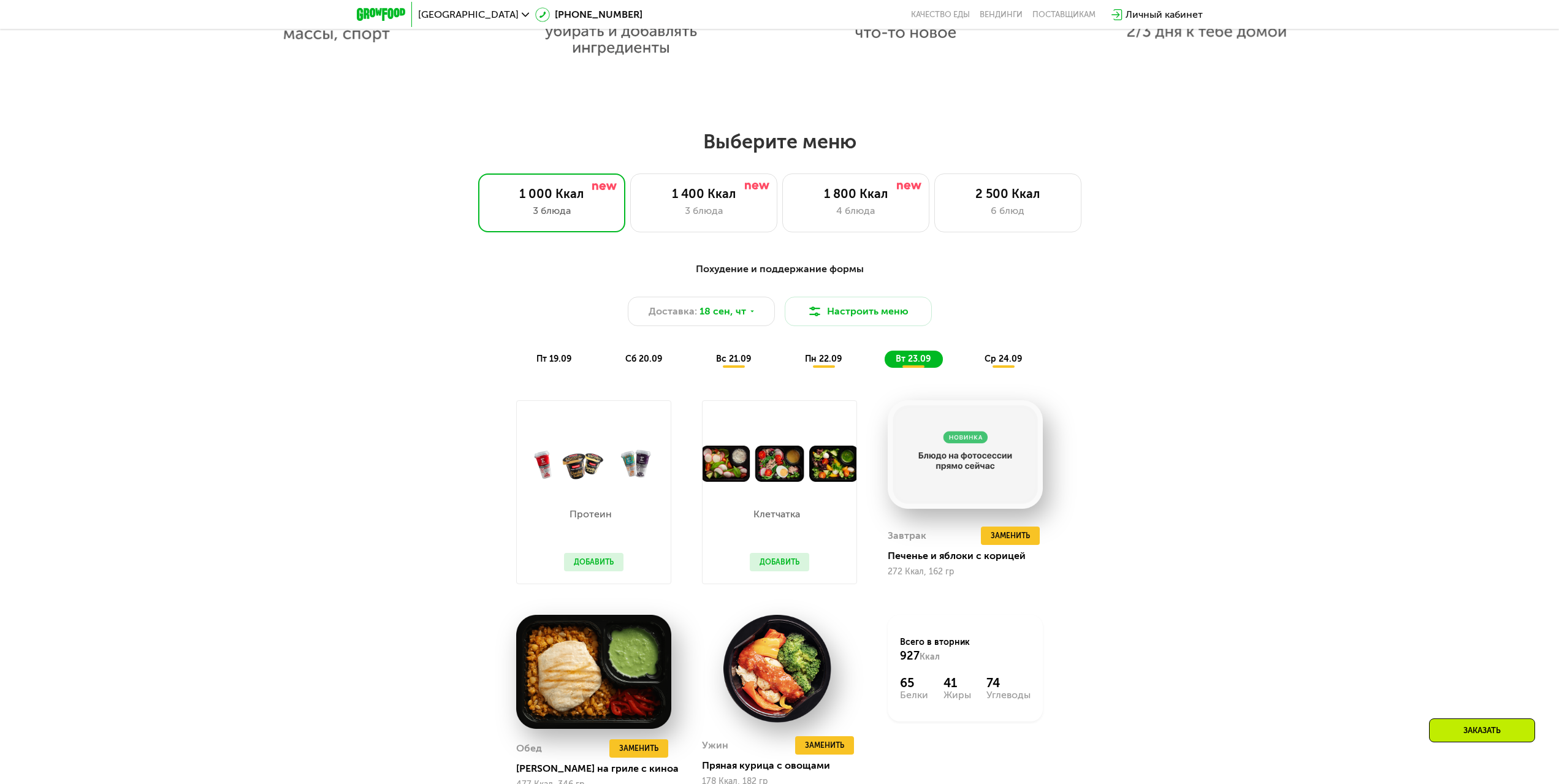
click at [1005, 364] on span "ср 24.09" at bounding box center [1003, 359] width 38 height 10
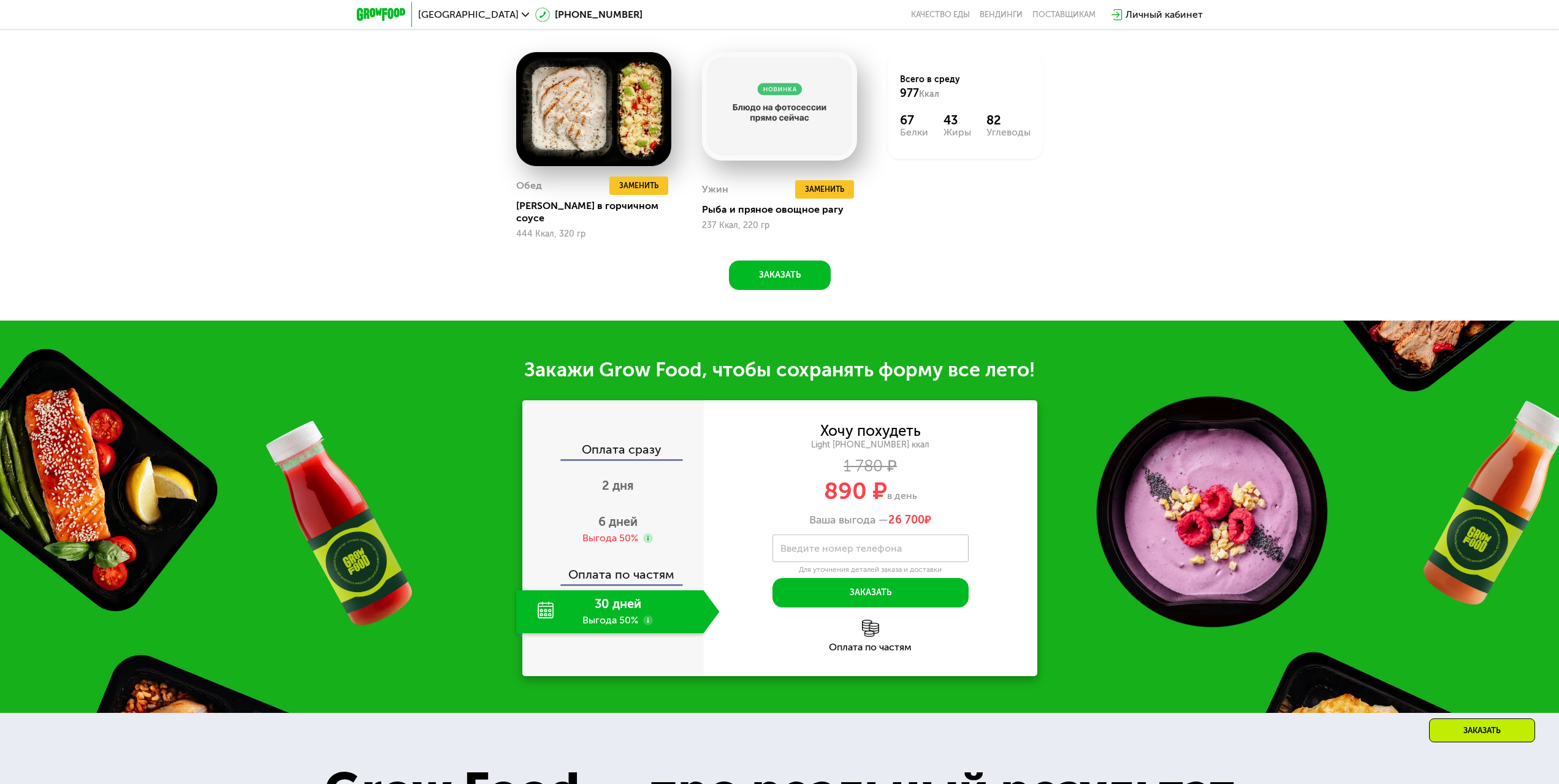
scroll to position [1904, 0]
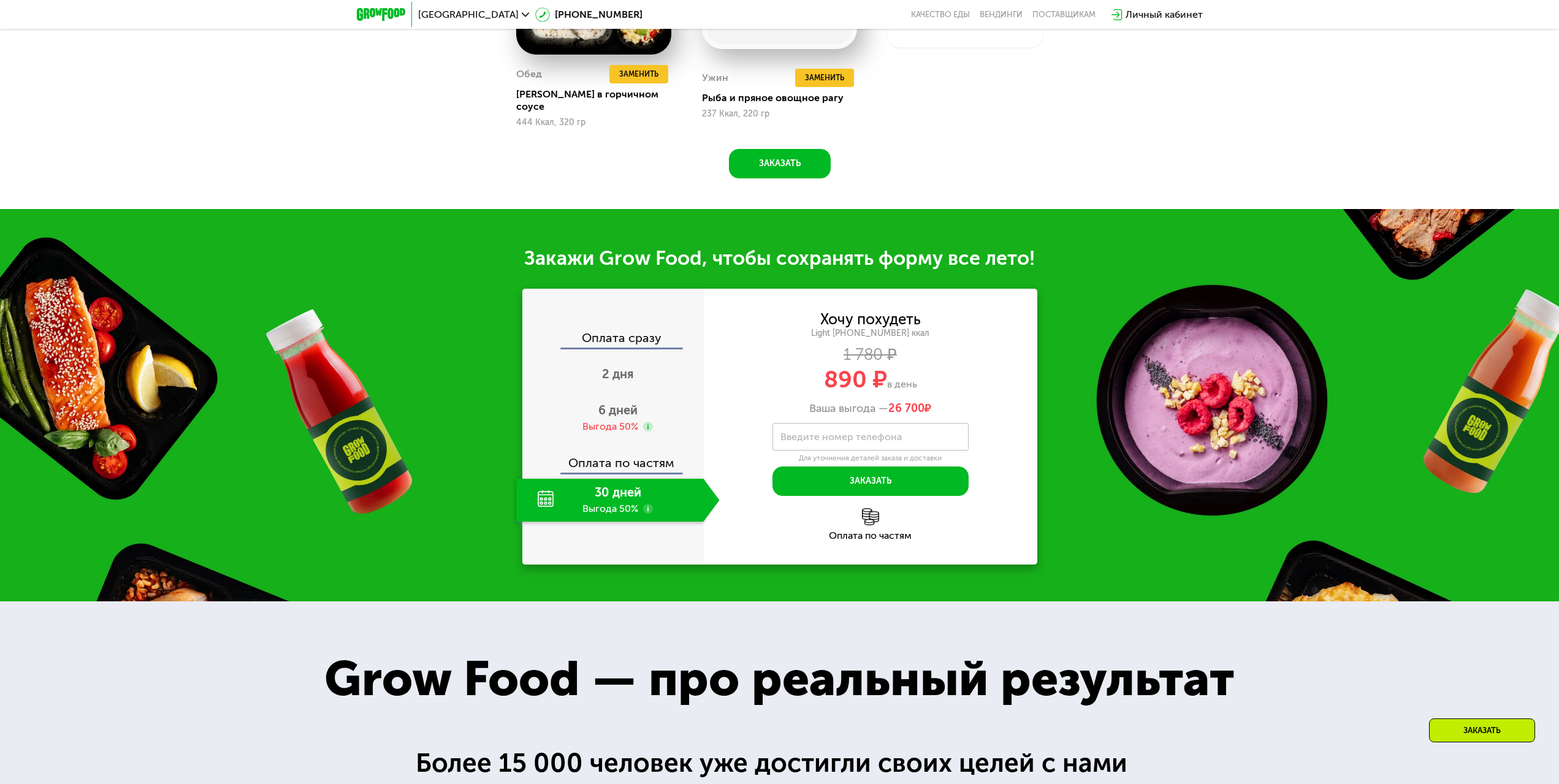
click at [870, 509] on img at bounding box center [870, 516] width 17 height 17
drag, startPoint x: 891, startPoint y: 531, endPoint x: 959, endPoint y: 536, distance: 68.2
click at [959, 536] on div "Хочу похудеть Light 1000 ~1000 ккал 1 780 ₽ 890 ₽ в день Ваша выгода — 26 700 ₽…" at bounding box center [870, 426] width 333 height 276
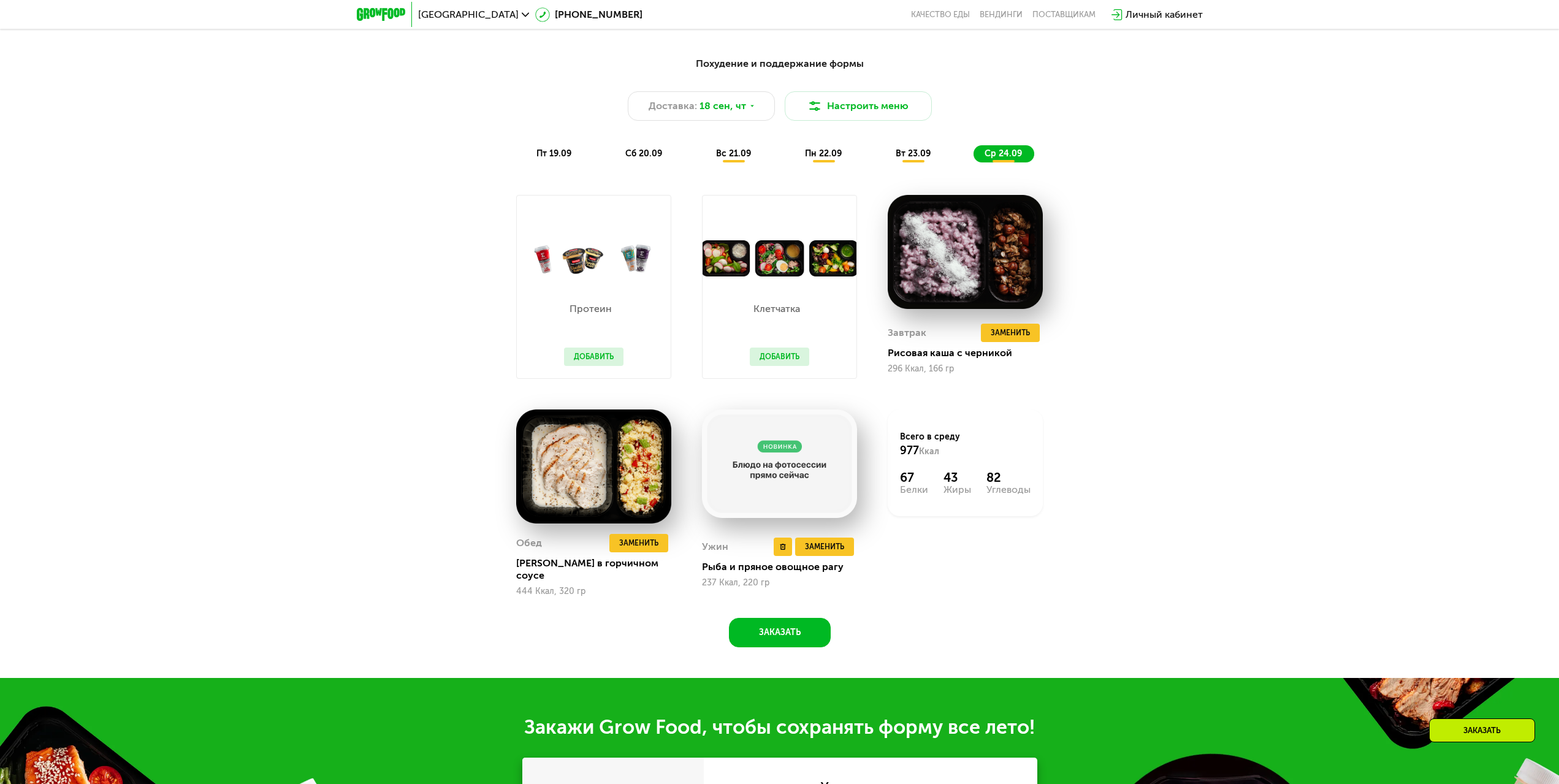
scroll to position [1414, 0]
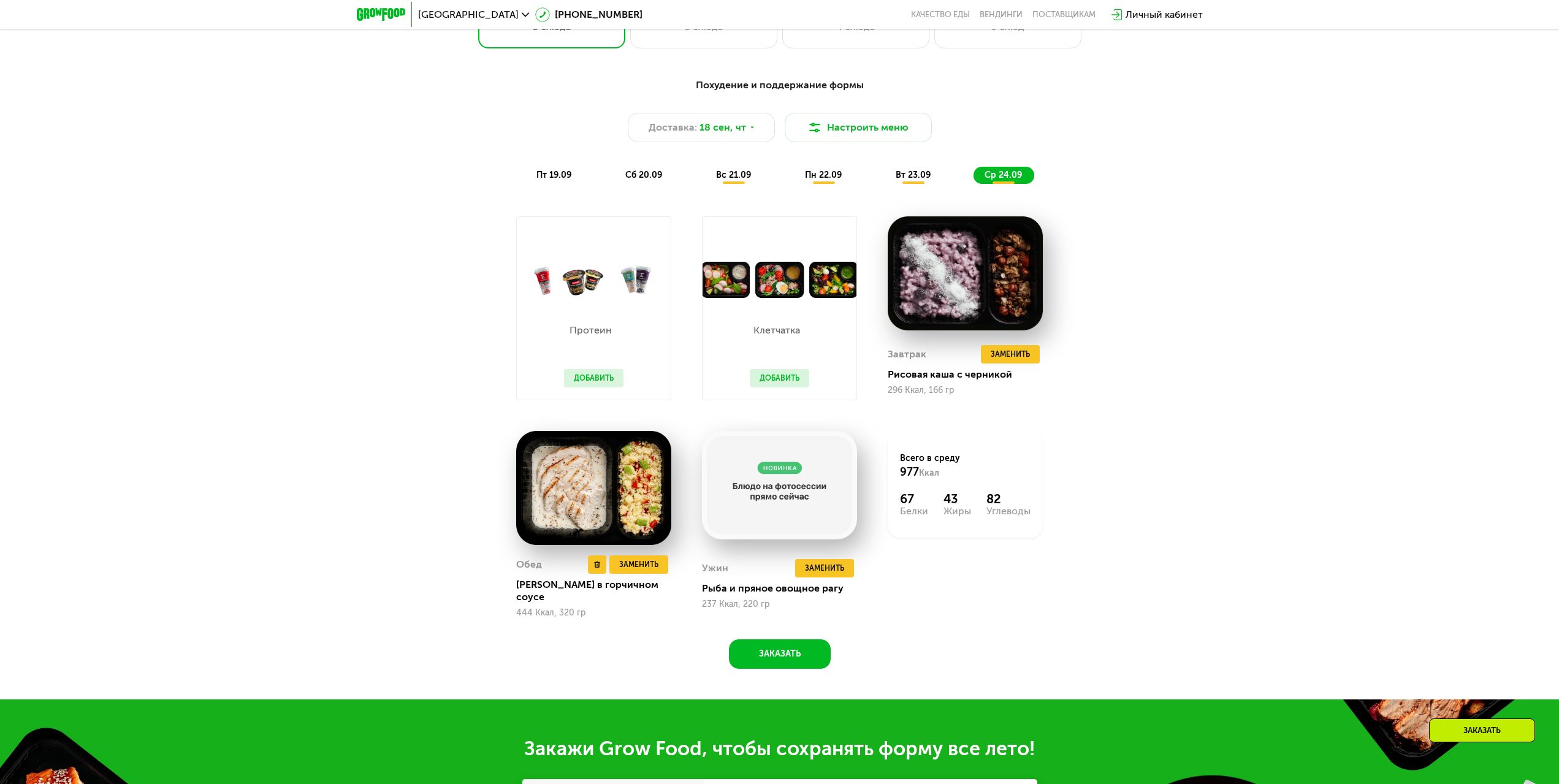
click at [638, 516] on img at bounding box center [593, 487] width 155 height 114
click at [529, 507] on img at bounding box center [593, 487] width 155 height 114
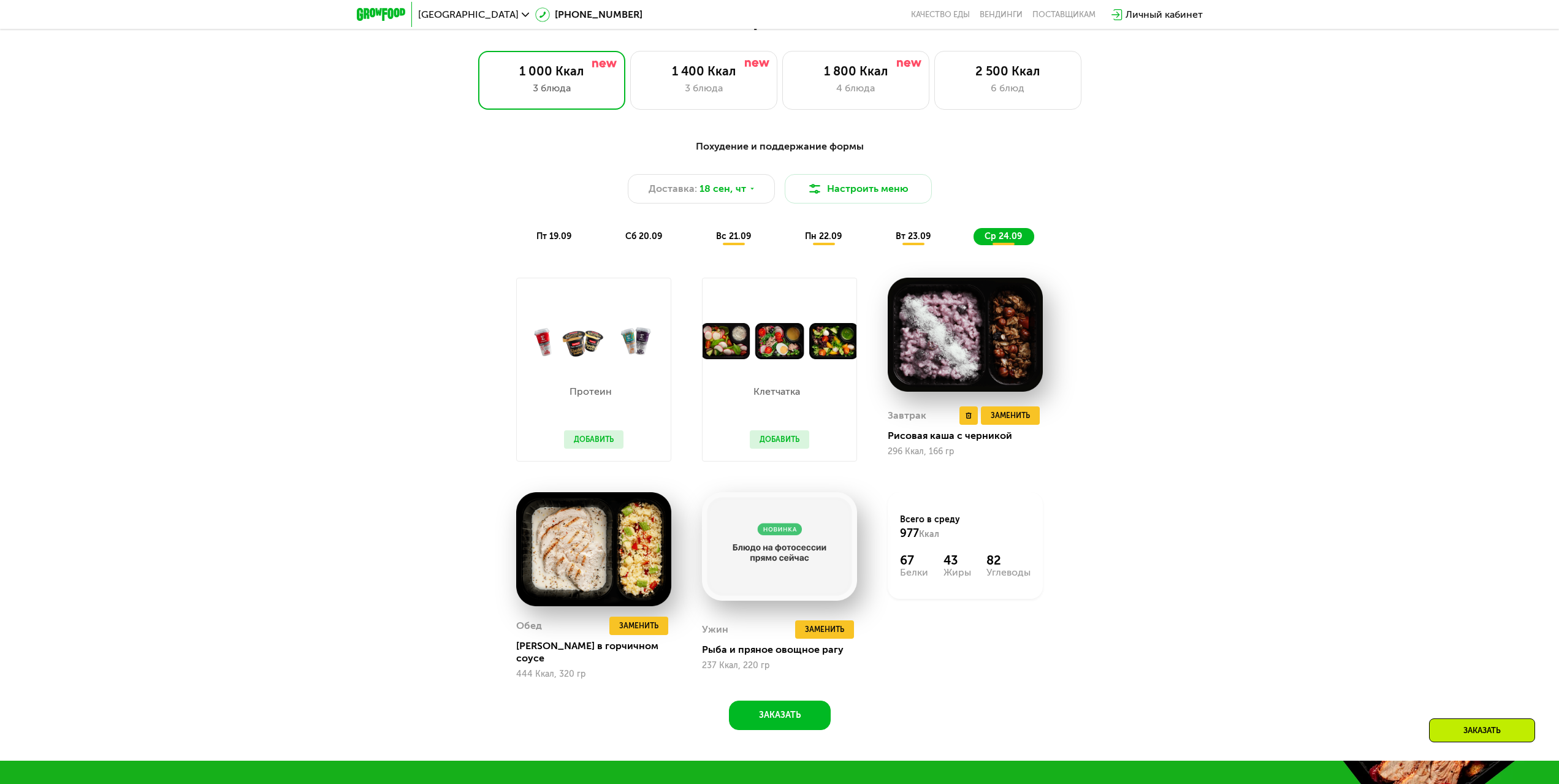
click at [917, 360] on img at bounding box center [965, 334] width 155 height 114
click at [777, 349] on img at bounding box center [779, 341] width 154 height 36
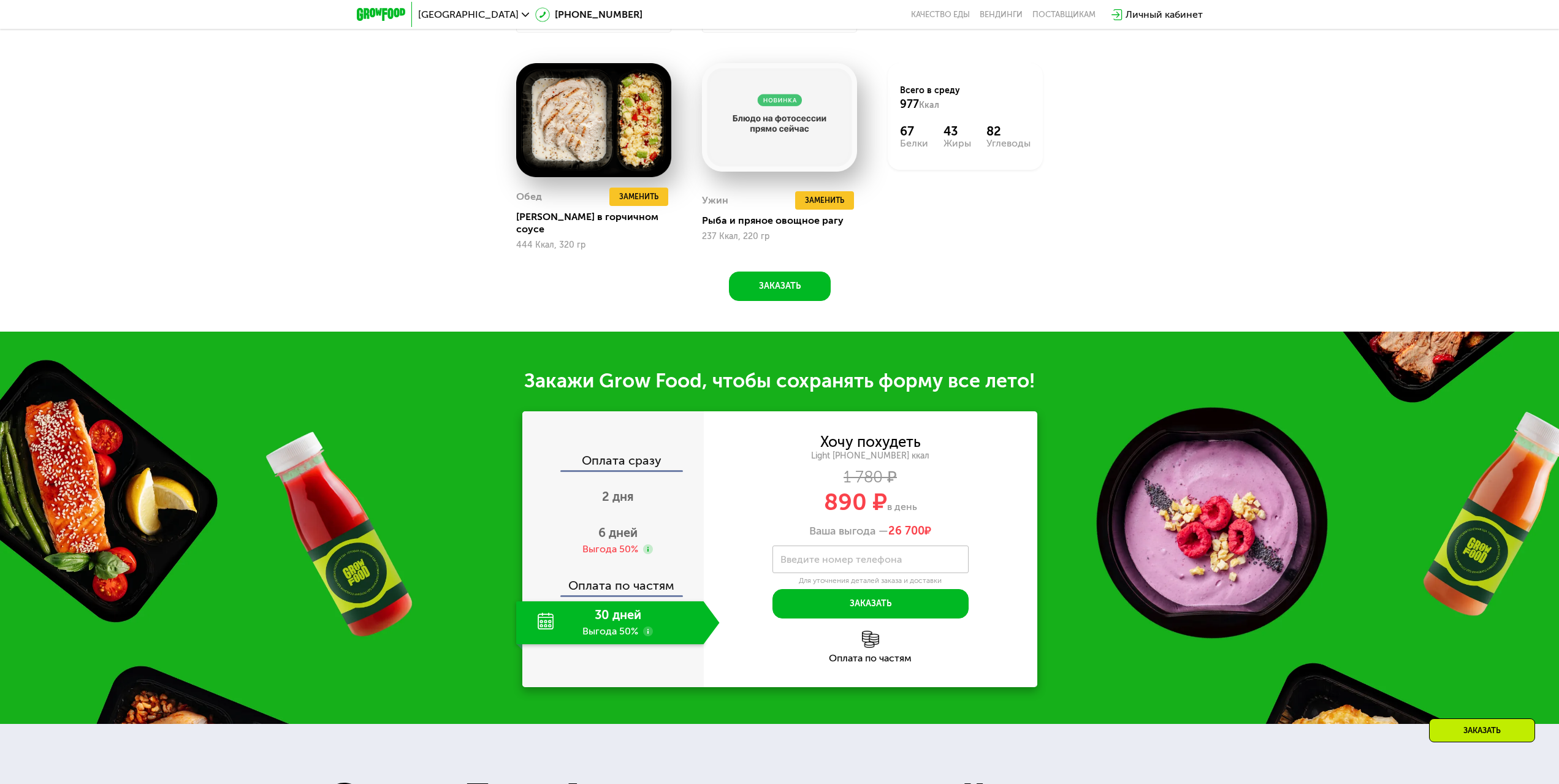
scroll to position [1721, 0]
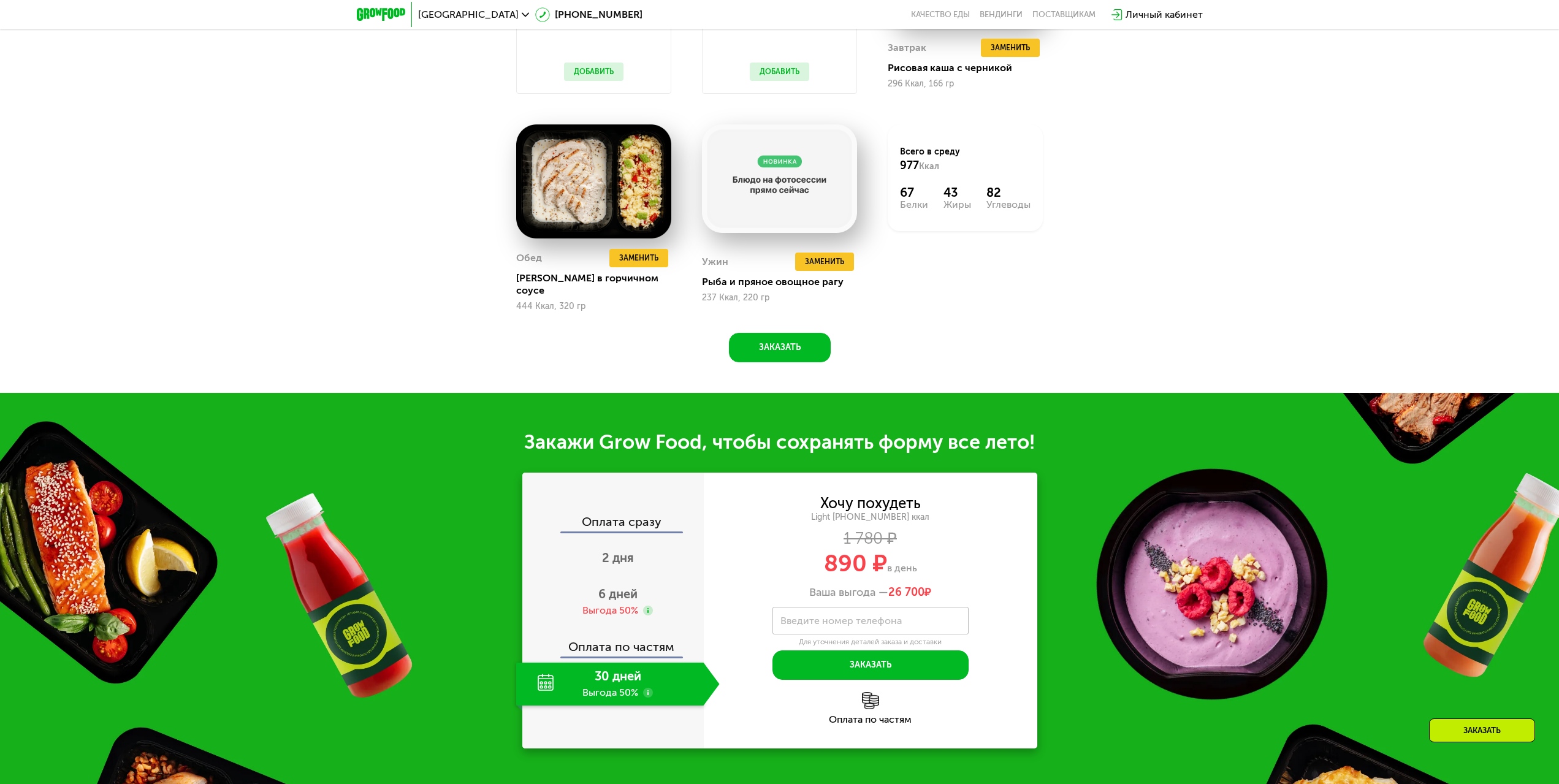
click at [785, 81] on button "Добавить" at bounding box center [780, 71] width 60 height 18
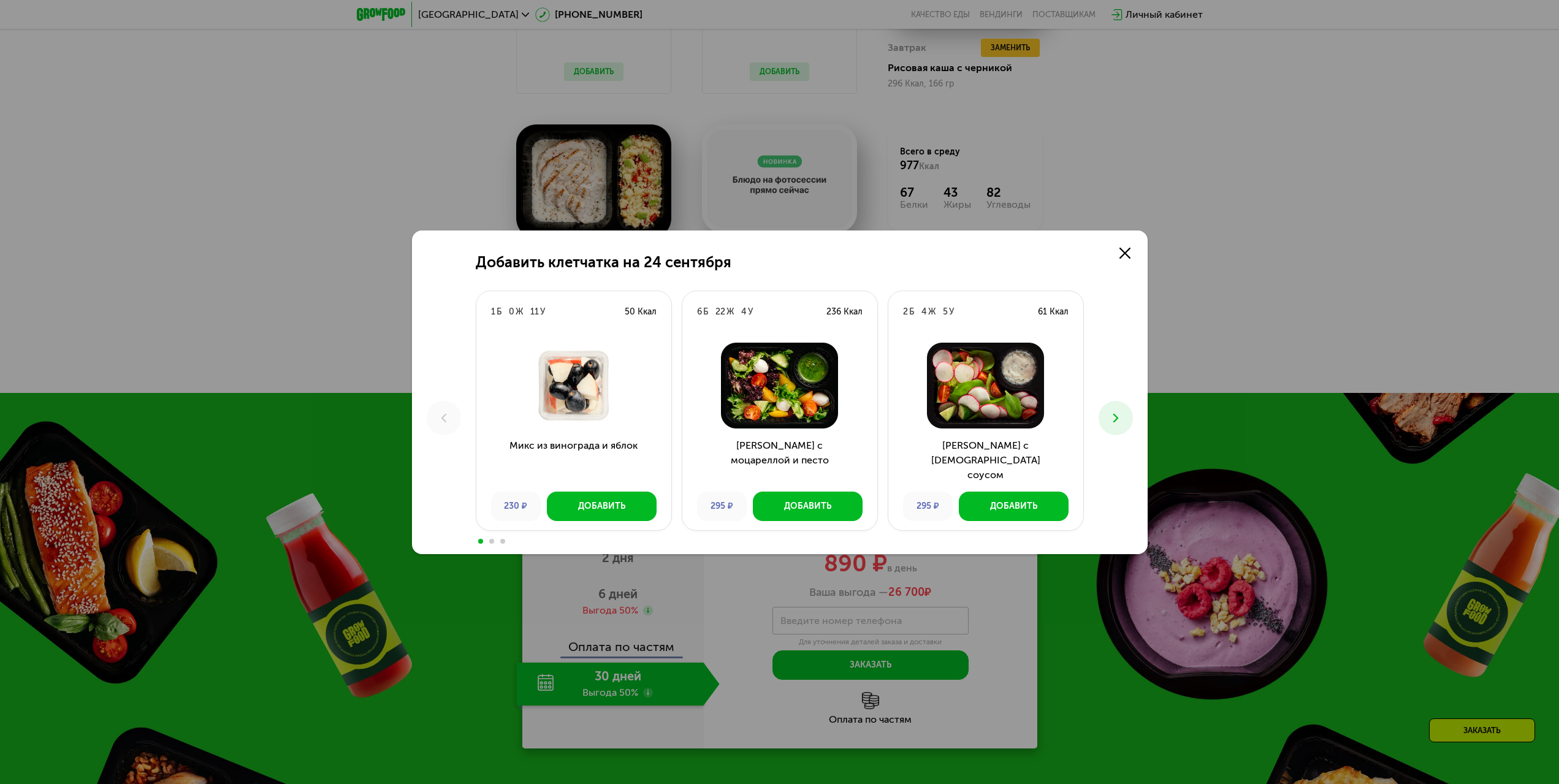
click at [786, 78] on div "Добавить клетчатка на 24 сентября 1 Б 0 Ж 11 У 50 Ккал Микс из винограда и ябло…" at bounding box center [779, 392] width 1559 height 784
click at [829, 508] on div "Добавить" at bounding box center [808, 506] width 47 height 12
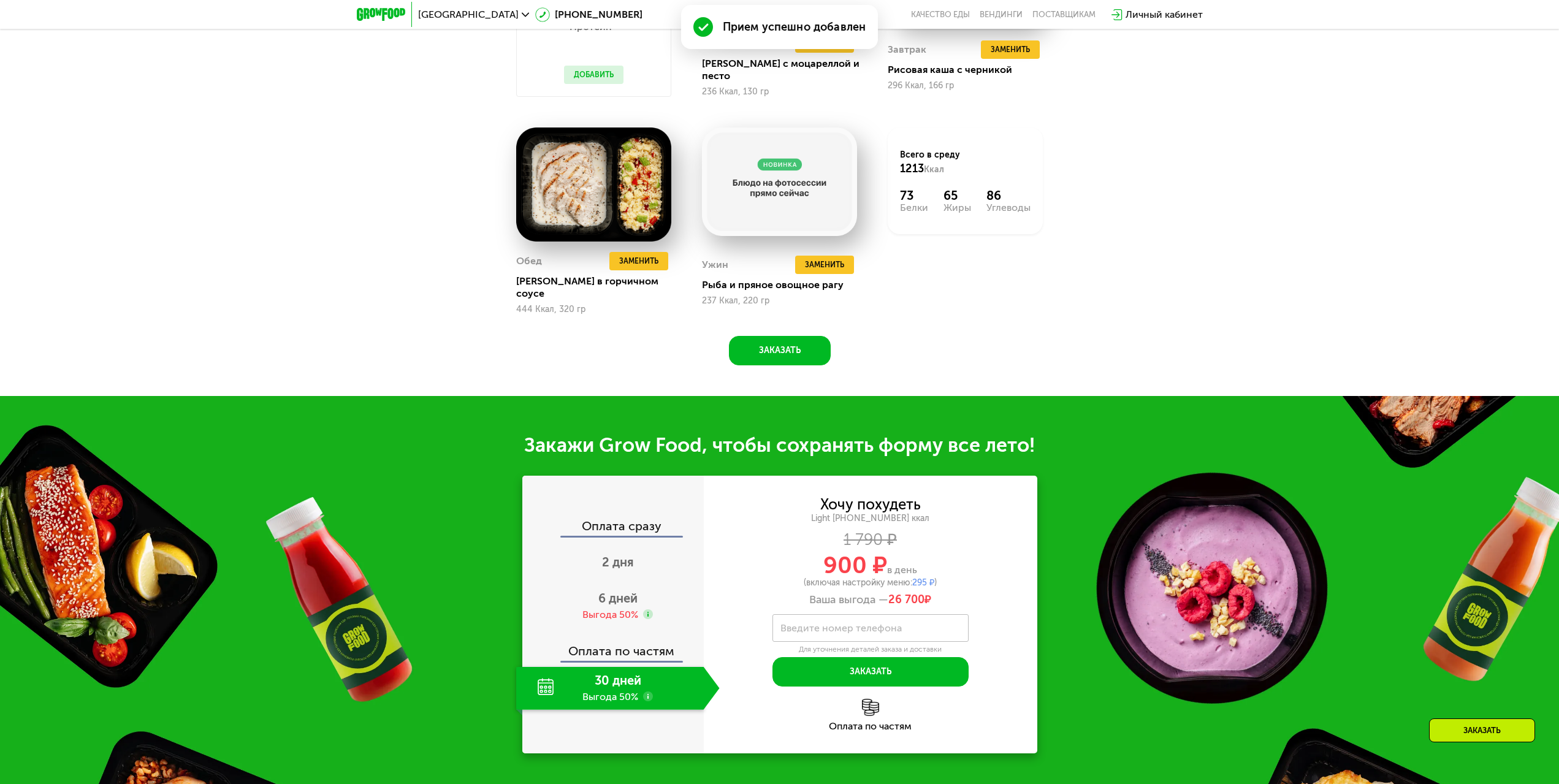
click at [607, 72] on button "Добавить" at bounding box center [594, 75] width 60 height 18
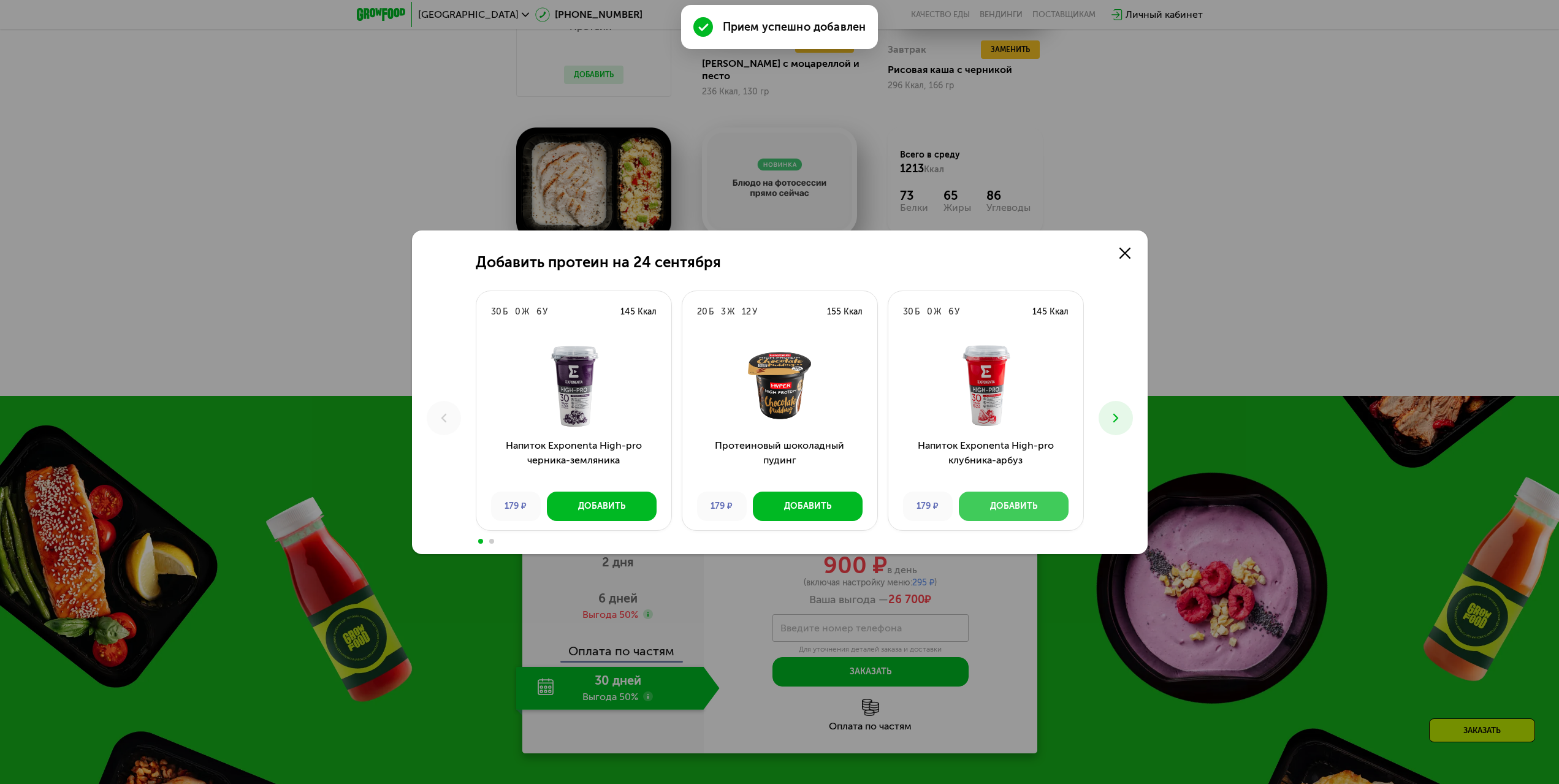
click at [1014, 499] on button "Добавить" at bounding box center [1014, 506] width 110 height 29
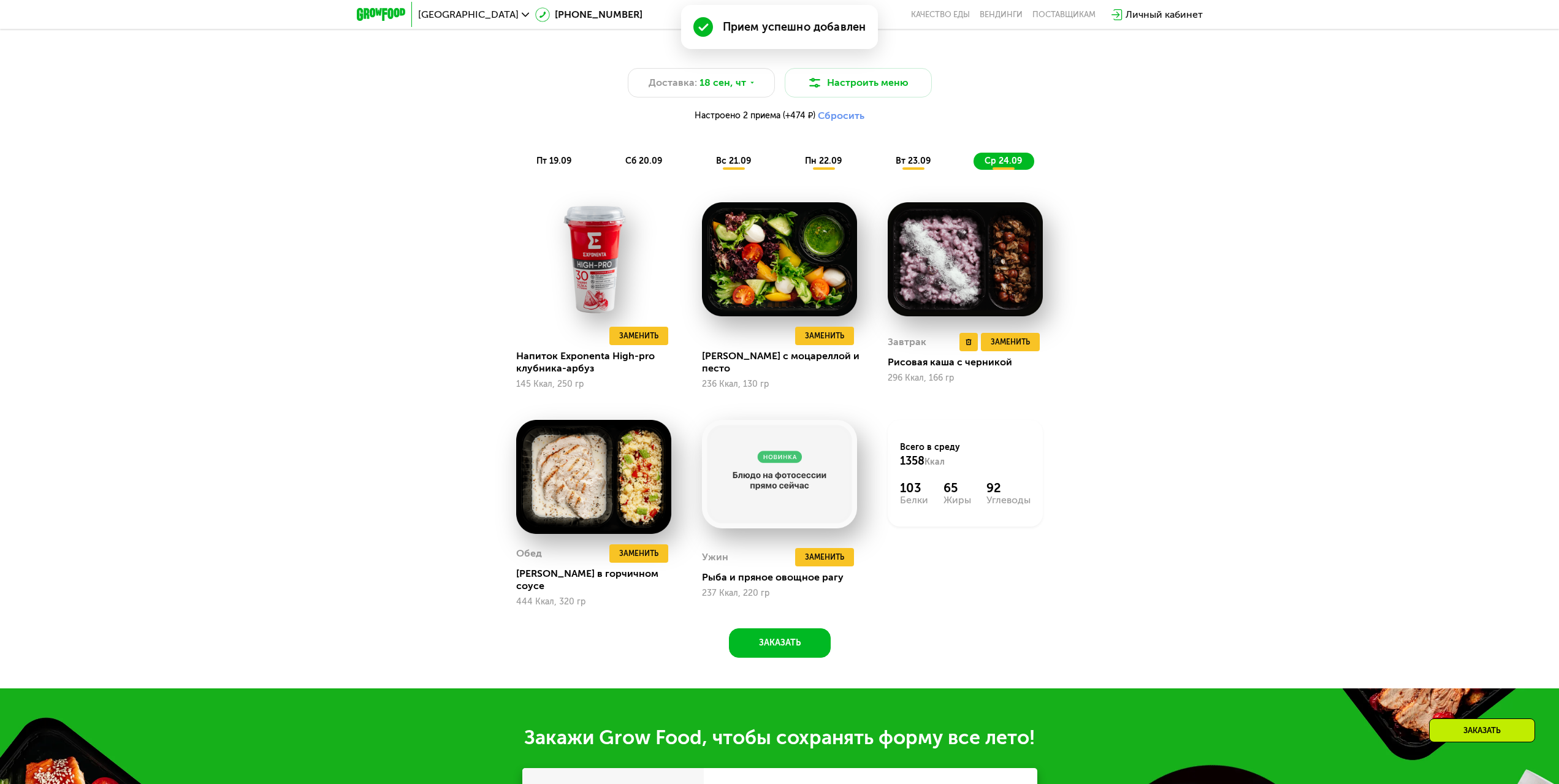
scroll to position [1445, 0]
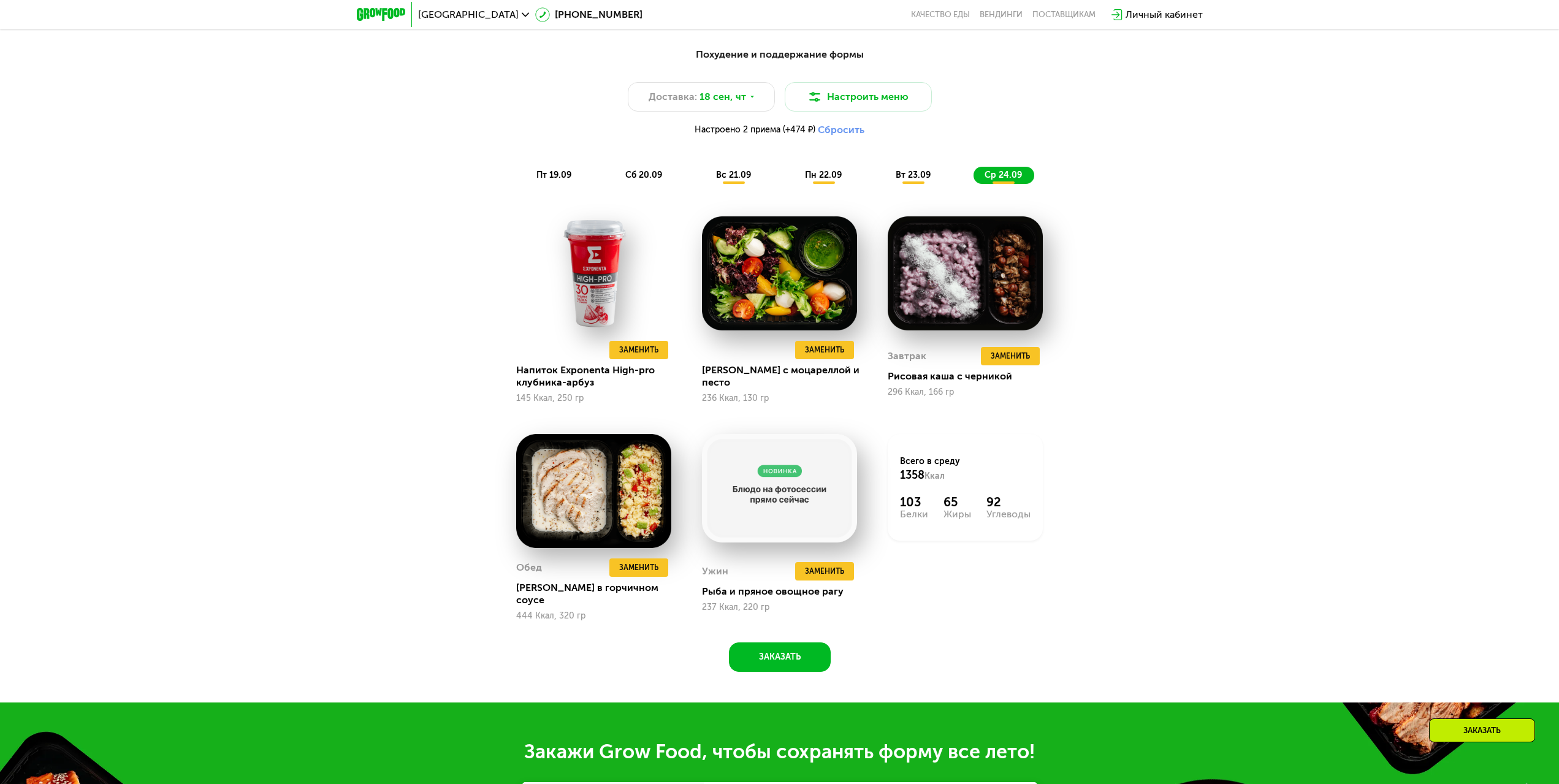
click at [915, 173] on div "вт 23.09" at bounding box center [914, 175] width 58 height 17
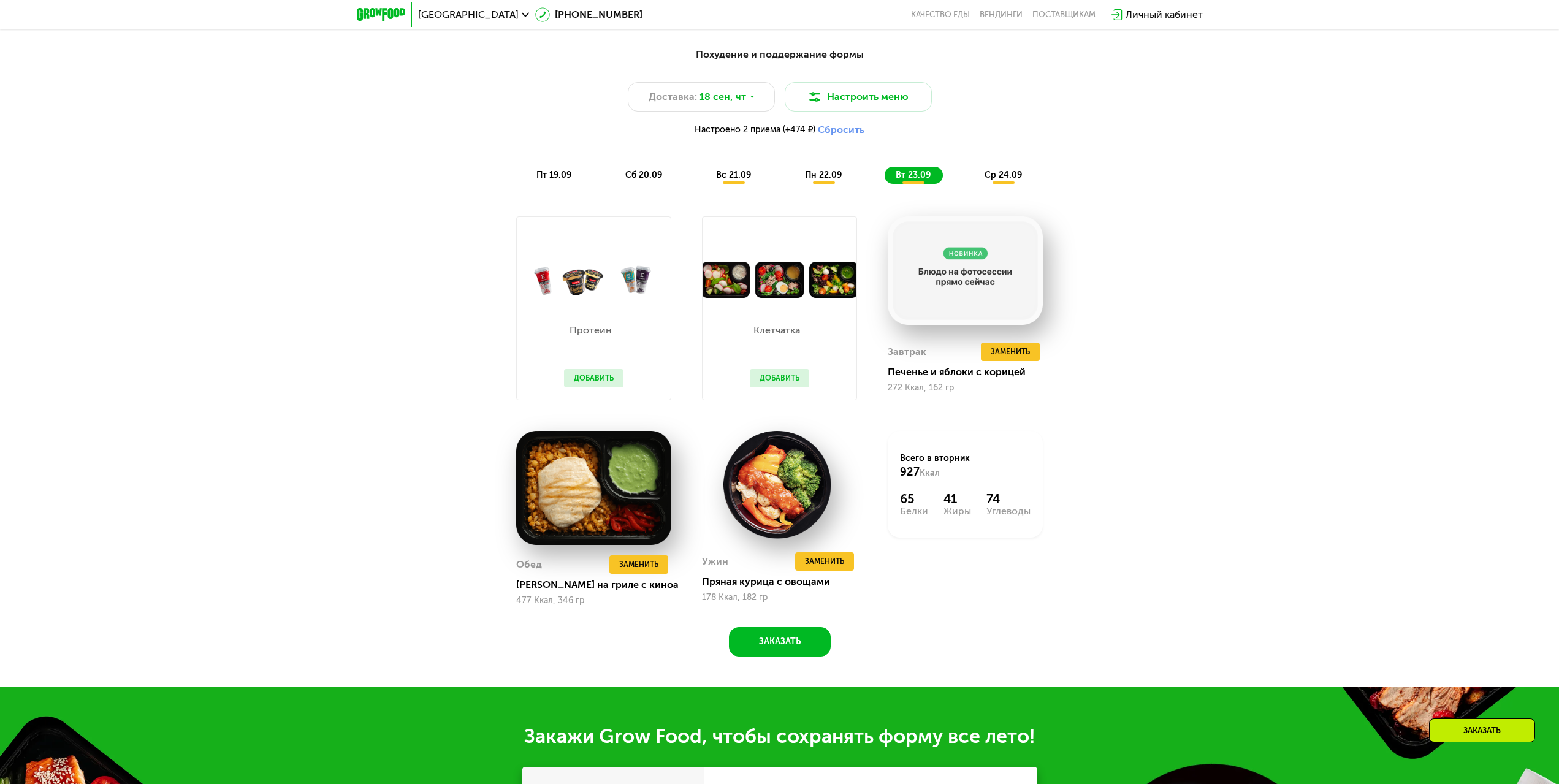
click at [842, 171] on div "пн 22.09" at bounding box center [824, 175] width 60 height 17
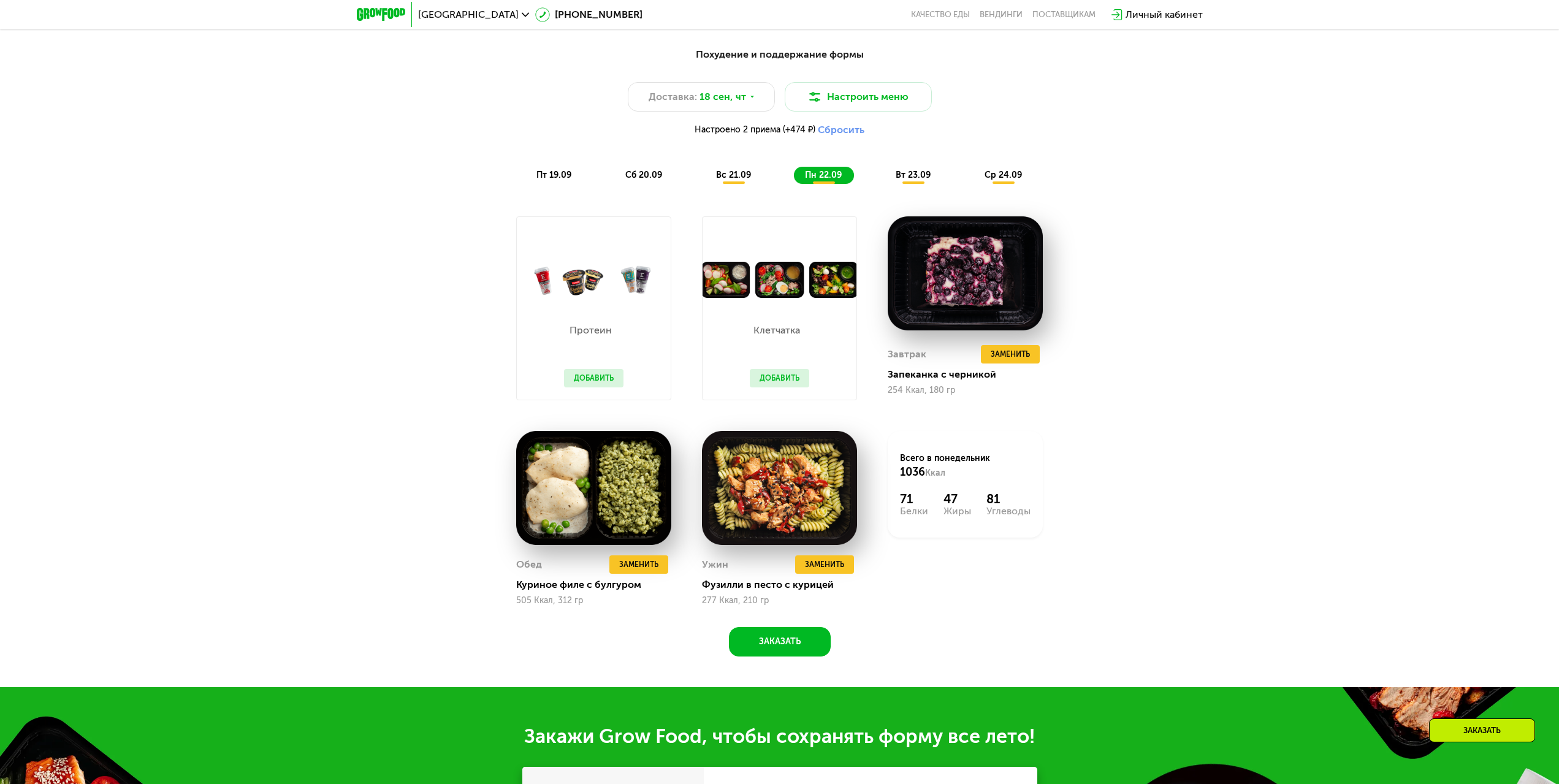
click at [728, 173] on div "вс 21.09" at bounding box center [734, 175] width 58 height 17
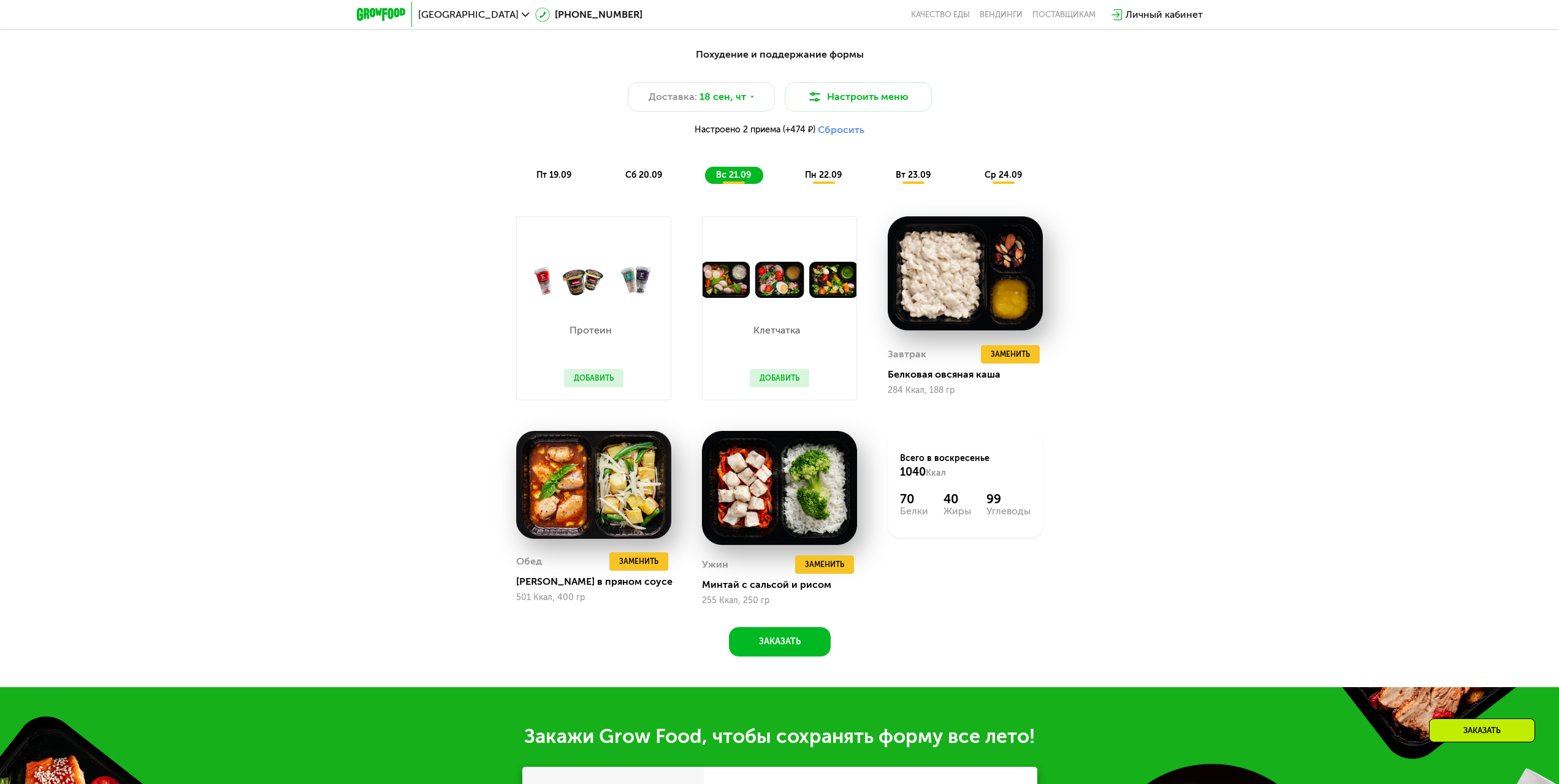
click at [554, 180] on span "пт 19.09" at bounding box center [554, 175] width 35 height 10
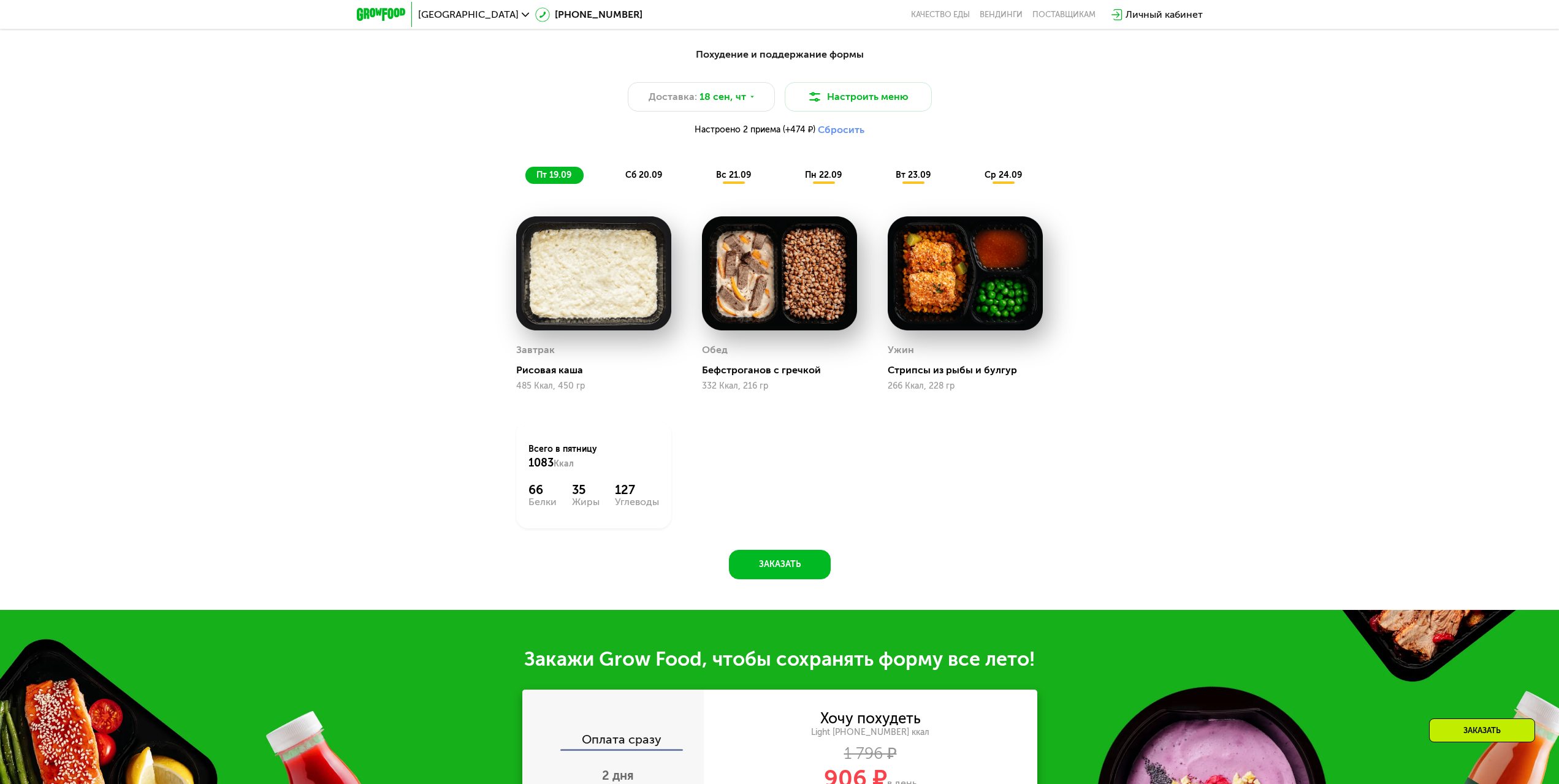
click at [641, 179] on span "сб 20.09" at bounding box center [643, 175] width 37 height 10
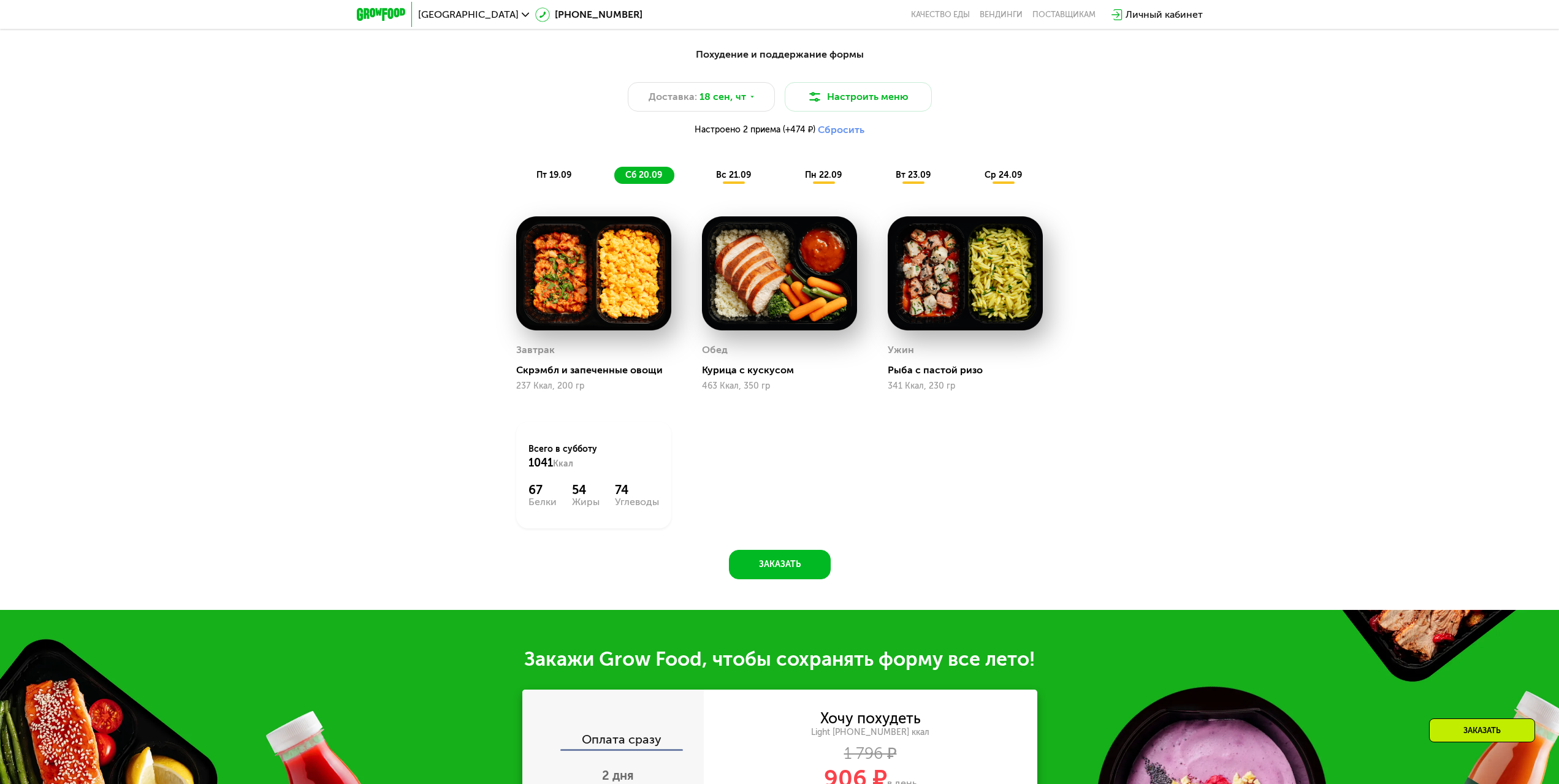
click at [727, 175] on span "вс 21.09" at bounding box center [734, 175] width 35 height 10
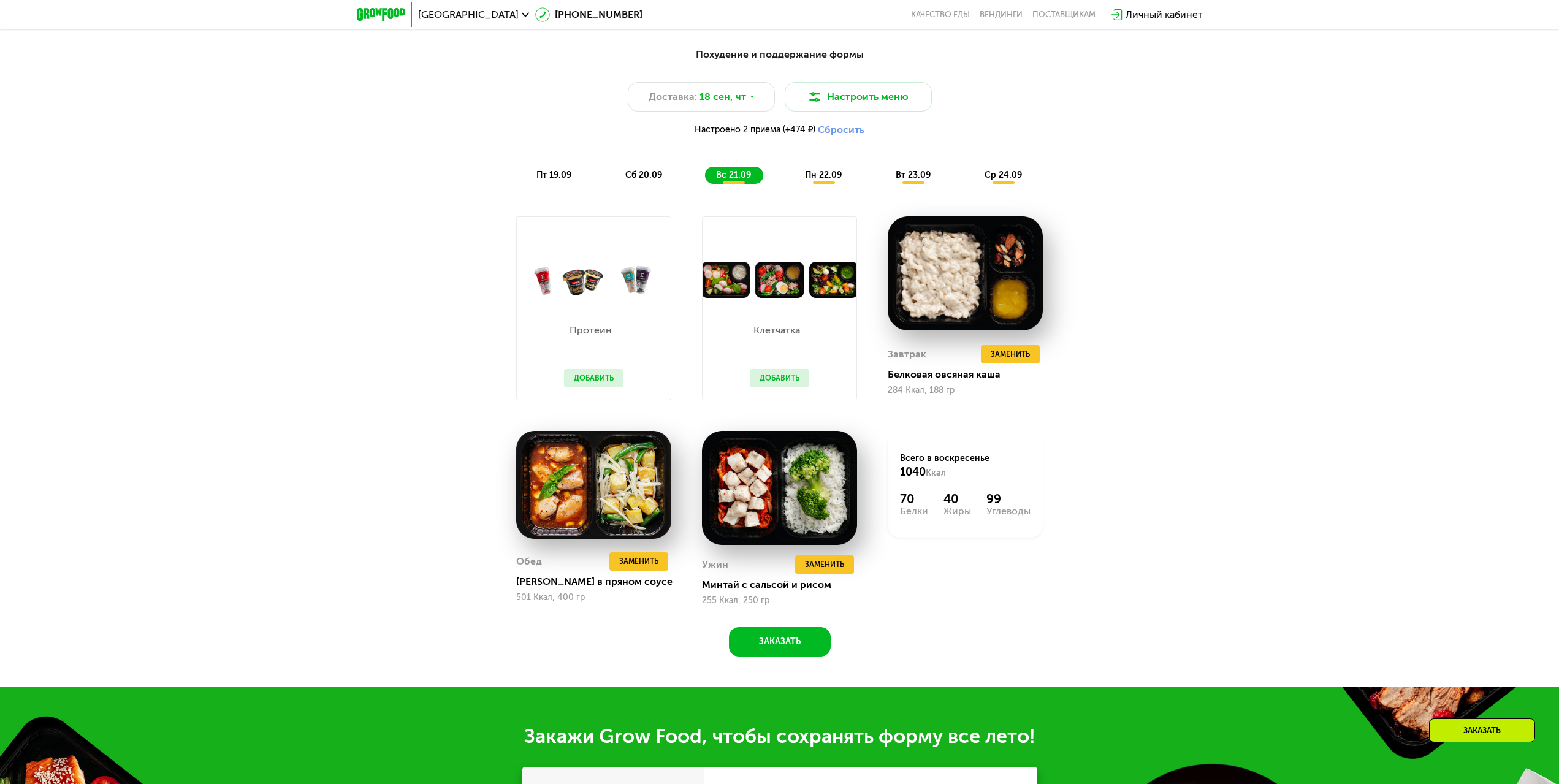
click at [840, 177] on span "пн 22.09" at bounding box center [823, 175] width 37 height 10
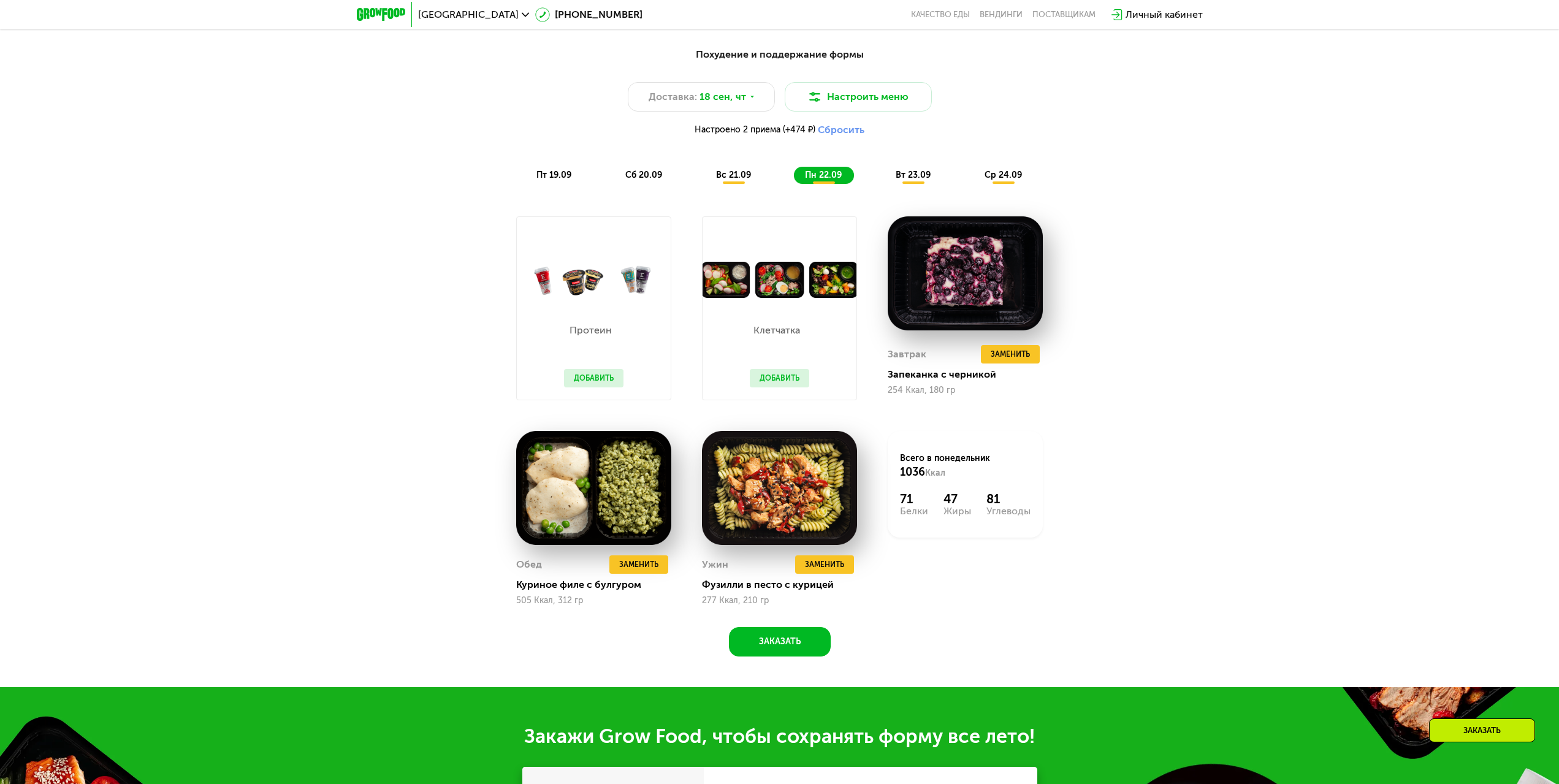
click at [550, 176] on span "пт 19.09" at bounding box center [554, 175] width 35 height 10
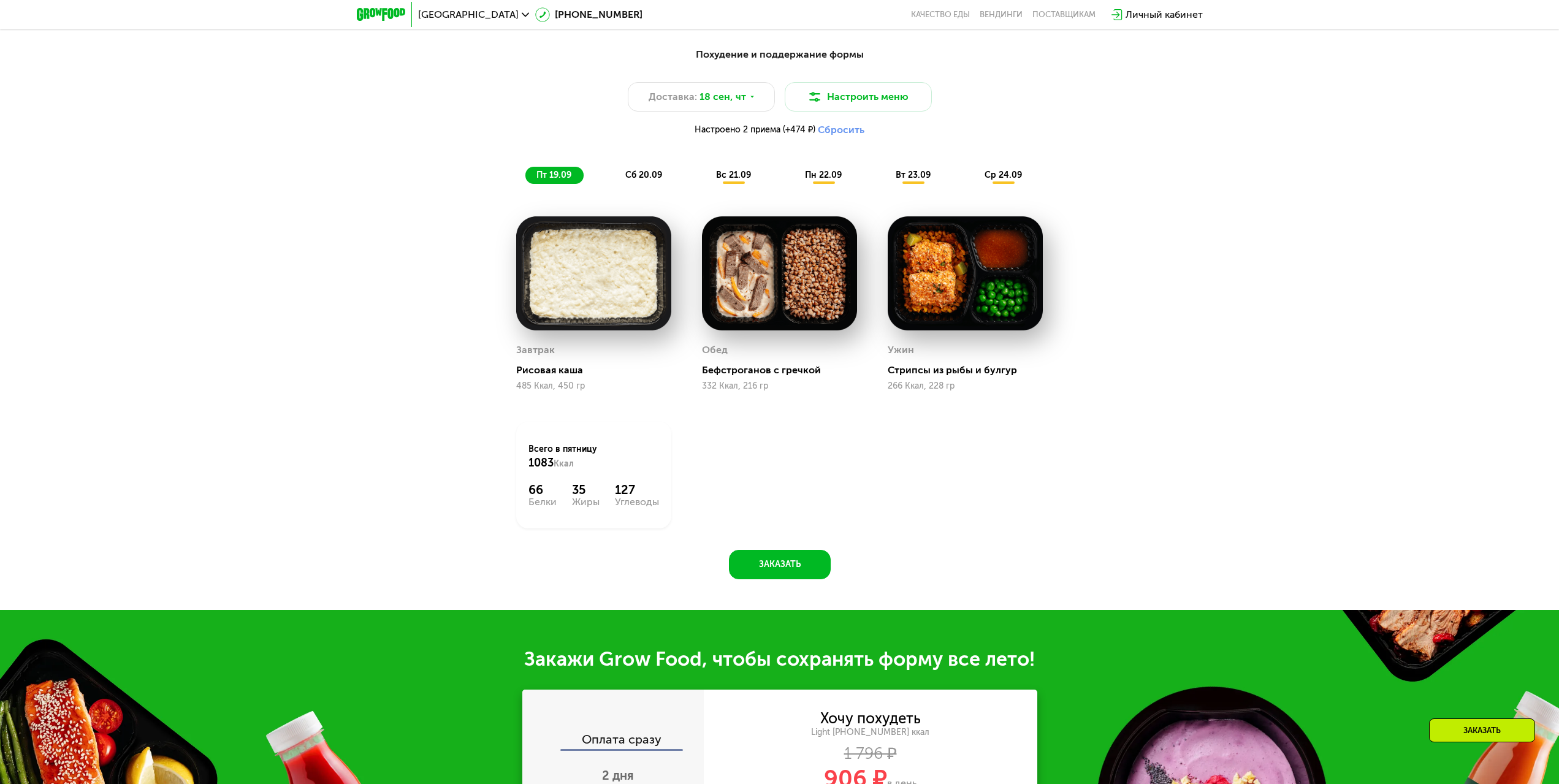
click at [726, 275] on img at bounding box center [779, 273] width 155 height 114
click at [927, 292] on img at bounding box center [965, 273] width 155 height 114
